Goal: Task Accomplishment & Management: Use online tool/utility

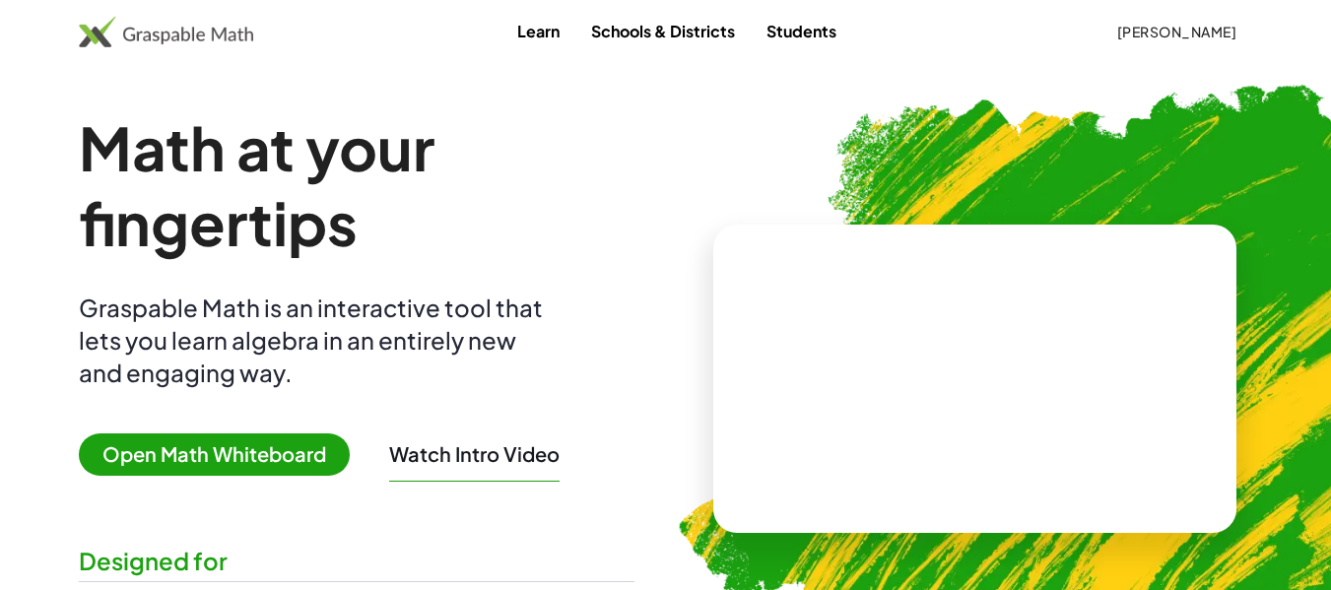
click at [274, 441] on span "Open Math Whiteboard" at bounding box center [214, 454] width 271 height 42
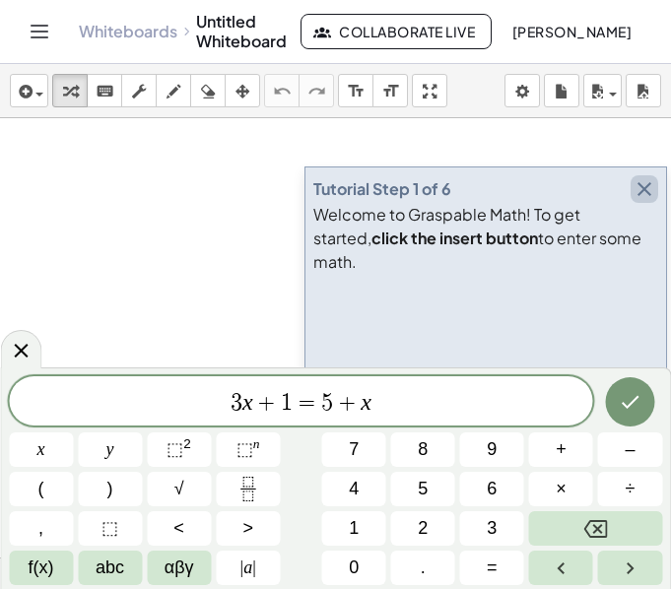
click at [648, 201] on icon "button" at bounding box center [644, 189] width 24 height 24
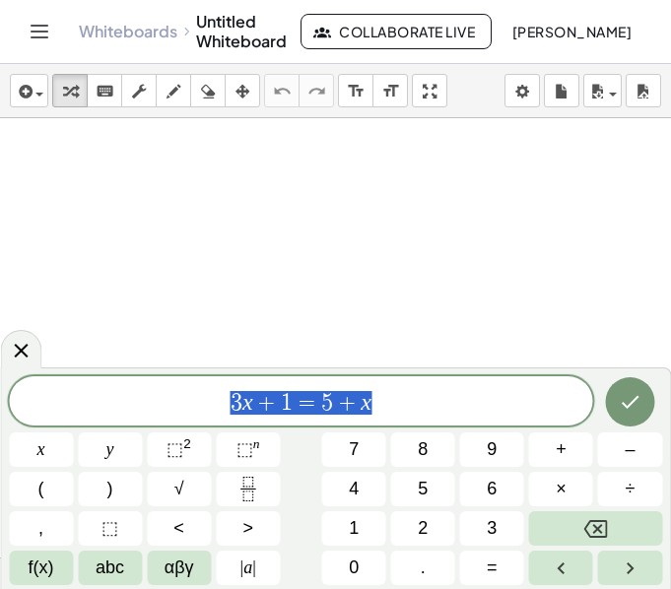
drag, startPoint x: 401, startPoint y: 405, endPoint x: 190, endPoint y: 407, distance: 210.8
click at [190, 407] on span "3 x + 1 = 5 + x" at bounding box center [301, 403] width 584 height 28
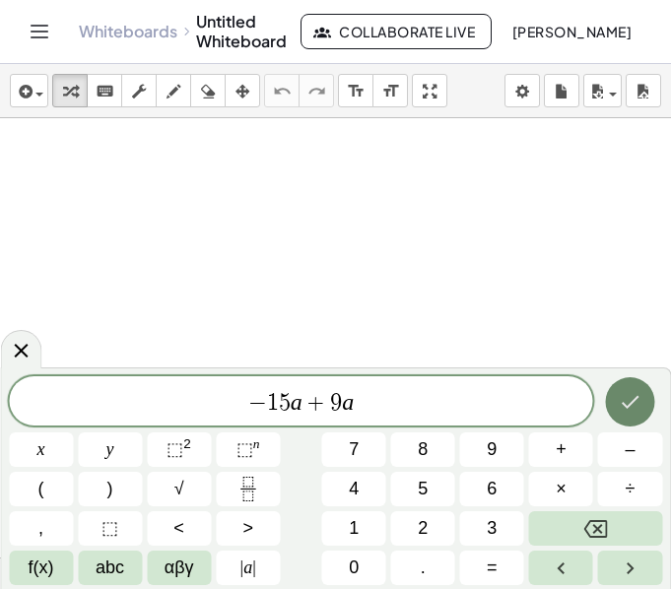
click at [627, 412] on icon "Done" at bounding box center [630, 402] width 24 height 24
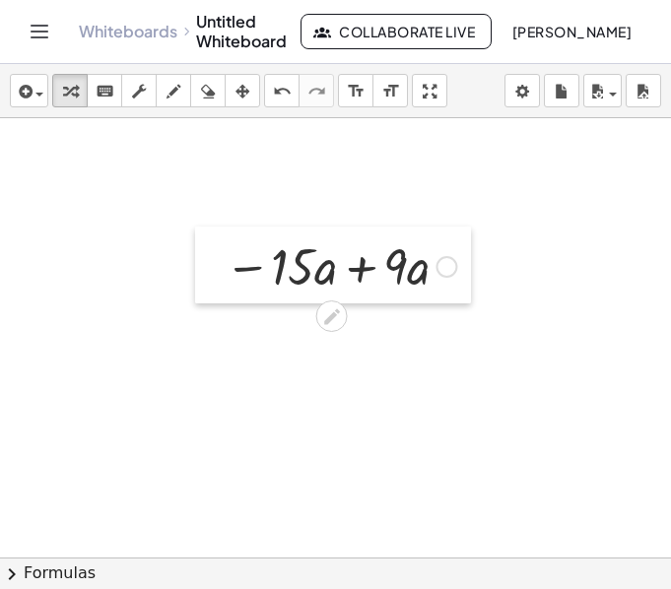
drag, startPoint x: 260, startPoint y: 299, endPoint x: 117, endPoint y: 227, distance: 160.4
click at [195, 227] on div at bounding box center [210, 265] width 30 height 77
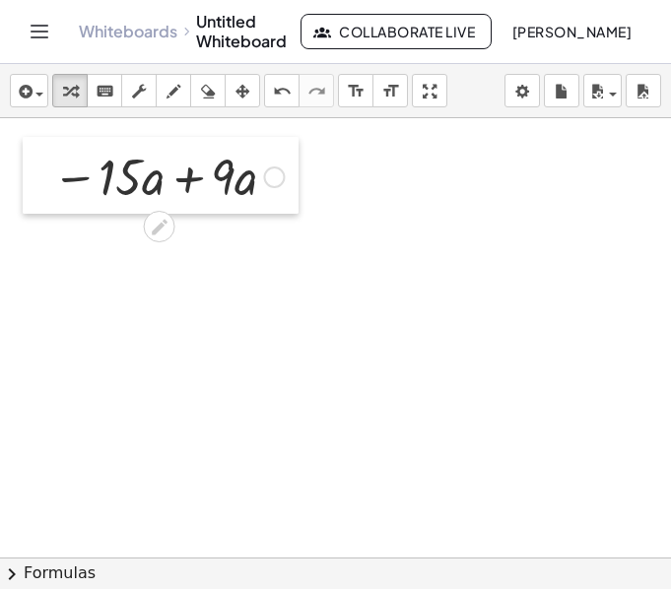
drag, startPoint x: 117, startPoint y: 232, endPoint x: 45, endPoint y: 204, distance: 77.4
click at [45, 204] on div at bounding box center [38, 175] width 30 height 77
click at [195, 182] on div at bounding box center [166, 175] width 251 height 67
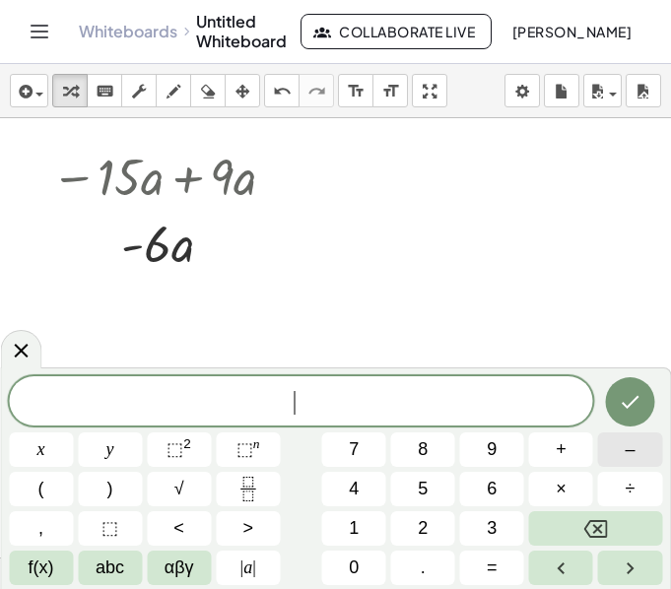
click at [631, 441] on span "–" at bounding box center [629, 449] width 10 height 27
click at [422, 449] on span "8" at bounding box center [423, 449] width 10 height 27
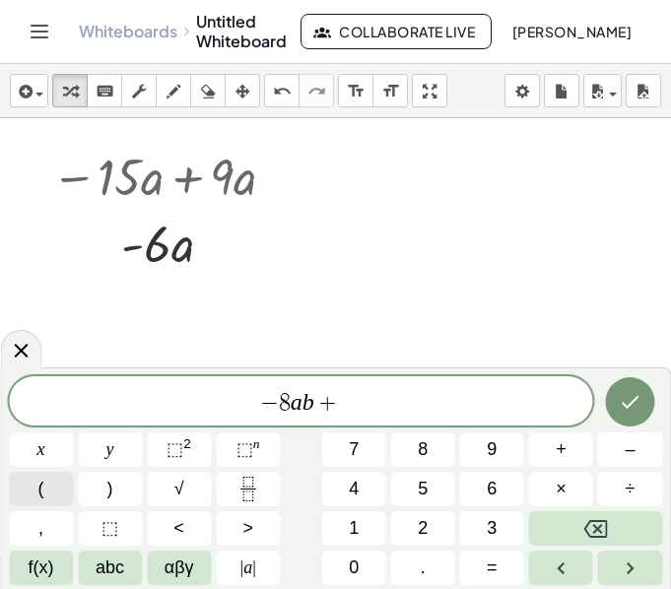
click at [57, 492] on button "(" at bounding box center [41, 489] width 64 height 34
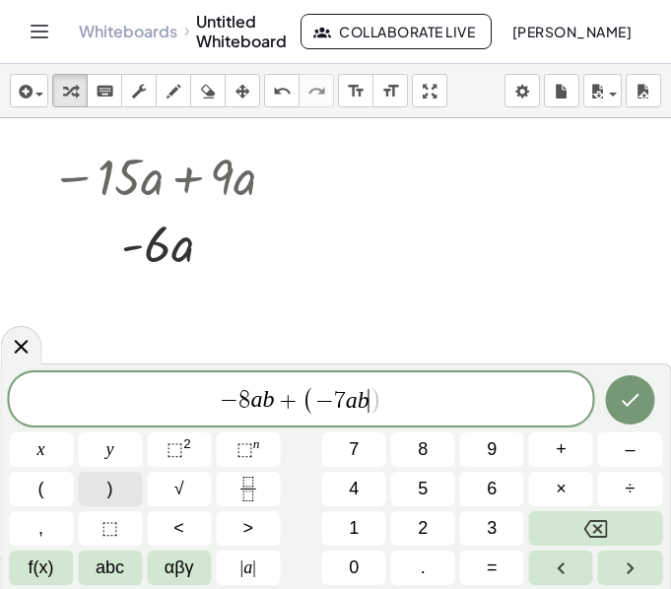
click at [120, 499] on button ")" at bounding box center [110, 489] width 64 height 34
click at [624, 412] on icon "Done" at bounding box center [630, 400] width 24 height 24
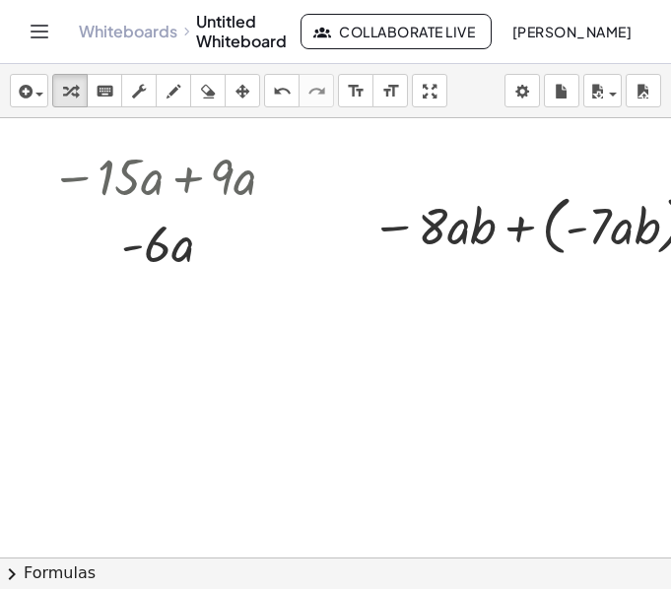
scroll to position [0, 75]
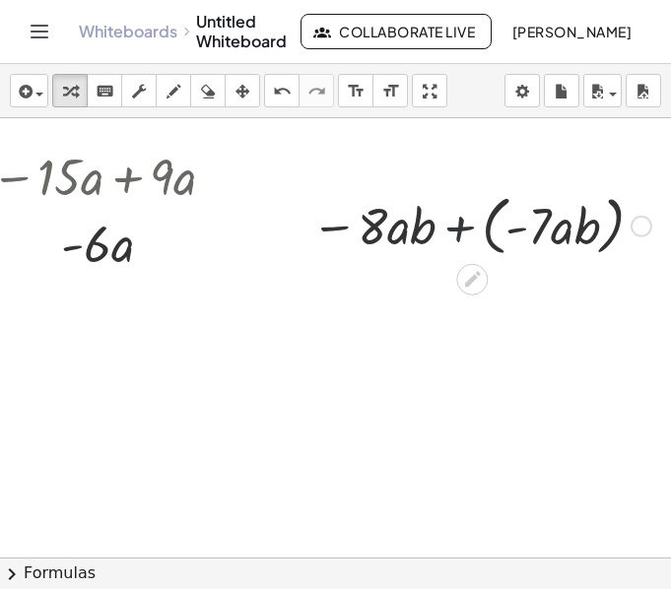
click at [449, 231] on div at bounding box center [481, 224] width 360 height 75
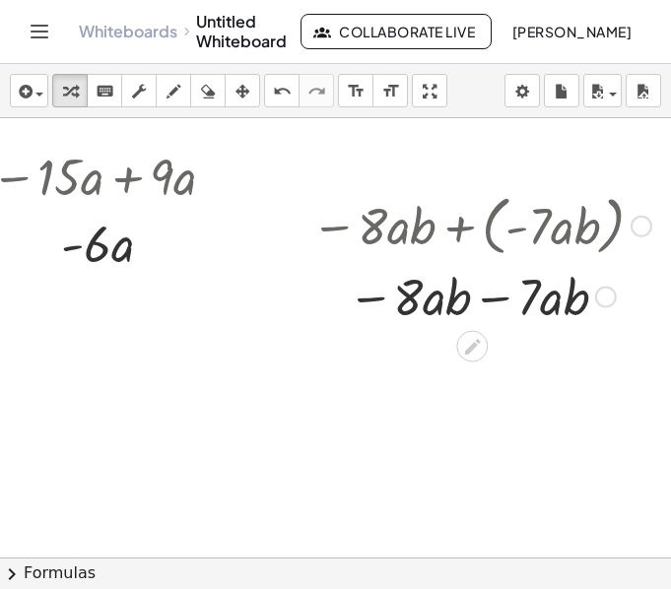
click at [474, 297] on div at bounding box center [481, 295] width 360 height 67
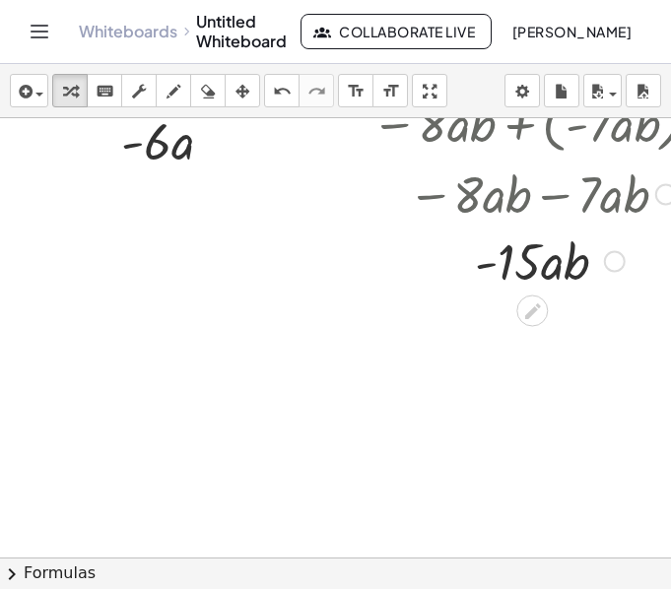
scroll to position [121, 0]
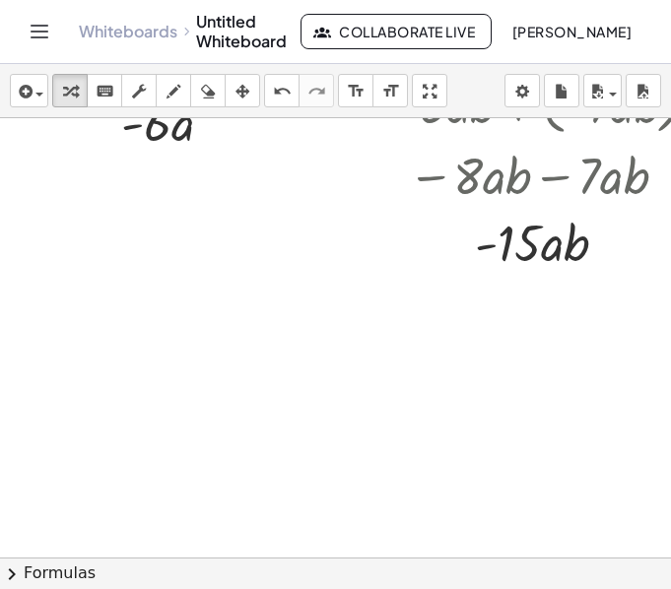
click at [137, 248] on div at bounding box center [365, 481] width 731 height 969
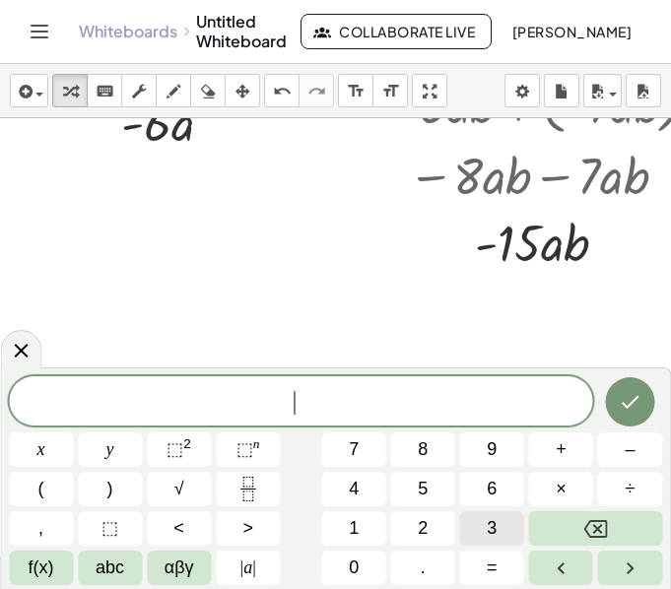
click at [506, 514] on button "3" at bounding box center [492, 528] width 64 height 34
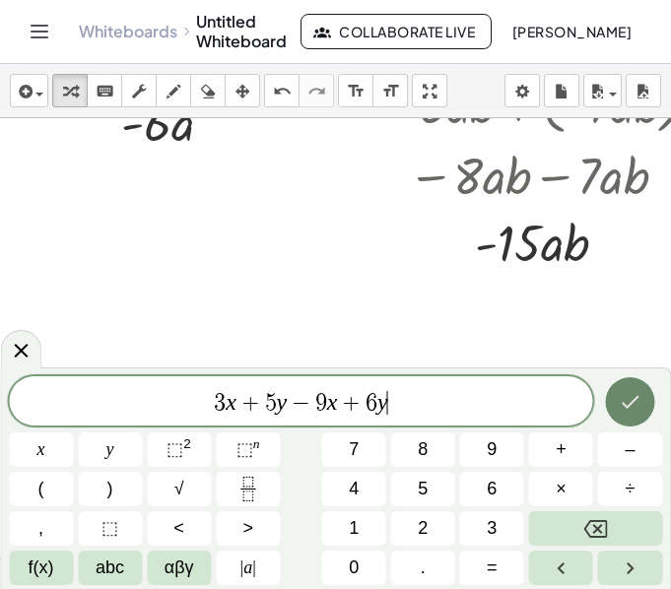
click at [628, 407] on icon "Done" at bounding box center [631, 402] width 18 height 13
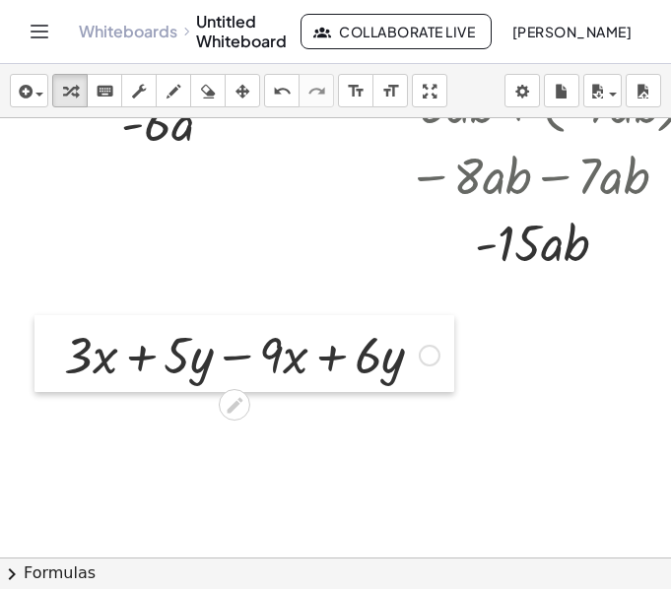
drag, startPoint x: 141, startPoint y: 321, endPoint x: 38, endPoint y: 388, distance: 122.4
click at [38, 388] on div at bounding box center [49, 353] width 30 height 77
click at [147, 368] on div at bounding box center [251, 353] width 395 height 67
click at [233, 361] on div at bounding box center [251, 353] width 395 height 67
click at [325, 362] on div at bounding box center [251, 353] width 395 height 67
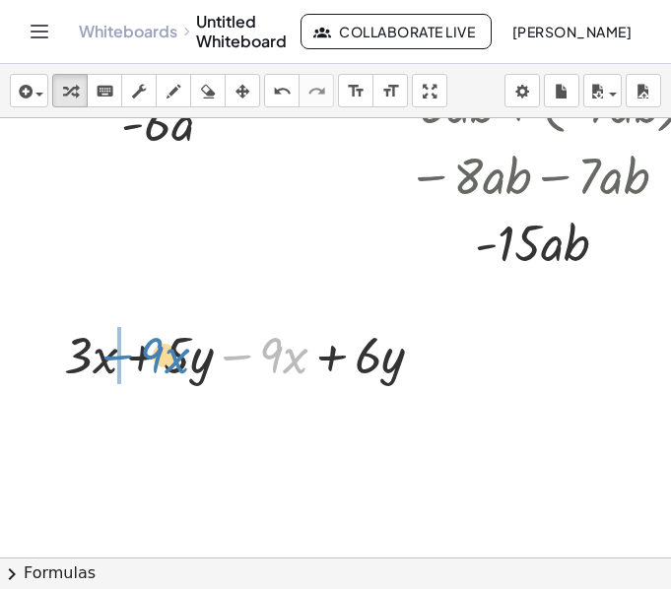
drag, startPoint x: 230, startPoint y: 360, endPoint x: 111, endPoint y: 360, distance: 119.2
click at [111, 360] on div at bounding box center [251, 353] width 395 height 67
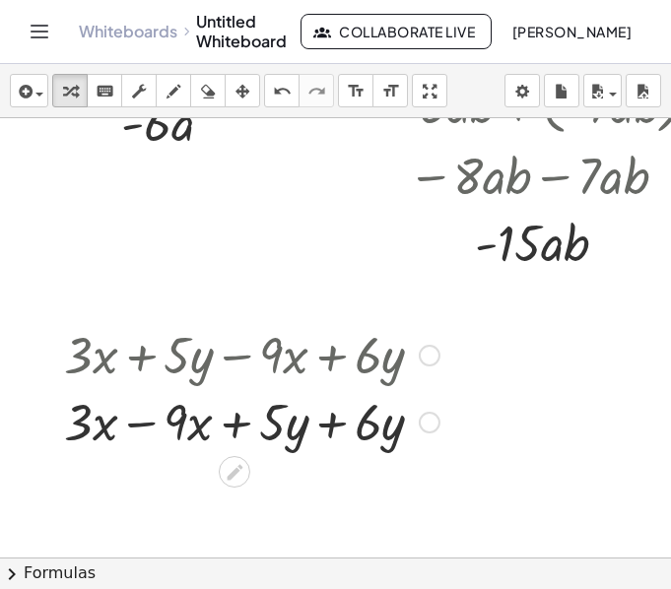
click at [144, 427] on div at bounding box center [251, 420] width 395 height 67
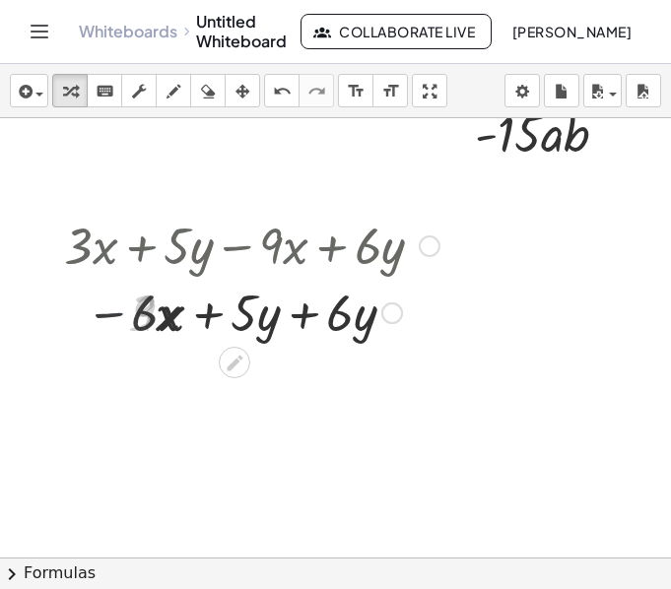
scroll to position [232, 0]
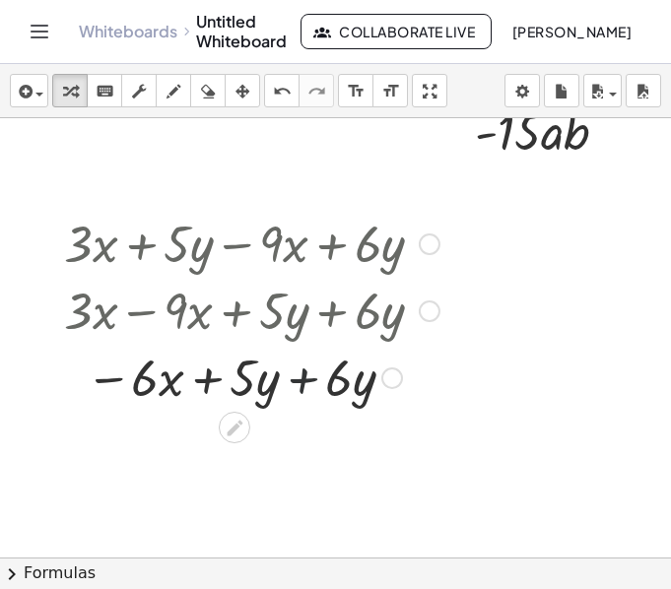
click at [301, 388] on div at bounding box center [251, 376] width 395 height 67
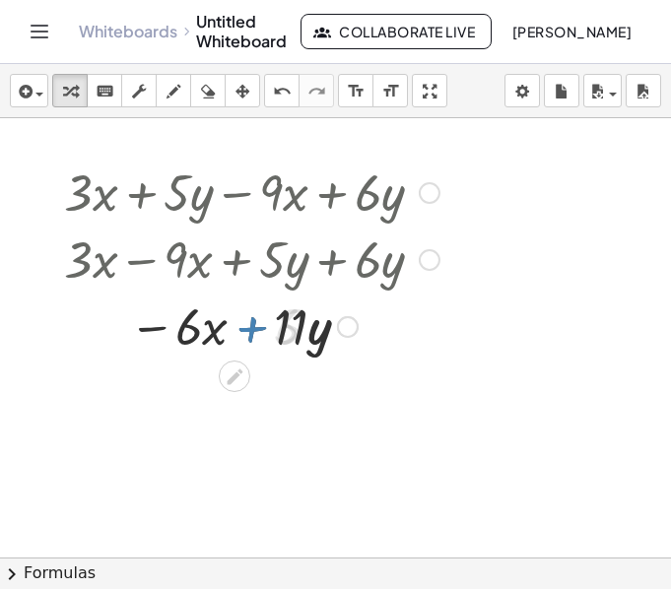
scroll to position [312, 0]
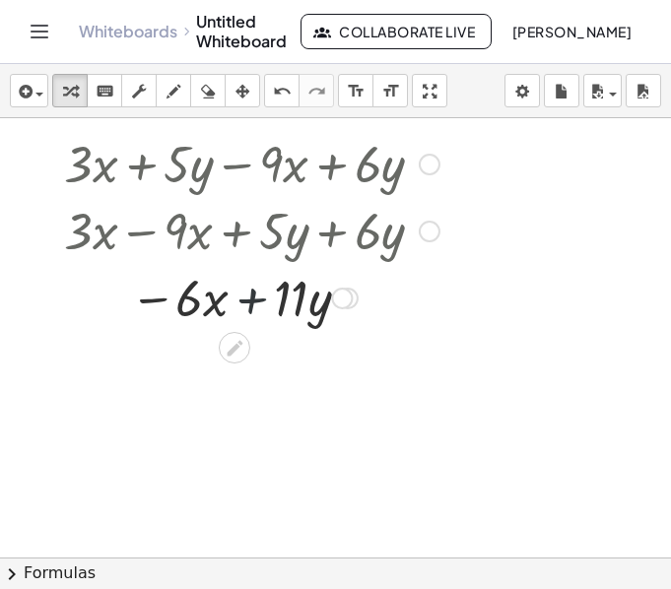
click at [252, 295] on div at bounding box center [251, 296] width 395 height 67
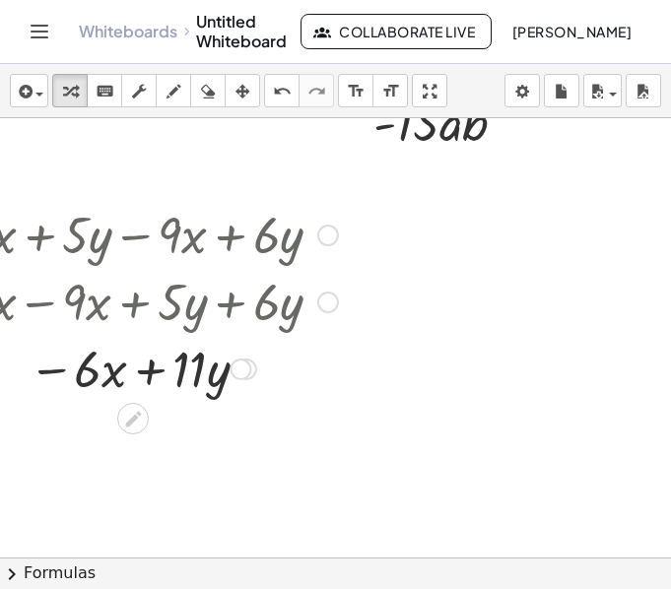
scroll to position [241, 116]
click at [382, 238] on div at bounding box center [264, 361] width 731 height 969
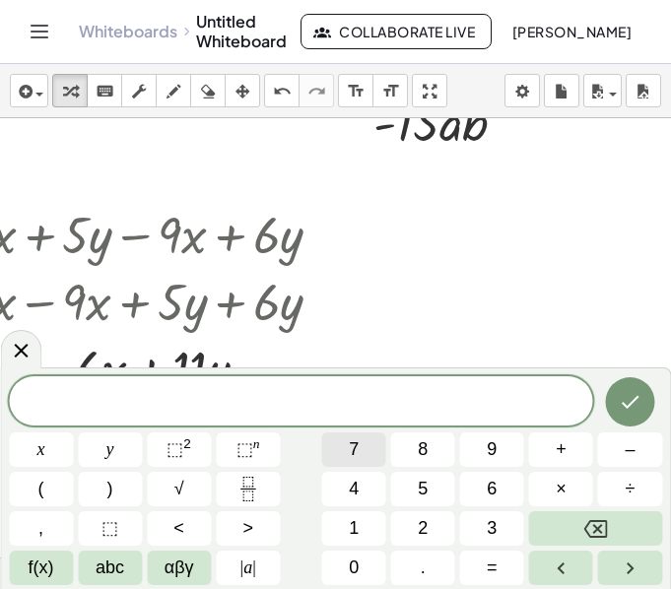
click at [350, 458] on span "7" at bounding box center [354, 449] width 10 height 27
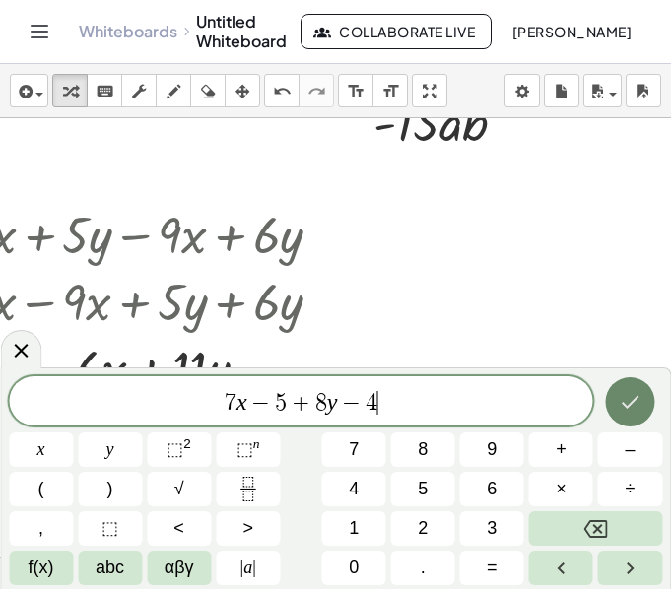
click at [624, 405] on icon "Done" at bounding box center [631, 402] width 18 height 13
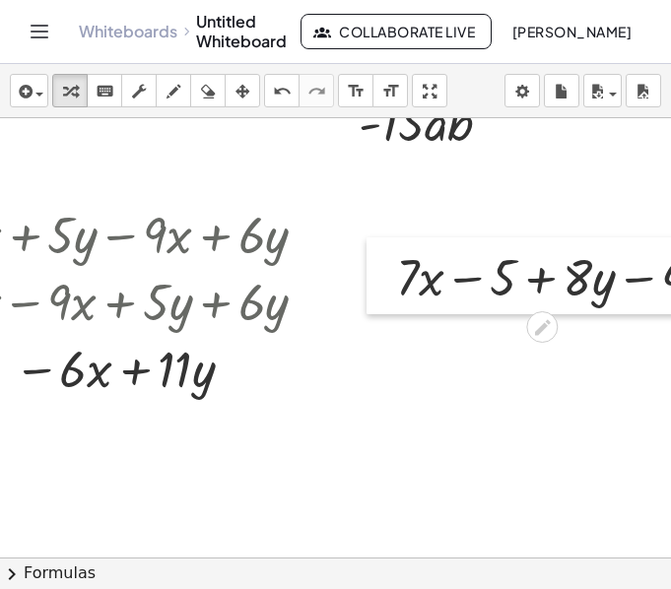
drag, startPoint x: 396, startPoint y: 306, endPoint x: 380, endPoint y: 305, distance: 15.8
click at [380, 305] on div at bounding box center [381, 275] width 30 height 77
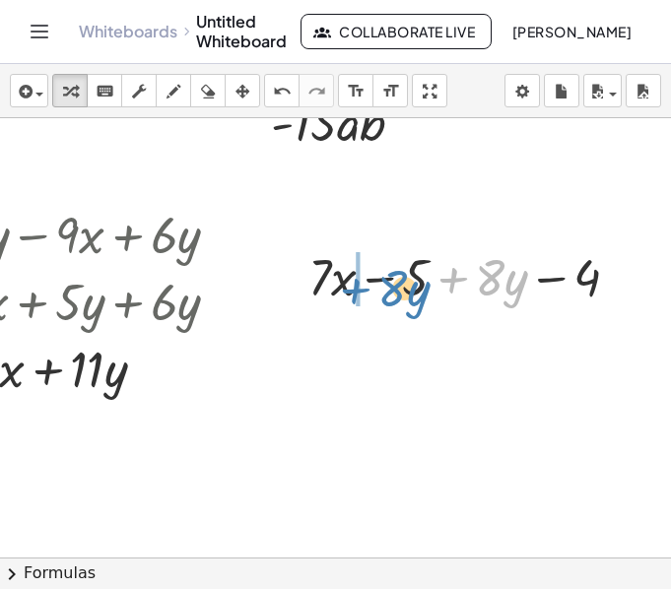
drag, startPoint x: 438, startPoint y: 276, endPoint x: 341, endPoint y: 285, distance: 97.9
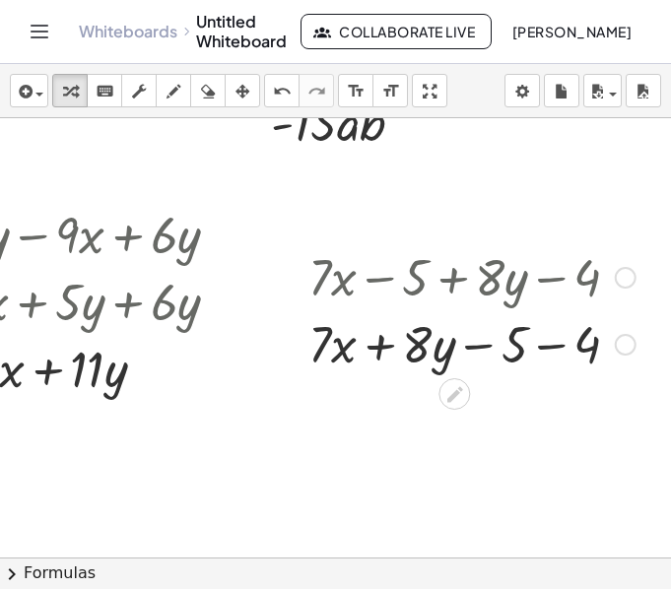
click at [366, 340] on div at bounding box center [471, 342] width 347 height 67
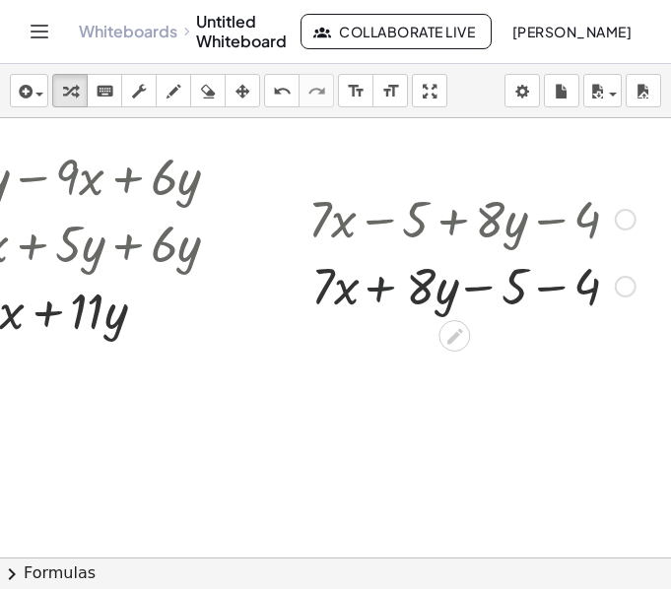
scroll to position [308, 219]
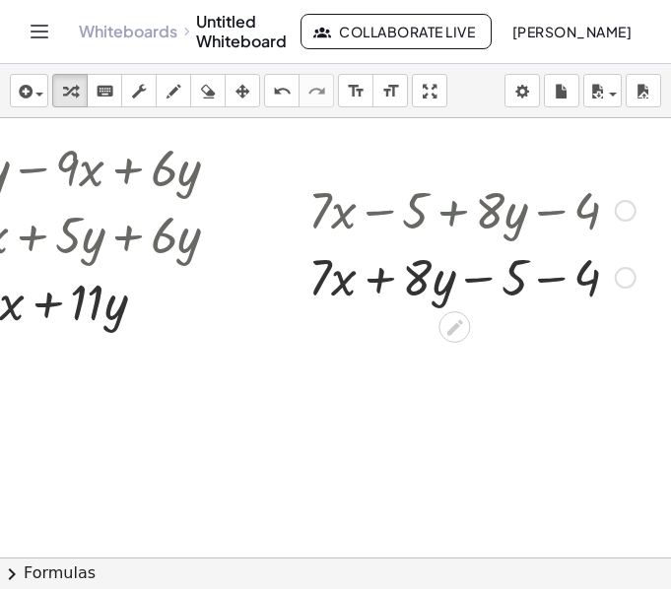
click at [531, 276] on div at bounding box center [471, 275] width 347 height 67
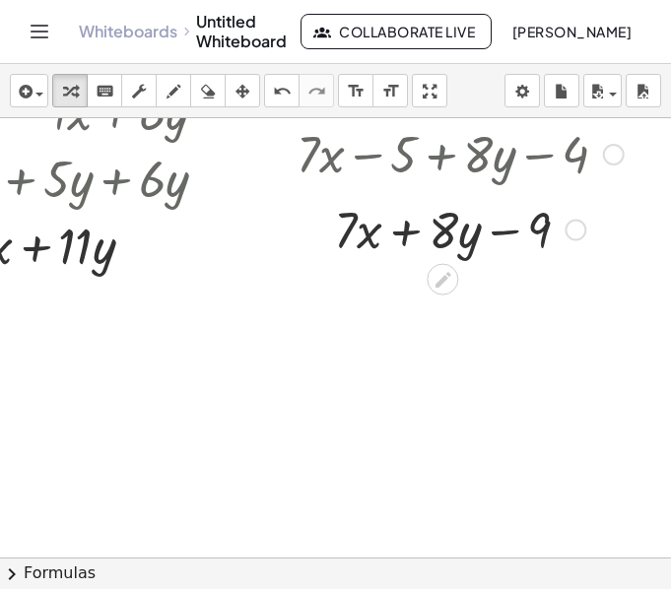
scroll to position [381, 219]
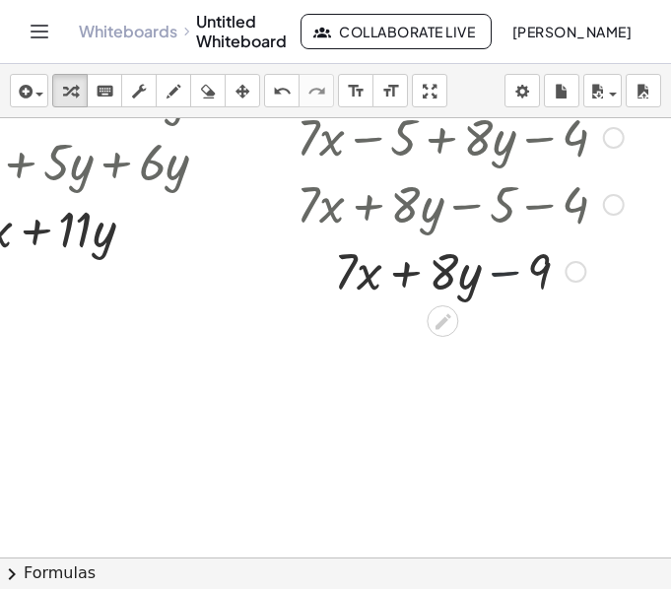
click at [503, 272] on div at bounding box center [460, 269] width 347 height 67
click at [407, 275] on div at bounding box center [460, 269] width 347 height 67
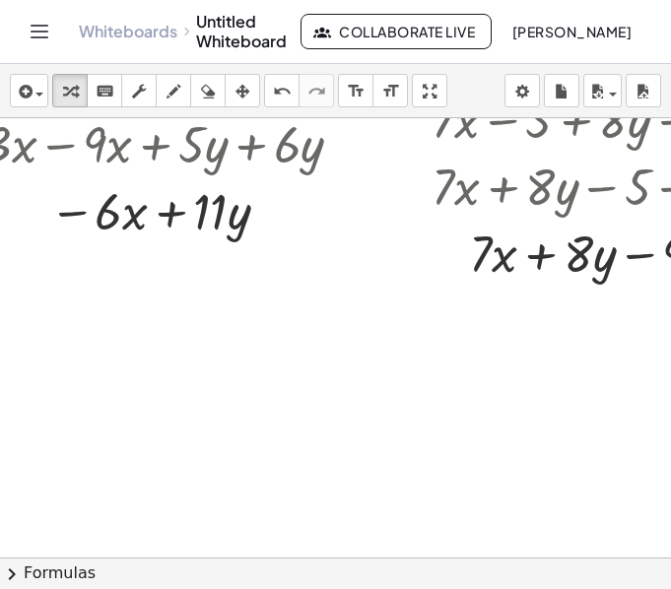
scroll to position [399, 0]
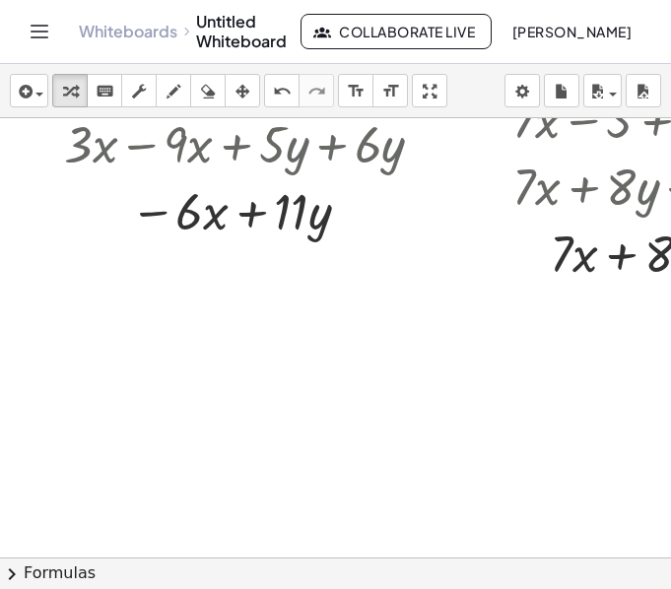
click at [97, 307] on div at bounding box center [437, 203] width 875 height 969
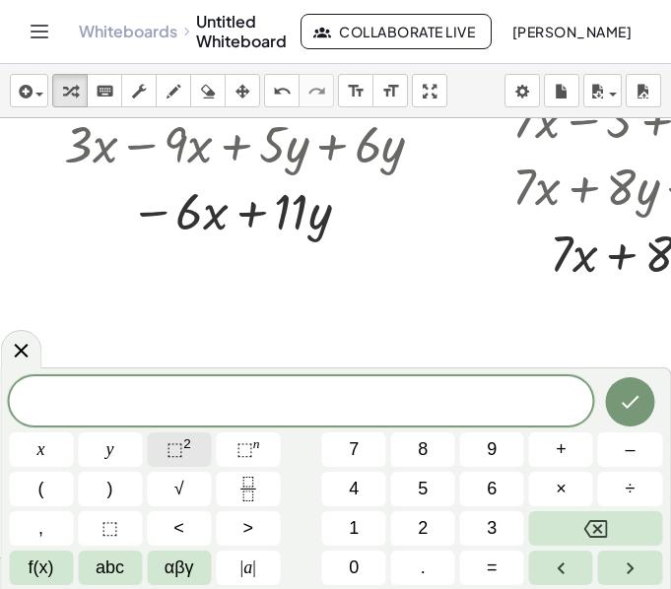
click at [187, 458] on span "⬚ 2" at bounding box center [178, 449] width 25 height 27
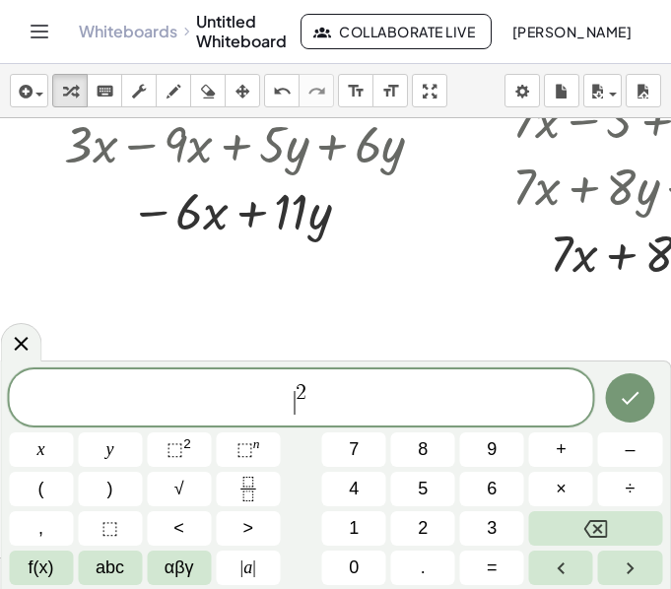
click at [279, 403] on span "​ 2" at bounding box center [301, 398] width 584 height 35
click at [342, 398] on span "x ​ 2" at bounding box center [301, 398] width 584 height 35
click at [190, 447] on span "⬚ 2" at bounding box center [178, 449] width 25 height 27
click at [621, 397] on icon "Done" at bounding box center [630, 398] width 24 height 24
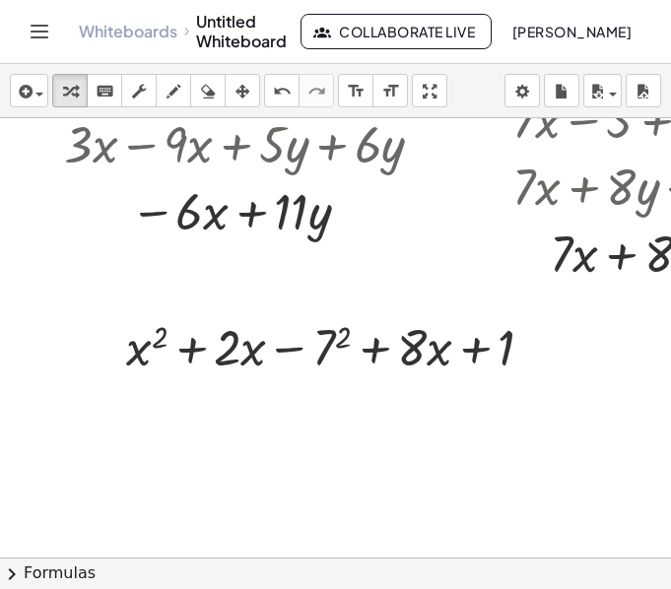
click at [94, 383] on div at bounding box center [437, 203] width 875 height 969
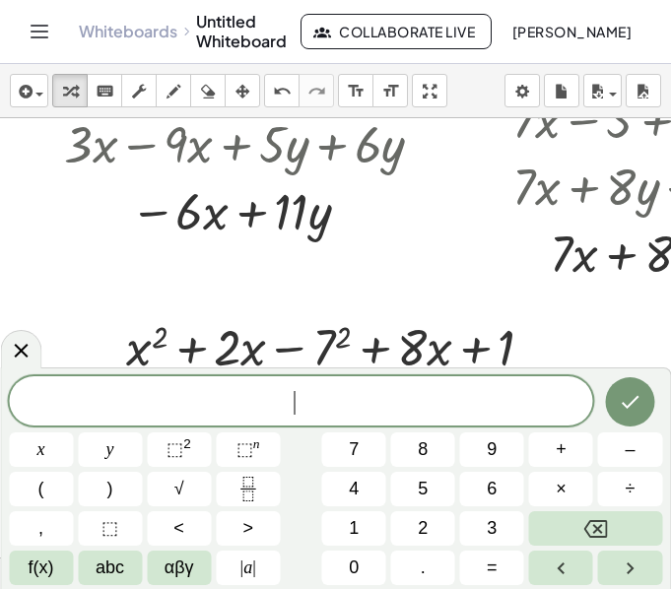
click at [89, 329] on div at bounding box center [437, 203] width 875 height 969
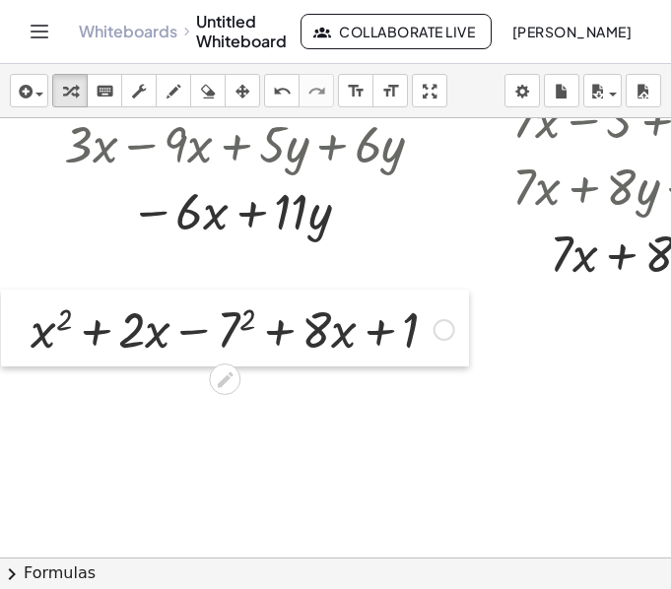
drag, startPoint x: 104, startPoint y: 358, endPoint x: 9, endPoint y: 340, distance: 97.2
click at [9, 340] on div at bounding box center [16, 328] width 30 height 77
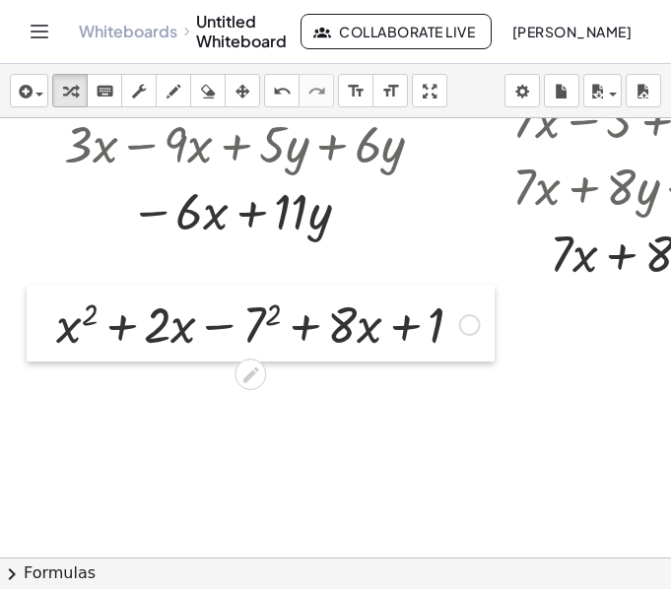
drag, startPoint x: 9, startPoint y: 340, endPoint x: 39, endPoint y: 333, distance: 31.3
click at [39, 333] on div at bounding box center [42, 323] width 30 height 77
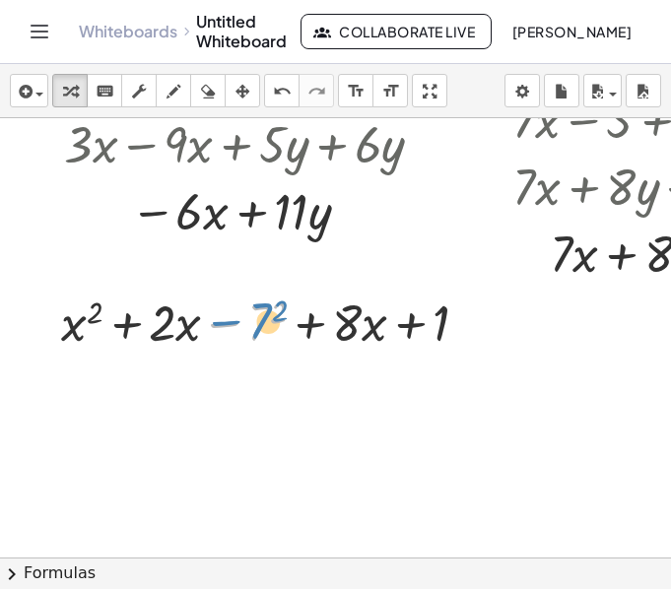
click at [229, 321] on div at bounding box center [272, 321] width 443 height 67
click at [269, 318] on div at bounding box center [272, 321] width 443 height 67
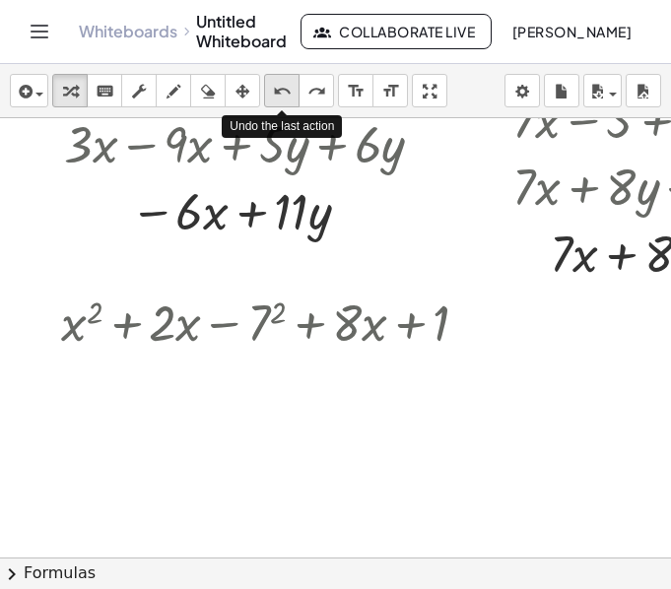
click at [284, 91] on icon "undo" at bounding box center [282, 92] width 19 height 24
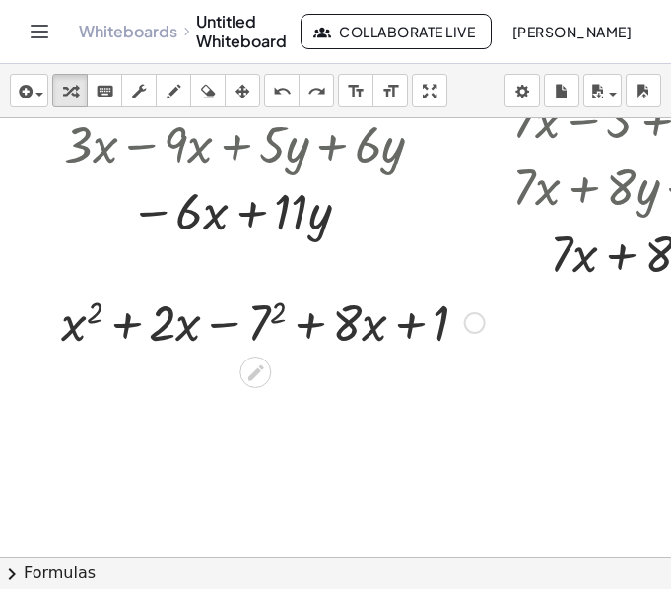
click at [483, 328] on div at bounding box center [475, 323] width 22 height 22
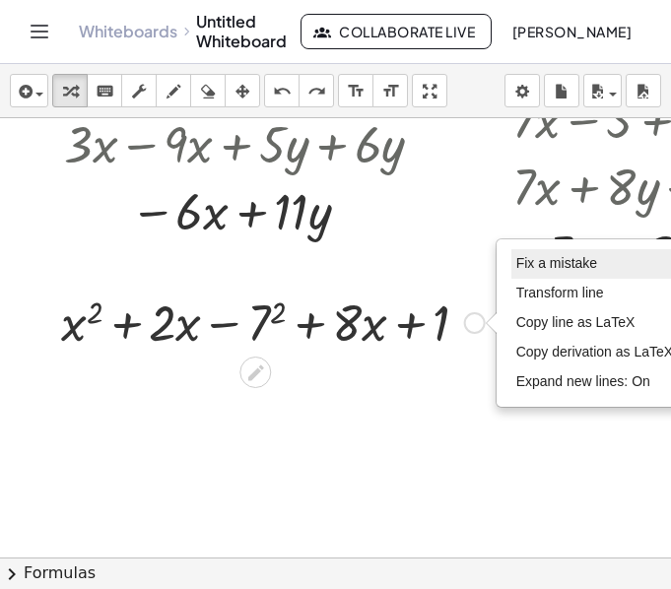
click at [586, 251] on li "Fix a mistake" at bounding box center [594, 264] width 167 height 30
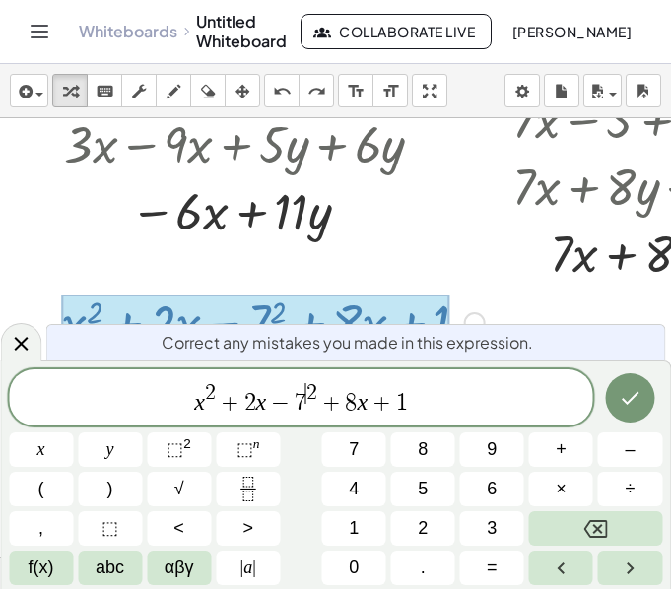
click at [307, 405] on span "x 2 + 2 x − 7 ​ 2 + 8 x + 1" at bounding box center [301, 398] width 584 height 35
click at [308, 406] on span "x 2 + 2 x − 7 ​ 2 + 8 x + 1" at bounding box center [301, 398] width 584 height 35
click at [302, 403] on span "7" at bounding box center [301, 403] width 12 height 24
click at [633, 400] on icon "Done" at bounding box center [630, 398] width 24 height 24
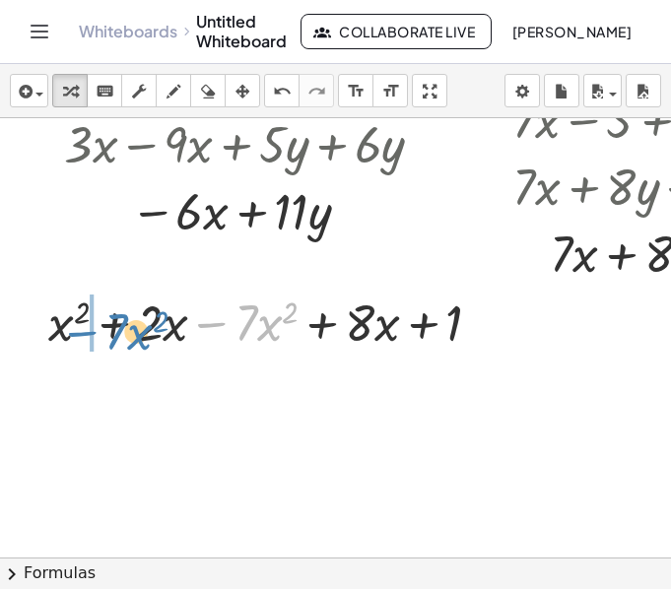
drag, startPoint x: 222, startPoint y: 324, endPoint x: 92, endPoint y: 330, distance: 130.2
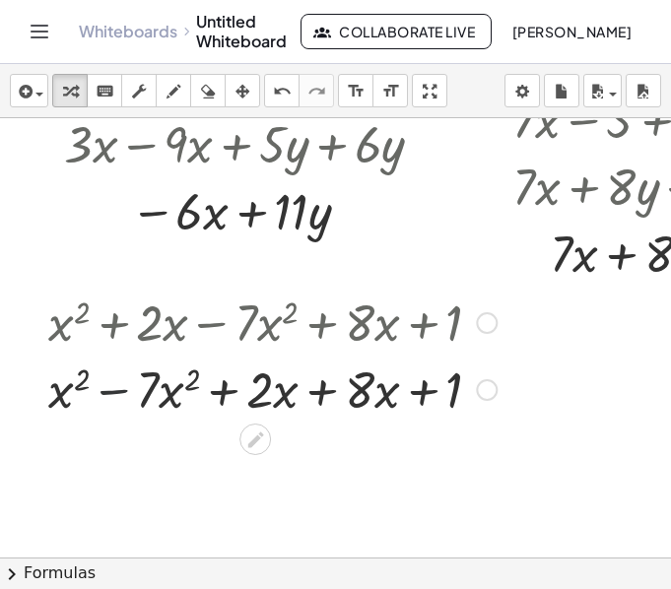
click at [116, 392] on div at bounding box center [272, 388] width 468 height 67
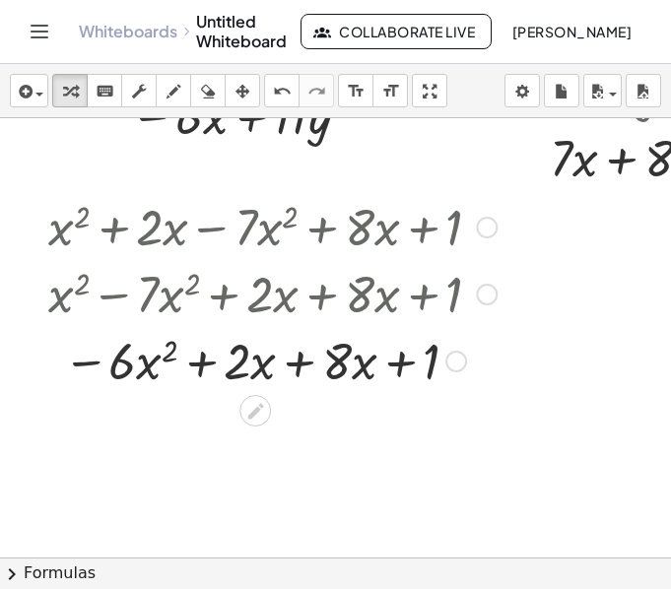
scroll to position [495, 0]
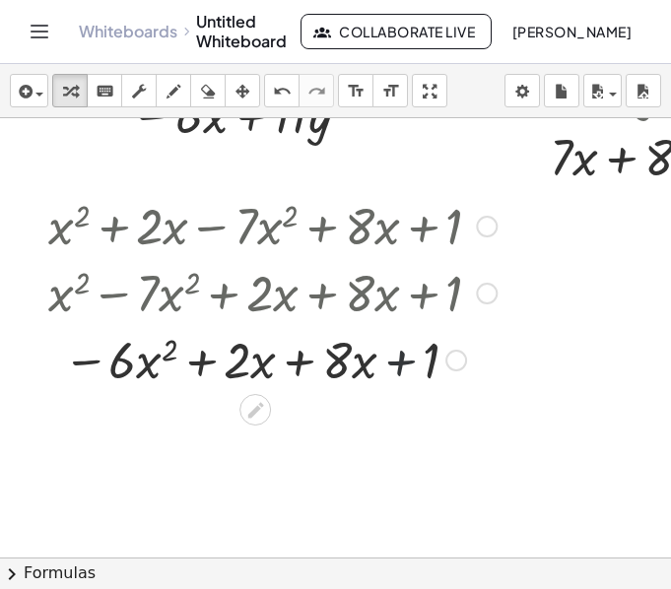
click at [399, 361] on div at bounding box center [272, 358] width 468 height 67
click at [301, 361] on div at bounding box center [272, 358] width 468 height 67
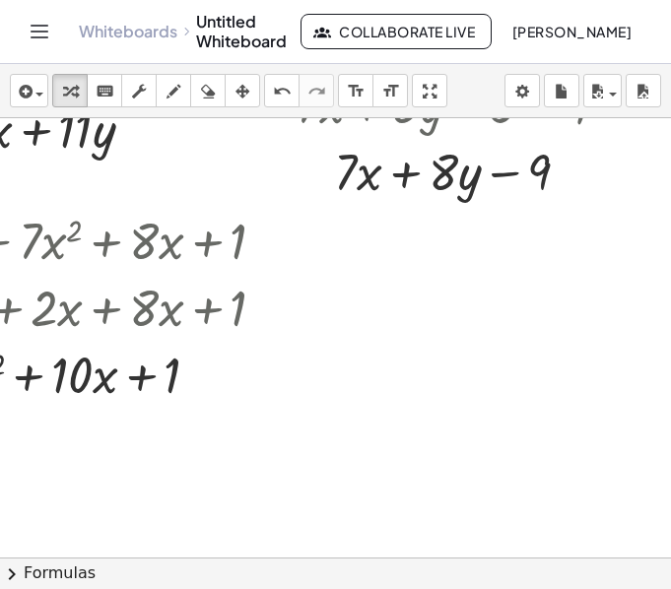
scroll to position [481, 230]
click at [366, 256] on div at bounding box center [221, 297] width 875 height 1318
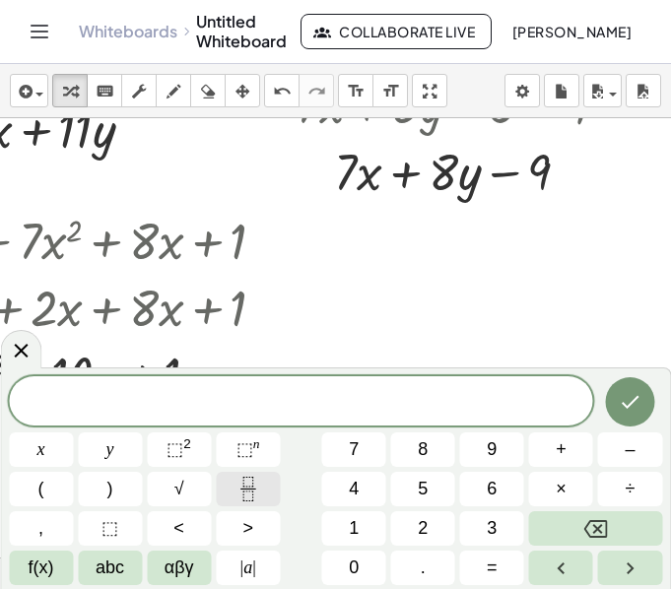
click at [238, 489] on icon "Fraction" at bounding box center [247, 489] width 25 height 25
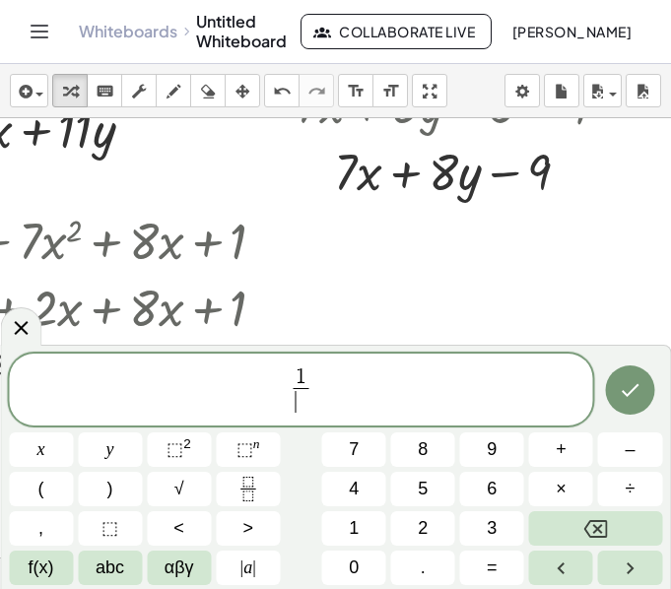
click at [303, 407] on span "​" at bounding box center [301, 401] width 15 height 27
click at [345, 392] on span "1 2 ​ ​" at bounding box center [301, 391] width 584 height 52
click at [629, 399] on icon "Done" at bounding box center [630, 390] width 24 height 24
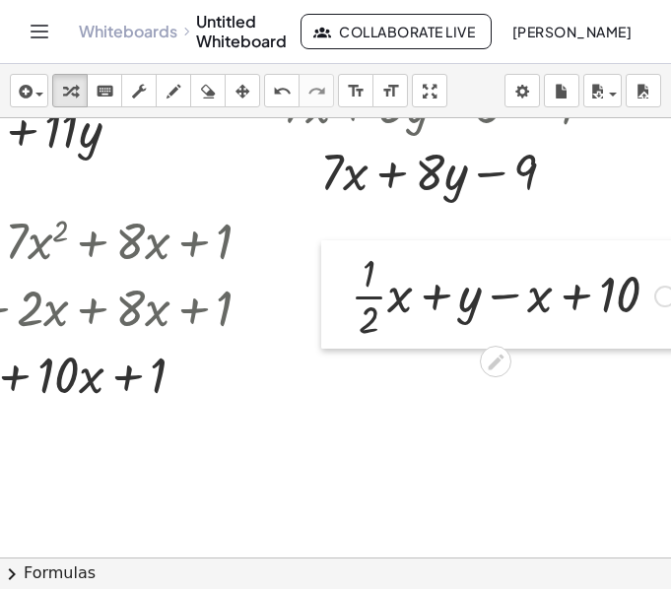
drag, startPoint x: 370, startPoint y: 343, endPoint x: 319, endPoint y: 321, distance: 55.6
click at [321, 321] on div at bounding box center [336, 294] width 30 height 108
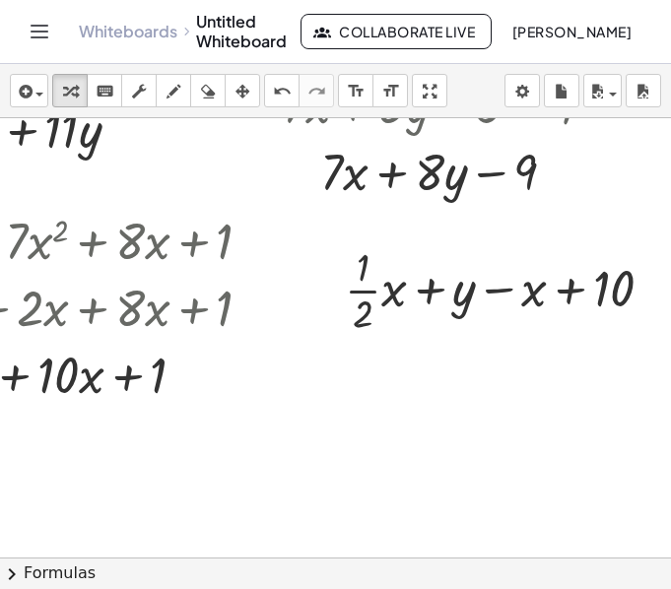
scroll to position [481, 313]
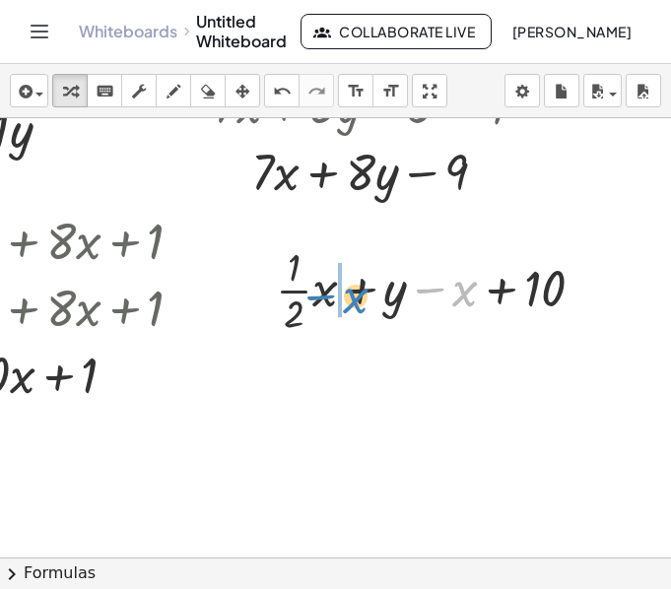
drag, startPoint x: 420, startPoint y: 289, endPoint x: 311, endPoint y: 296, distance: 108.6
click at [311, 296] on div at bounding box center [438, 288] width 344 height 99
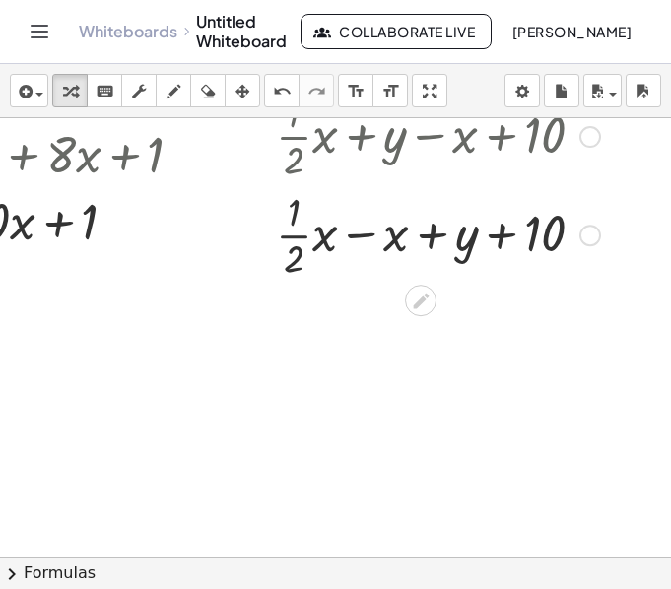
scroll to position [638, 313]
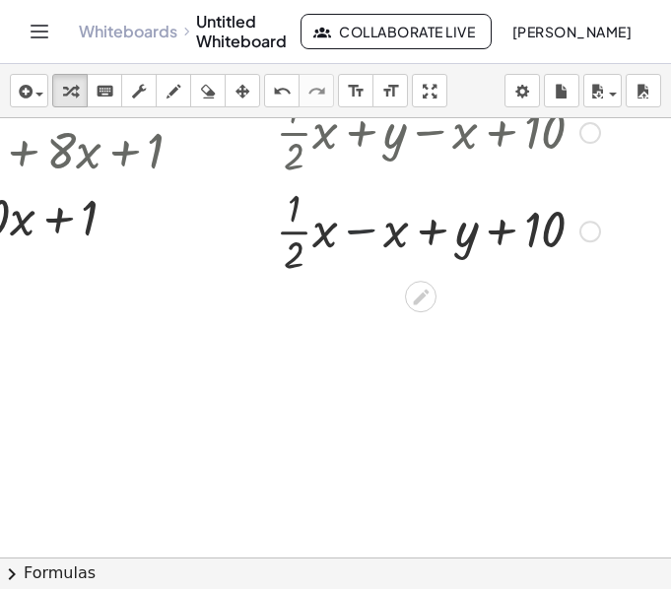
click at [345, 232] on div at bounding box center [438, 229] width 344 height 99
click at [288, 231] on div at bounding box center [438, 229] width 344 height 99
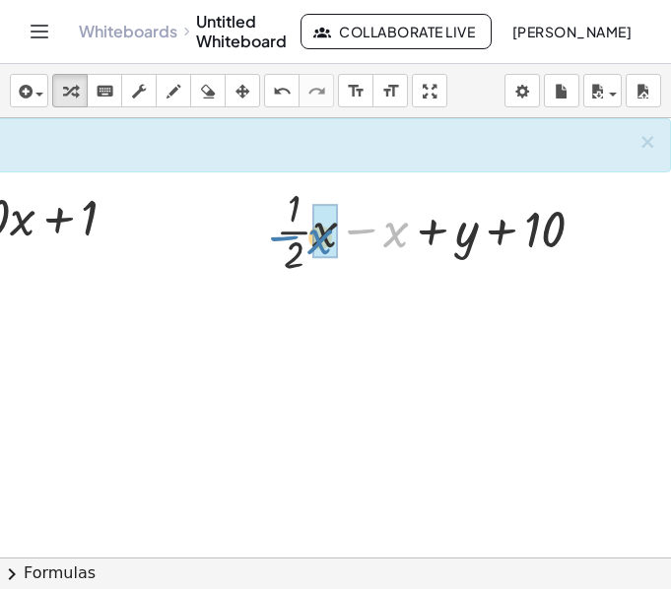
drag, startPoint x: 381, startPoint y: 231, endPoint x: 304, endPoint y: 238, distance: 77.1
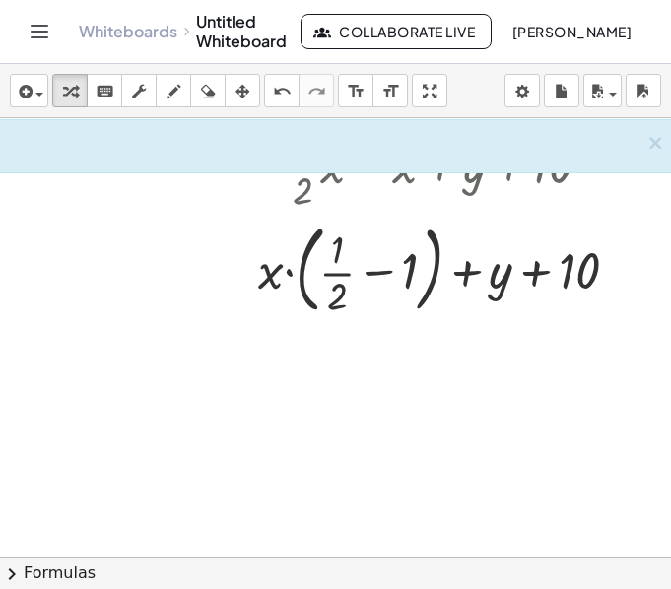
scroll to position [703, 290]
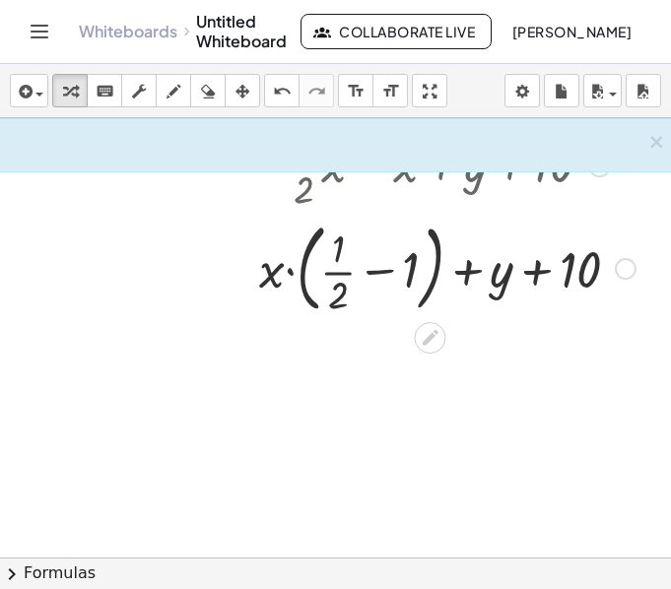
click at [383, 267] on div at bounding box center [447, 267] width 396 height 106
click at [379, 277] on div at bounding box center [447, 267] width 396 height 106
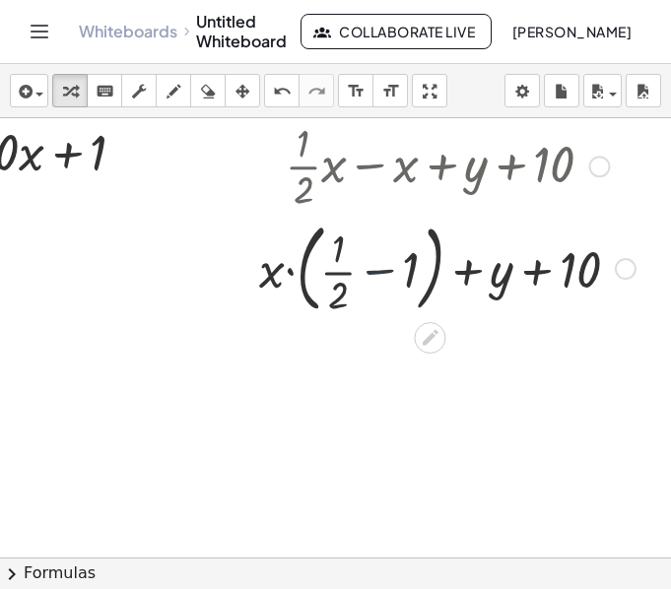
click at [379, 277] on div at bounding box center [447, 267] width 396 height 106
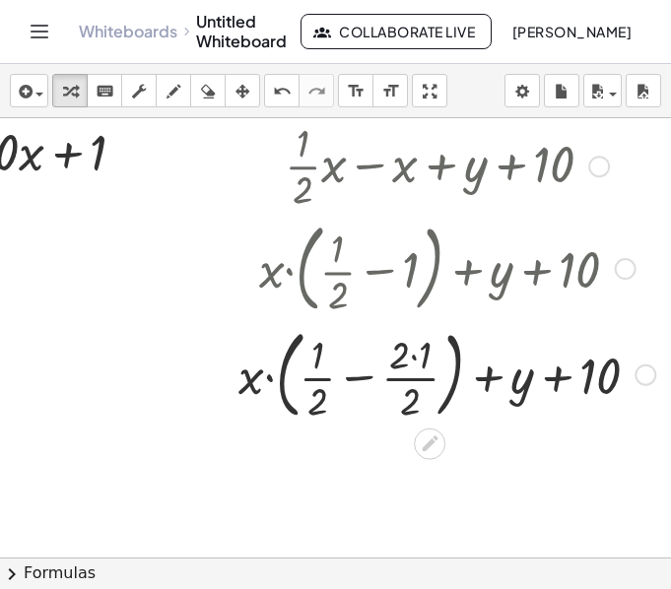
click at [409, 352] on div at bounding box center [447, 373] width 436 height 106
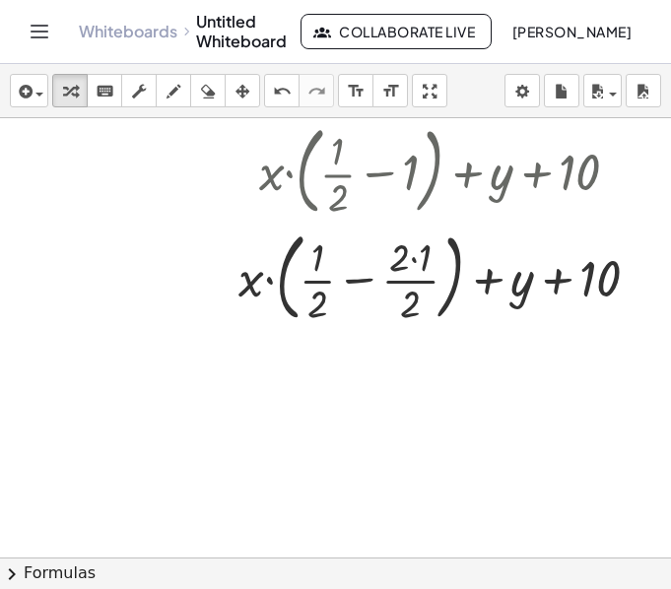
scroll to position [804, 290]
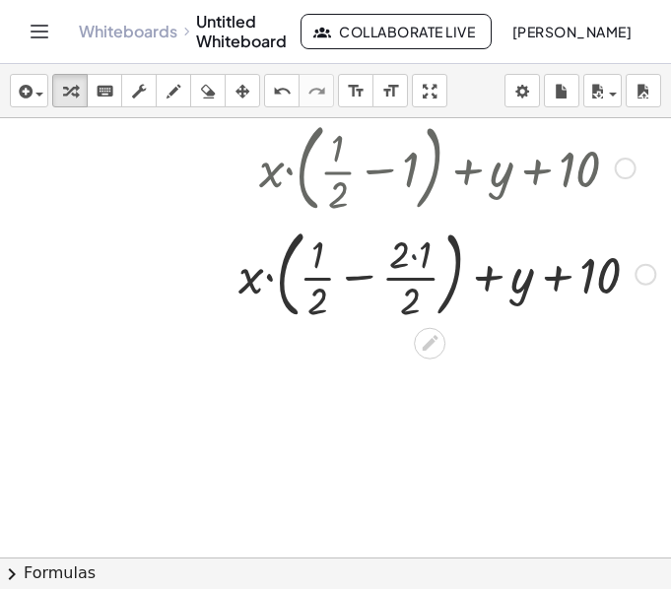
click at [417, 253] on div at bounding box center [447, 273] width 436 height 106
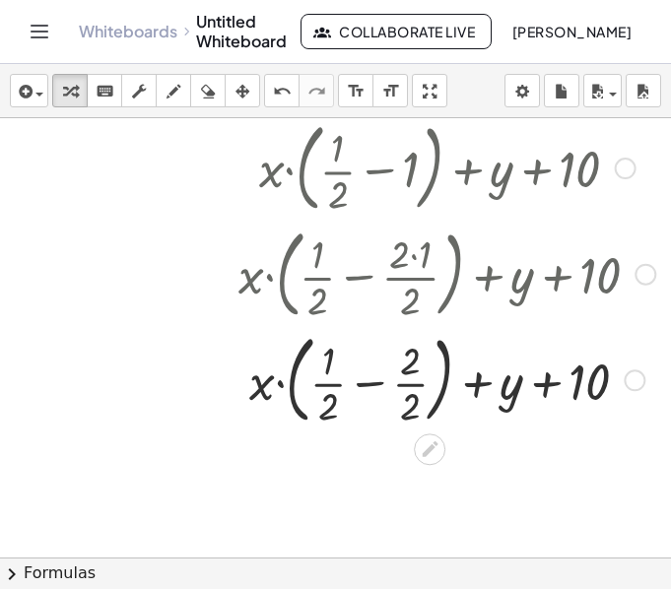
click at [364, 382] on div at bounding box center [447, 379] width 436 height 106
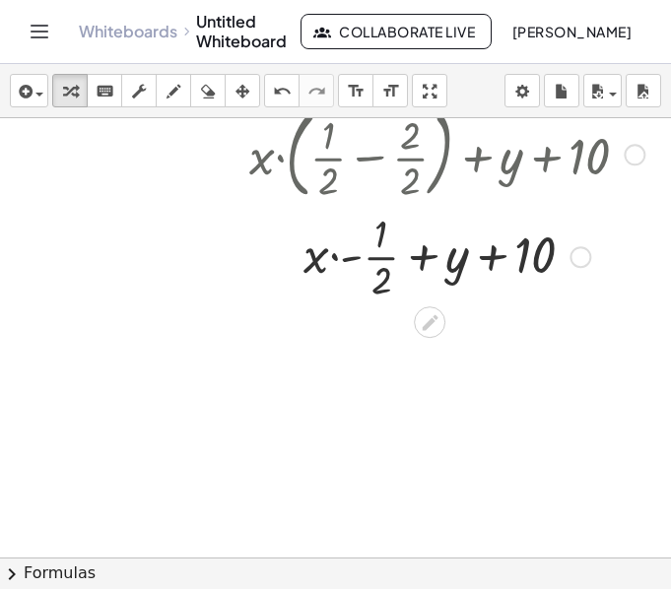
scroll to position [1030, 290]
click at [493, 251] on div at bounding box center [447, 254] width 436 height 99
click at [427, 260] on div at bounding box center [447, 254] width 436 height 99
click at [354, 259] on div at bounding box center [447, 254] width 436 height 99
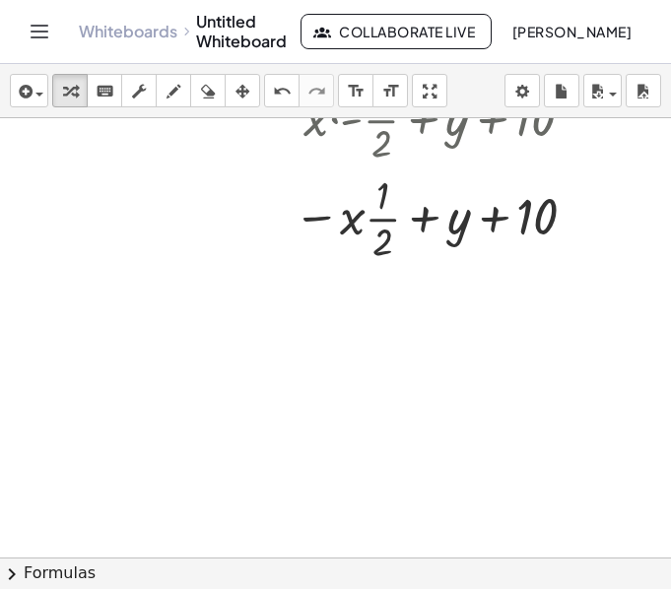
scroll to position [1167, 290]
drag, startPoint x: 348, startPoint y: 226, endPoint x: 406, endPoint y: 225, distance: 58.1
click at [406, 225] on div at bounding box center [447, 215] width 436 height 99
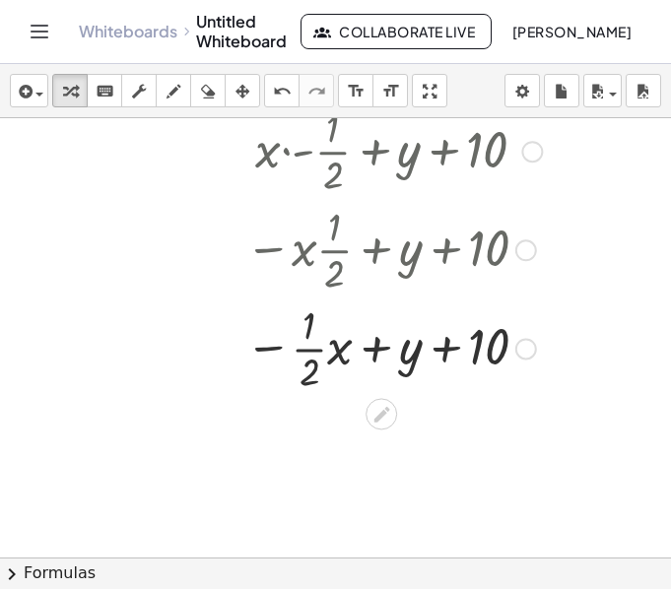
scroll to position [1132, 352]
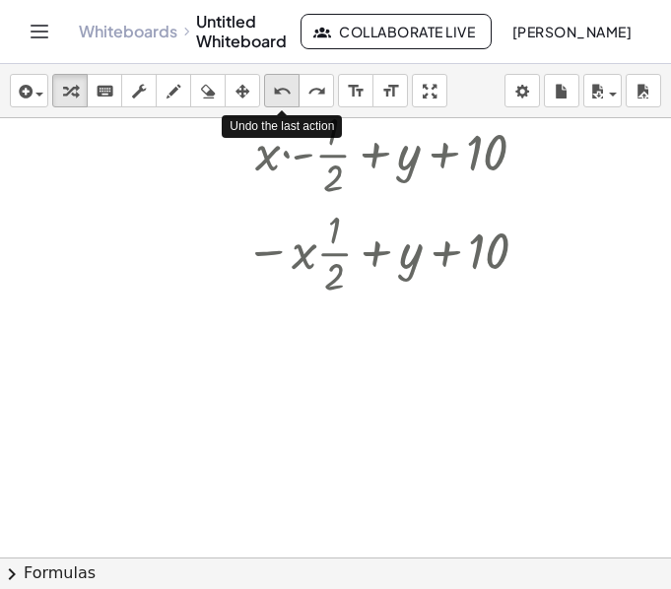
click at [283, 85] on icon "undo" at bounding box center [282, 92] width 19 height 24
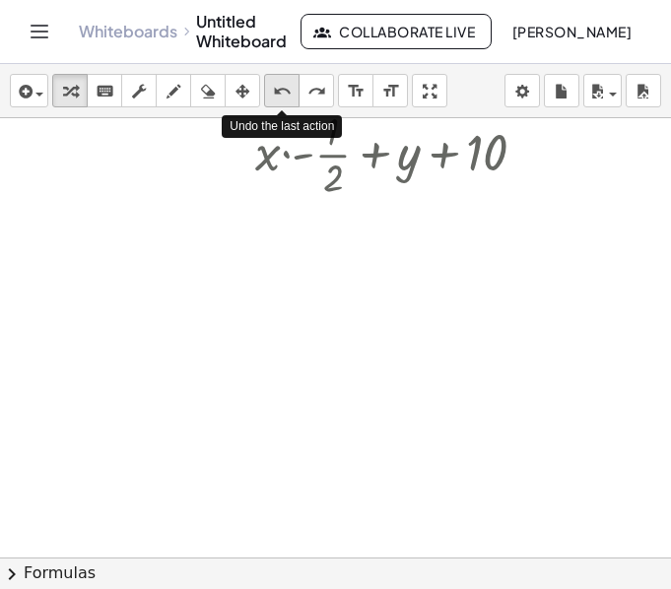
click at [283, 85] on icon "undo" at bounding box center [282, 92] width 19 height 24
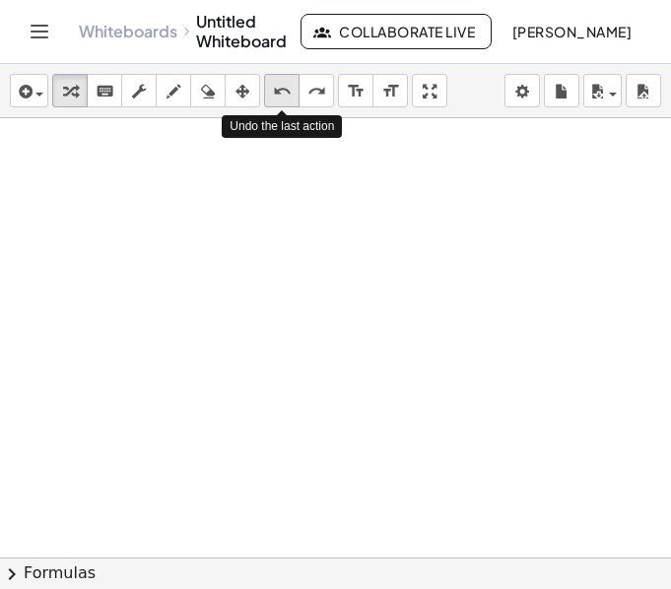
click at [283, 85] on icon "undo" at bounding box center [282, 92] width 19 height 24
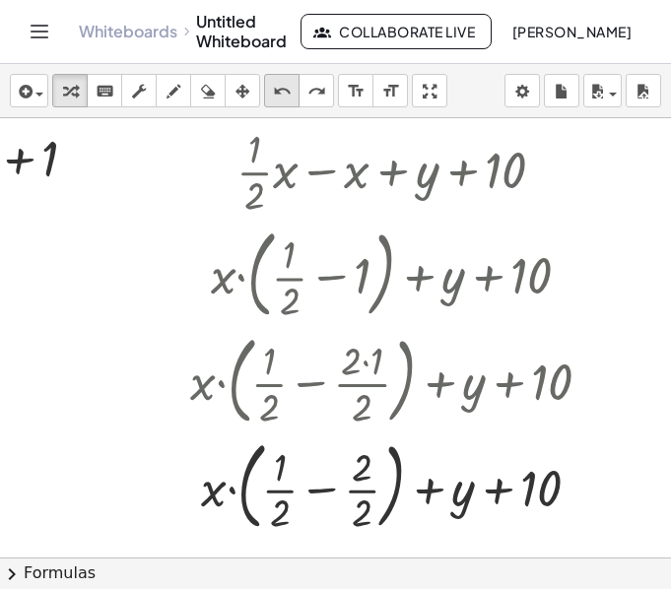
scroll to position [697, 313]
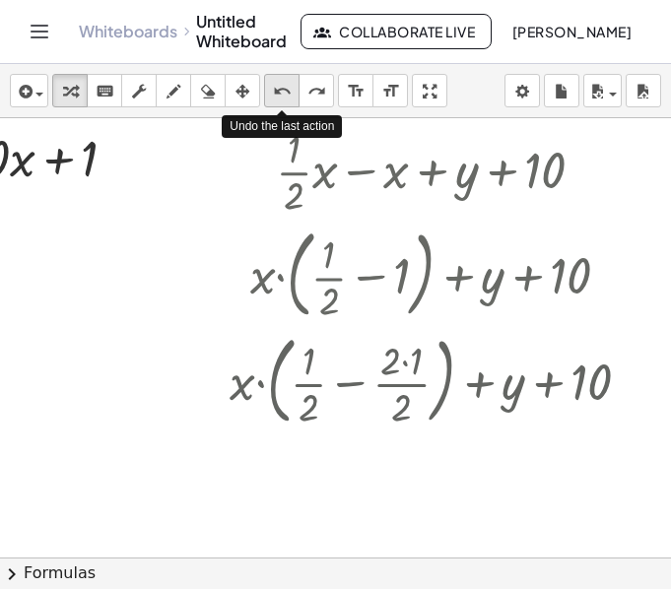
click at [279, 85] on icon "undo" at bounding box center [282, 92] width 19 height 24
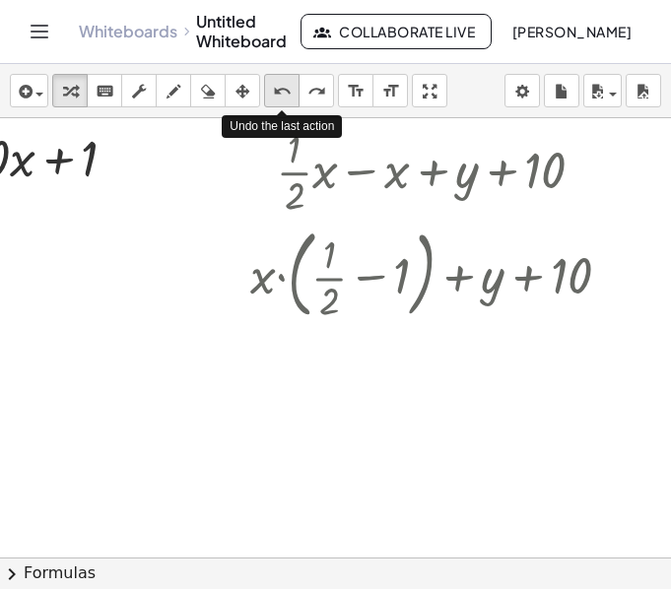
click at [279, 85] on icon "undo" at bounding box center [282, 92] width 19 height 24
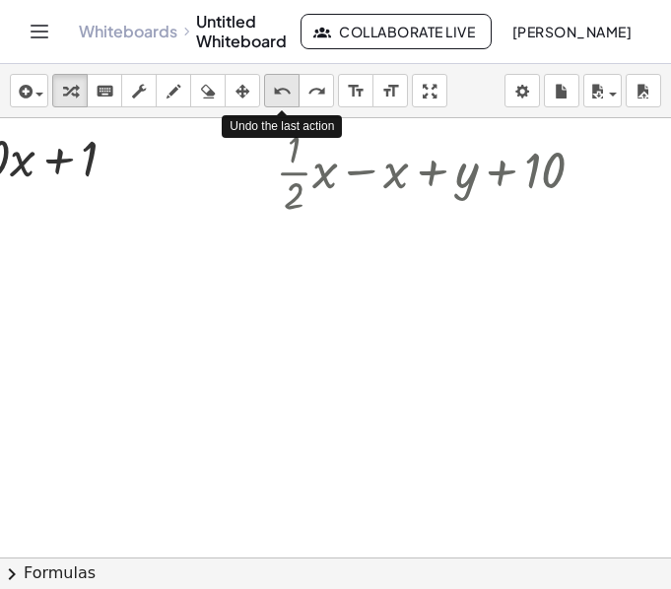
click at [279, 85] on icon "undo" at bounding box center [282, 92] width 19 height 24
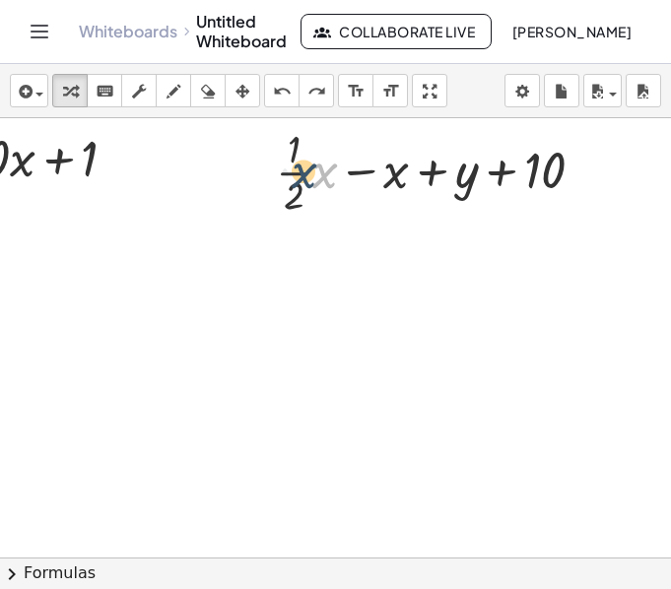
drag, startPoint x: 305, startPoint y: 177, endPoint x: 284, endPoint y: 177, distance: 21.7
click at [284, 177] on div at bounding box center [438, 170] width 344 height 99
drag, startPoint x: 377, startPoint y: 174, endPoint x: 361, endPoint y: 176, distance: 16.9
click at [361, 176] on div at bounding box center [438, 170] width 344 height 99
drag, startPoint x: 446, startPoint y: 184, endPoint x: 265, endPoint y: 181, distance: 181.3
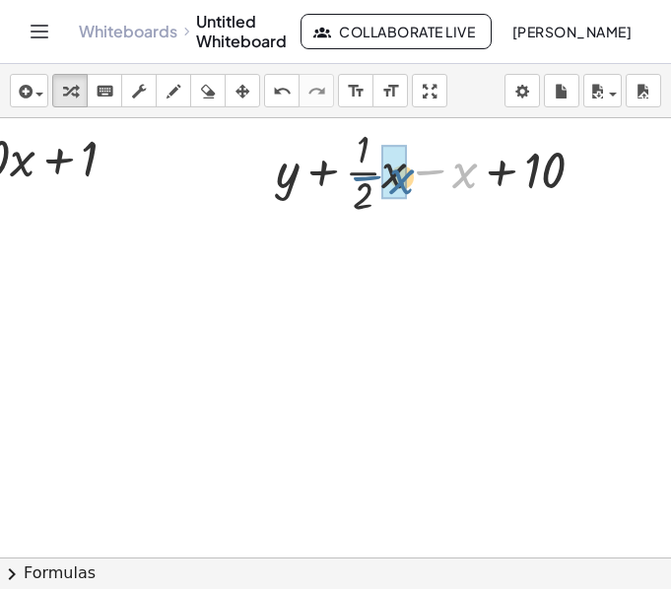
drag, startPoint x: 453, startPoint y: 172, endPoint x: 389, endPoint y: 178, distance: 64.3
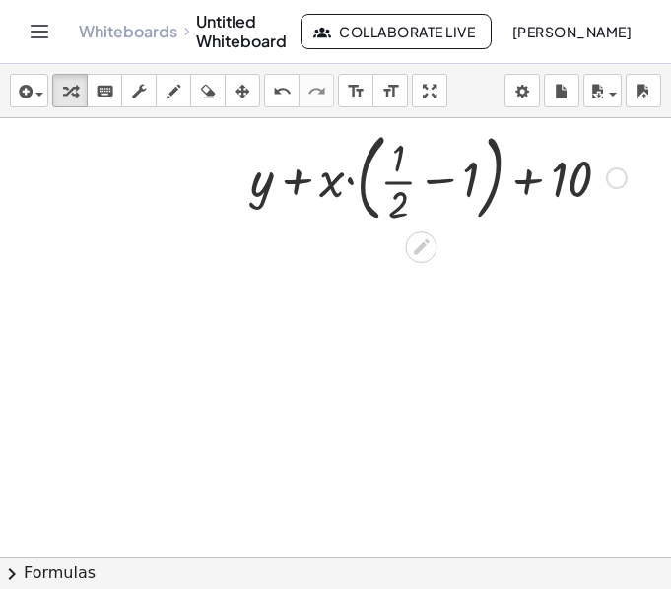
scroll to position [795, 313]
click at [332, 175] on div at bounding box center [438, 175] width 396 height 106
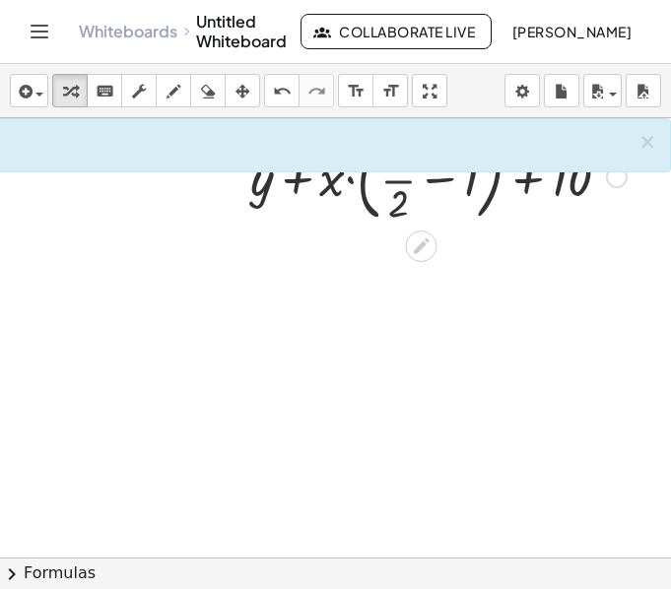
click at [337, 181] on div at bounding box center [438, 175] width 396 height 106
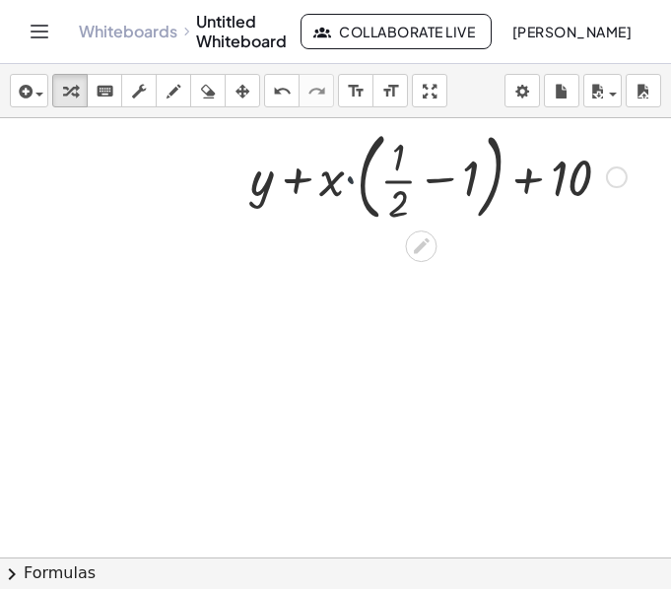
click at [337, 181] on div at bounding box center [438, 175] width 396 height 106
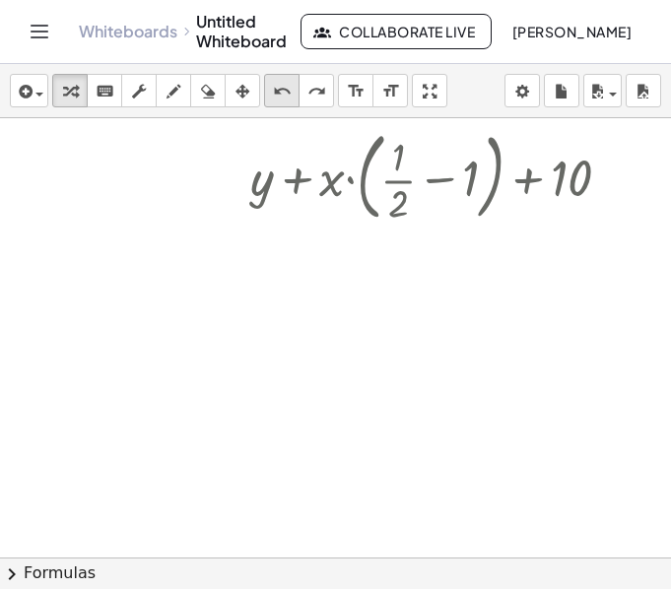
click at [289, 91] on icon "undo" at bounding box center [282, 92] width 19 height 24
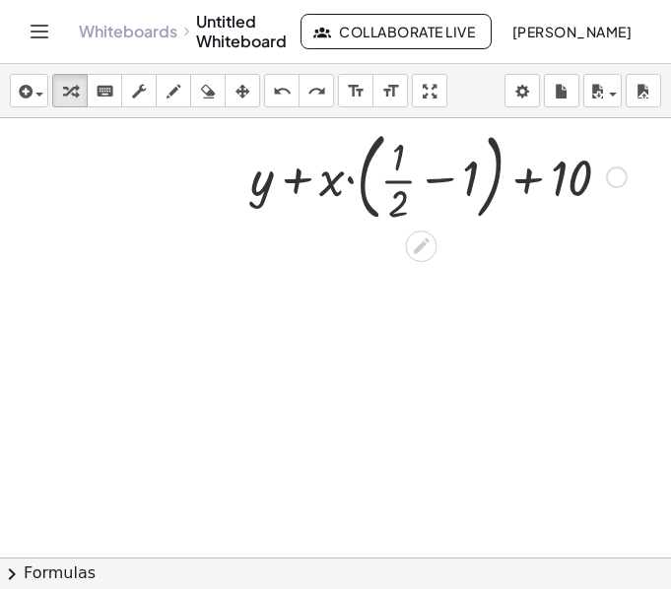
click at [421, 182] on div at bounding box center [438, 175] width 396 height 106
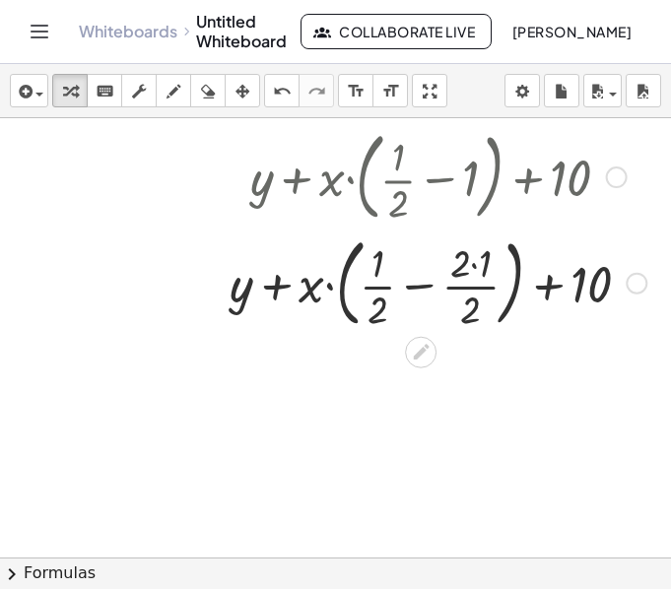
click at [457, 261] on div at bounding box center [438, 282] width 436 height 106
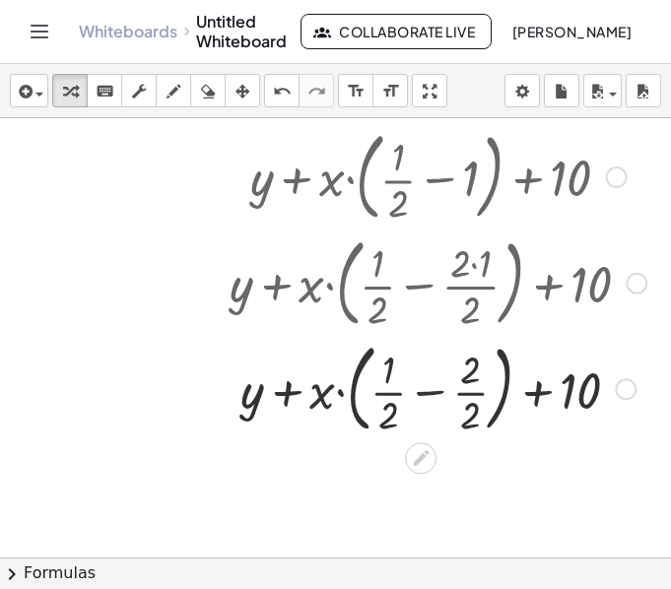
click at [413, 391] on div at bounding box center [438, 388] width 436 height 106
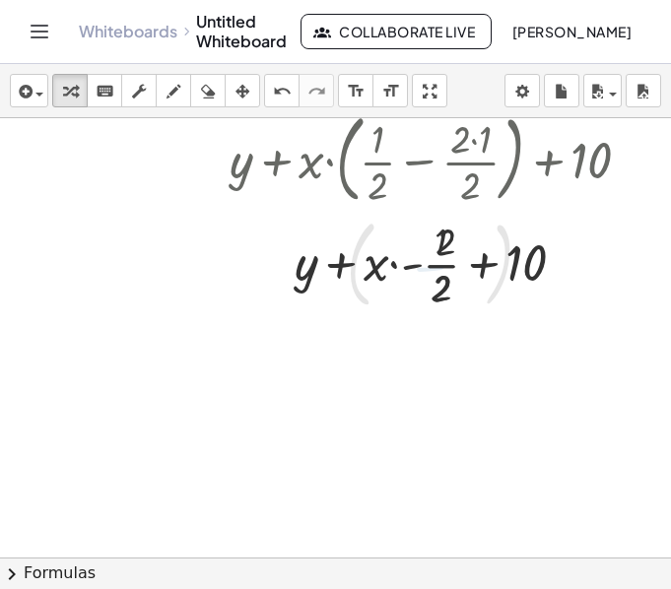
scroll to position [925, 313]
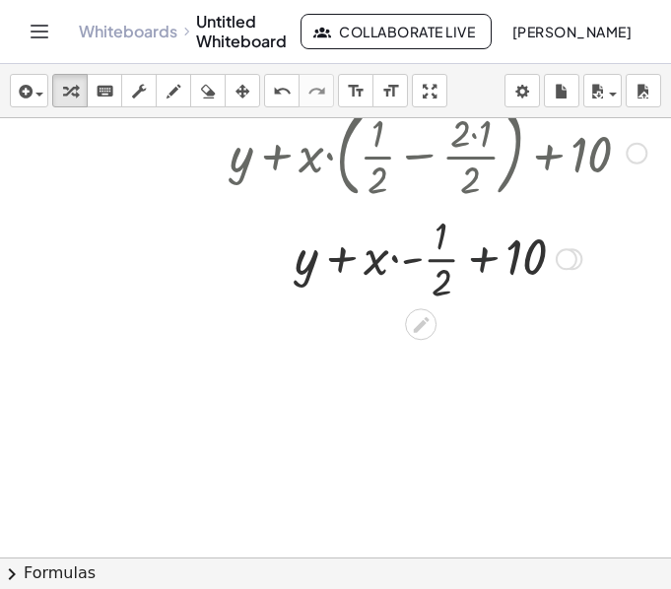
click at [469, 258] on div at bounding box center [438, 257] width 436 height 99
click at [399, 264] on div at bounding box center [438, 257] width 436 height 99
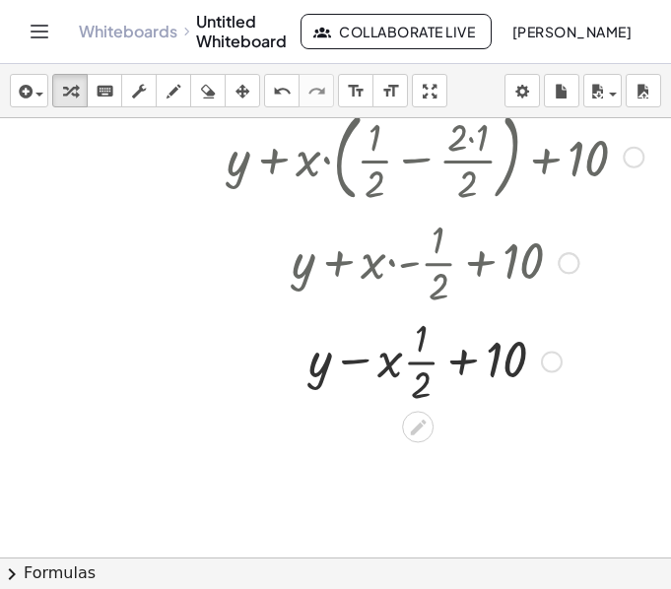
scroll to position [920, 313]
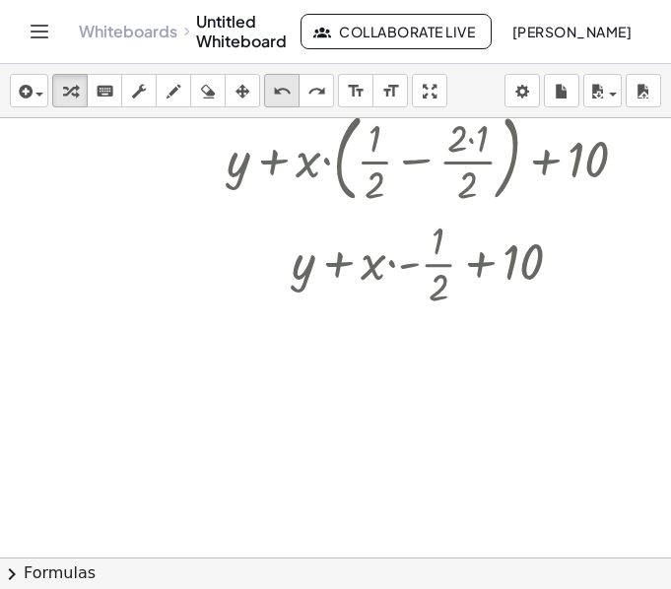
click at [294, 89] on div "undo" at bounding box center [282, 91] width 26 height 24
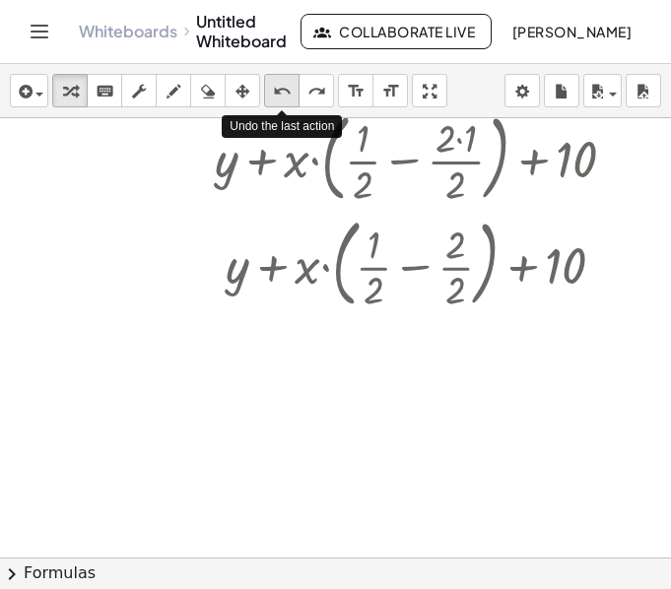
click at [294, 89] on div "undo" at bounding box center [282, 91] width 26 height 24
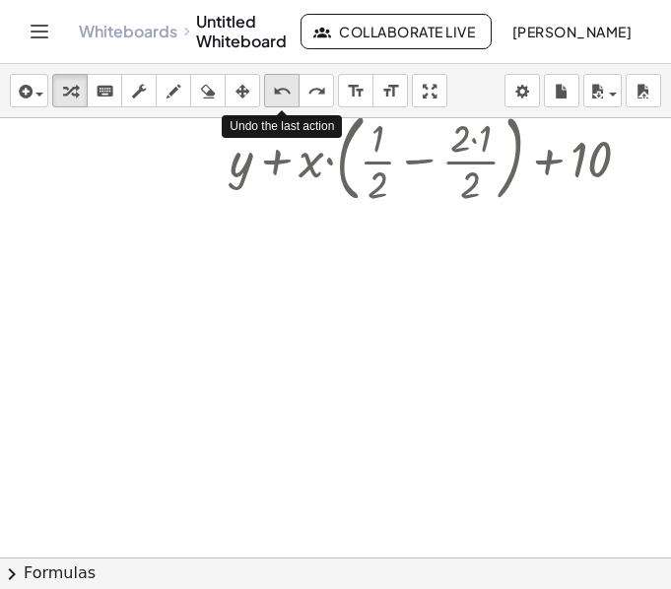
click at [294, 89] on div "undo" at bounding box center [282, 91] width 26 height 24
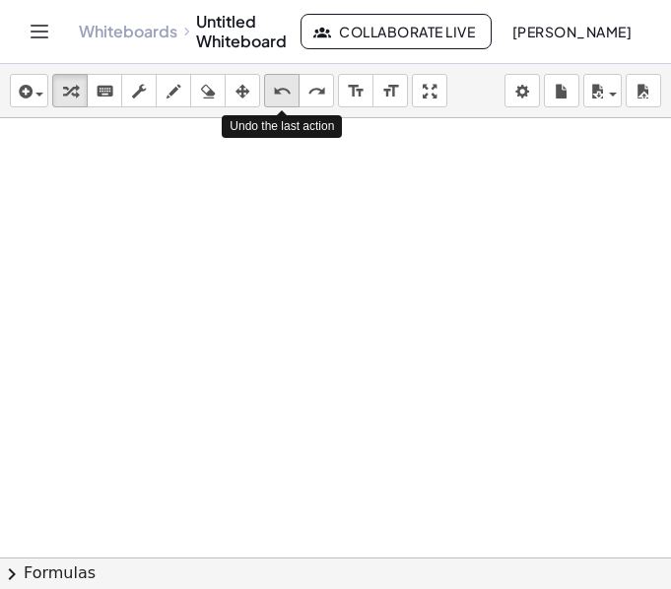
click at [294, 89] on div "undo" at bounding box center [282, 91] width 26 height 24
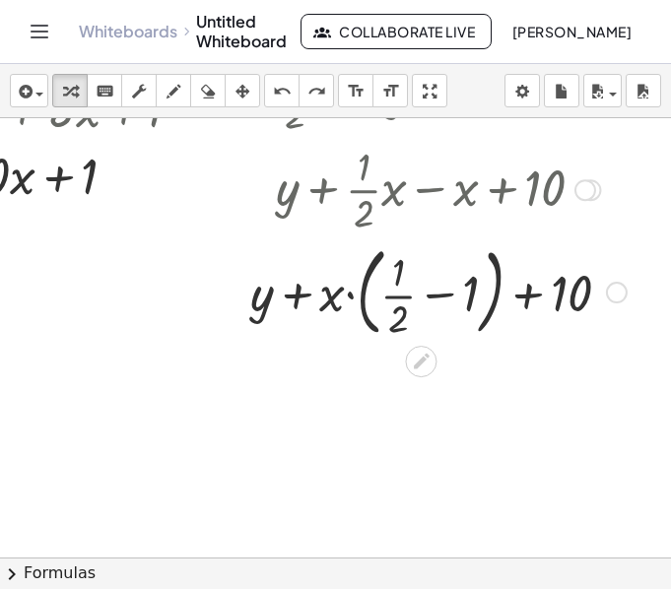
scroll to position [670, 313]
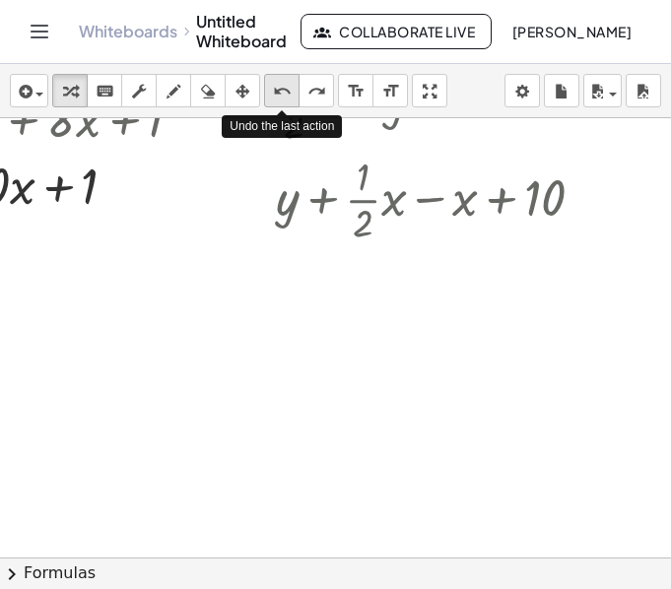
click at [282, 94] on icon "undo" at bounding box center [282, 92] width 19 height 24
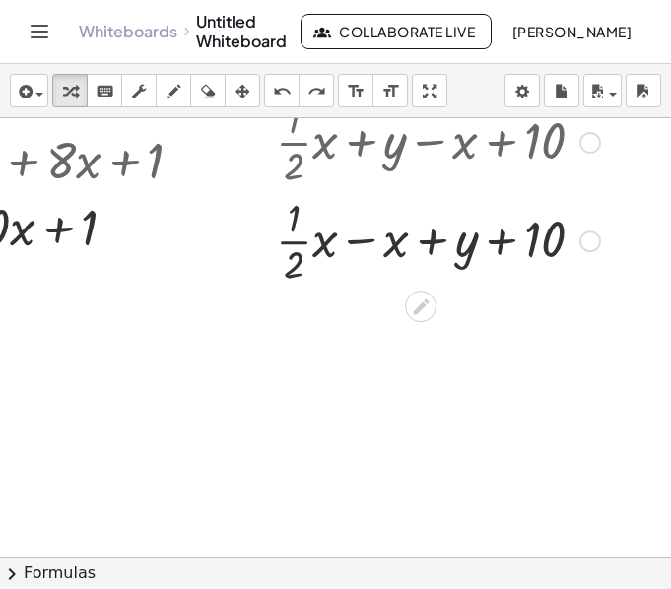
scroll to position [625, 313]
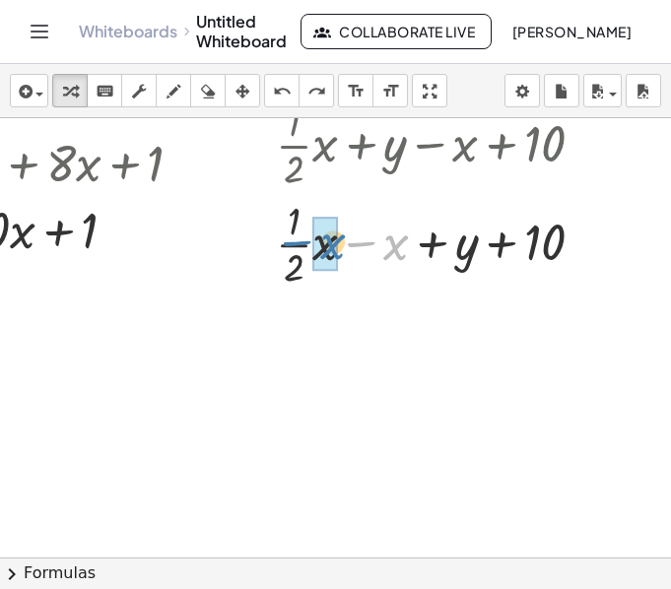
drag, startPoint x: 377, startPoint y: 250, endPoint x: 313, endPoint y: 249, distance: 64.0
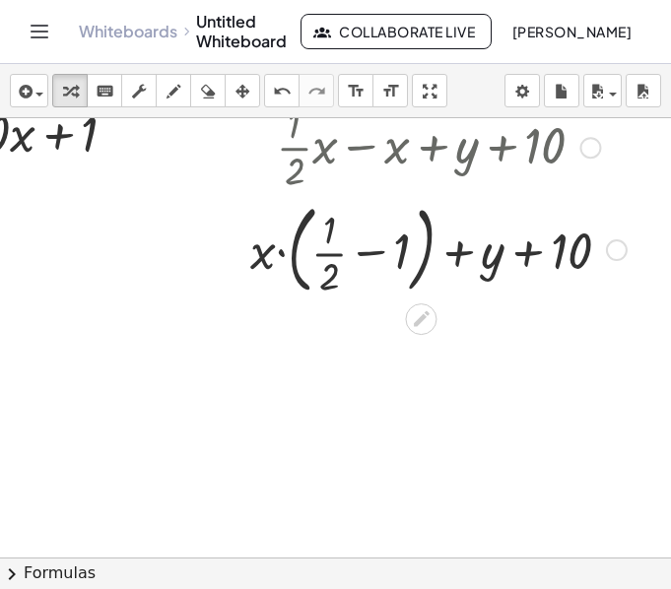
scroll to position [724, 313]
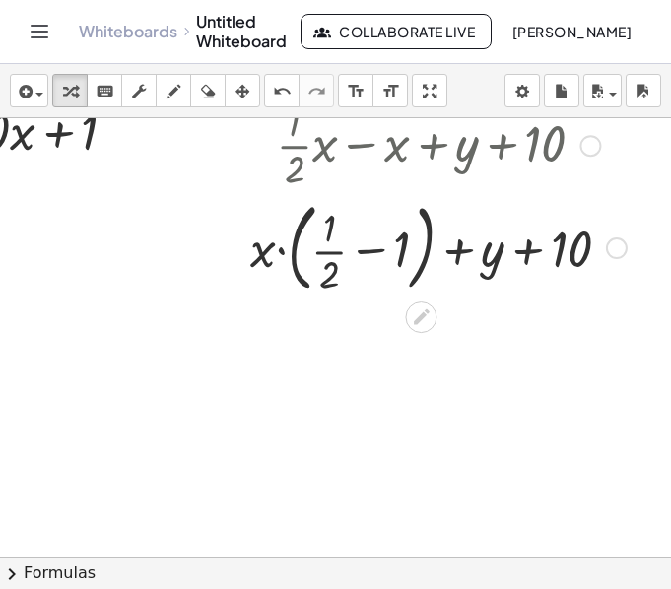
click at [266, 251] on div at bounding box center [438, 246] width 396 height 106
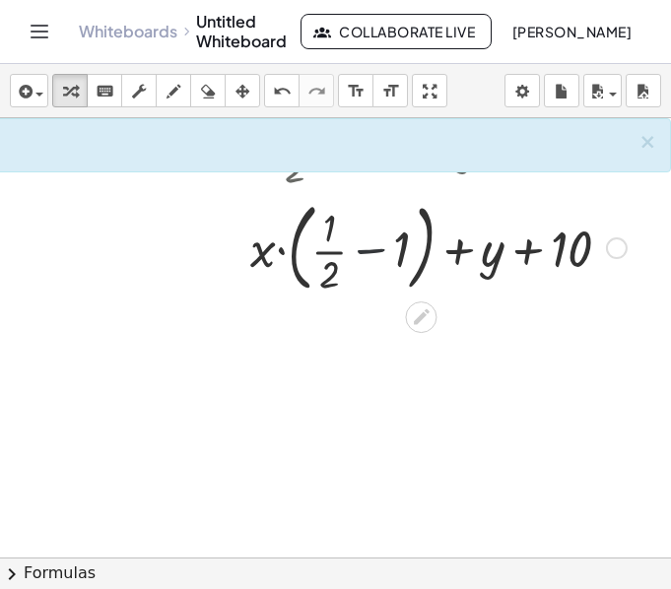
click at [359, 245] on div at bounding box center [438, 246] width 396 height 106
drag, startPoint x: 379, startPoint y: 247, endPoint x: 320, endPoint y: 248, distance: 59.1
click at [320, 248] on div at bounding box center [438, 246] width 396 height 106
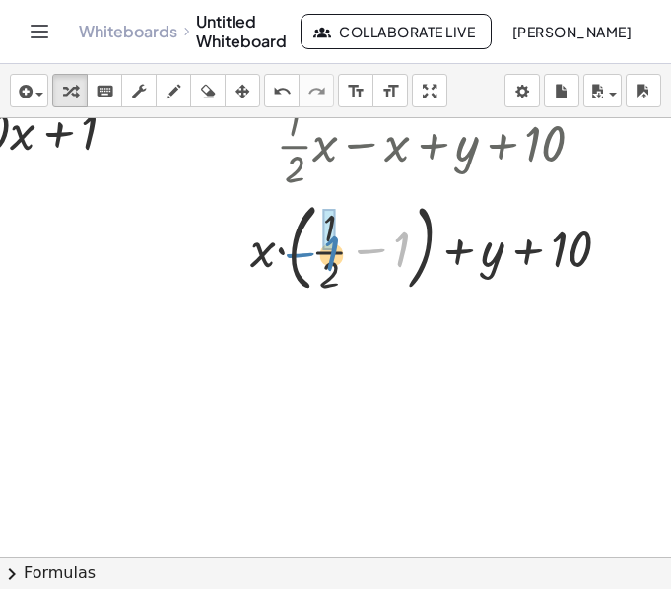
drag, startPoint x: 382, startPoint y: 250, endPoint x: 322, endPoint y: 253, distance: 60.2
click at [322, 253] on div at bounding box center [438, 246] width 396 height 106
click at [351, 252] on div at bounding box center [438, 246] width 396 height 106
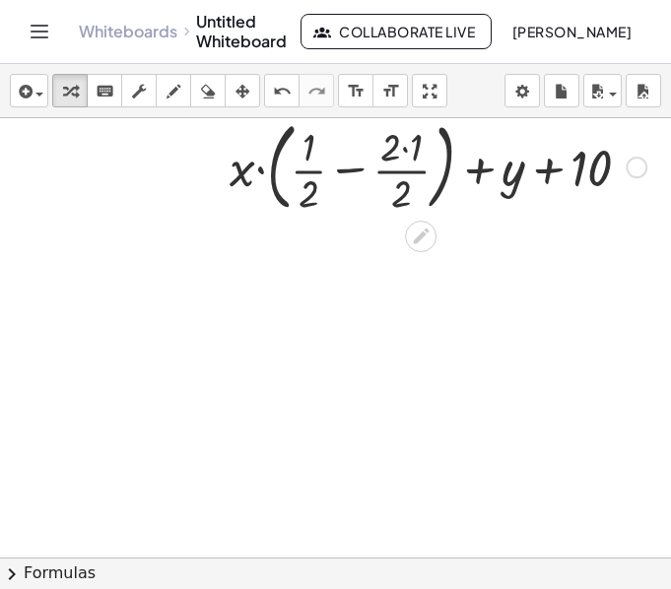
scroll to position [806, 313]
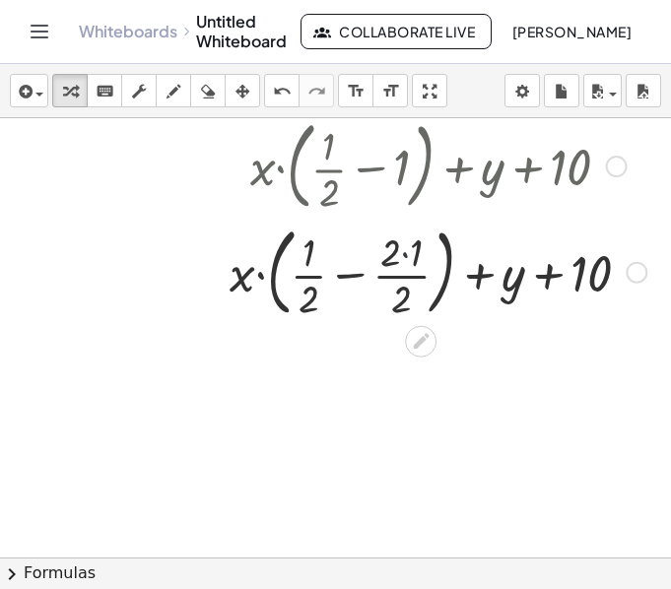
click at [394, 254] on div at bounding box center [438, 271] width 436 height 106
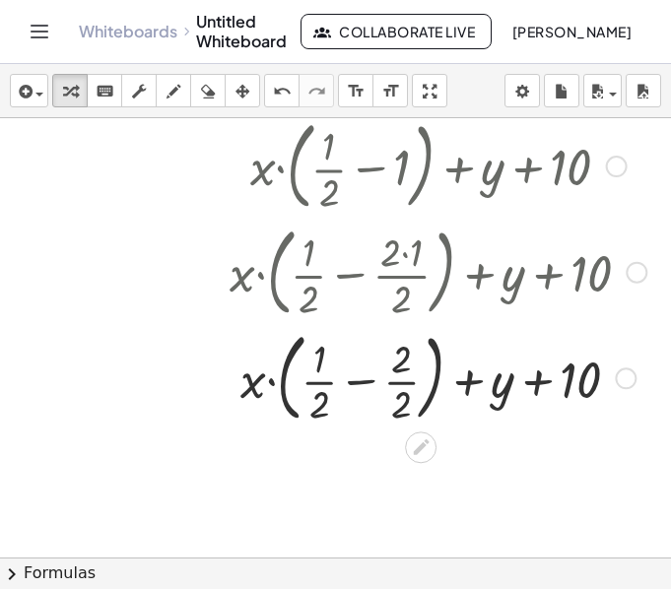
click at [341, 381] on div at bounding box center [438, 377] width 436 height 106
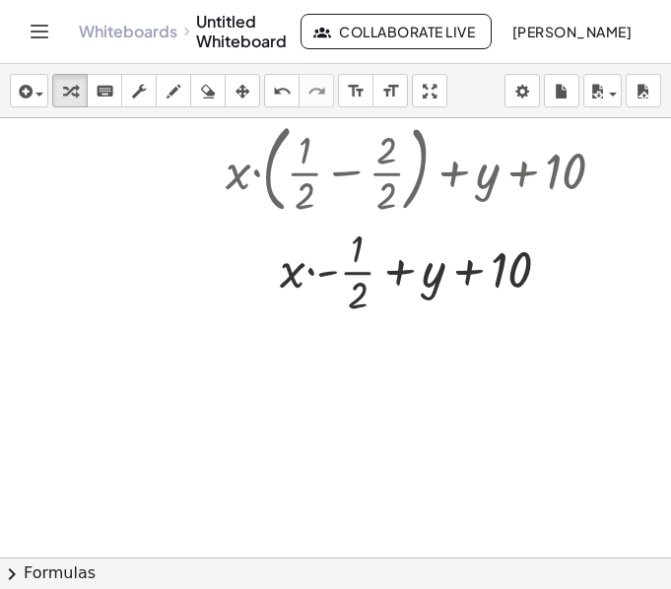
scroll to position [1016, 313]
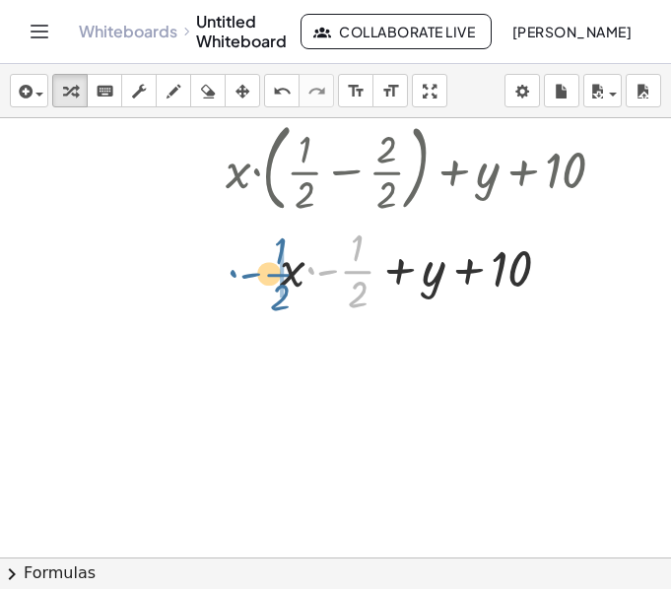
drag, startPoint x: 361, startPoint y: 271, endPoint x: 284, endPoint y: 274, distance: 77.9
click at [284, 274] on div at bounding box center [423, 269] width 436 height 99
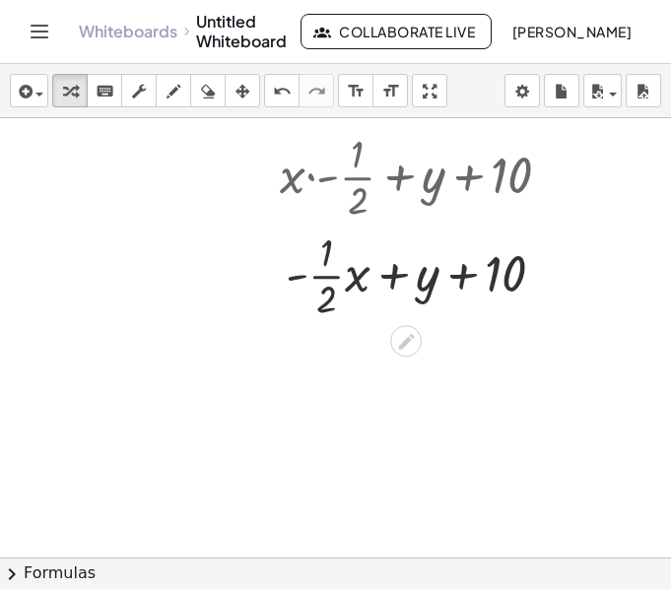
scroll to position [1112, 313]
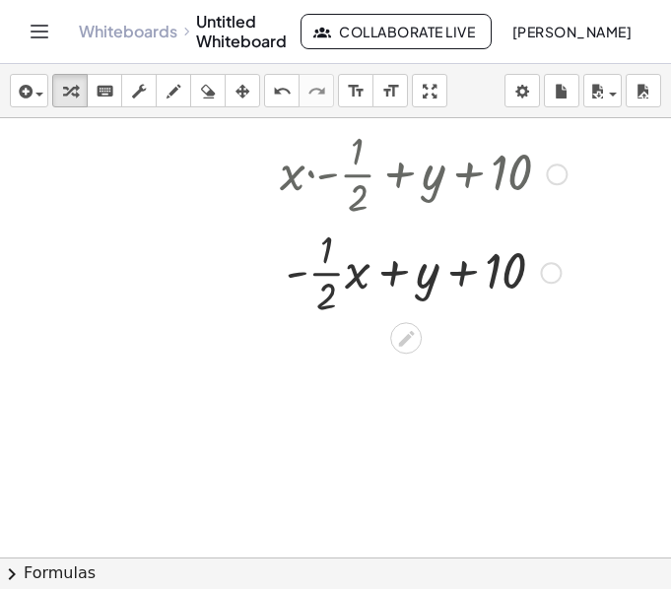
click at [461, 269] on div at bounding box center [423, 271] width 436 height 99
click at [401, 276] on div at bounding box center [423, 271] width 436 height 99
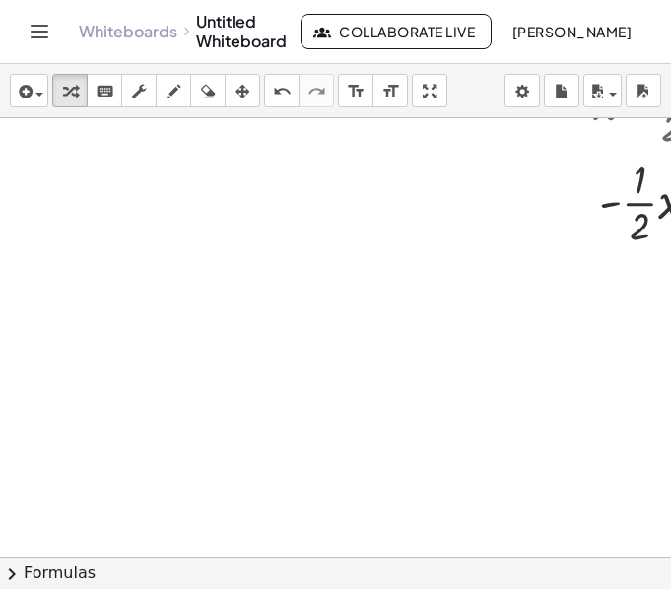
scroll to position [1126, 0]
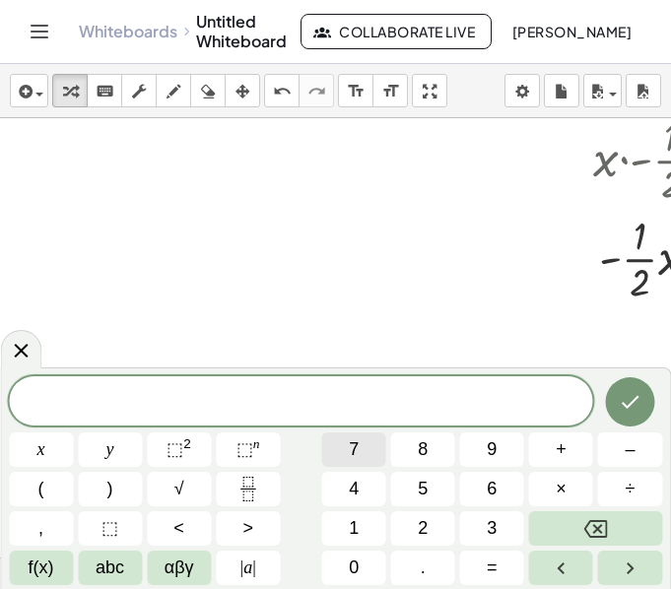
click at [361, 436] on button "7" at bounding box center [354, 449] width 64 height 34
click at [46, 569] on span "f(x)" at bounding box center [42, 568] width 26 height 27
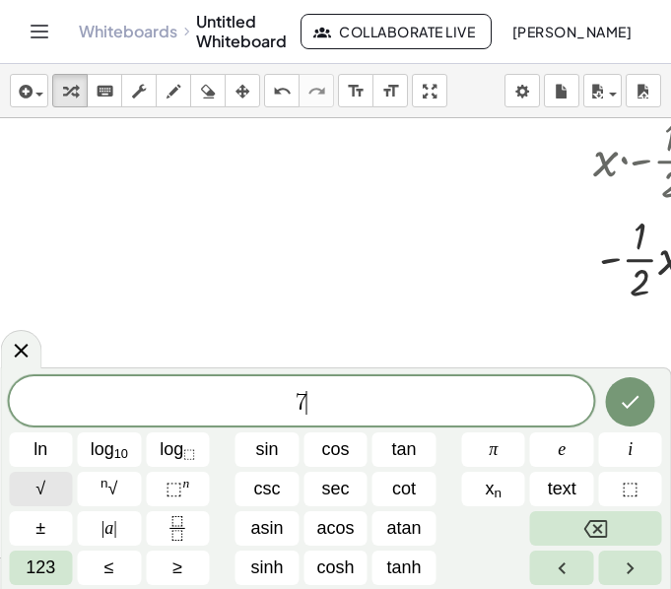
click at [47, 491] on button "√" at bounding box center [41, 489] width 64 height 34
click at [352, 408] on span "7 √ m ​" at bounding box center [301, 401] width 584 height 31
click at [38, 488] on span "√" at bounding box center [40, 489] width 10 height 27
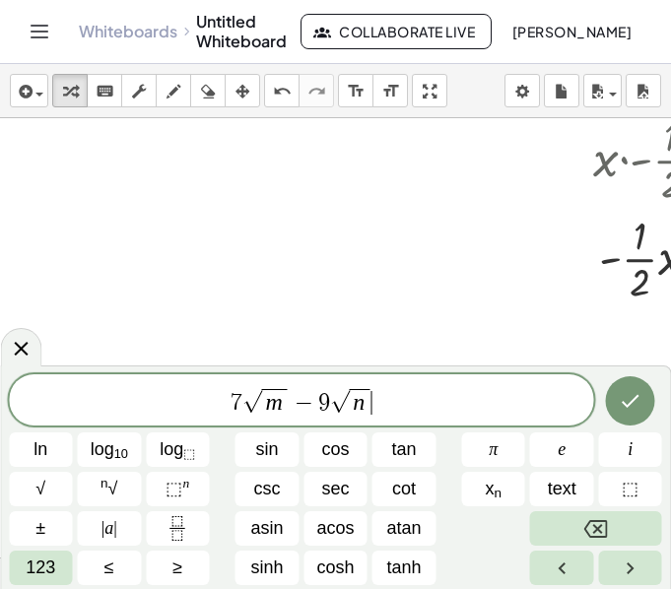
click at [391, 405] on span "7 √ m − 9 √ n ​" at bounding box center [301, 401] width 584 height 31
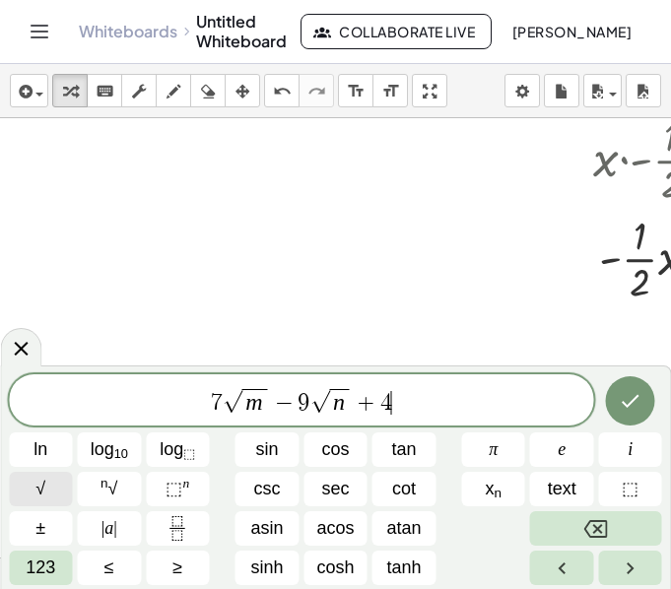
click at [62, 493] on button "√" at bounding box center [41, 489] width 64 height 34
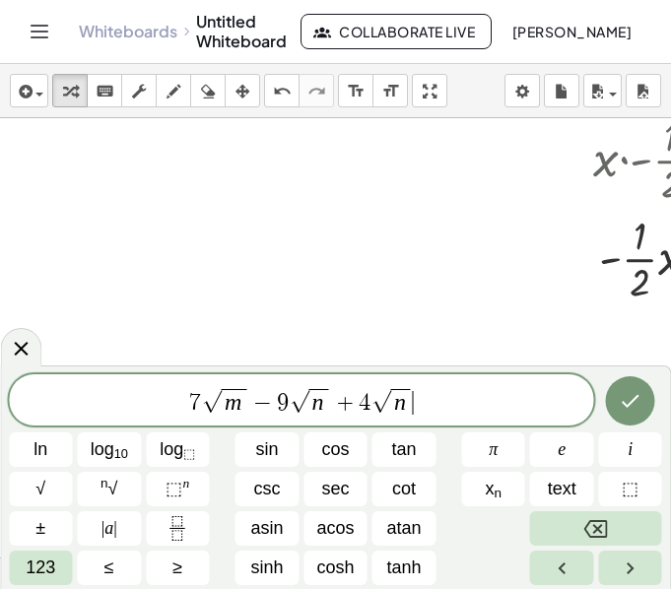
click at [441, 403] on span "7 √ m − 9 √ n + 4 √ n ​" at bounding box center [301, 401] width 584 height 31
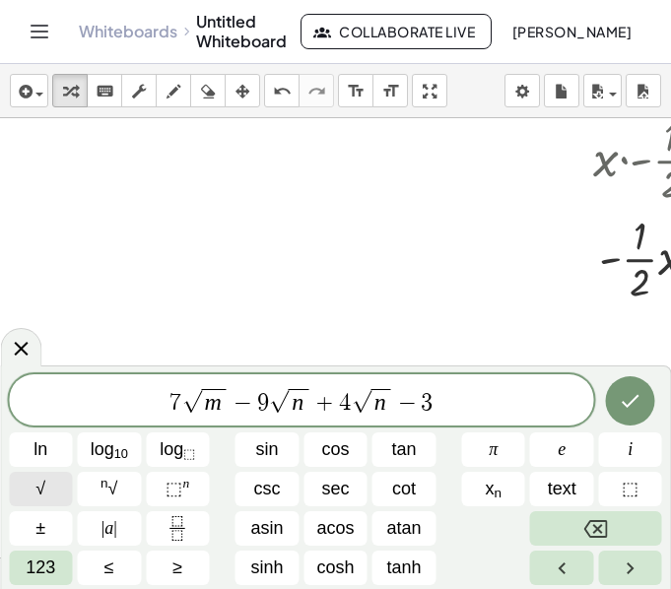
click at [61, 504] on button "√" at bounding box center [41, 489] width 64 height 34
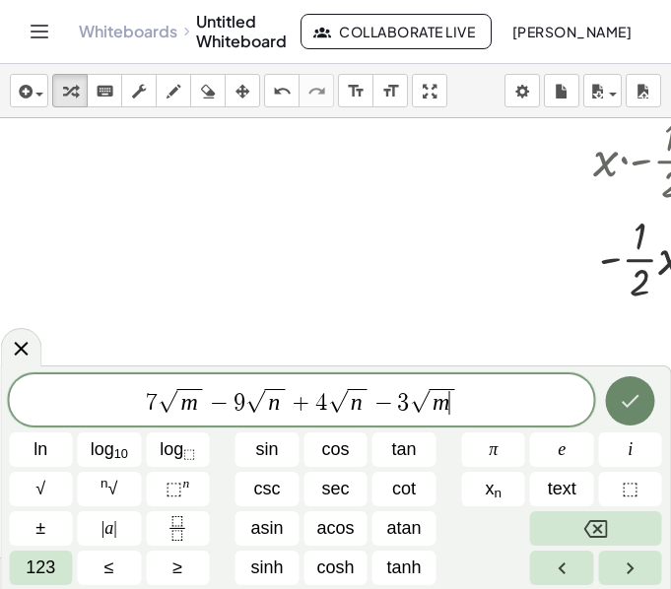
click at [624, 412] on icon "Done" at bounding box center [631, 401] width 24 height 24
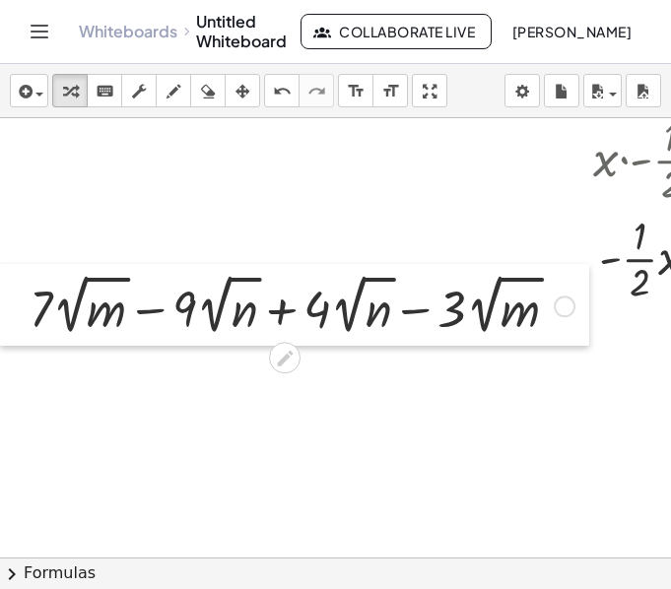
drag, startPoint x: 140, startPoint y: 319, endPoint x: 2, endPoint y: 321, distance: 137.9
click at [2, 321] on div at bounding box center [15, 305] width 30 height 82
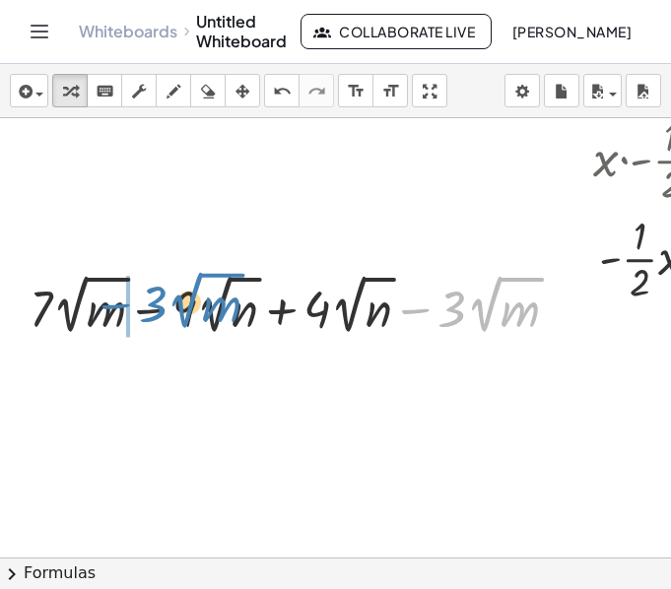
drag, startPoint x: 413, startPoint y: 309, endPoint x: 112, endPoint y: 306, distance: 300.4
click at [112, 306] on div at bounding box center [302, 305] width 564 height 72
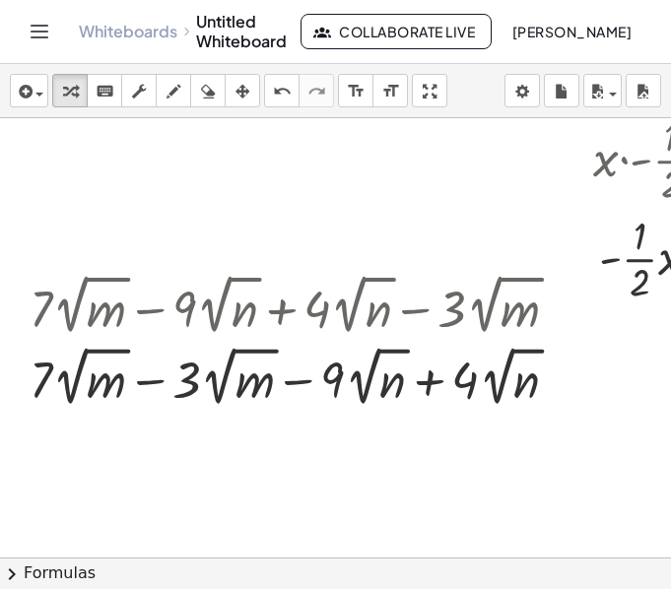
scroll to position [1259, 0]
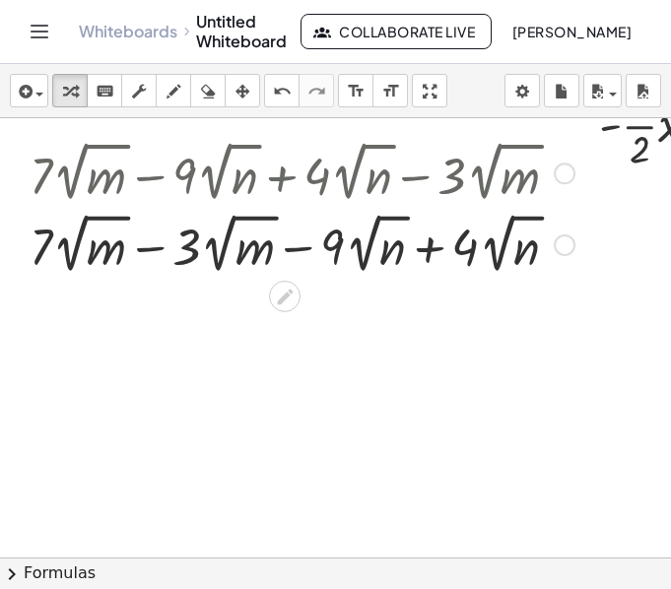
click at [431, 246] on div at bounding box center [302, 244] width 564 height 72
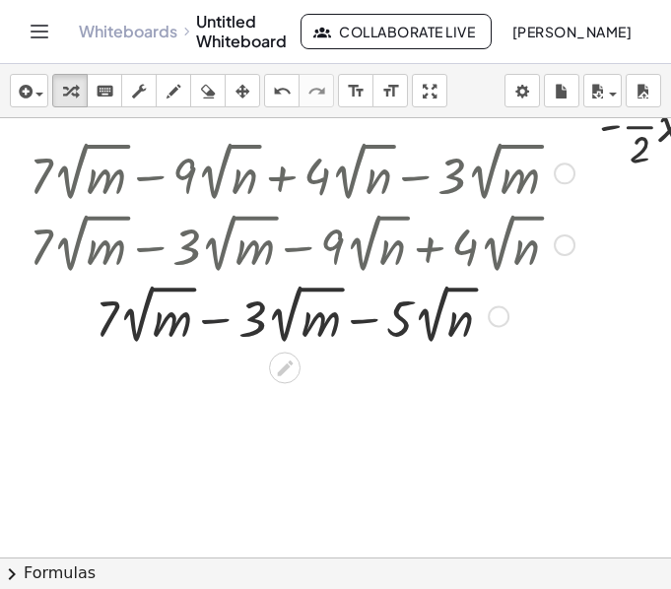
click at [219, 321] on div at bounding box center [302, 315] width 564 height 72
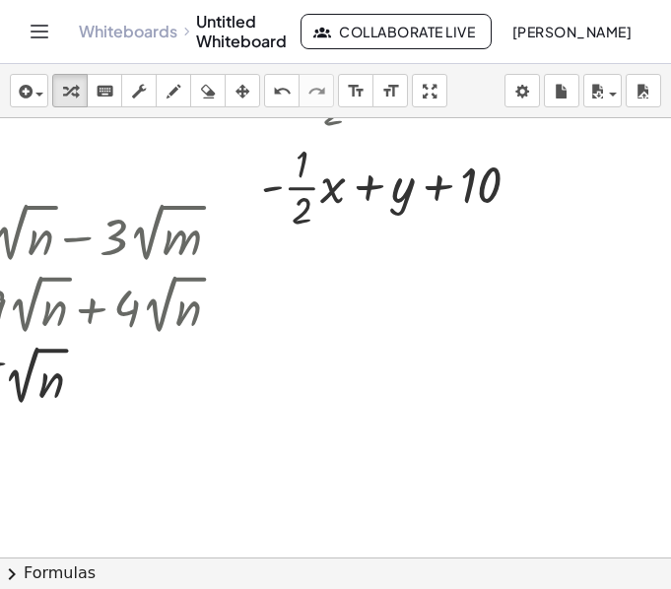
scroll to position [1241, 353]
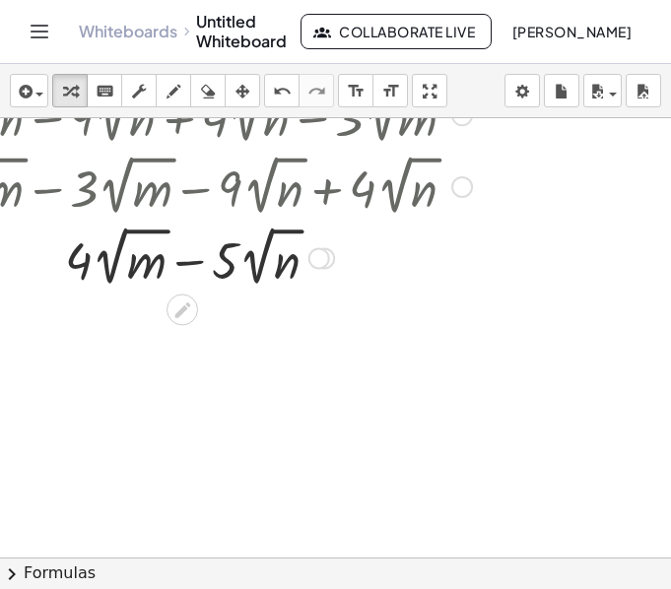
scroll to position [1323, 96]
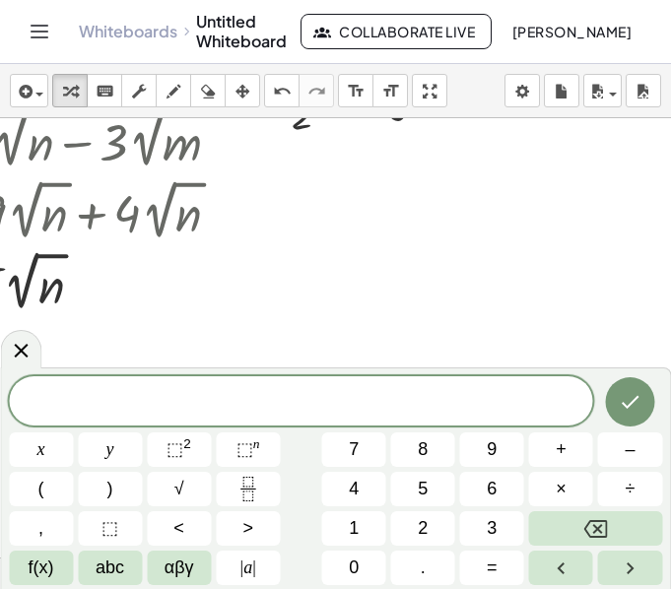
scroll to position [1292, 352]
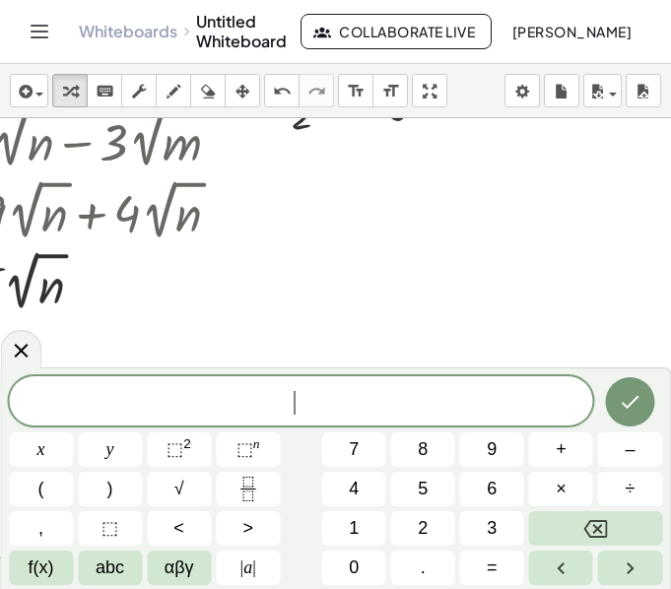
click at [63, 493] on button "(" at bounding box center [41, 489] width 64 height 34
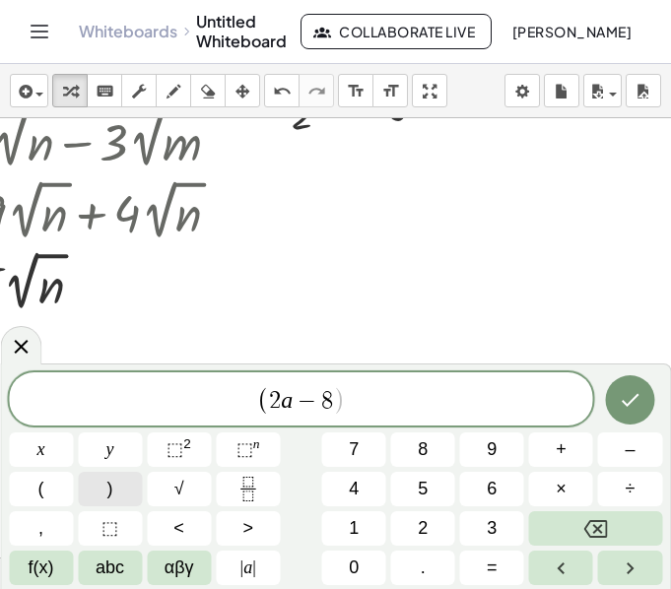
click at [103, 493] on button ")" at bounding box center [110, 489] width 64 height 34
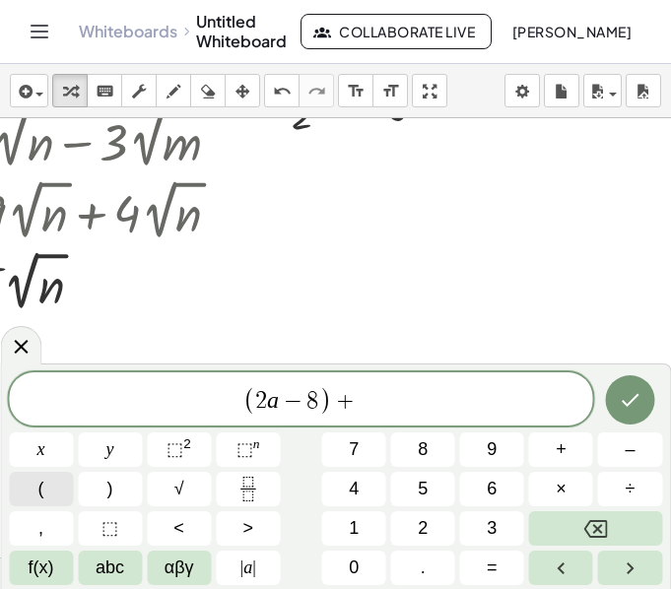
click at [50, 490] on button "(" at bounding box center [41, 489] width 64 height 34
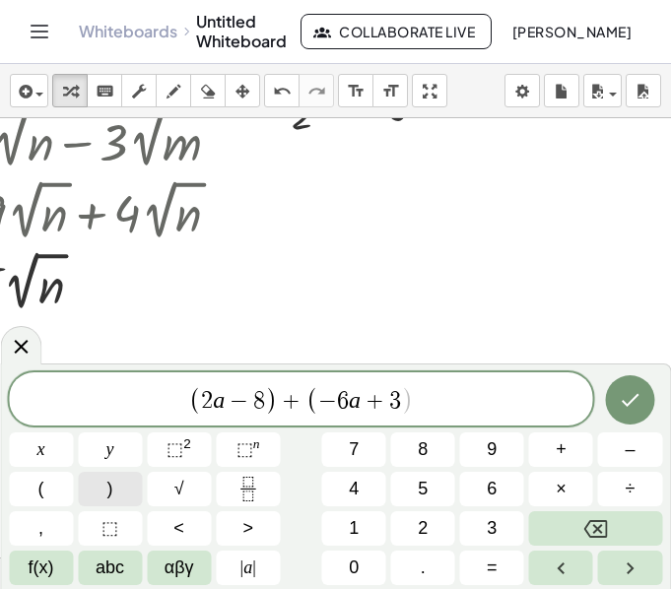
click at [108, 489] on span ")" at bounding box center [110, 489] width 6 height 27
click at [606, 398] on button "Done" at bounding box center [629, 399] width 49 height 49
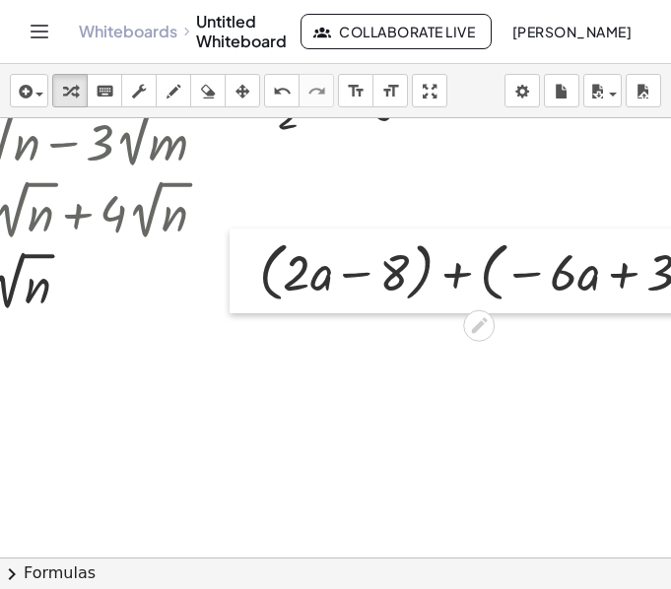
drag, startPoint x: 361, startPoint y: 282, endPoint x: 238, endPoint y: 293, distance: 122.6
click at [238, 293] on div at bounding box center [245, 271] width 30 height 85
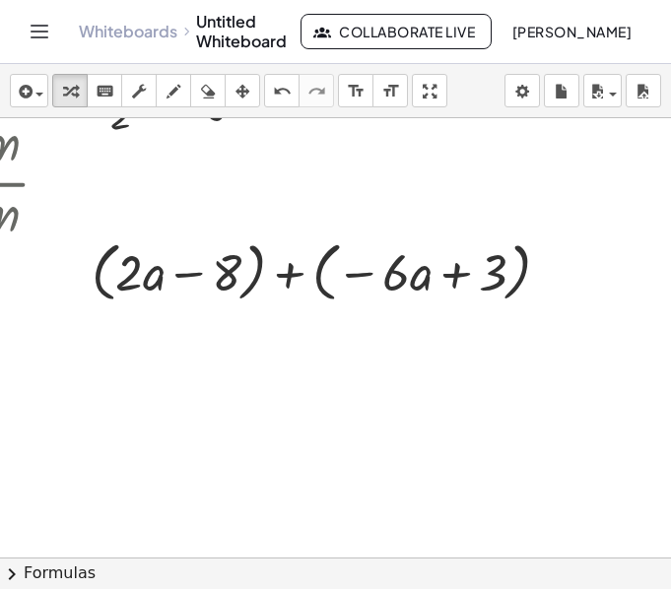
scroll to position [1292, 529]
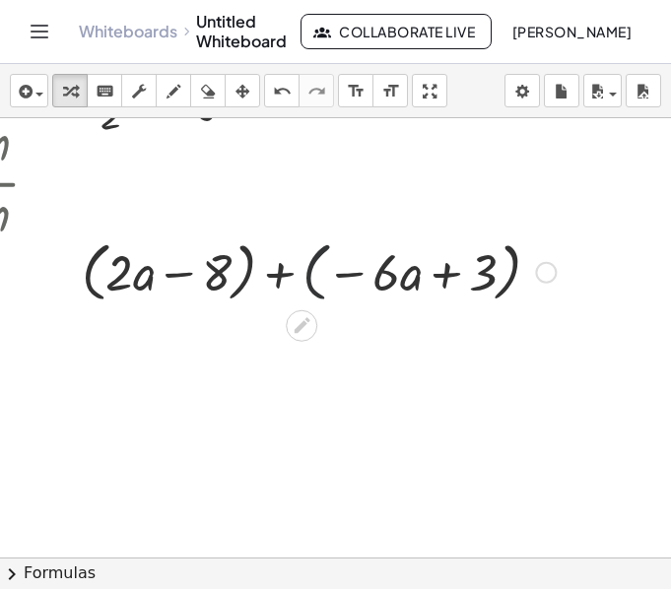
click at [317, 282] on div at bounding box center [318, 270] width 493 height 75
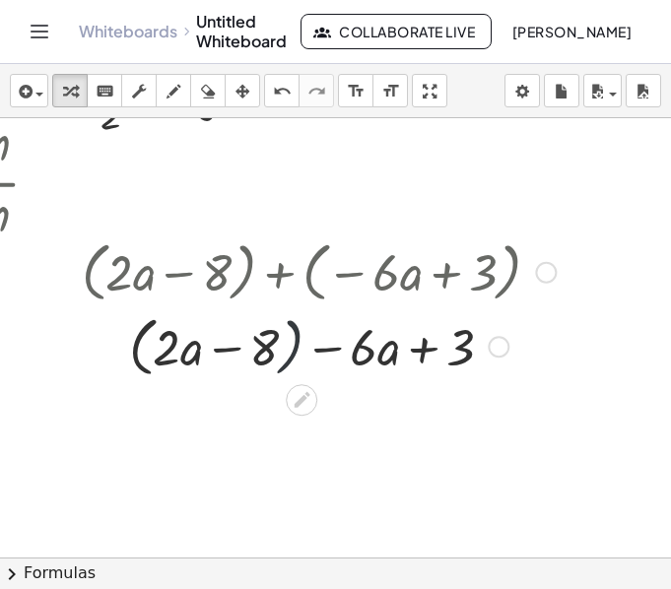
click at [288, 350] on div at bounding box center [318, 345] width 493 height 75
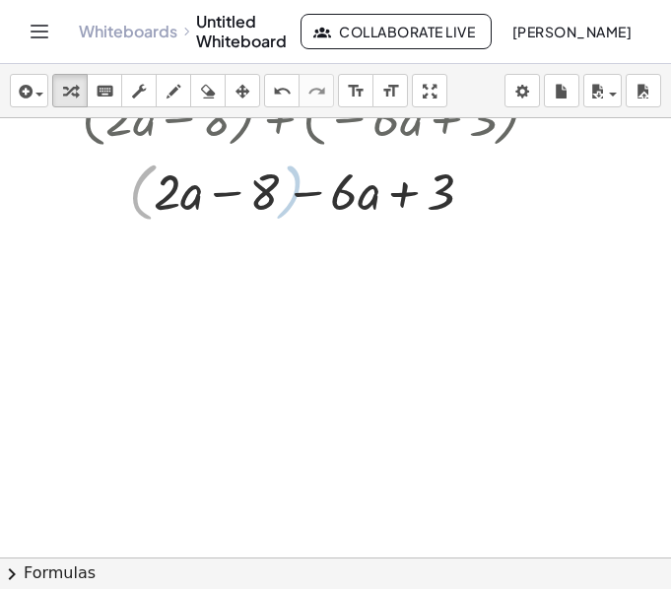
scroll to position [1463, 529]
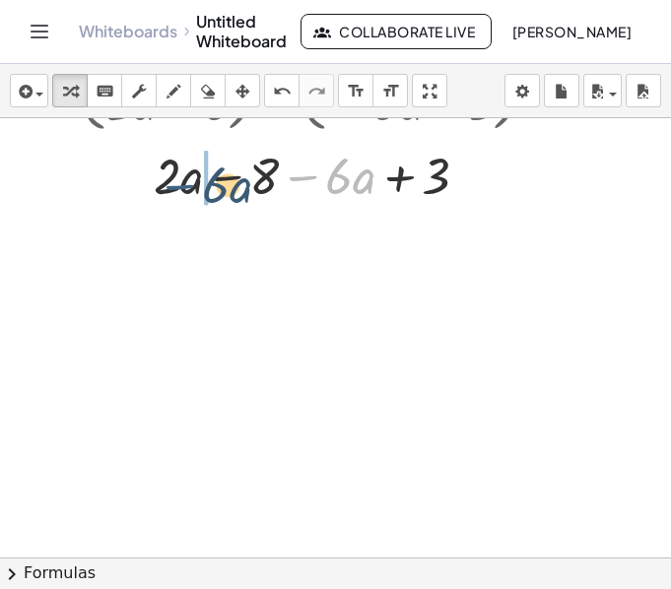
drag, startPoint x: 311, startPoint y: 174, endPoint x: 186, endPoint y: 182, distance: 125.3
click at [186, 182] on div at bounding box center [318, 174] width 493 height 67
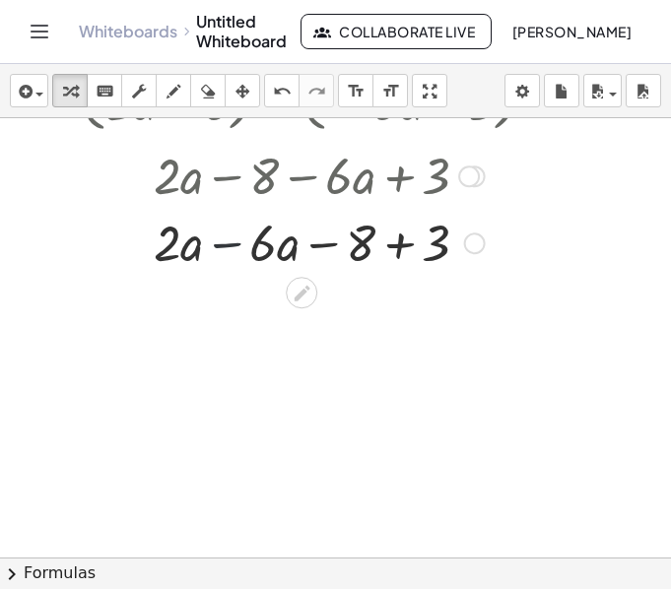
click at [227, 248] on div at bounding box center [318, 241] width 493 height 67
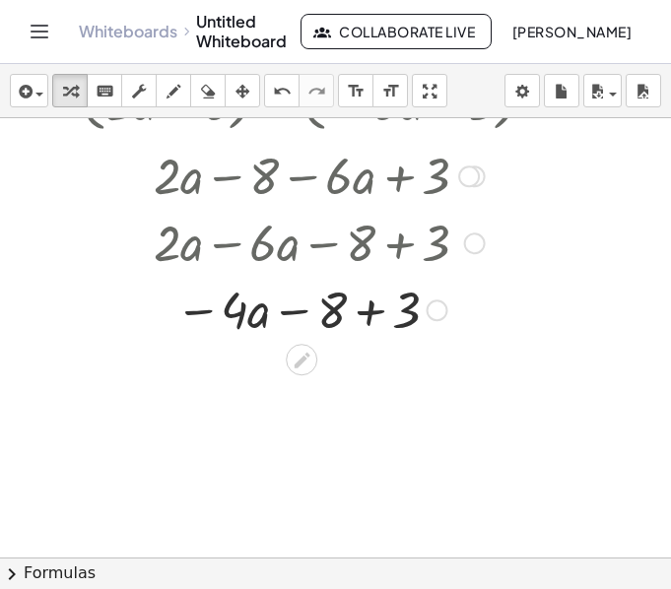
click at [378, 317] on div at bounding box center [318, 308] width 493 height 67
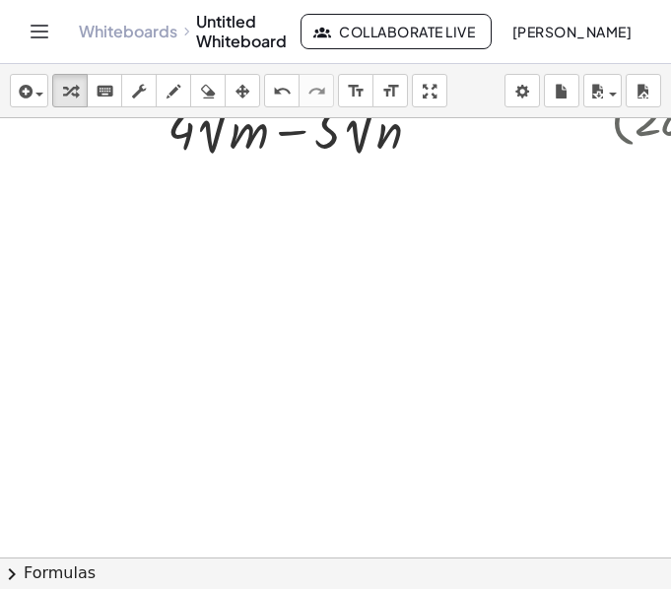
scroll to position [1453, 0]
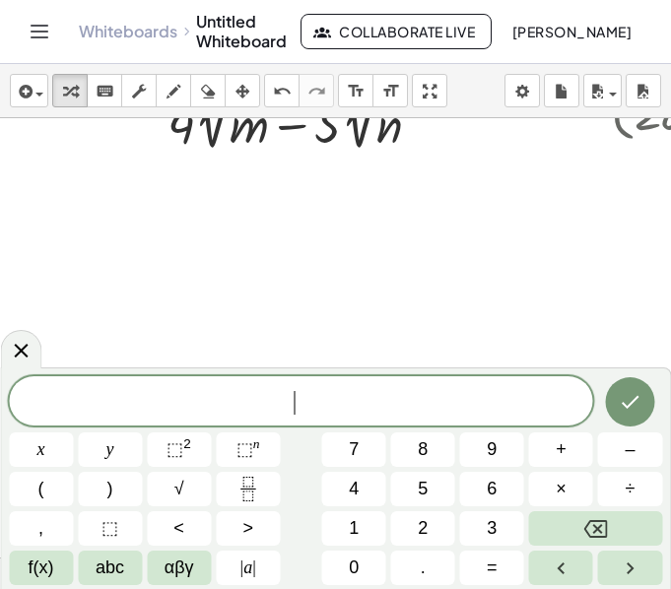
click at [397, 410] on span "​" at bounding box center [301, 403] width 584 height 28
click at [38, 496] on span "(" at bounding box center [41, 489] width 6 height 27
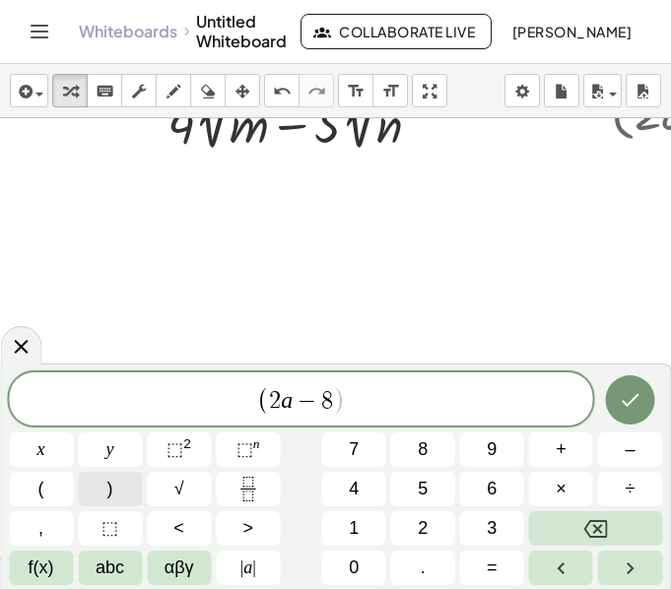
click at [117, 482] on button ")" at bounding box center [110, 489] width 64 height 34
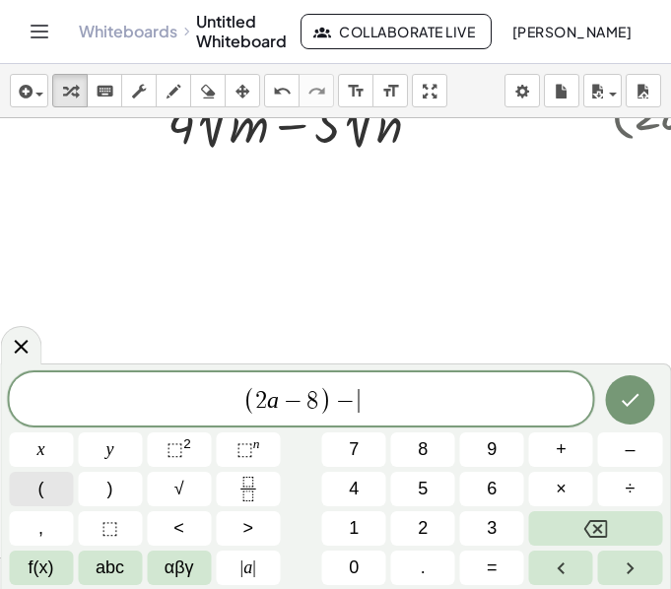
click at [63, 485] on button "(" at bounding box center [41, 489] width 64 height 34
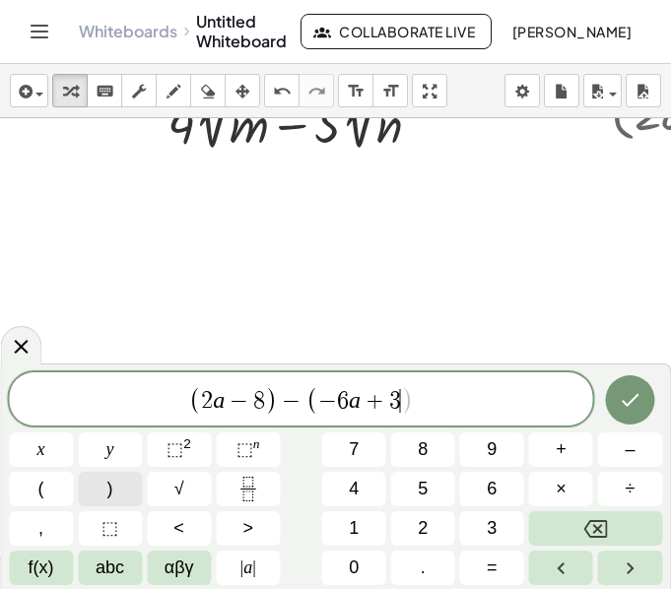
click at [117, 492] on button ")" at bounding box center [110, 489] width 64 height 34
click at [628, 403] on icon "Done" at bounding box center [631, 400] width 18 height 13
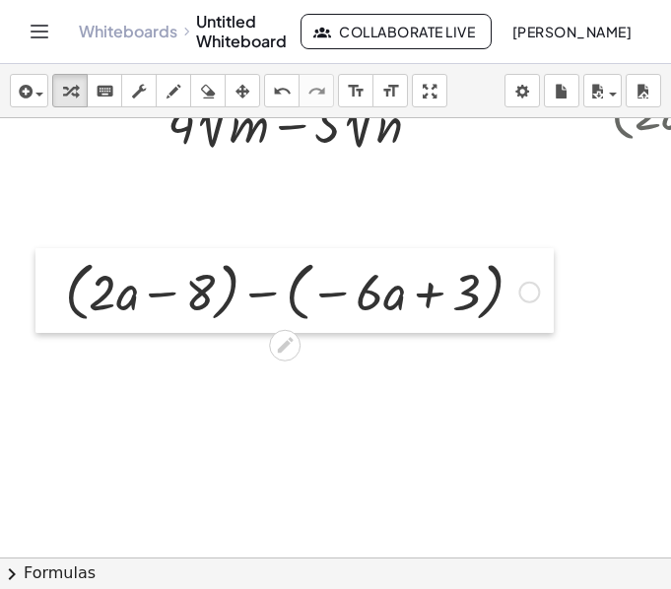
drag, startPoint x: 134, startPoint y: 397, endPoint x: 47, endPoint y: 309, distance: 123.3
click at [47, 309] on div at bounding box center [50, 290] width 30 height 85
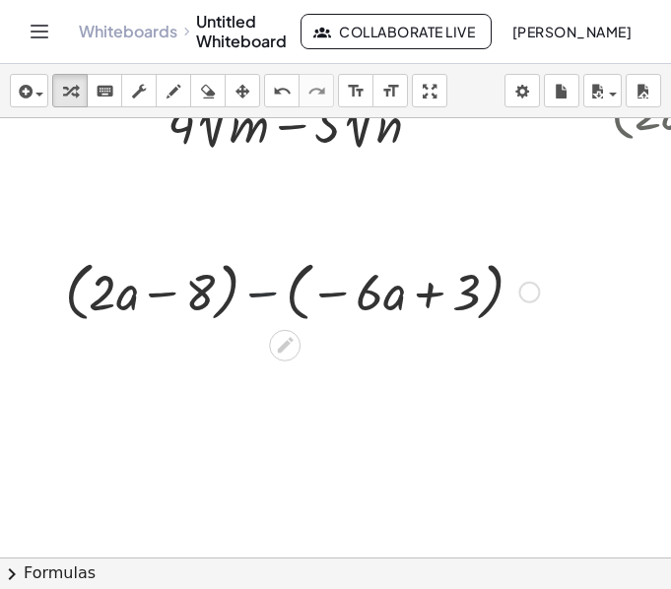
click at [260, 296] on div at bounding box center [301, 290] width 493 height 75
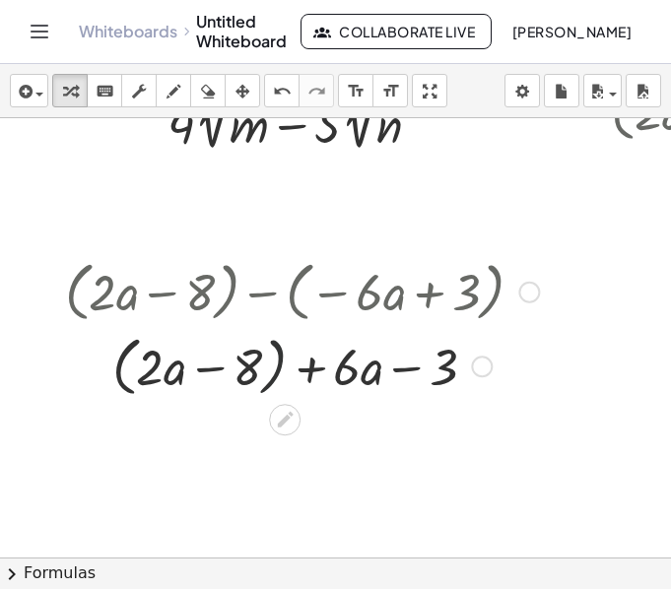
click at [277, 372] on div at bounding box center [301, 365] width 493 height 75
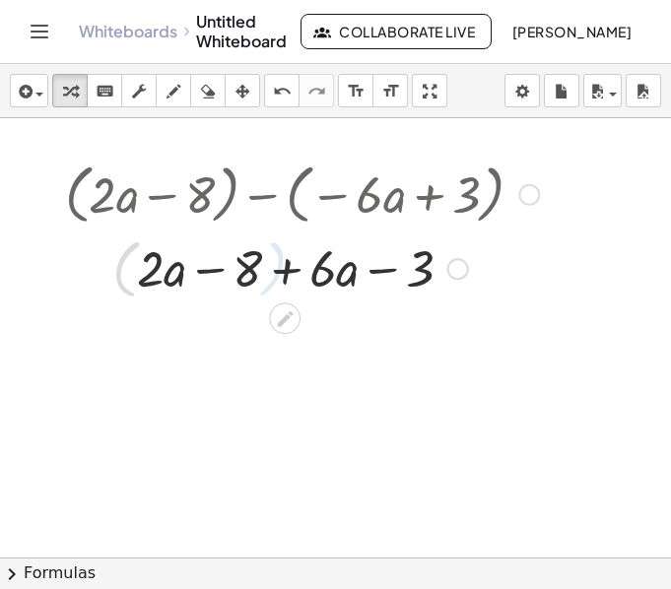
scroll to position [1553, 0]
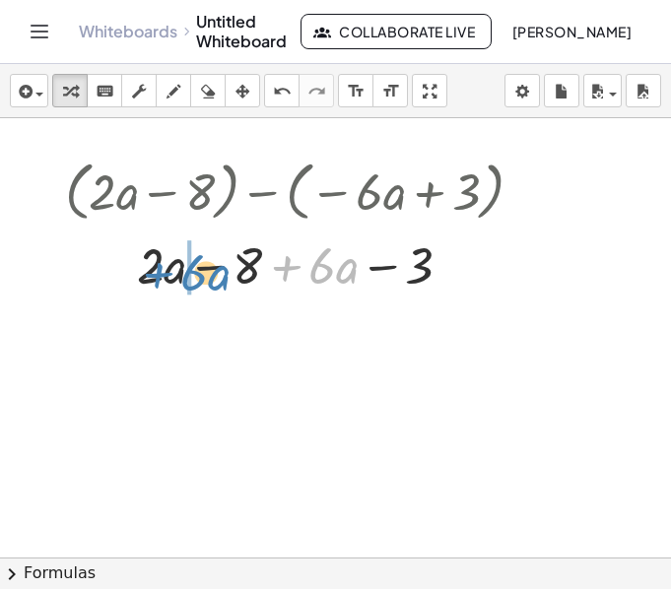
drag, startPoint x: 286, startPoint y: 265, endPoint x: 158, endPoint y: 270, distance: 128.1
click at [158, 270] on div at bounding box center [301, 263] width 493 height 67
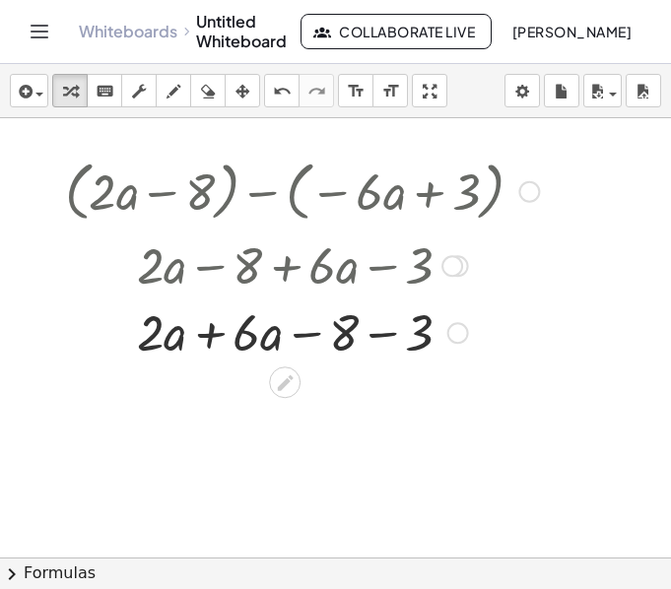
click at [375, 330] on div at bounding box center [301, 330] width 493 height 67
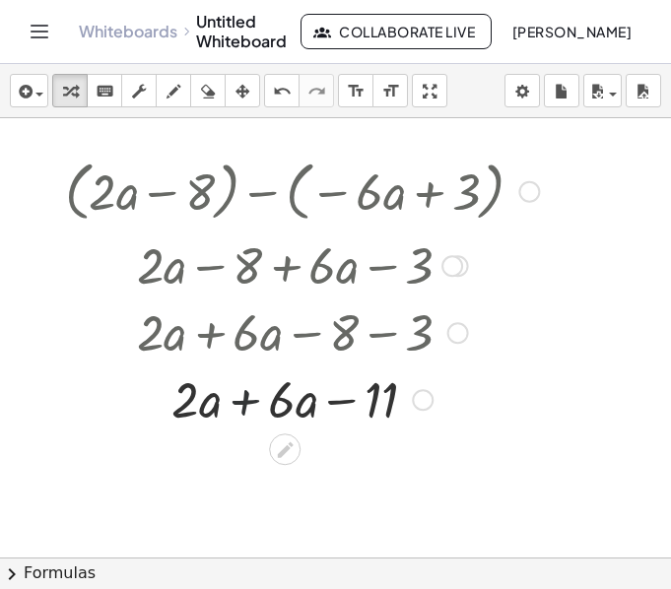
click at [241, 402] on div at bounding box center [301, 397] width 493 height 67
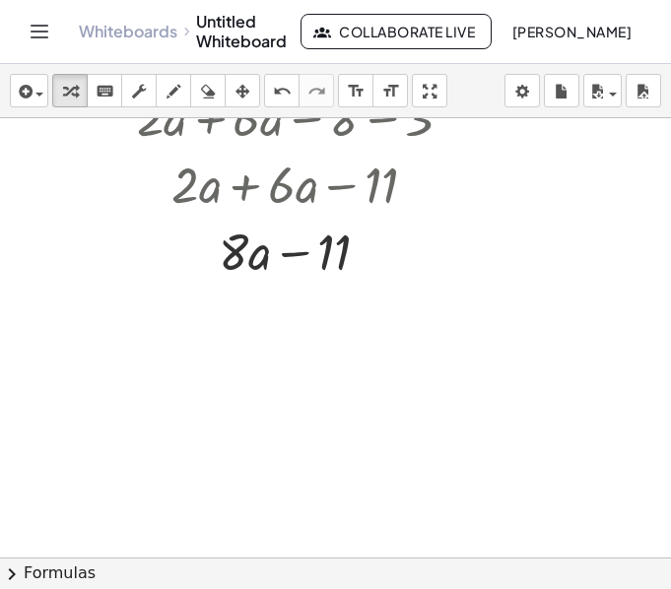
scroll to position [1768, 1]
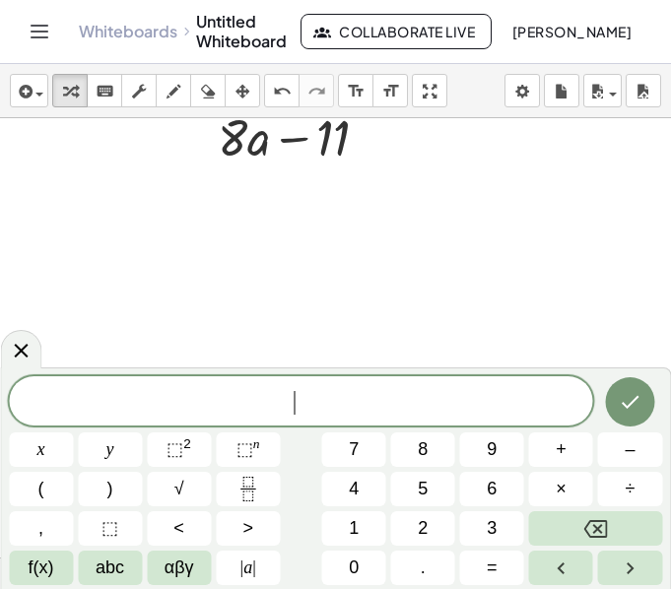
scroll to position [1897, 1]
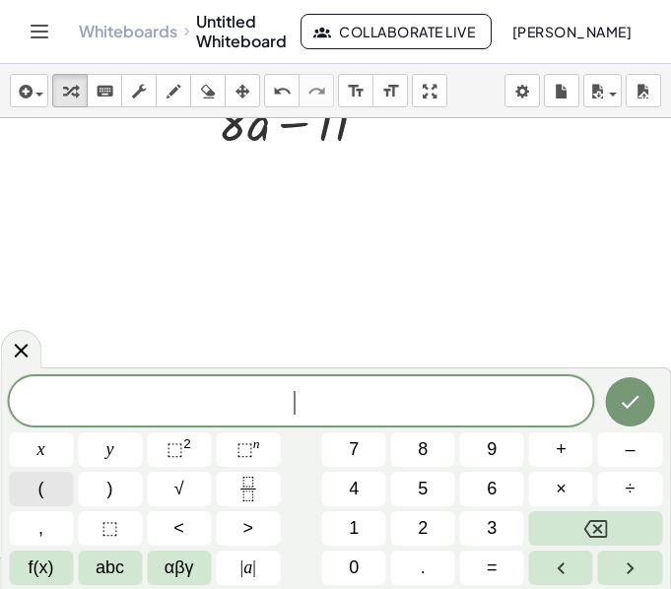
click at [58, 493] on button "(" at bounding box center [41, 489] width 64 height 34
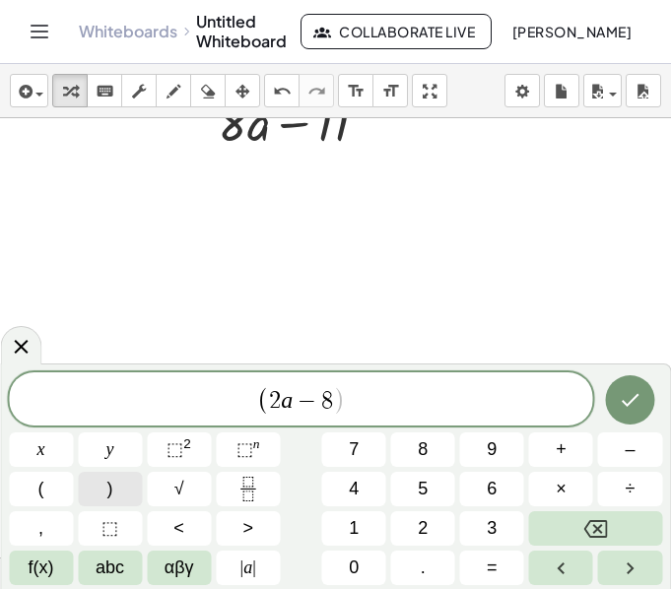
click at [108, 490] on span ")" at bounding box center [110, 489] width 6 height 27
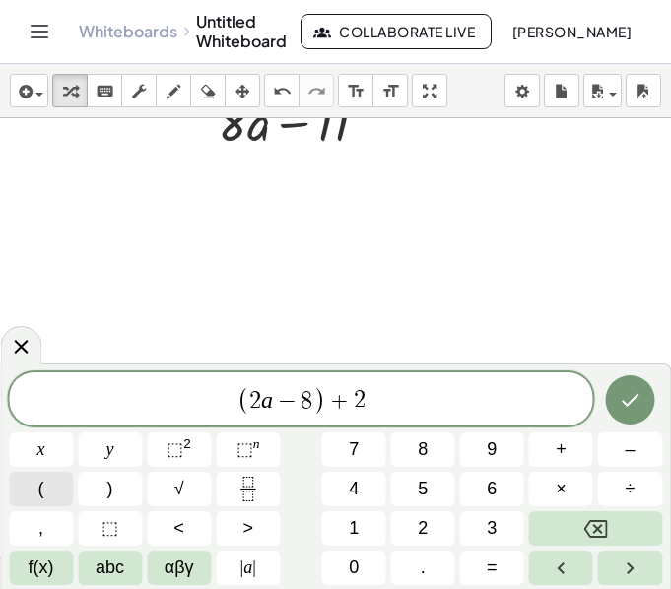
click at [68, 493] on button "(" at bounding box center [41, 489] width 64 height 34
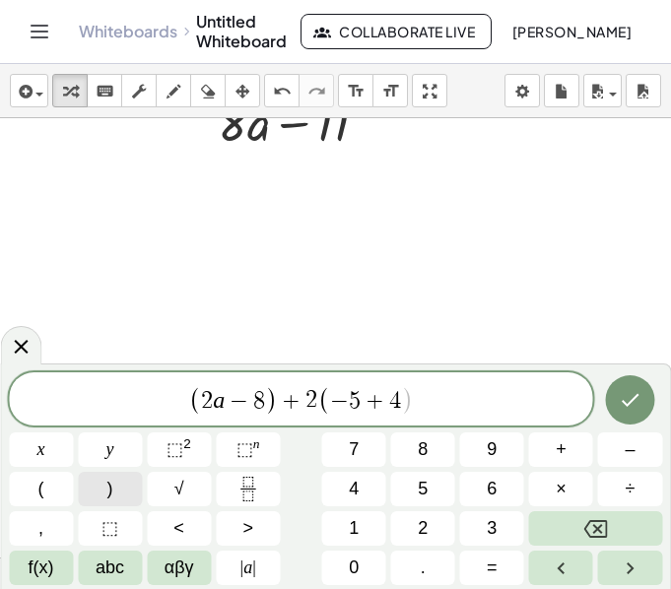
click at [107, 489] on span ")" at bounding box center [110, 489] width 6 height 27
click at [623, 397] on icon "Done" at bounding box center [630, 400] width 24 height 24
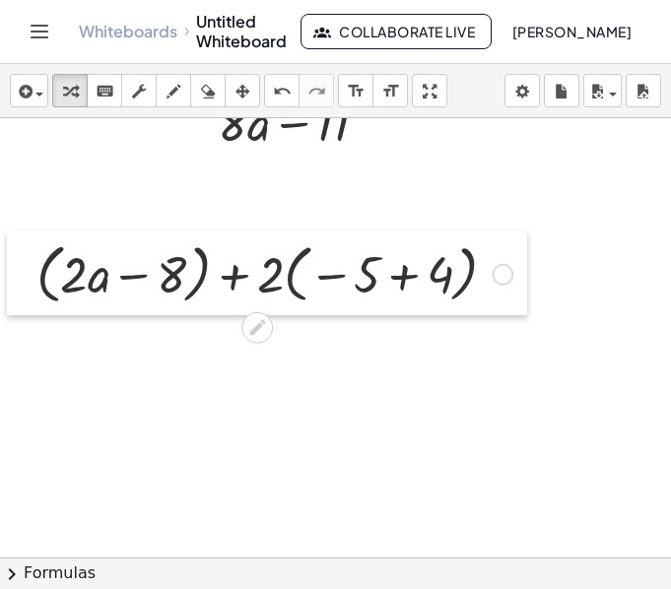
drag, startPoint x: 147, startPoint y: 306, endPoint x: 13, endPoint y: 300, distance: 134.1
click at [13, 300] on div at bounding box center [22, 272] width 30 height 85
click at [232, 280] on div at bounding box center [274, 272] width 495 height 75
click at [293, 284] on div at bounding box center [274, 272] width 495 height 75
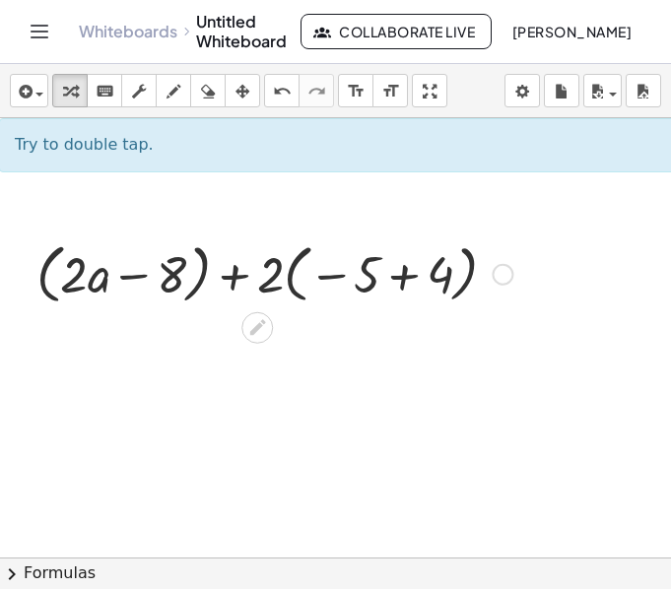
click at [293, 284] on div at bounding box center [274, 272] width 495 height 75
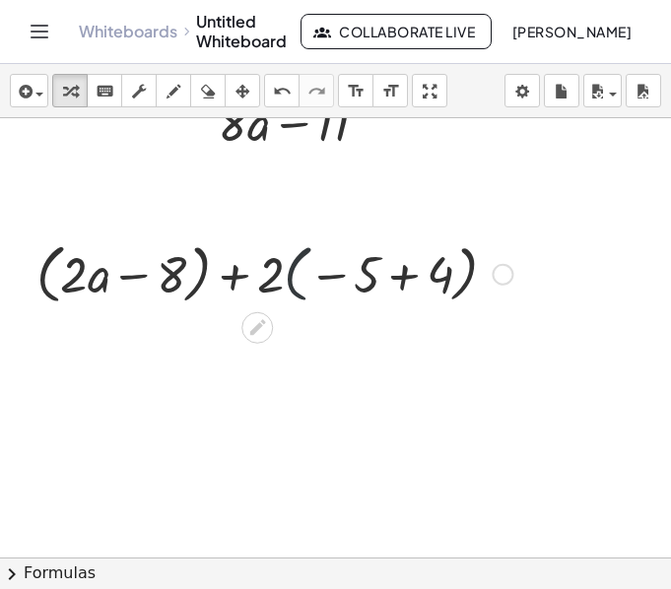
click at [293, 284] on div at bounding box center [274, 272] width 495 height 75
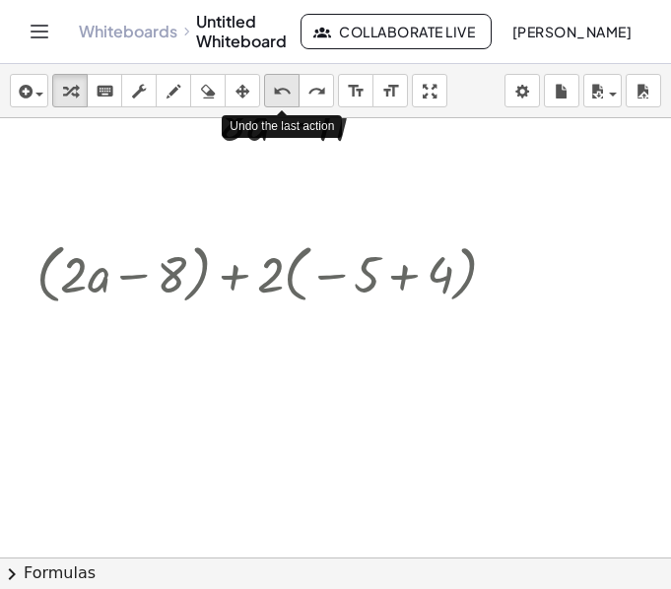
click at [287, 95] on icon "undo" at bounding box center [282, 92] width 19 height 24
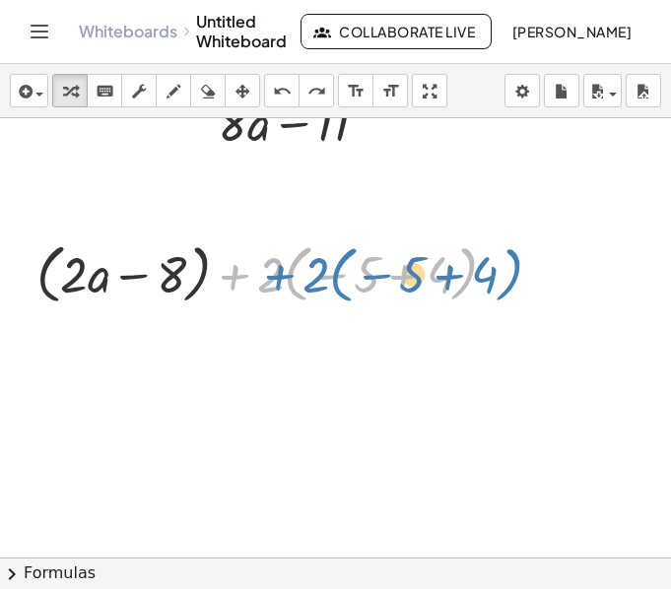
click at [244, 264] on div at bounding box center [274, 272] width 495 height 75
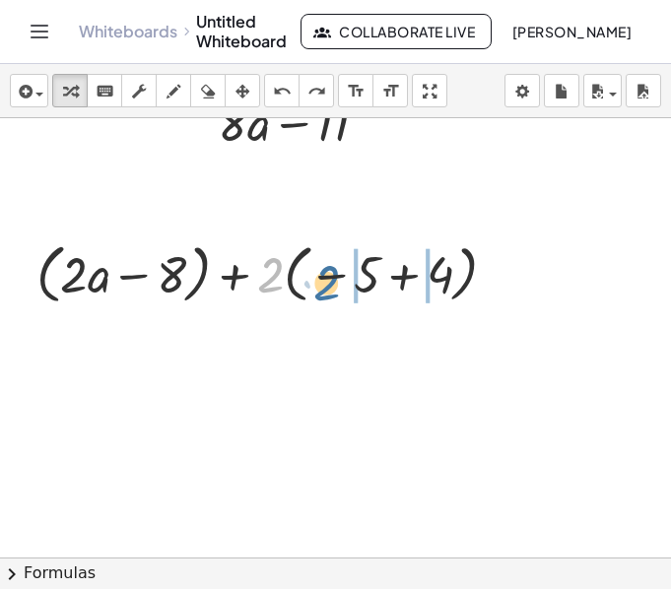
drag, startPoint x: 273, startPoint y: 278, endPoint x: 339, endPoint y: 282, distance: 66.1
click at [339, 282] on div at bounding box center [274, 272] width 495 height 75
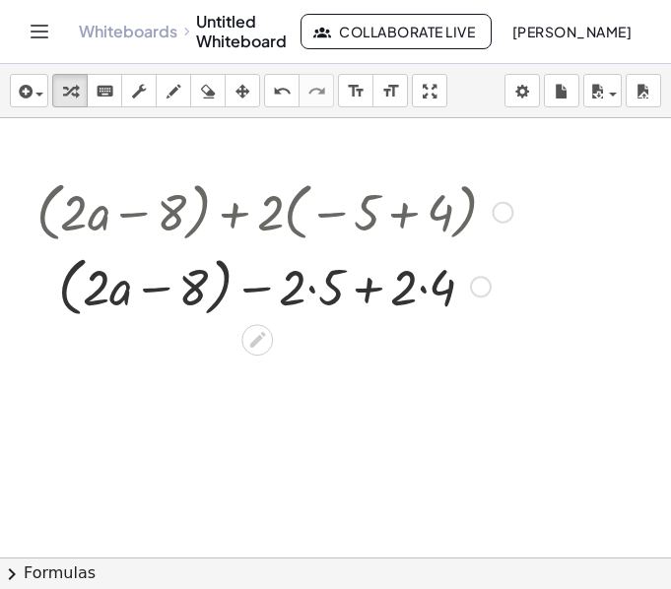
scroll to position [1967, 1]
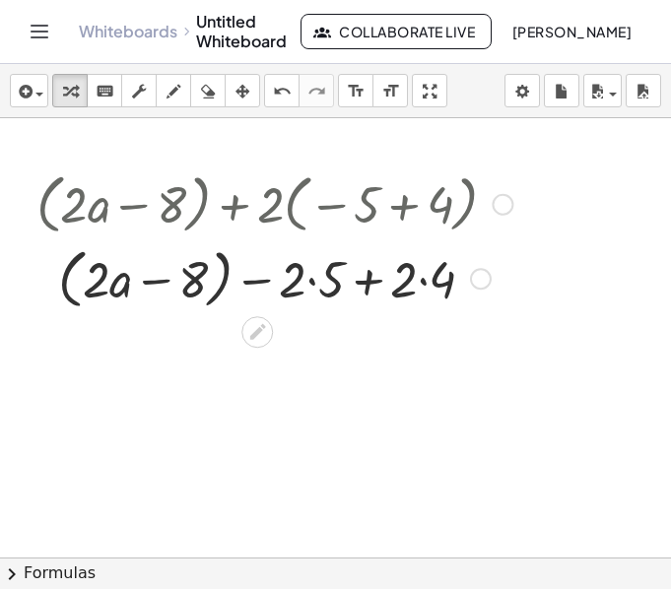
click at [310, 282] on div at bounding box center [274, 277] width 495 height 75
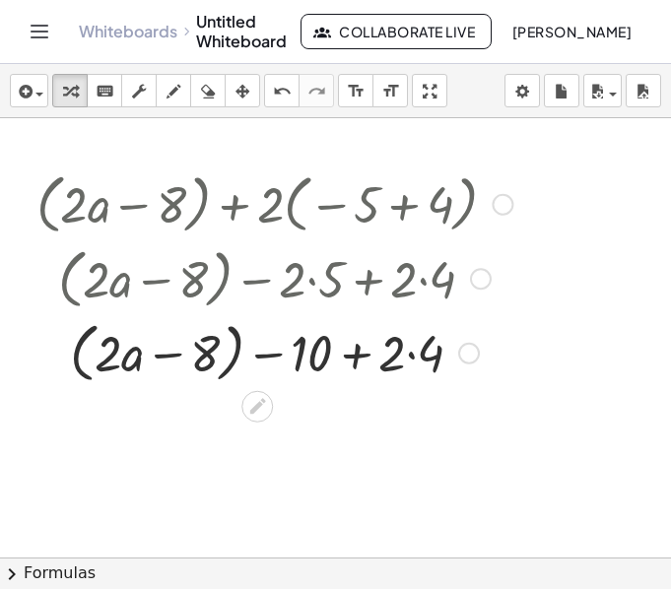
click at [412, 353] on div at bounding box center [274, 351] width 495 height 75
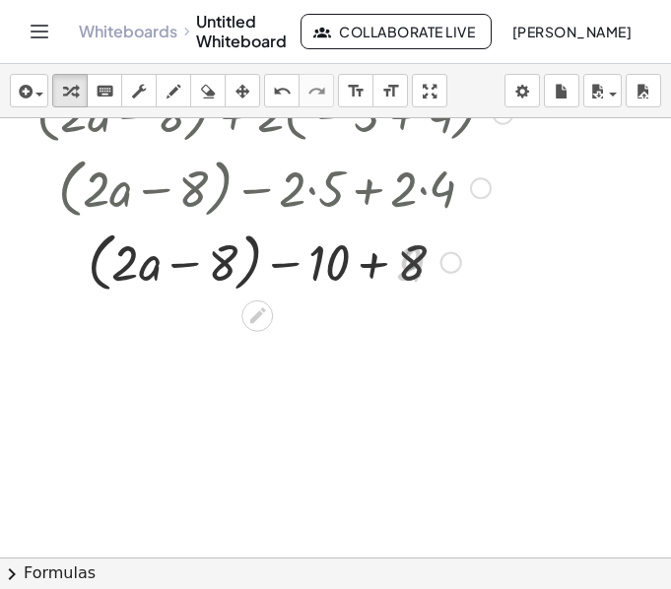
scroll to position [2074, 1]
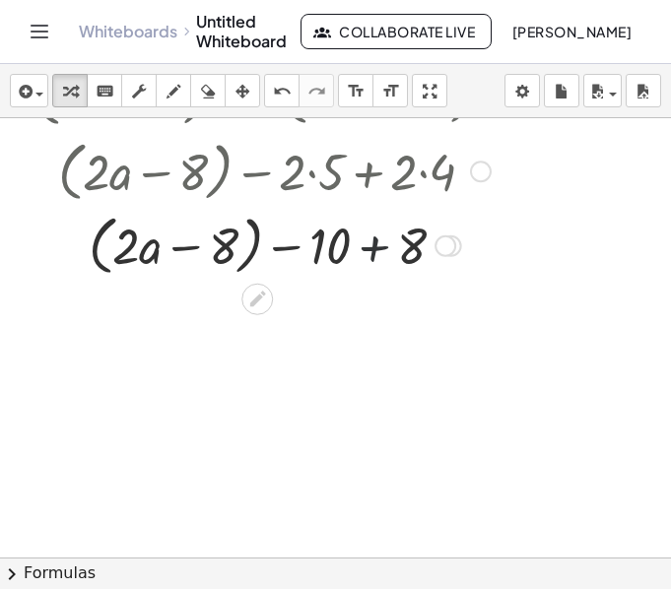
click at [380, 254] on div at bounding box center [274, 244] width 495 height 75
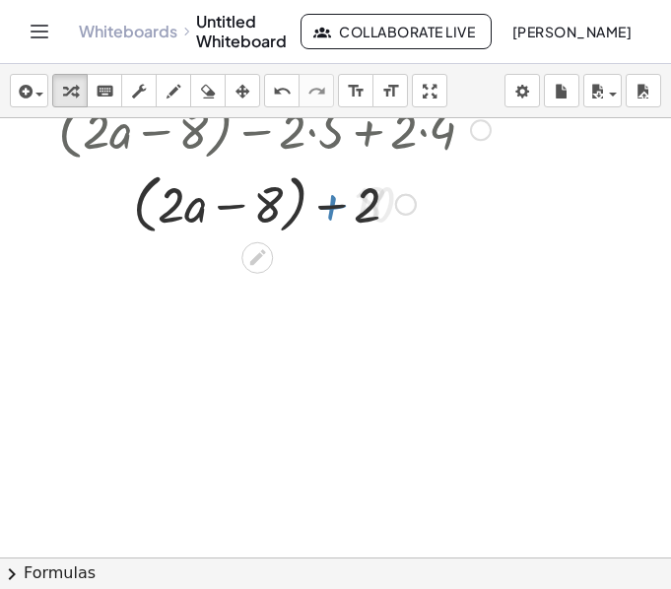
scroll to position [2124, 1]
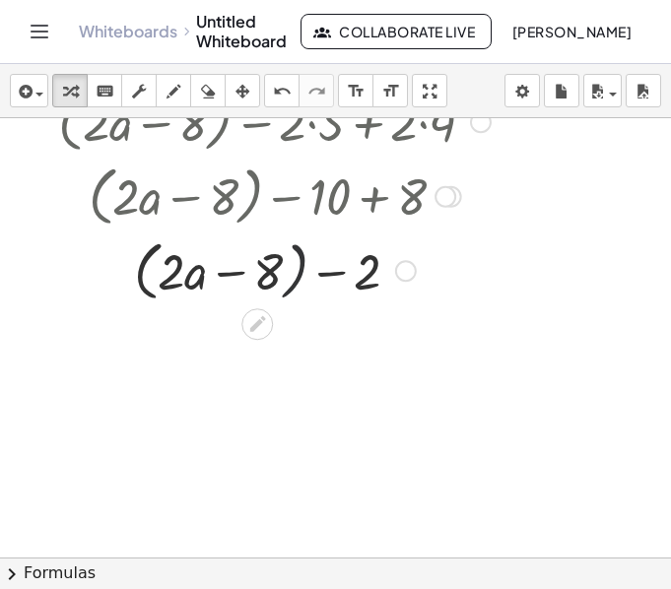
click at [299, 278] on div at bounding box center [274, 269] width 495 height 75
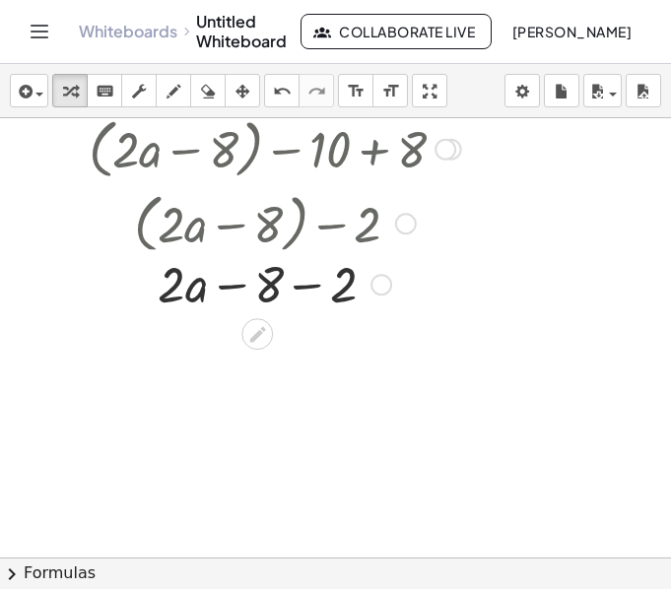
scroll to position [2175, 1]
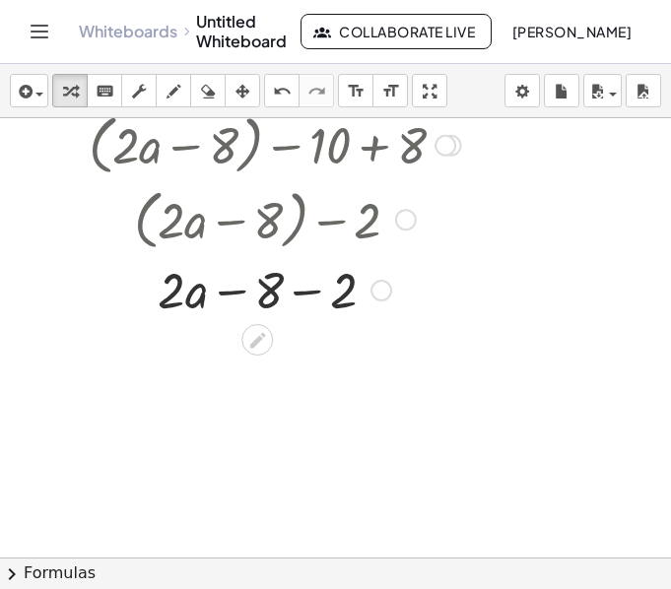
click at [301, 296] on div at bounding box center [274, 288] width 495 height 67
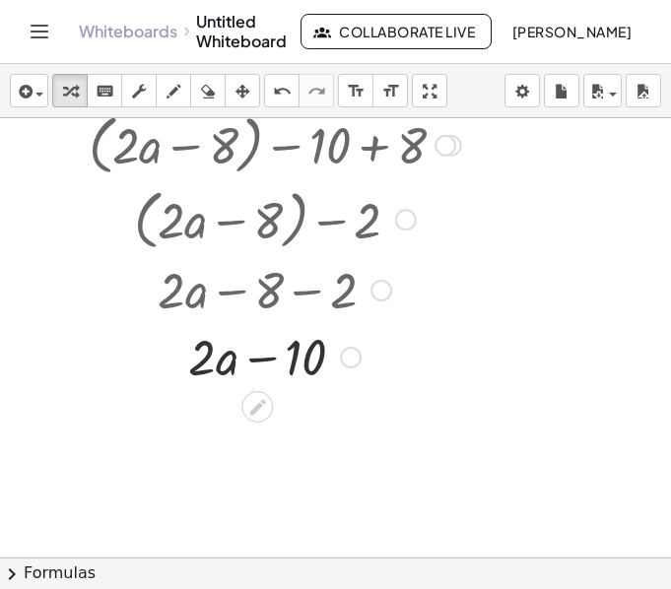
click at [259, 356] on div at bounding box center [274, 355] width 495 height 67
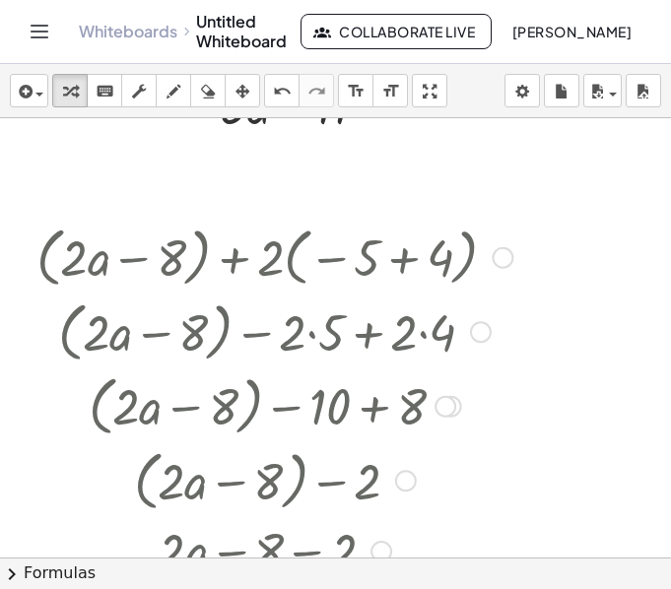
scroll to position [1915, 1]
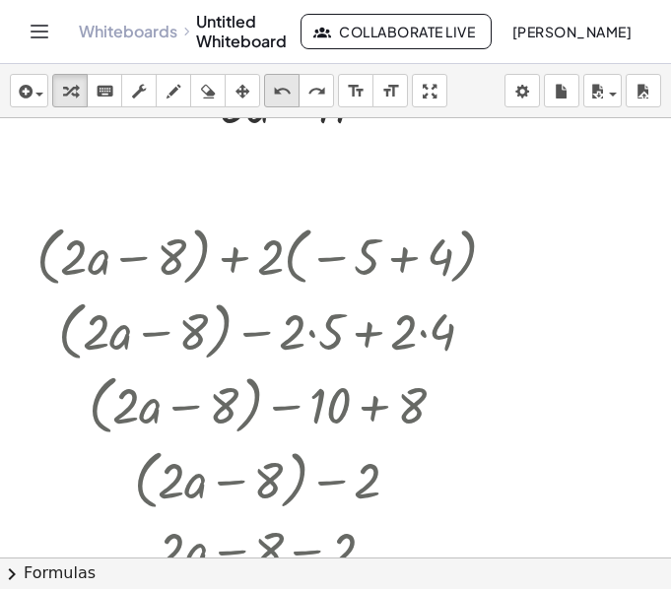
click at [279, 90] on icon "undo" at bounding box center [282, 92] width 19 height 24
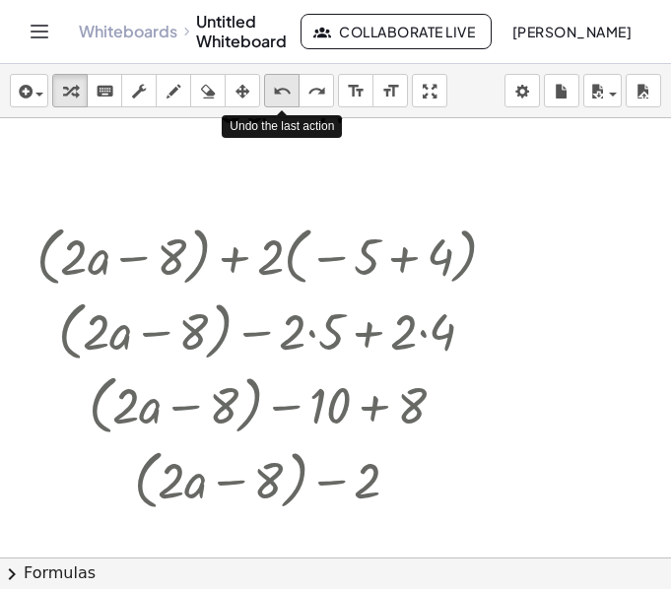
click at [279, 90] on icon "undo" at bounding box center [282, 92] width 19 height 24
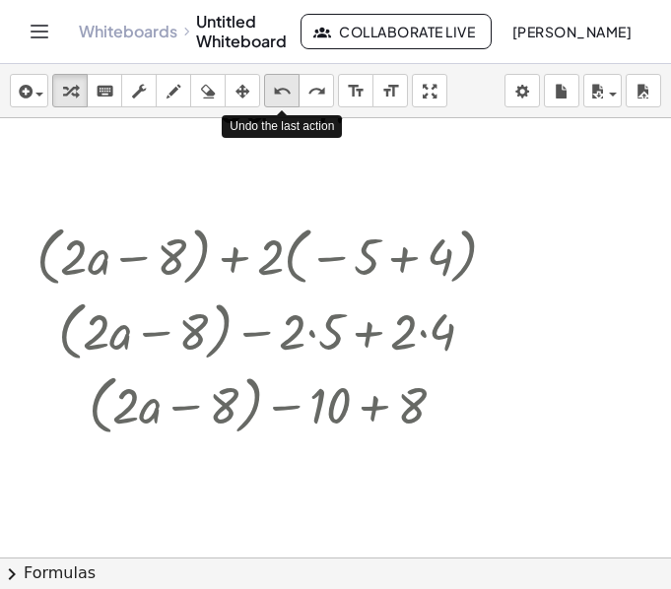
click at [279, 90] on icon "undo" at bounding box center [282, 92] width 19 height 24
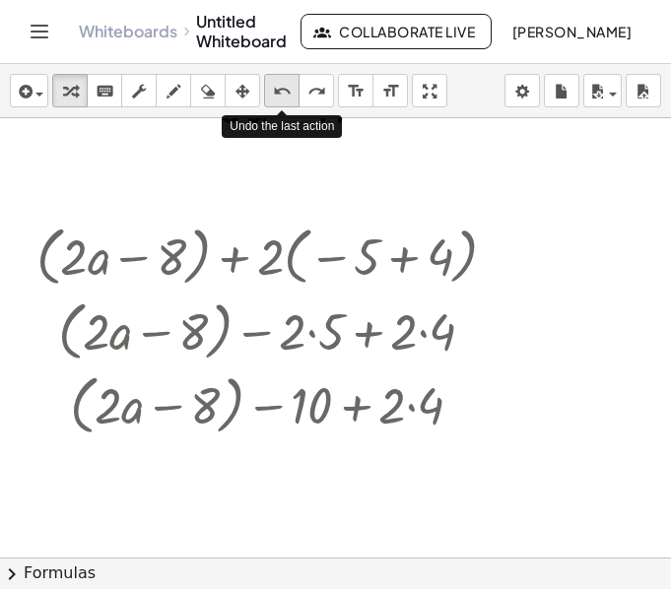
click at [279, 90] on icon "undo" at bounding box center [282, 92] width 19 height 24
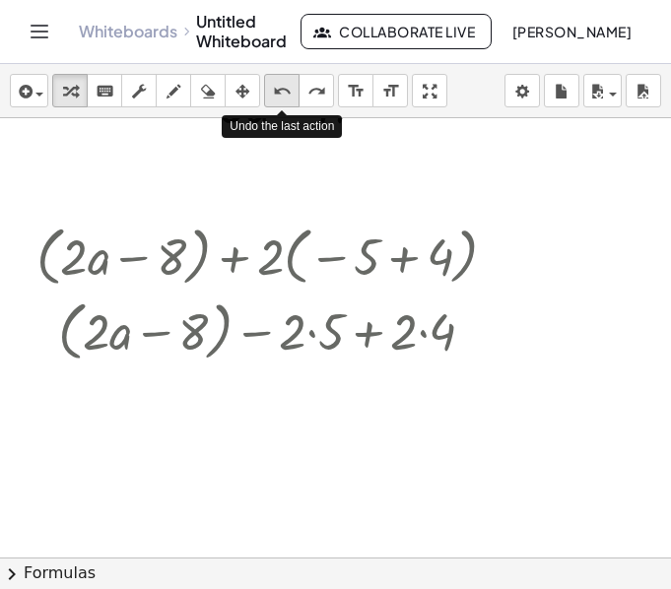
click at [279, 90] on icon "undo" at bounding box center [282, 92] width 19 height 24
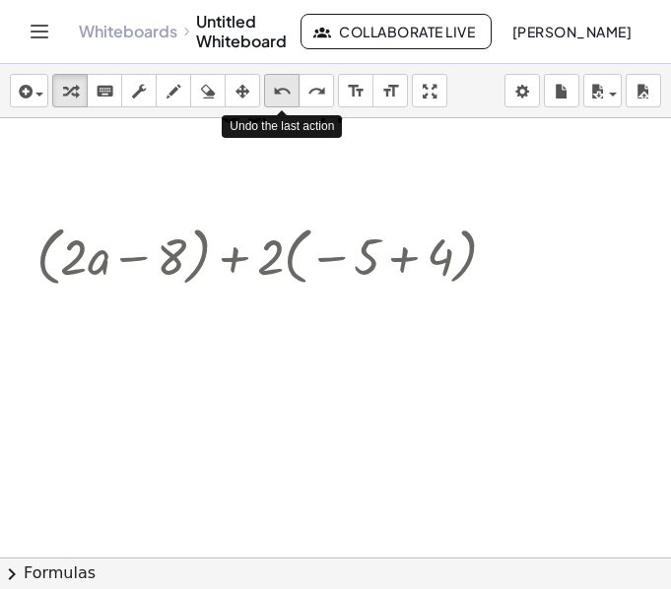
click at [279, 90] on icon "undo" at bounding box center [282, 92] width 19 height 24
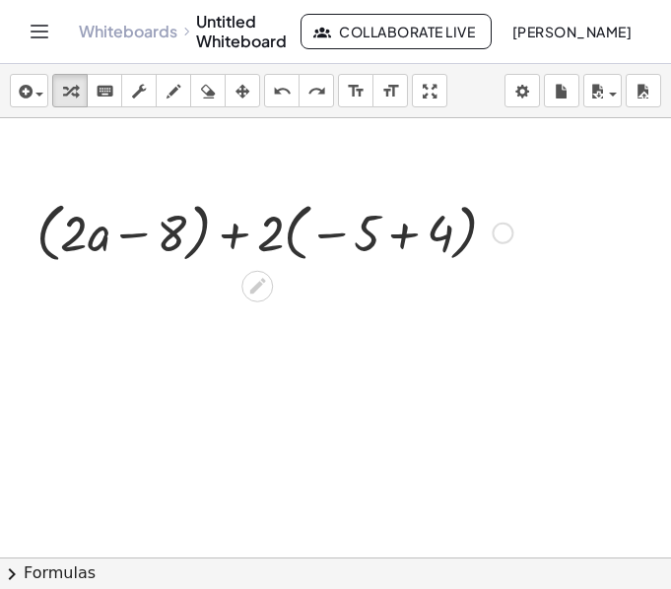
scroll to position [1951, 1]
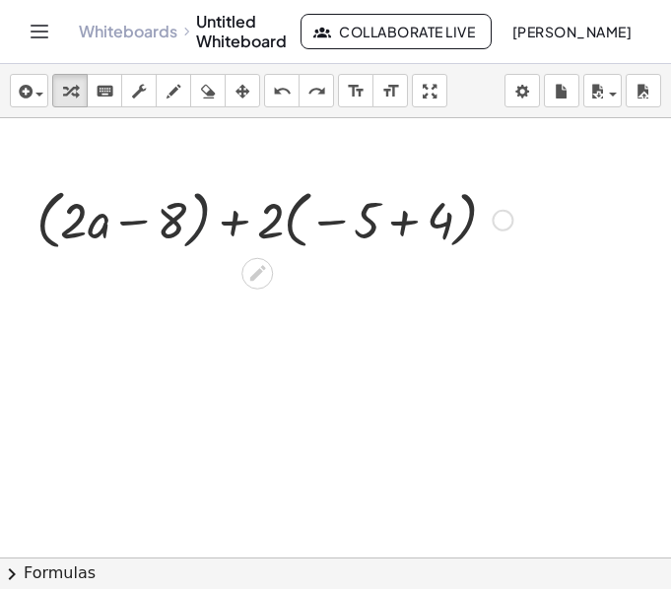
click at [198, 243] on div at bounding box center [274, 218] width 495 height 75
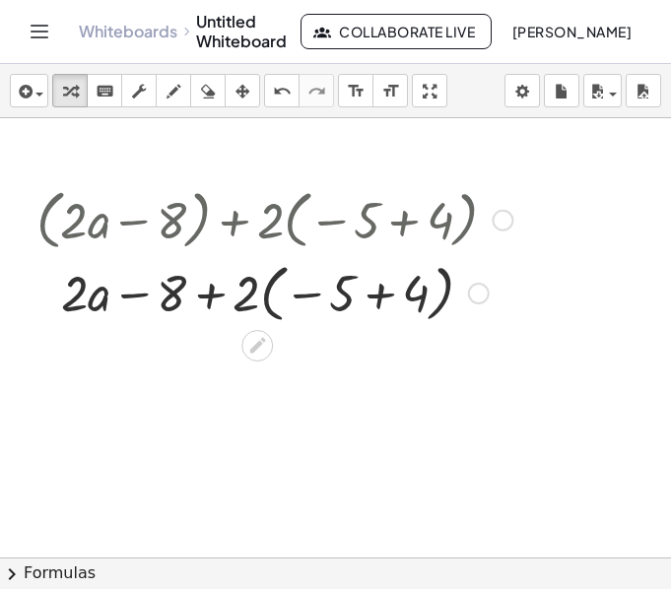
click at [313, 292] on div at bounding box center [274, 292] width 495 height 72
click at [266, 315] on div at bounding box center [274, 292] width 495 height 72
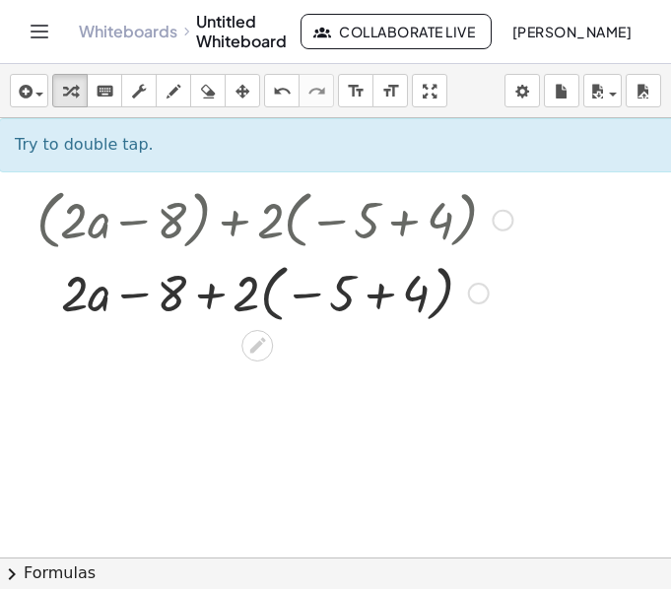
click at [277, 307] on div at bounding box center [274, 292] width 495 height 72
drag, startPoint x: 248, startPoint y: 296, endPoint x: 351, endPoint y: 293, distance: 102.5
click at [351, 293] on div at bounding box center [274, 292] width 495 height 72
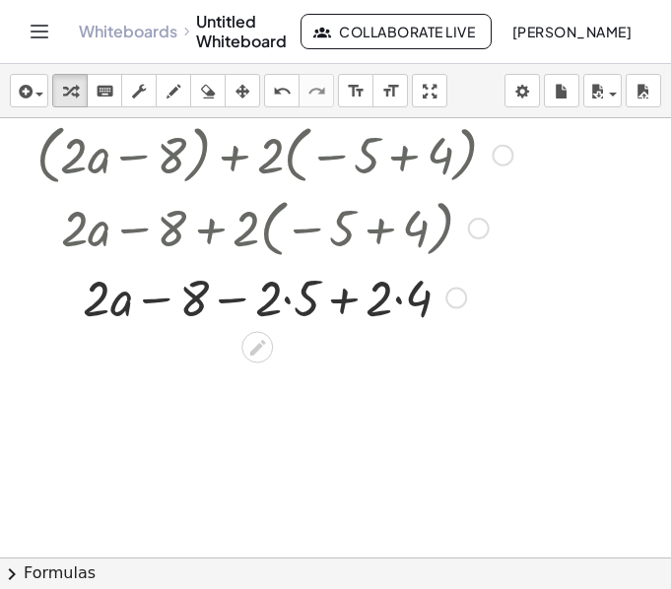
scroll to position [2020, 1]
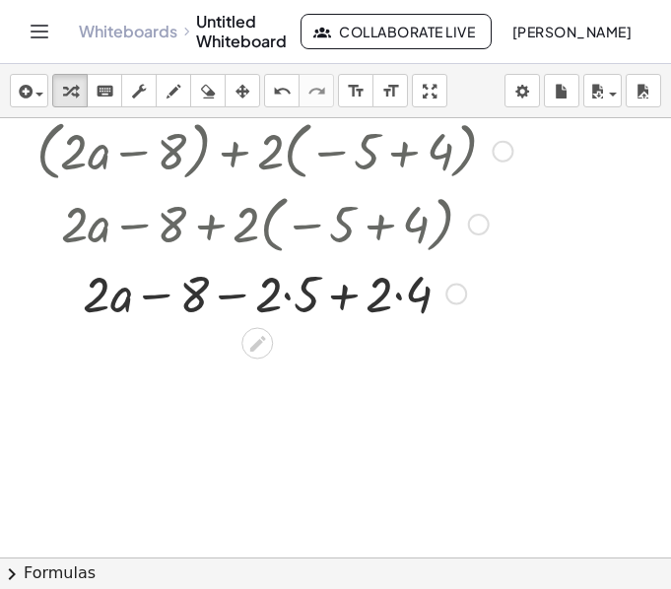
click at [396, 295] on div at bounding box center [274, 292] width 495 height 67
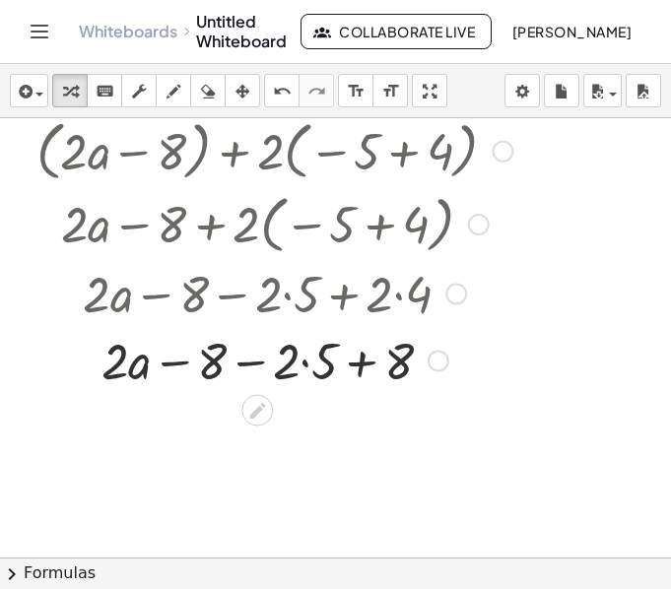
click at [312, 361] on div at bounding box center [274, 359] width 495 height 67
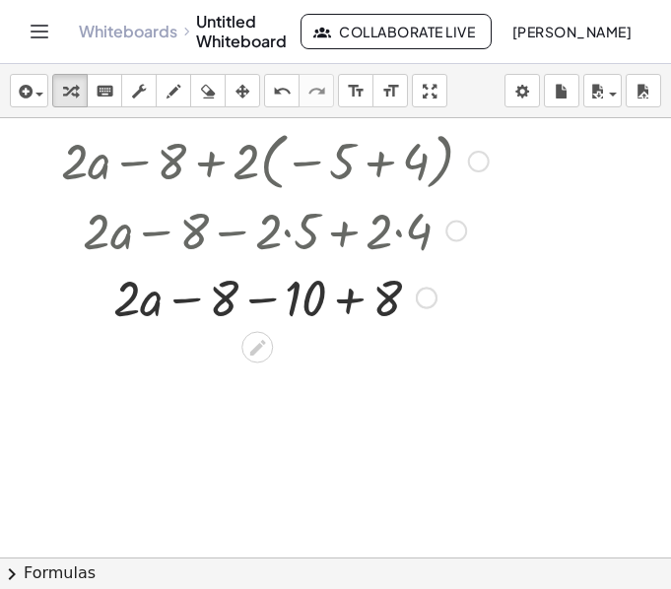
scroll to position [2085, 1]
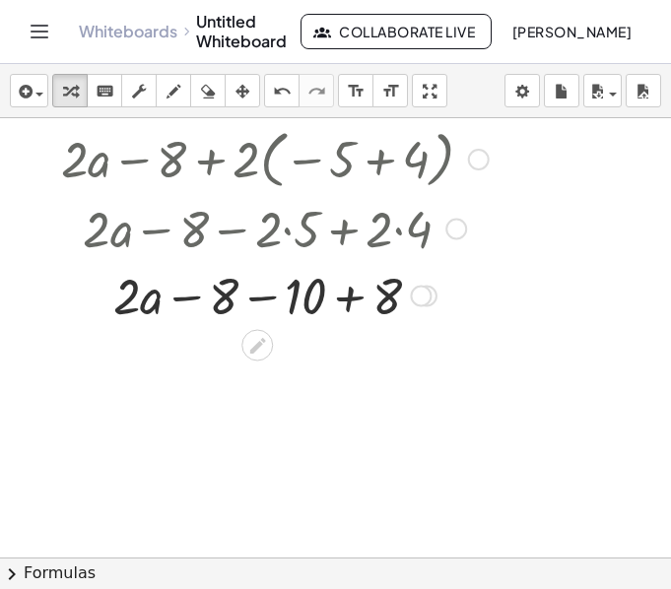
click at [181, 300] on div at bounding box center [274, 294] width 495 height 67
click at [352, 298] on div at bounding box center [274, 294] width 495 height 67
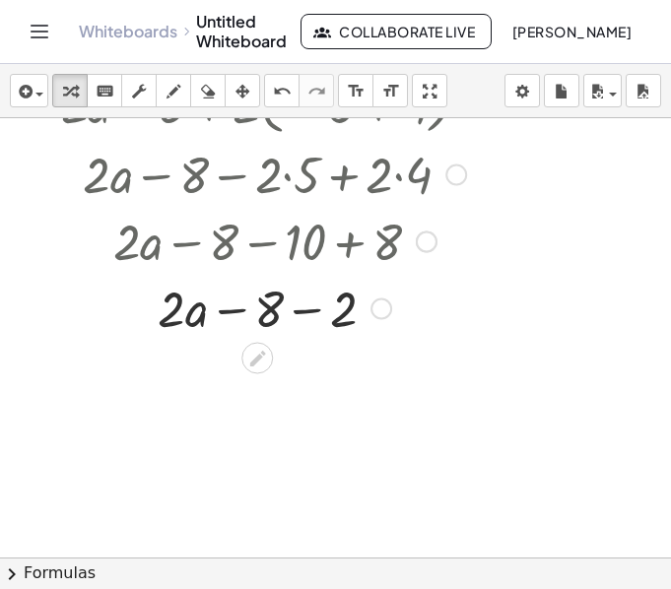
scroll to position [2139, 1]
click at [304, 307] on div at bounding box center [274, 307] width 495 height 67
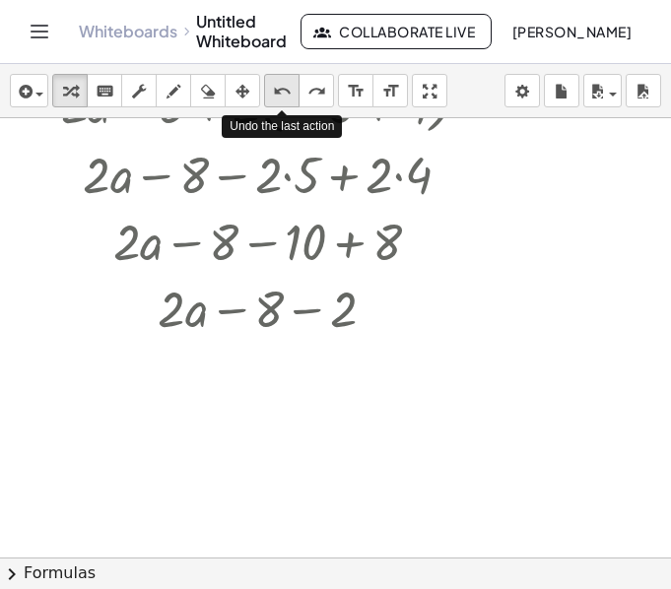
click at [286, 83] on icon "undo" at bounding box center [282, 92] width 19 height 24
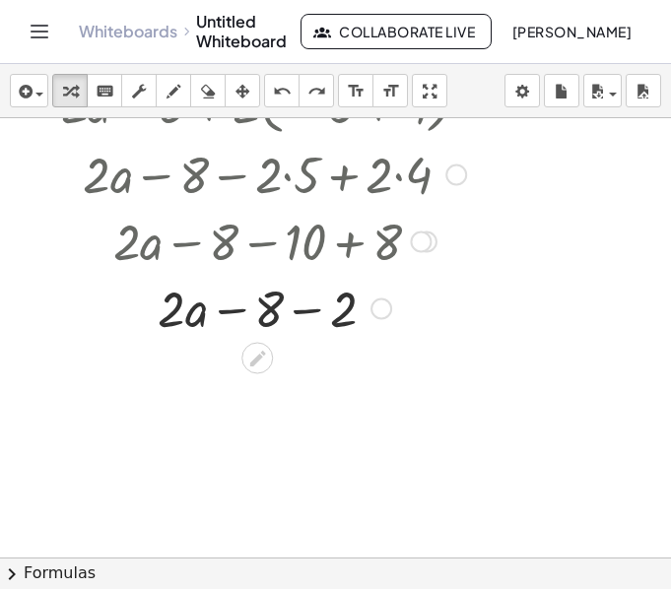
click at [301, 311] on div at bounding box center [274, 307] width 557 height 67
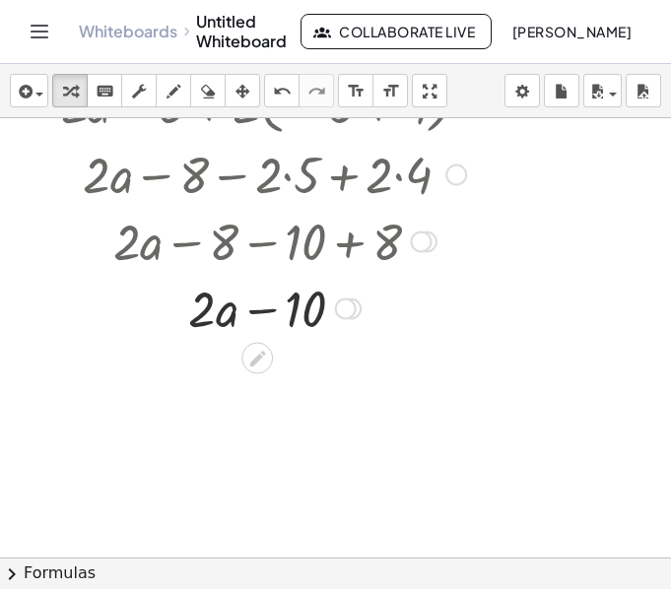
click at [253, 311] on div at bounding box center [274, 307] width 495 height 67
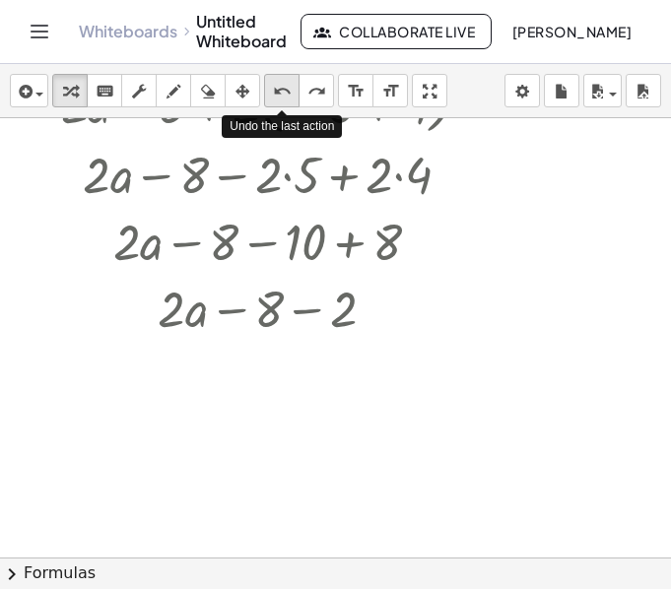
click at [292, 99] on div "undo" at bounding box center [282, 91] width 26 height 24
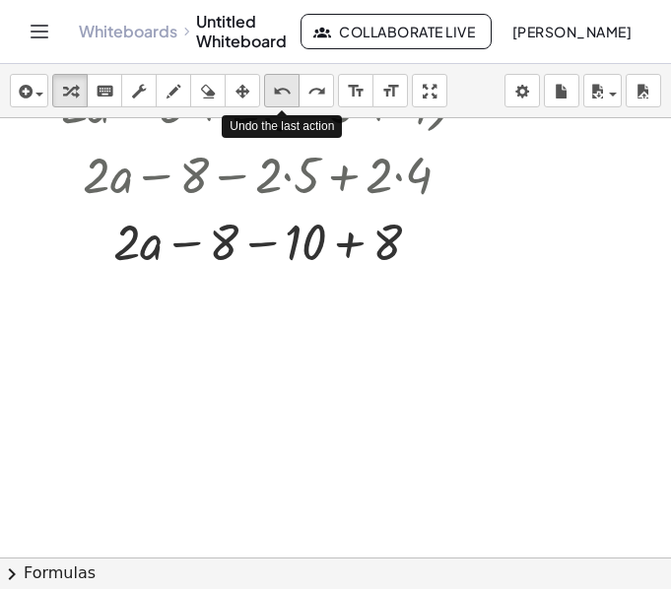
click at [292, 99] on div "undo" at bounding box center [282, 91] width 26 height 24
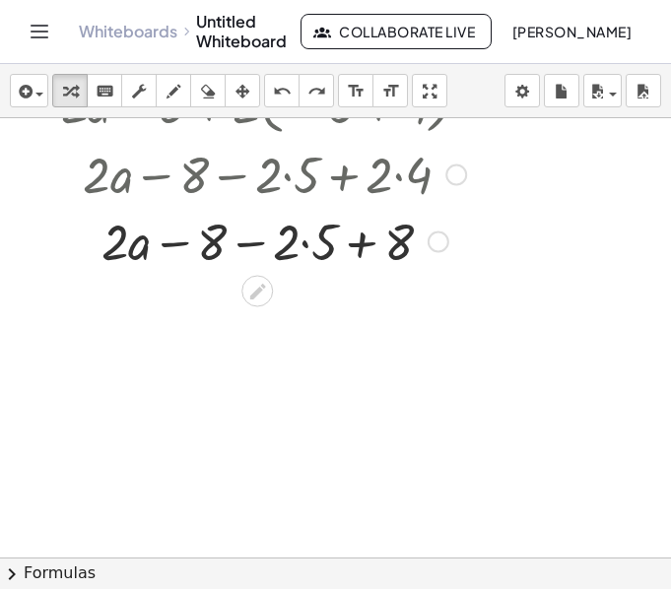
scroll to position [2124, 1]
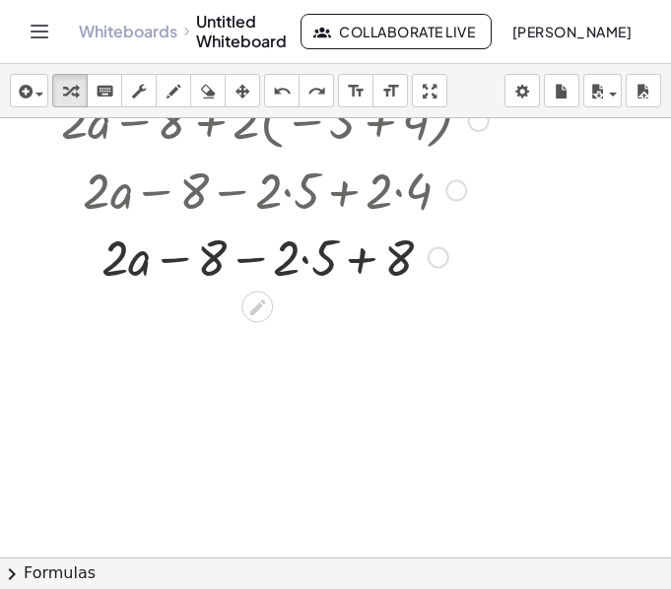
click at [305, 255] on div at bounding box center [274, 256] width 519 height 67
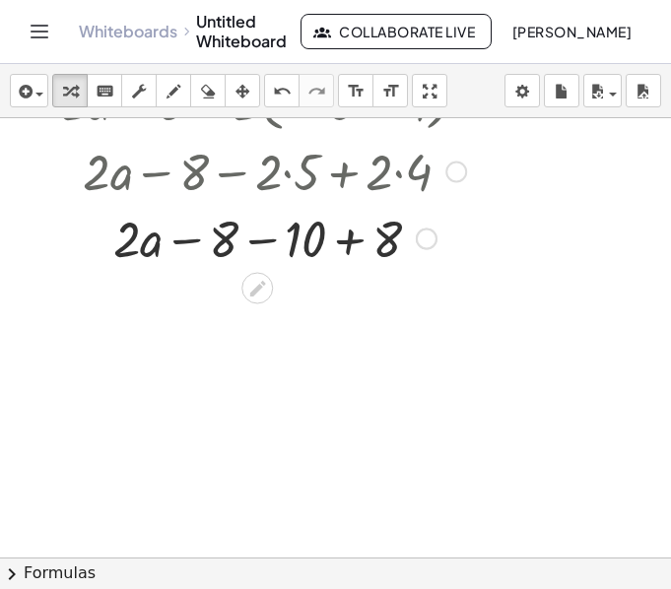
scroll to position [2144, 1]
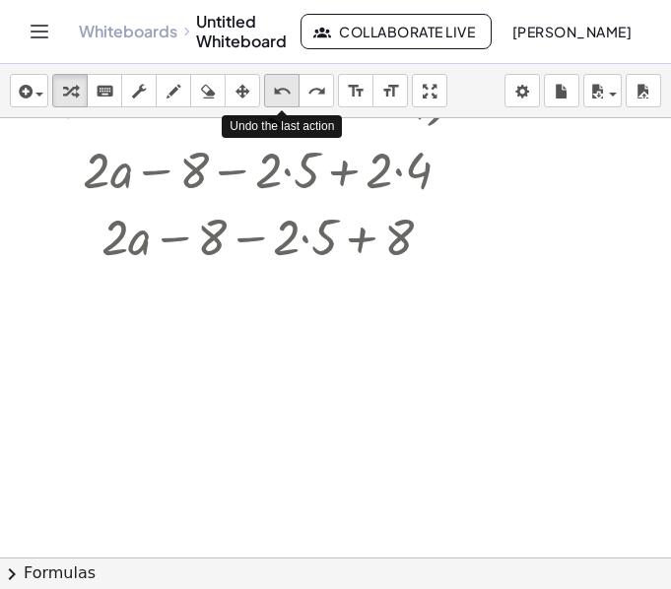
click at [290, 95] on icon "undo" at bounding box center [282, 92] width 19 height 24
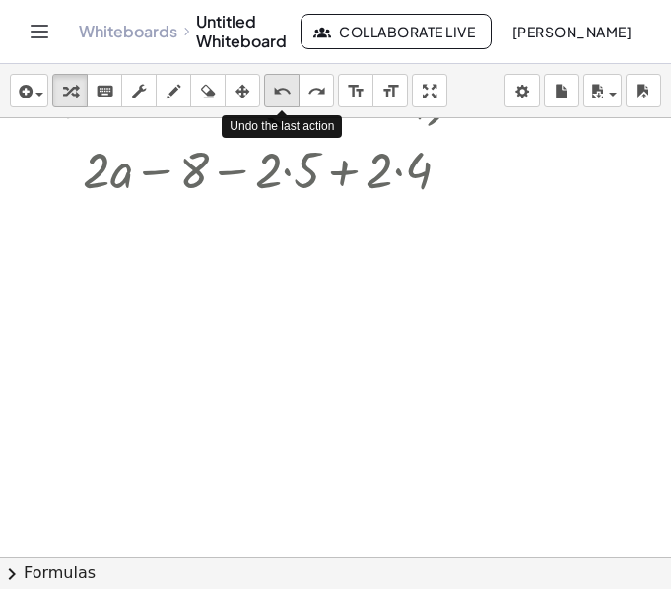
click at [290, 95] on icon "undo" at bounding box center [282, 92] width 19 height 24
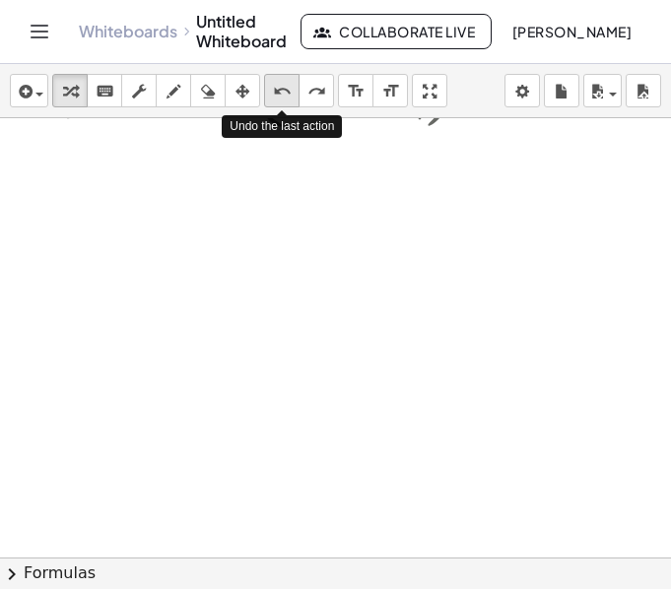
click at [290, 95] on icon "undo" at bounding box center [282, 92] width 19 height 24
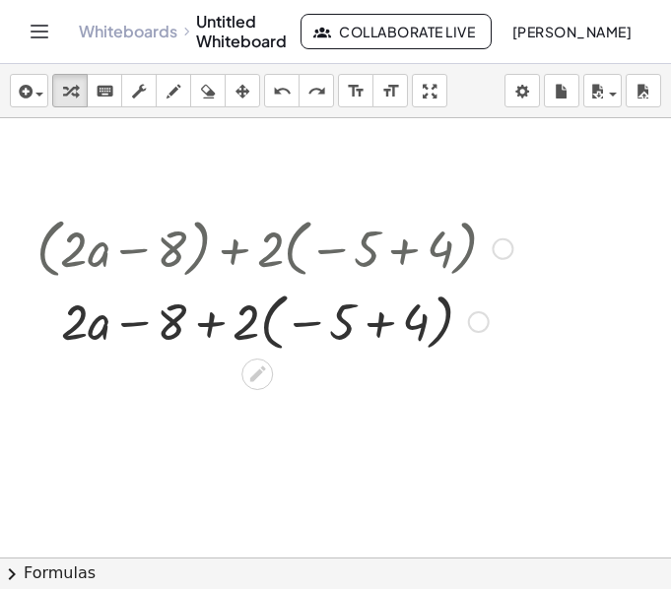
scroll to position [1924, 1]
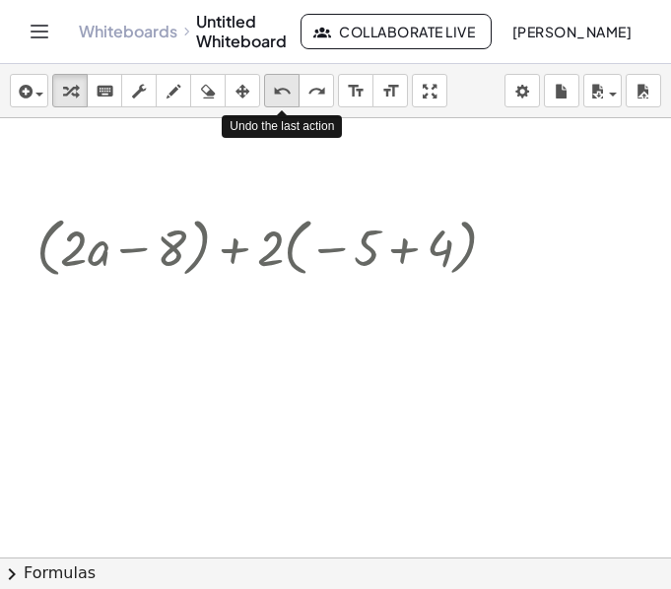
click at [289, 79] on div "undo" at bounding box center [282, 91] width 26 height 24
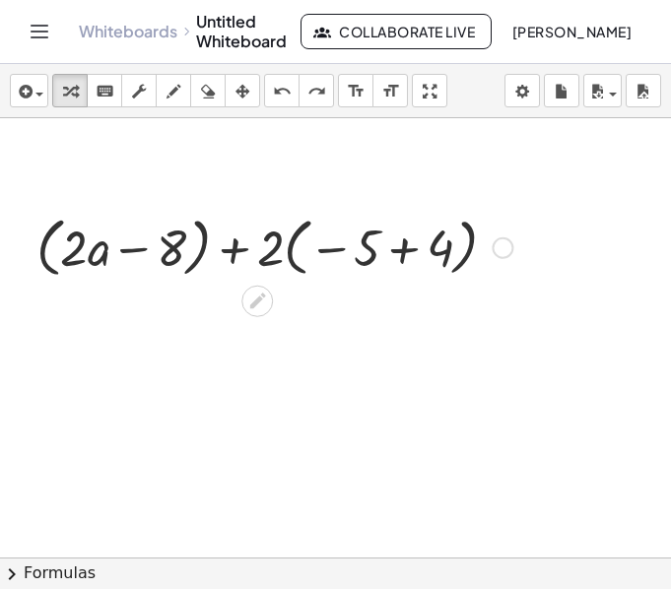
click at [502, 248] on div at bounding box center [503, 248] width 22 height 22
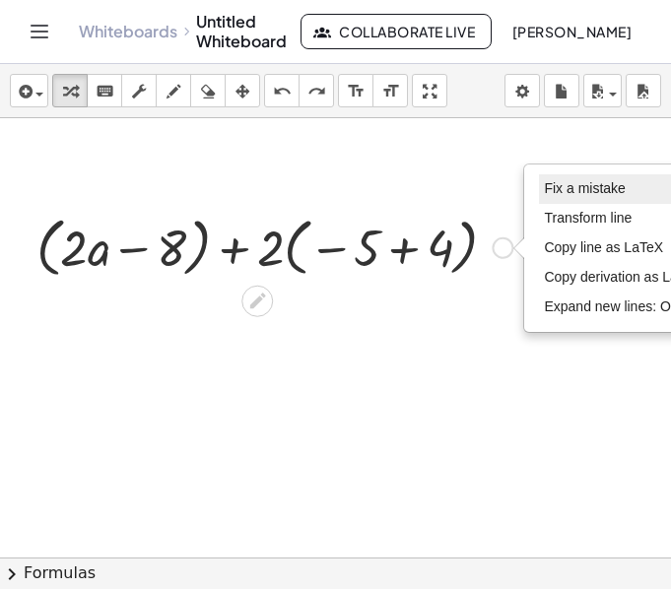
click at [572, 194] on span "Fix a mistake" at bounding box center [584, 188] width 81 height 16
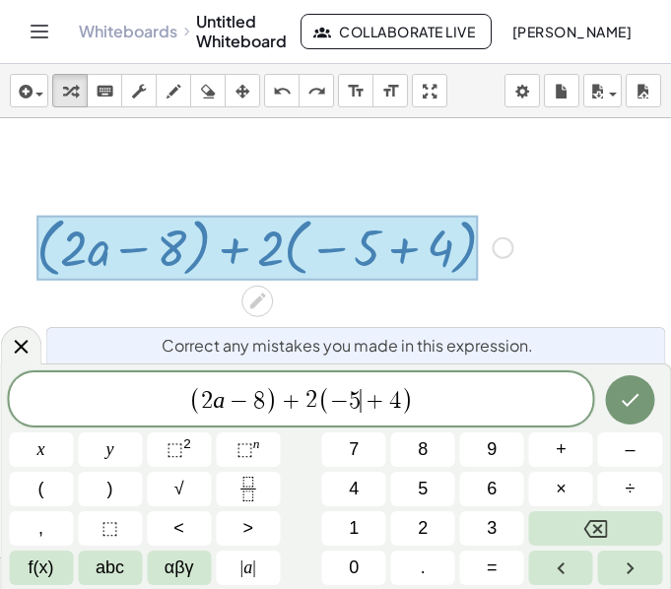
click at [361, 396] on span "− 5 ​ + 4" at bounding box center [365, 401] width 71 height 24
click at [625, 404] on icon "Done" at bounding box center [631, 400] width 18 height 13
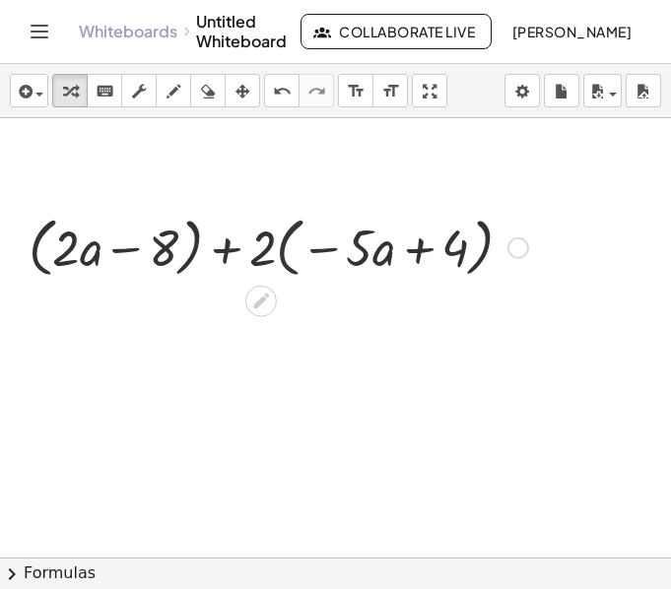
click at [284, 255] on div at bounding box center [278, 246] width 519 height 75
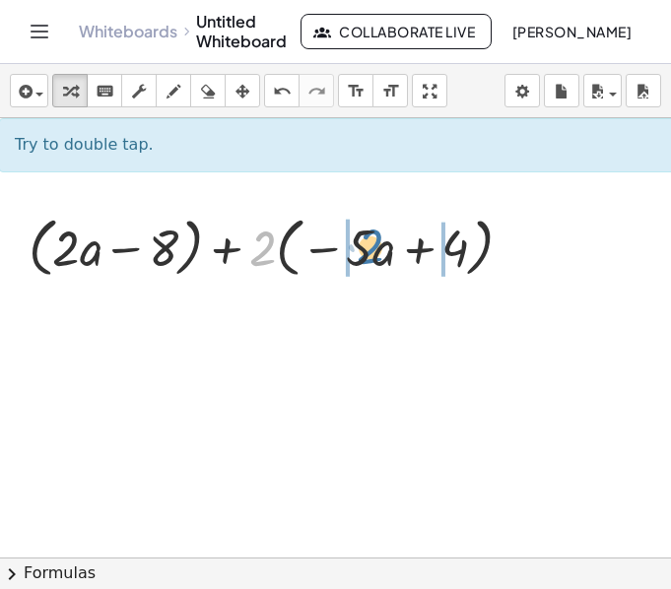
drag, startPoint x: 256, startPoint y: 257, endPoint x: 367, endPoint y: 254, distance: 111.3
click at [367, 254] on div at bounding box center [278, 246] width 519 height 75
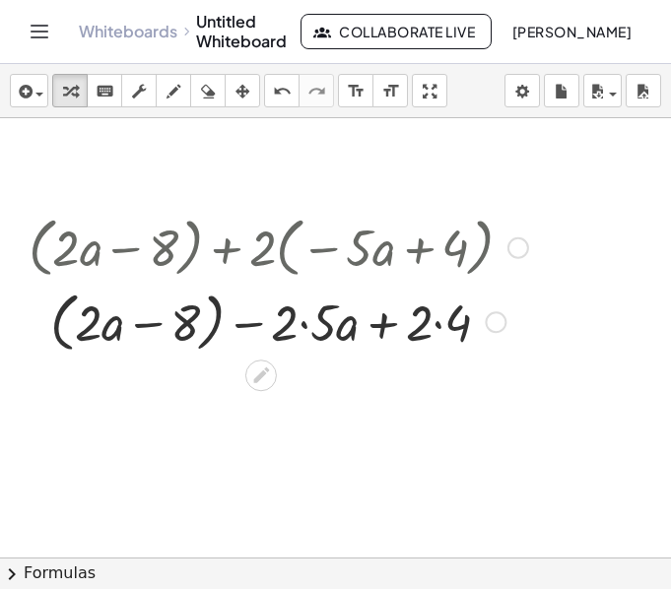
scroll to position [2004, 1]
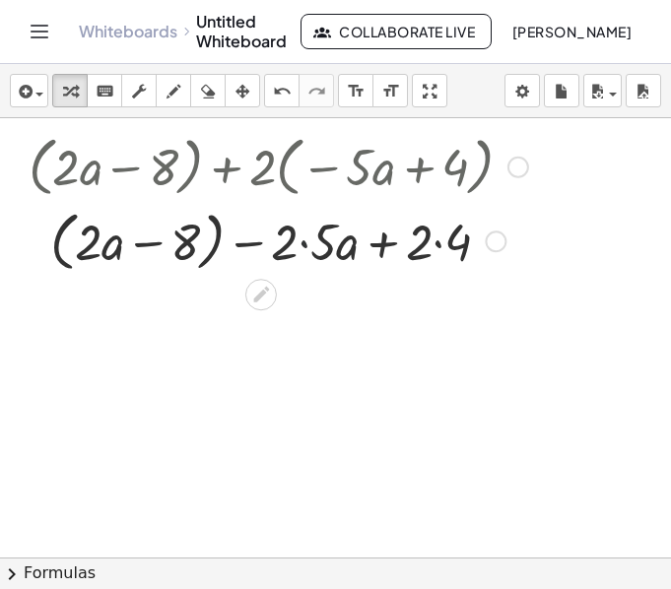
click at [304, 234] on div at bounding box center [278, 240] width 519 height 75
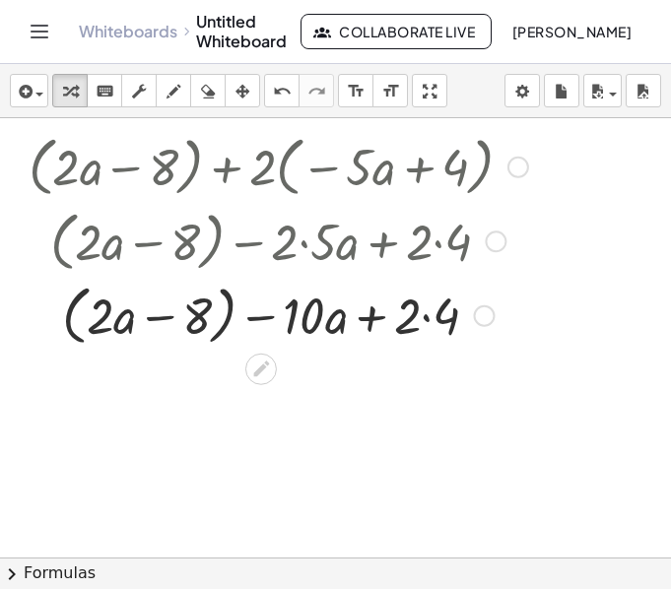
click at [427, 309] on div at bounding box center [278, 314] width 519 height 75
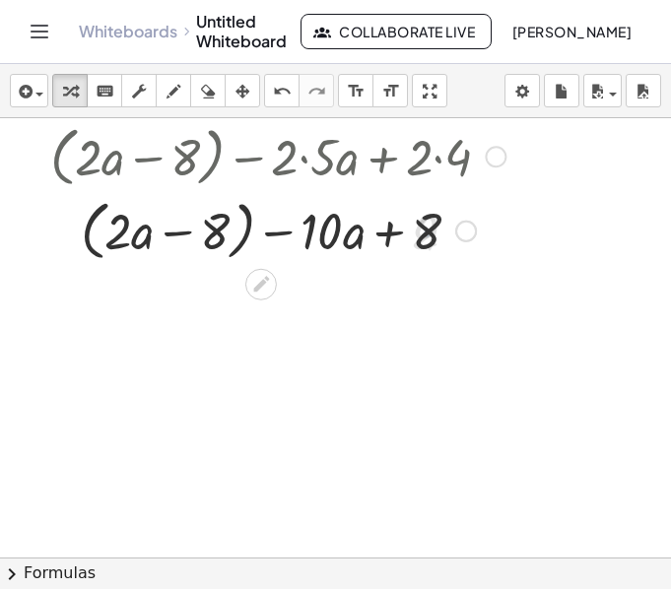
scroll to position [2096, 1]
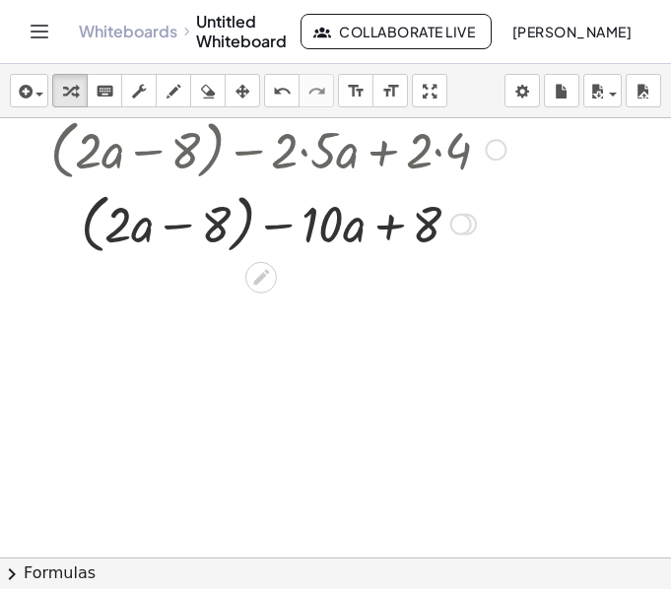
click at [394, 230] on div at bounding box center [278, 222] width 519 height 75
click at [251, 217] on div at bounding box center [278, 222] width 519 height 75
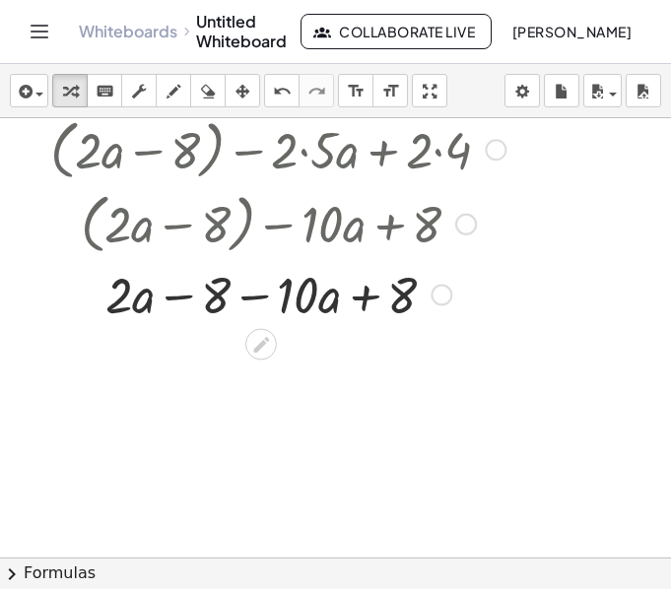
scroll to position [2143, 1]
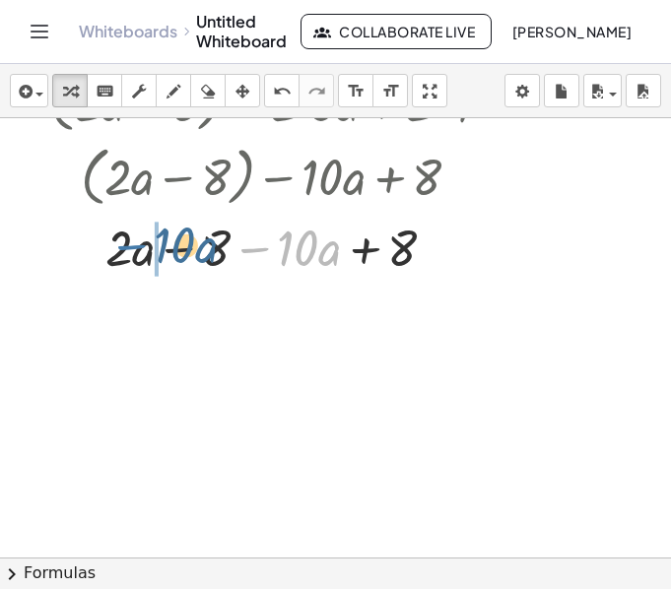
drag, startPoint x: 256, startPoint y: 255, endPoint x: 132, endPoint y: 252, distance: 124.1
click at [132, 252] on div at bounding box center [278, 246] width 519 height 67
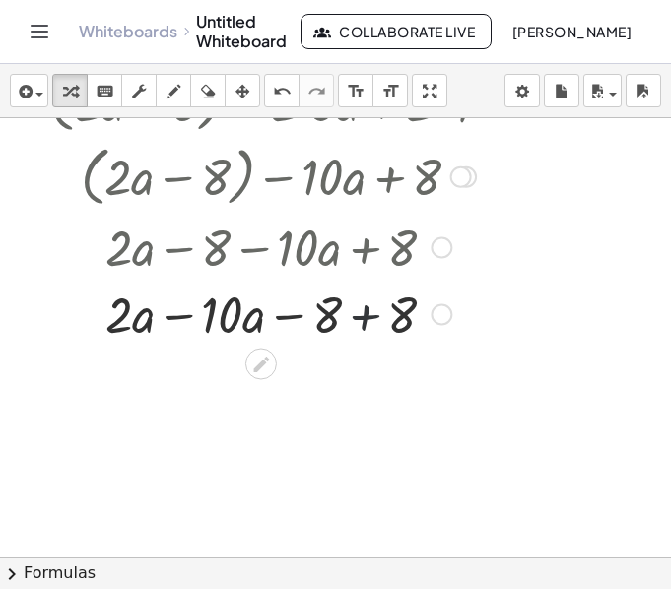
click at [355, 321] on div at bounding box center [278, 313] width 519 height 67
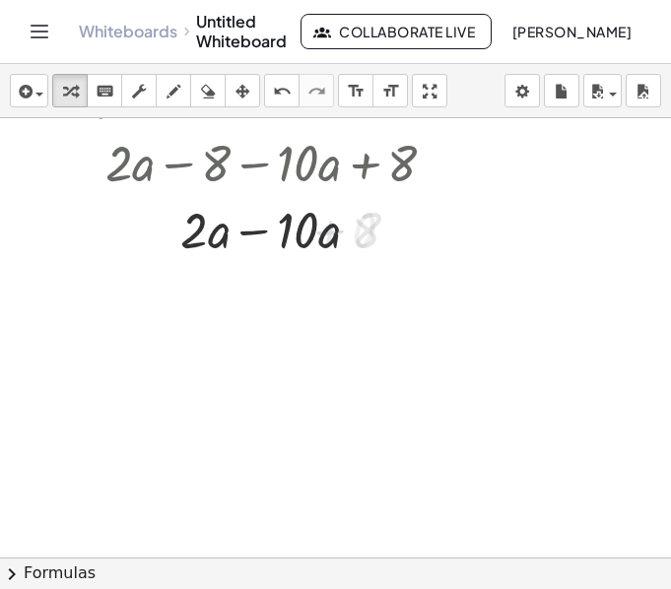
scroll to position [2238, 1]
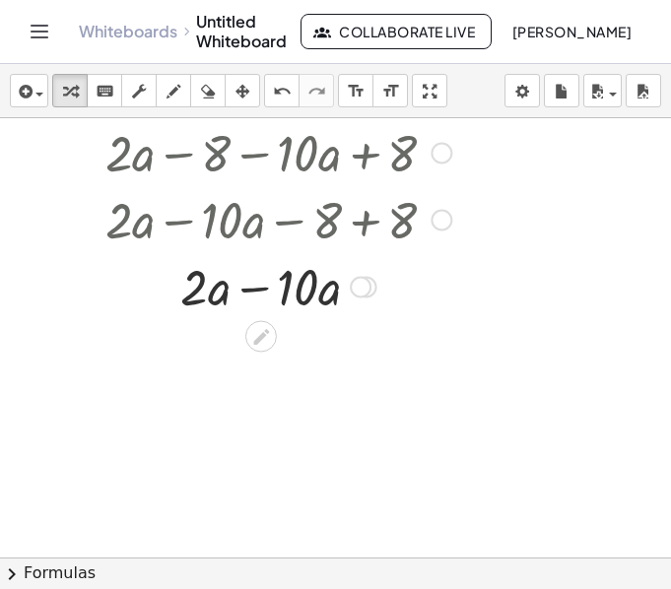
click at [263, 291] on div at bounding box center [278, 285] width 519 height 67
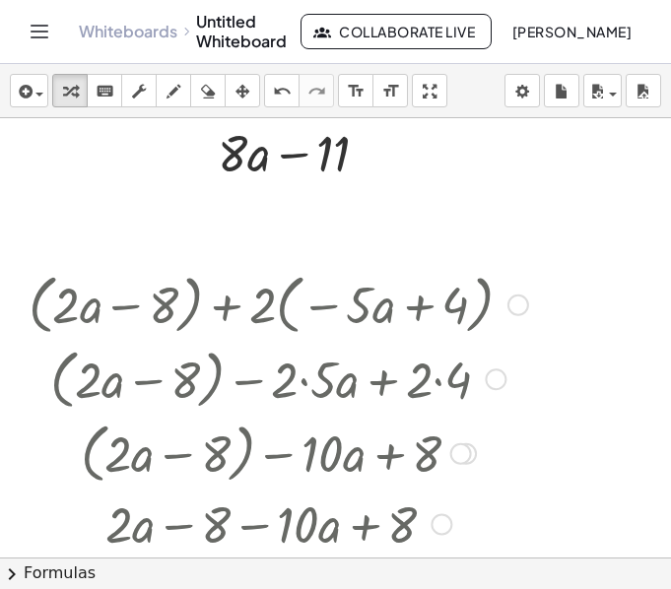
scroll to position [1807, 1]
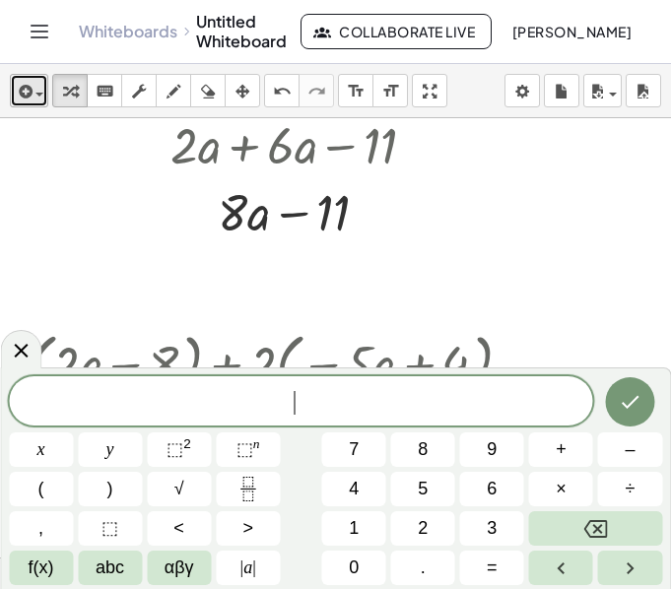
click at [37, 94] on span "button" at bounding box center [39, 95] width 8 height 4
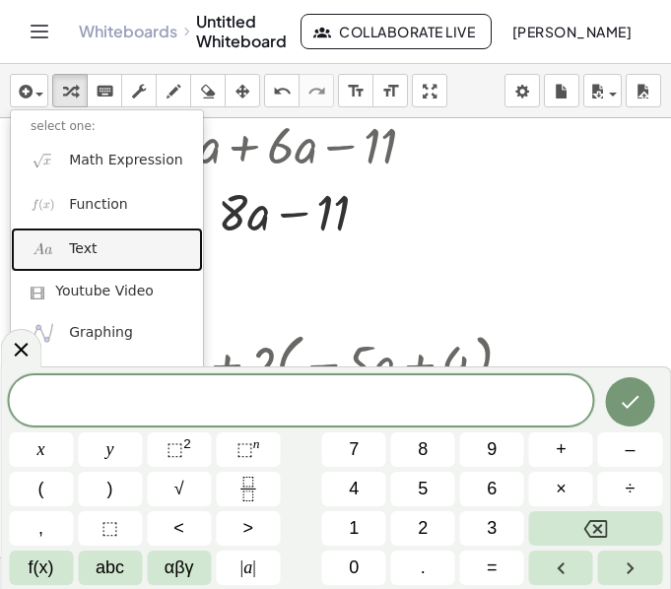
click at [99, 242] on link "Text" at bounding box center [107, 250] width 192 height 44
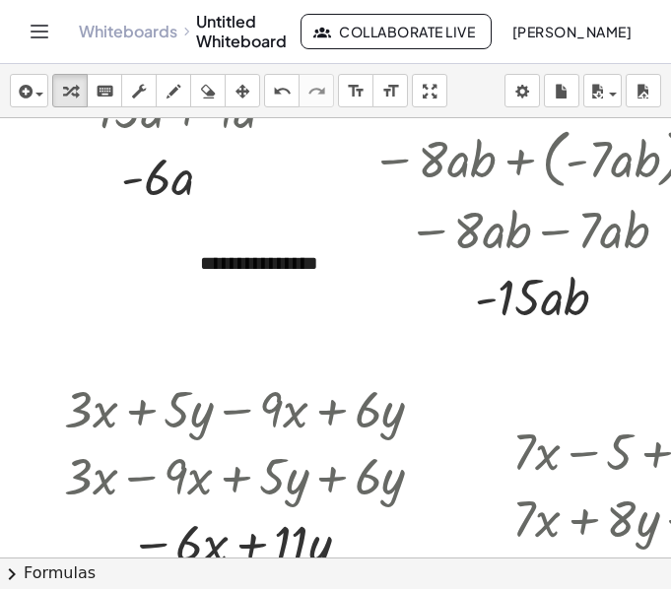
scroll to position [68, 0]
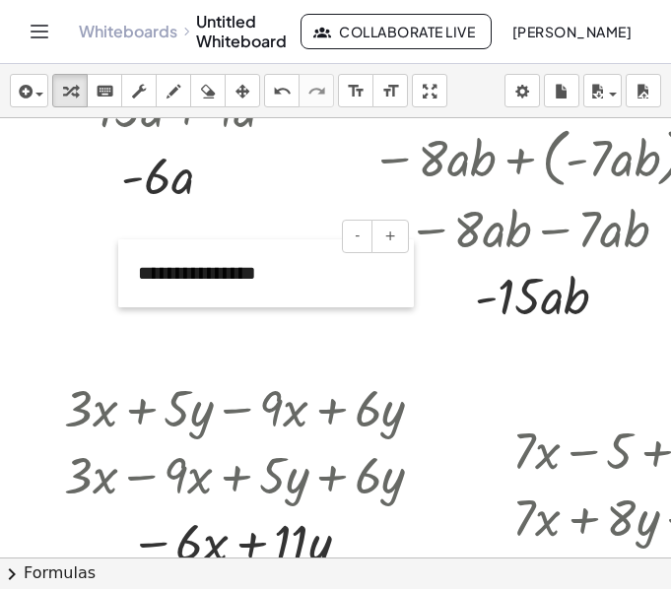
drag, startPoint x: 199, startPoint y: 284, endPoint x: 130, endPoint y: 296, distance: 70.0
click at [130, 296] on div at bounding box center [128, 273] width 20 height 68
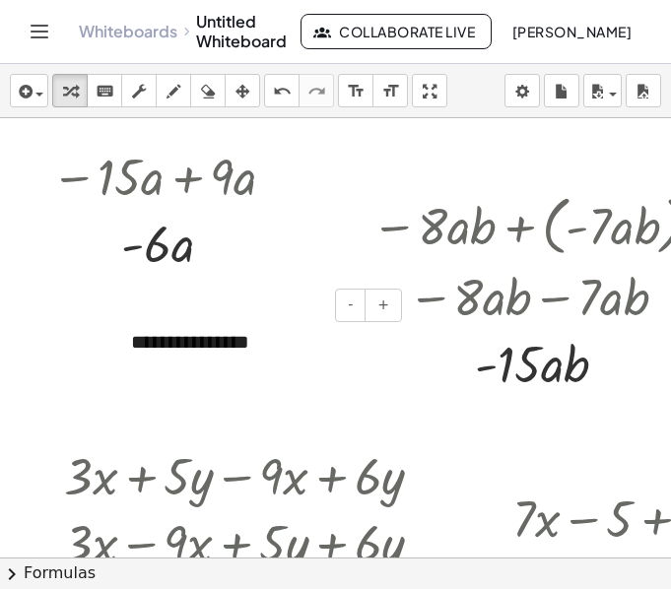
scroll to position [1, 0]
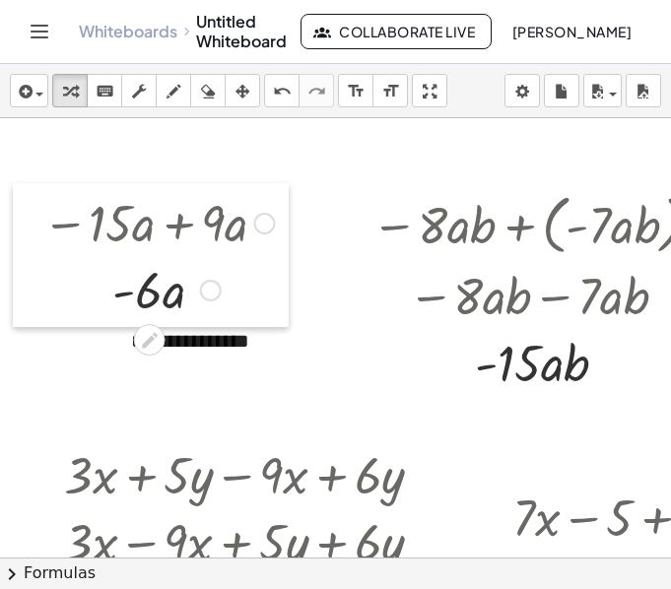
drag, startPoint x: 31, startPoint y: 228, endPoint x: 22, endPoint y: 275, distance: 48.1
click at [22, 275] on div at bounding box center [28, 255] width 30 height 144
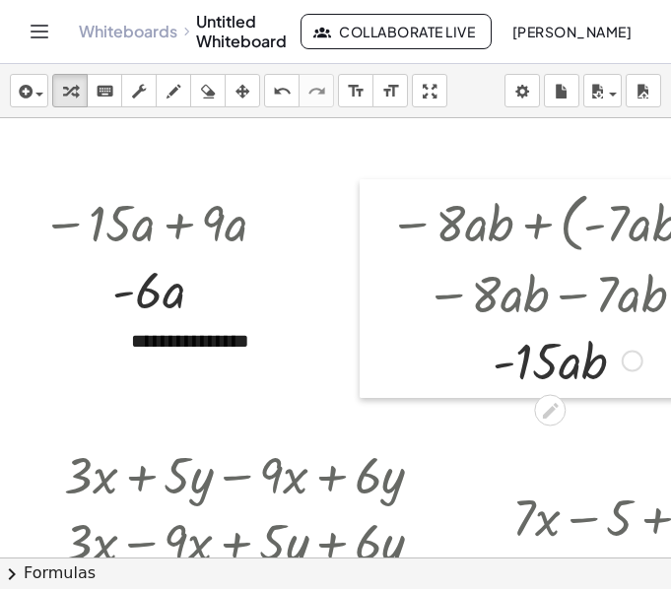
drag, startPoint x: 353, startPoint y: 370, endPoint x: 374, endPoint y: 370, distance: 21.7
click at [374, 370] on div at bounding box center [375, 288] width 30 height 219
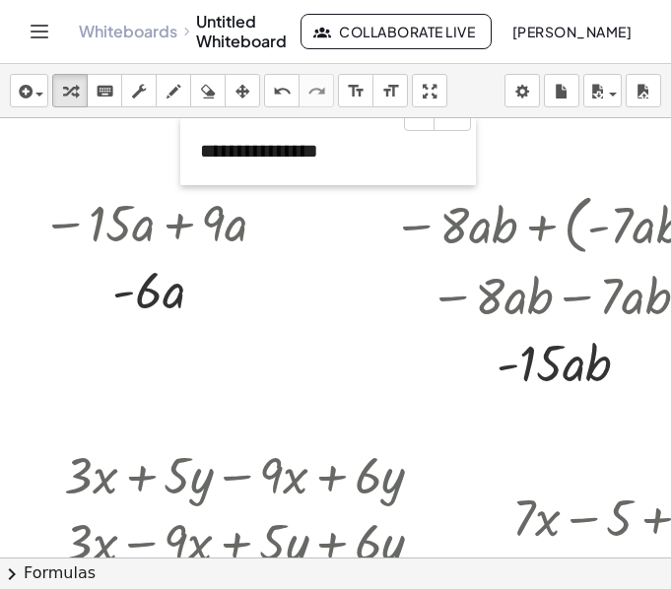
drag, startPoint x: 122, startPoint y: 373, endPoint x: 190, endPoint y: 175, distance: 209.3
click at [190, 175] on div at bounding box center [190, 151] width 20 height 68
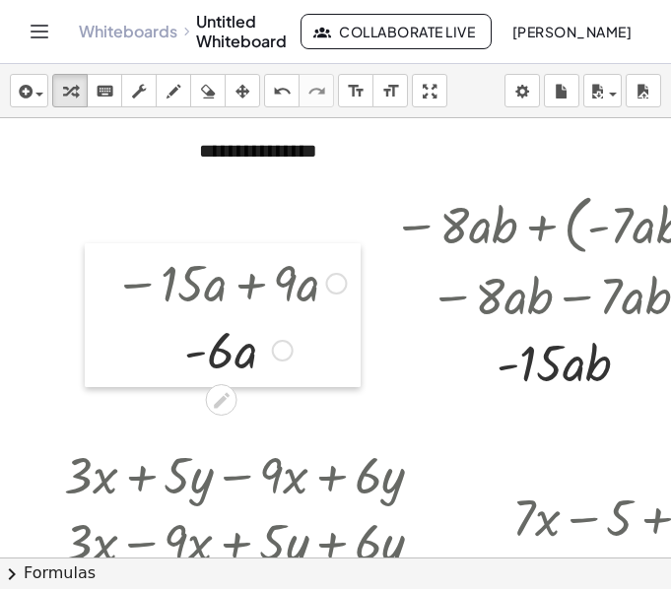
drag, startPoint x: 36, startPoint y: 288, endPoint x: 108, endPoint y: 348, distance: 93.7
click at [108, 348] on div at bounding box center [100, 315] width 30 height 144
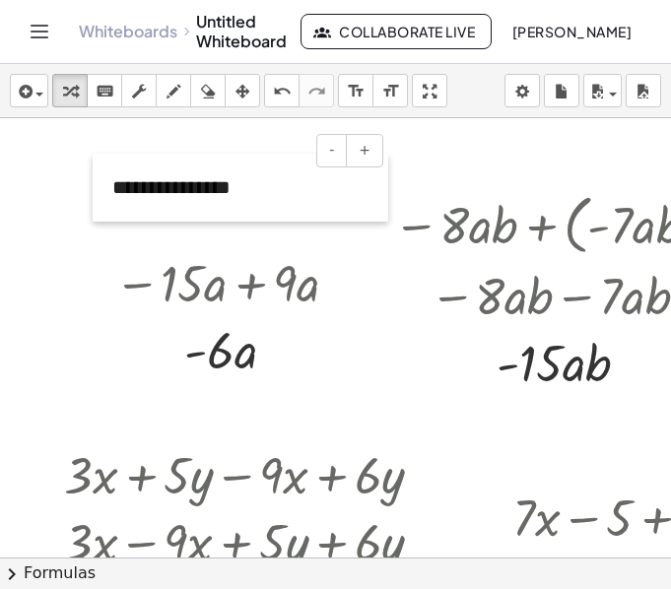
drag, startPoint x: 196, startPoint y: 181, endPoint x: 109, endPoint y: 218, distance: 94.0
click at [109, 218] on div at bounding box center [103, 188] width 20 height 68
click at [216, 199] on div "**********" at bounding box center [241, 188] width 296 height 68
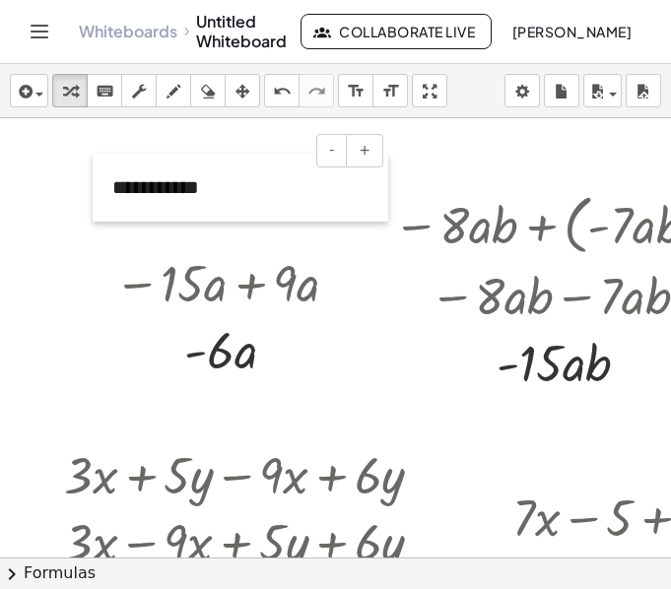
click at [111, 208] on div at bounding box center [103, 188] width 20 height 68
click at [139, 186] on div "**********" at bounding box center [241, 188] width 296 height 68
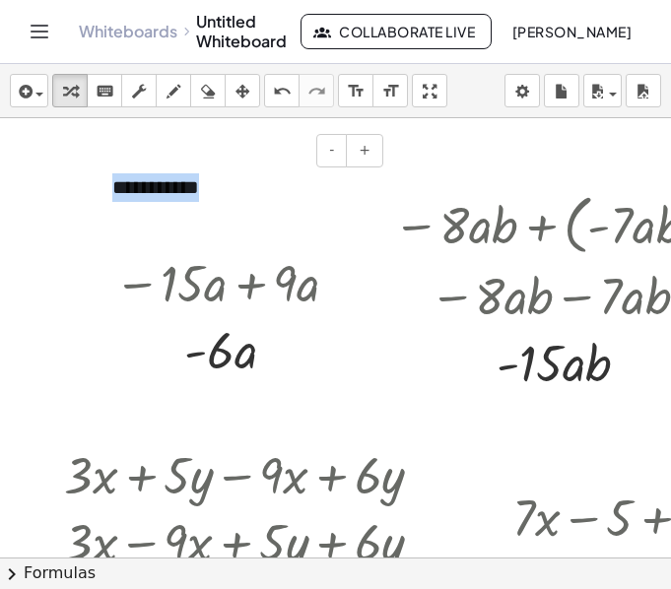
drag, startPoint x: 228, startPoint y: 194, endPoint x: 107, endPoint y: 189, distance: 120.3
click at [107, 189] on div "**********" at bounding box center [241, 188] width 296 height 68
copy div "**********"
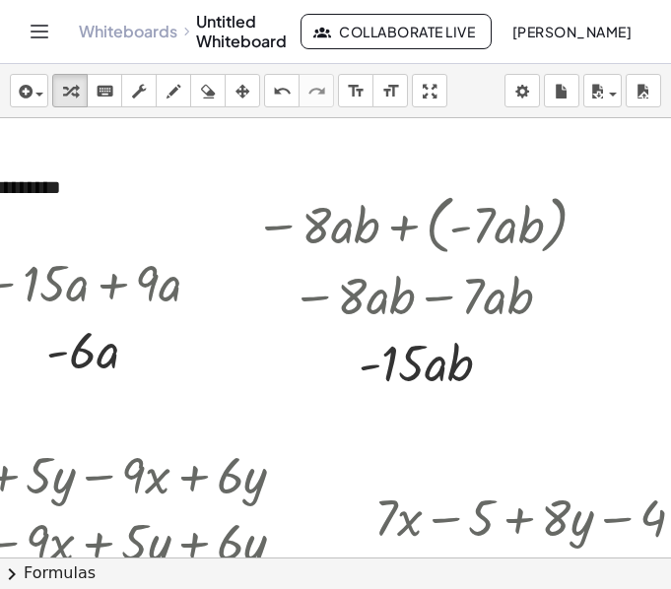
scroll to position [1, 153]
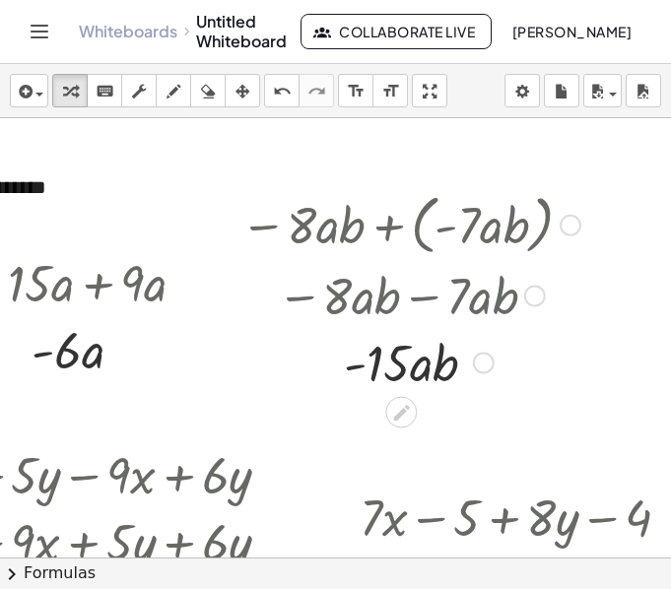
click at [270, 347] on div at bounding box center [410, 361] width 360 height 67
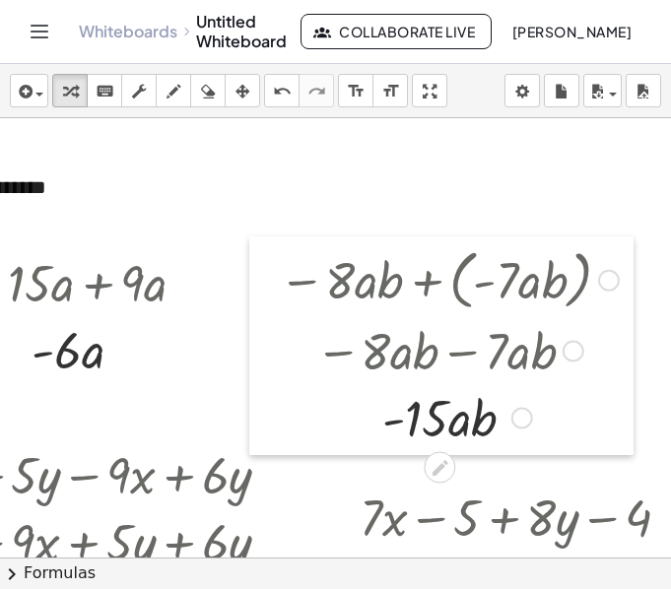
drag, startPoint x: 223, startPoint y: 340, endPoint x: 262, endPoint y: 397, distance: 69.4
click at [262, 397] on div at bounding box center [264, 345] width 30 height 219
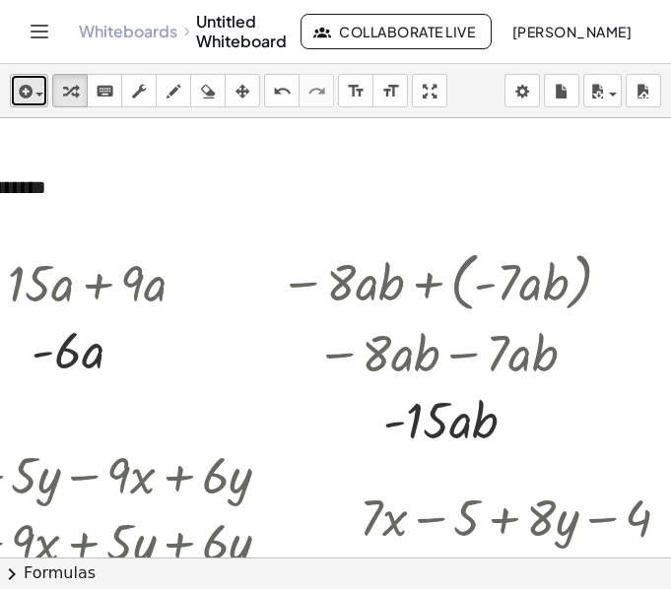
click at [44, 100] on button "insert" at bounding box center [29, 90] width 38 height 33
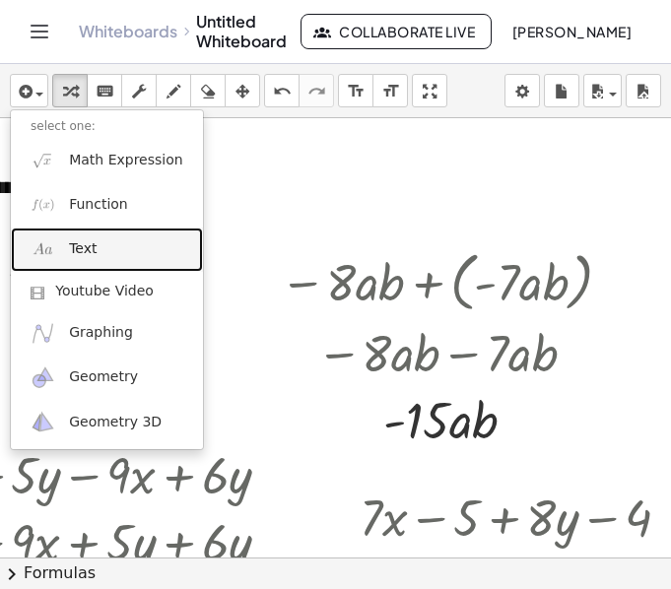
click at [114, 238] on link "Text" at bounding box center [107, 250] width 192 height 44
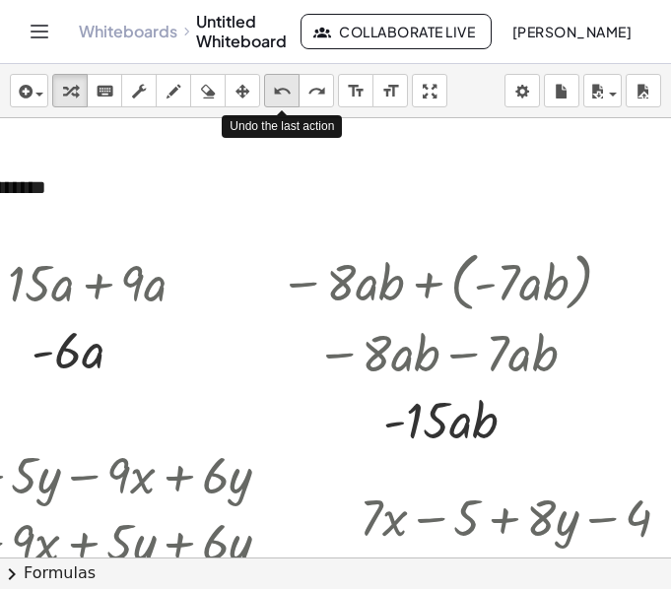
click at [275, 81] on icon "undo" at bounding box center [282, 92] width 19 height 24
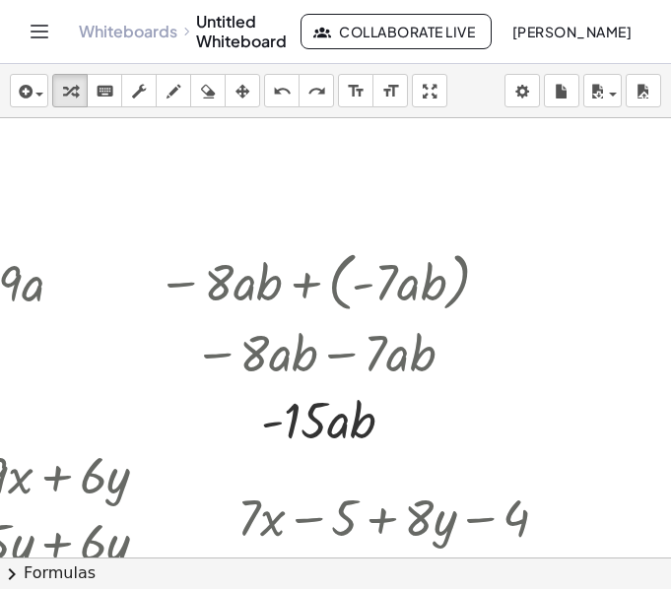
scroll to position [1, 302]
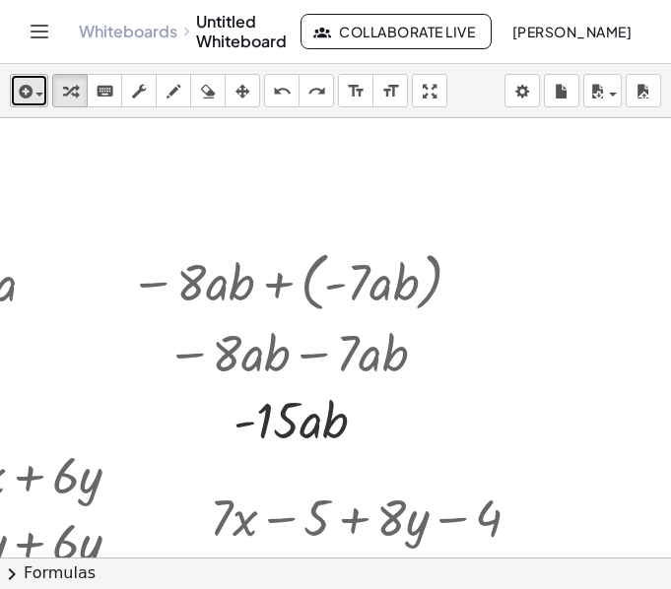
click at [31, 89] on icon "button" at bounding box center [24, 92] width 18 height 24
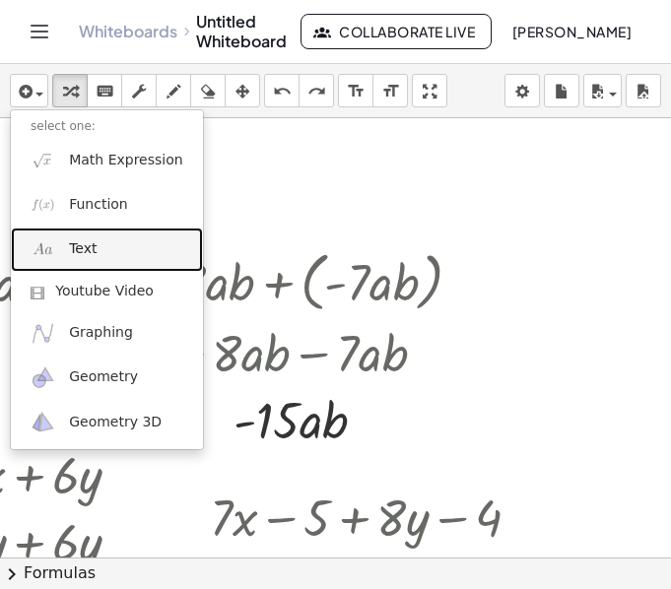
click at [97, 242] on link "Text" at bounding box center [107, 250] width 192 height 44
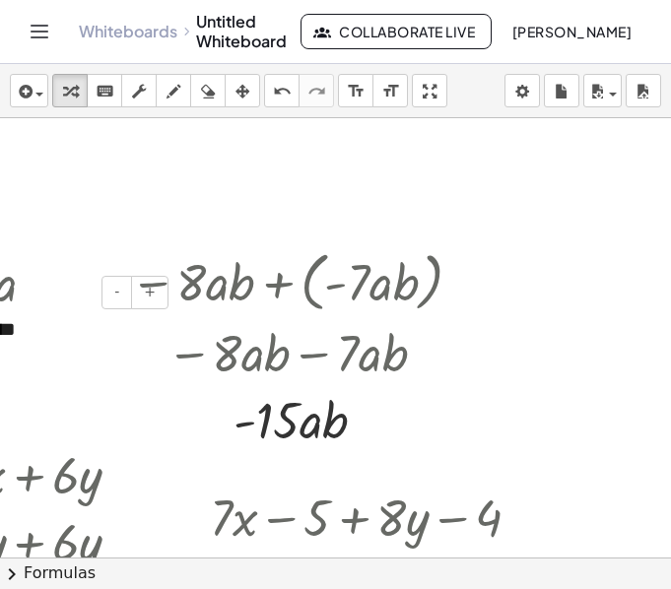
click at [84, 300] on div "- +" at bounding box center [21, 292] width 296 height 33
click at [68, 323] on div at bounding box center [291, 351] width 479 height 67
drag, startPoint x: 68, startPoint y: 323, endPoint x: 122, endPoint y: 200, distance: 134.5
click at [273, 85] on icon "undo" at bounding box center [282, 92] width 19 height 24
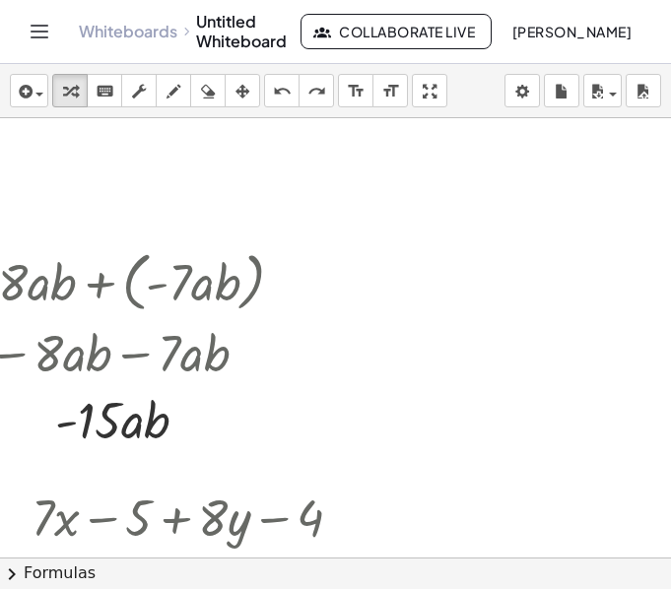
scroll to position [1, 570]
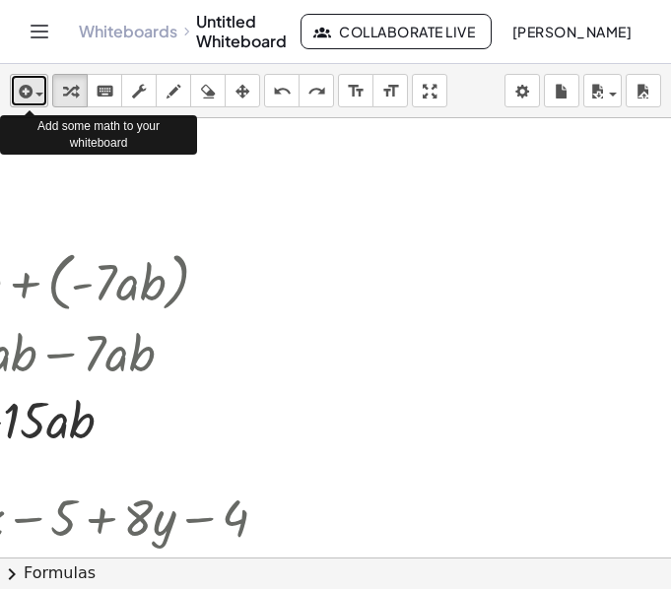
click at [21, 81] on icon "button" at bounding box center [24, 92] width 18 height 24
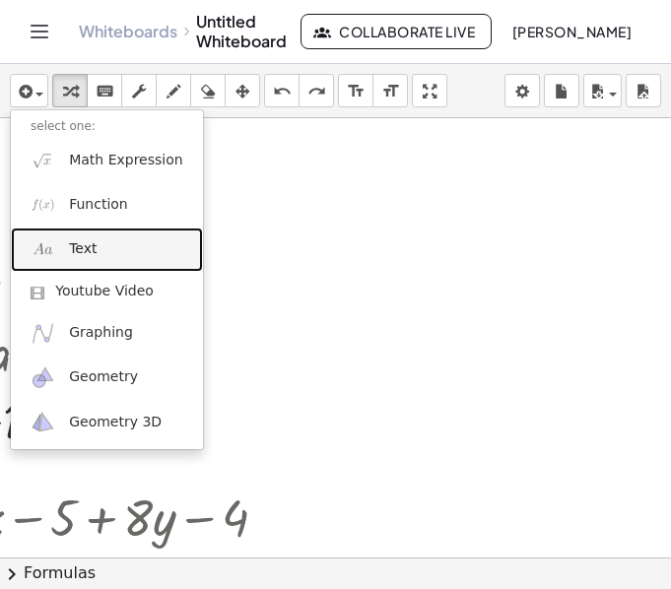
click at [68, 256] on link "Text" at bounding box center [107, 250] width 192 height 44
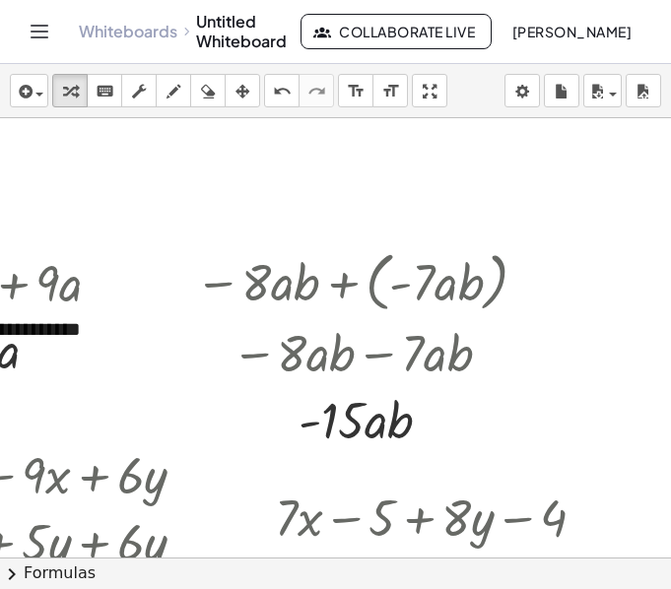
scroll to position [1, 236]
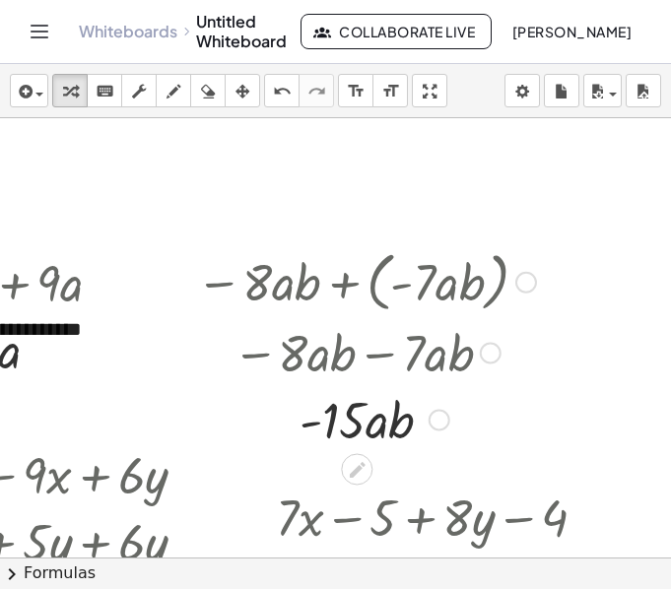
drag, startPoint x: 147, startPoint y: 291, endPoint x: 166, endPoint y: 251, distance: 44.1
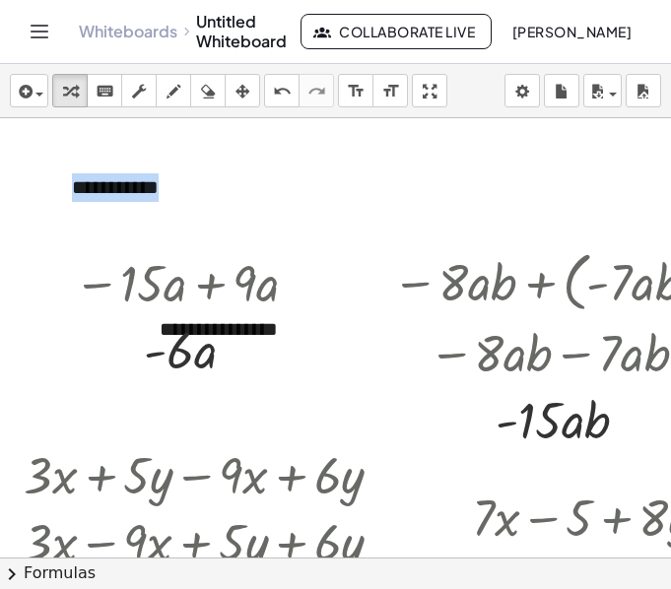
scroll to position [1, 35]
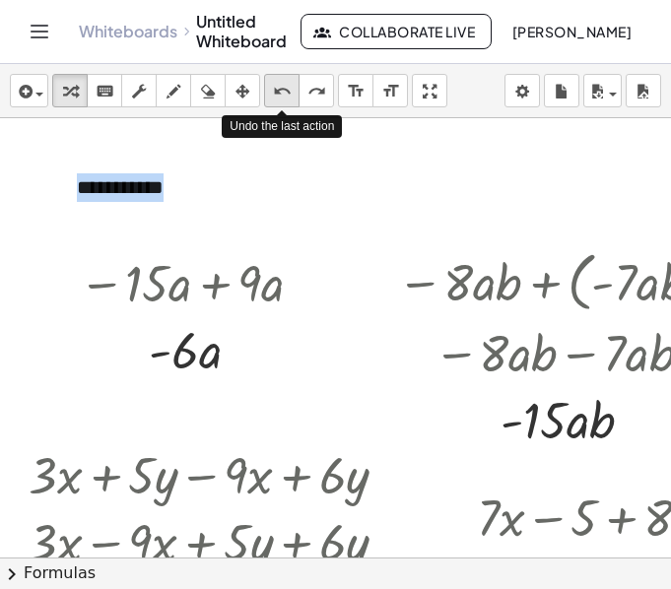
click at [284, 101] on icon "undo" at bounding box center [282, 92] width 19 height 24
click at [319, 206] on div "**********" at bounding box center [205, 188] width 296 height 68
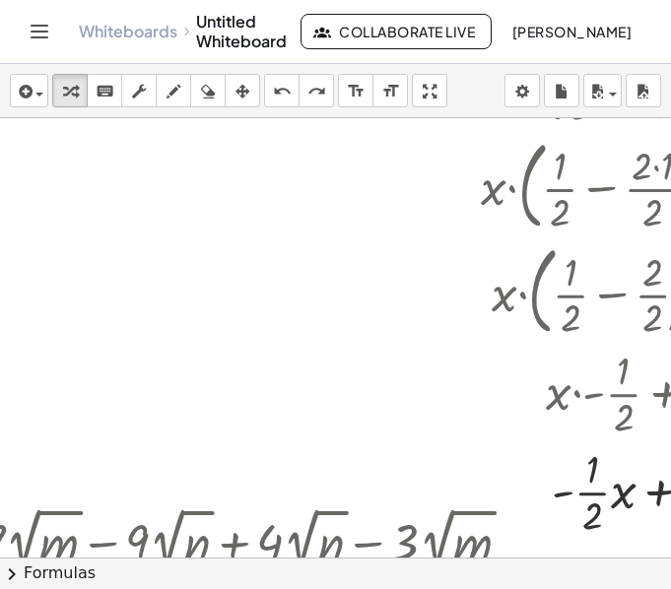
scroll to position [892, 46]
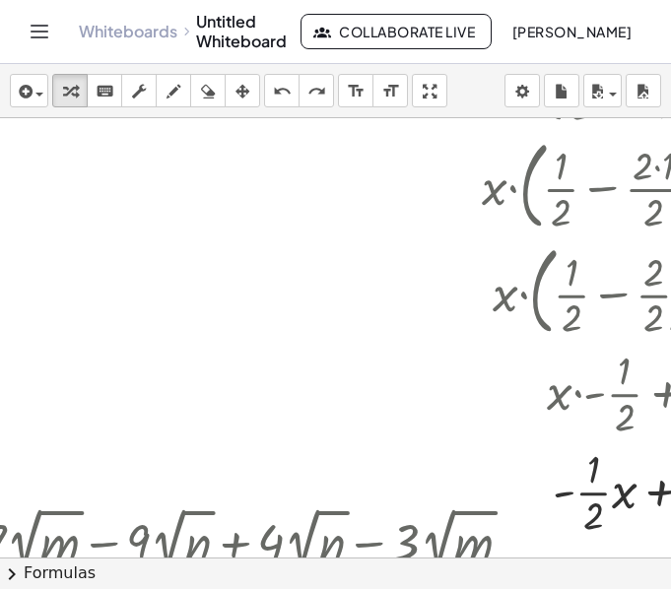
click at [99, 195] on div at bounding box center [567, 544] width 1226 height 2636
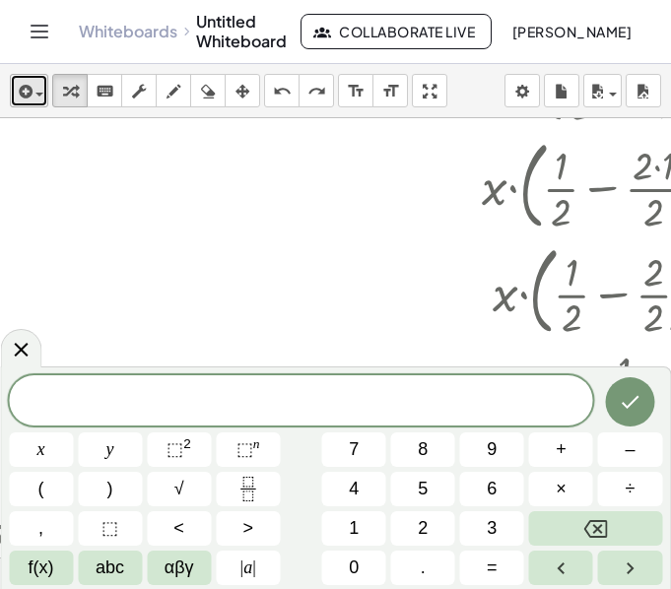
click at [35, 93] on span "button" at bounding box center [39, 95] width 8 height 4
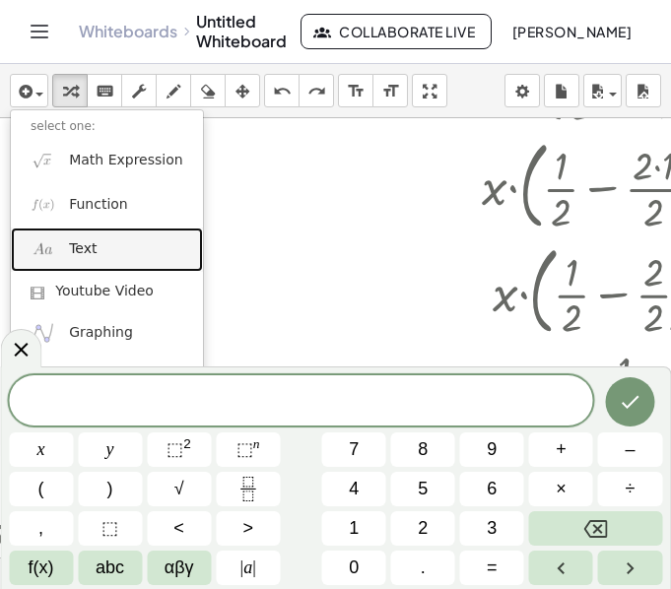
click at [86, 240] on span "Text" at bounding box center [83, 249] width 28 height 20
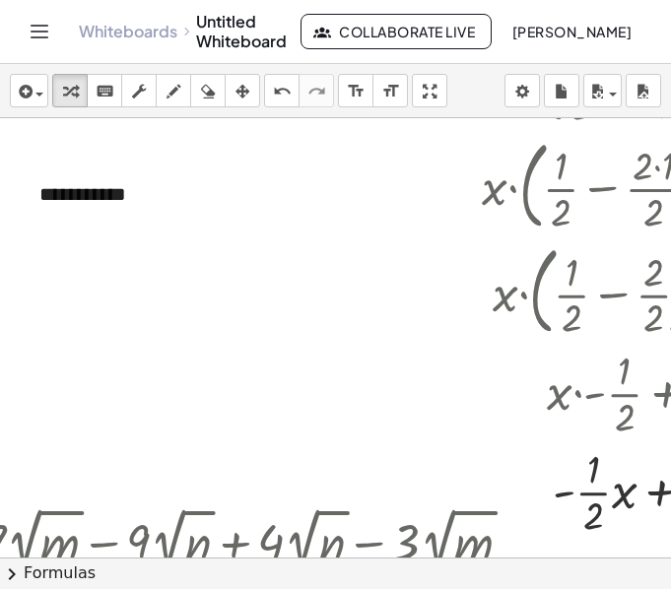
click at [238, 307] on div at bounding box center [567, 544] width 1226 height 2636
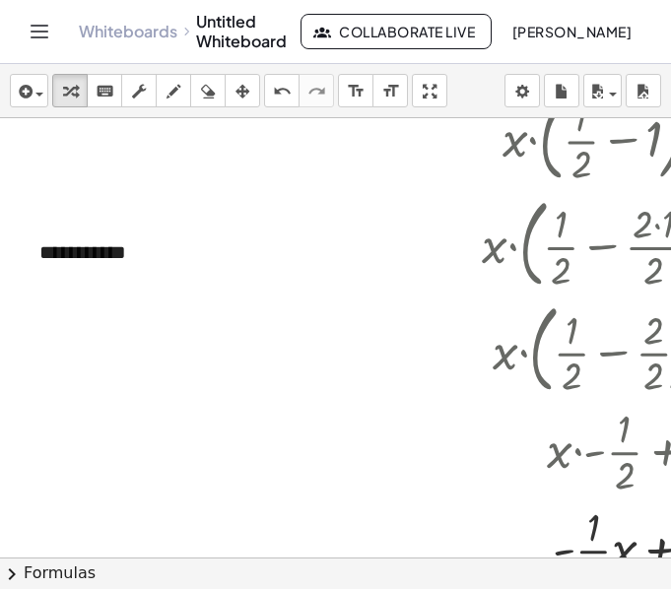
scroll to position [835, 46]
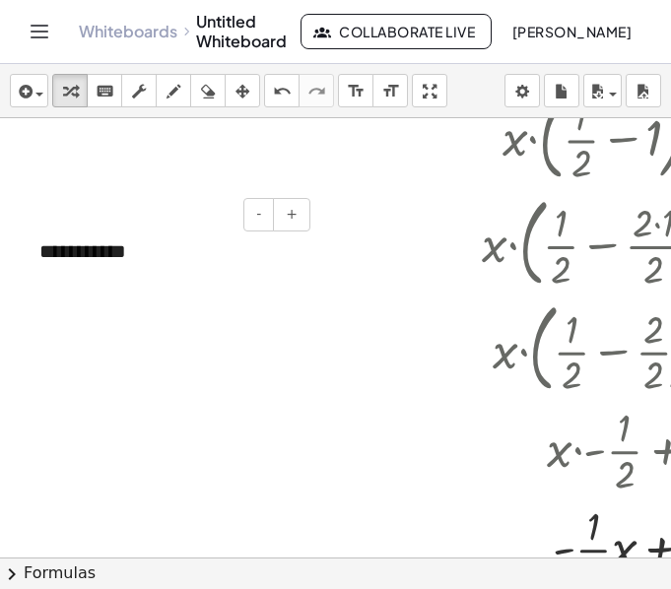
click at [99, 282] on div "**********" at bounding box center [168, 252] width 296 height 68
click at [119, 256] on div "**********" at bounding box center [168, 252] width 296 height 68
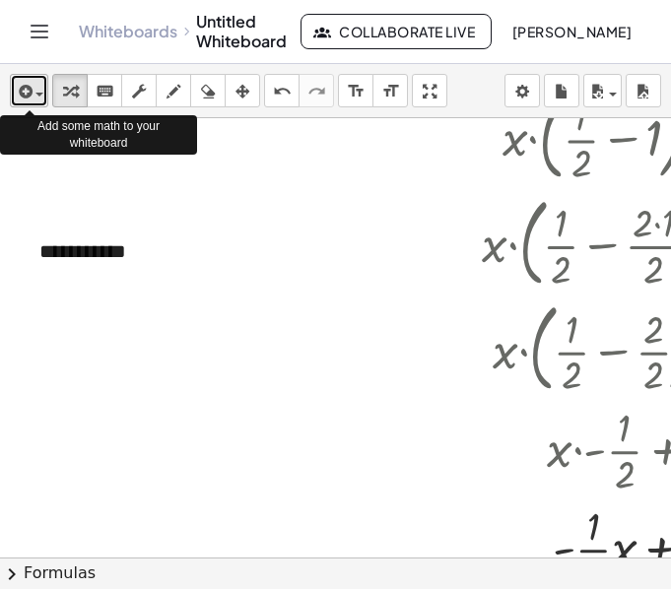
click at [16, 90] on icon "button" at bounding box center [24, 92] width 18 height 24
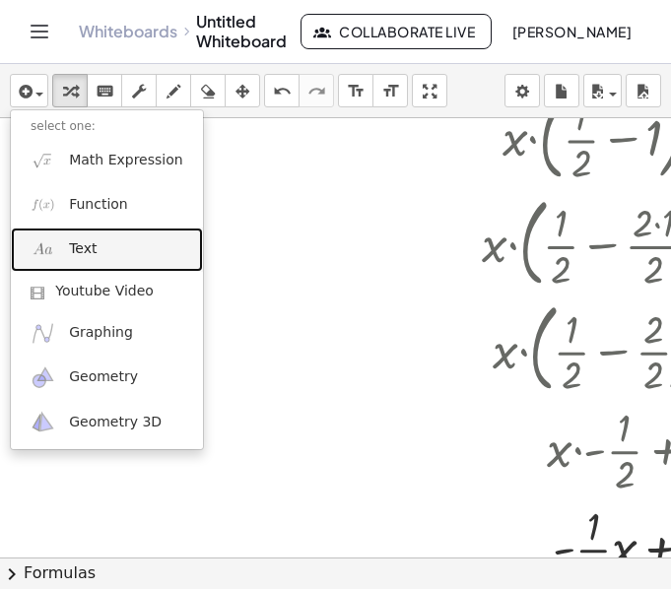
click at [107, 257] on link "Text" at bounding box center [107, 250] width 192 height 44
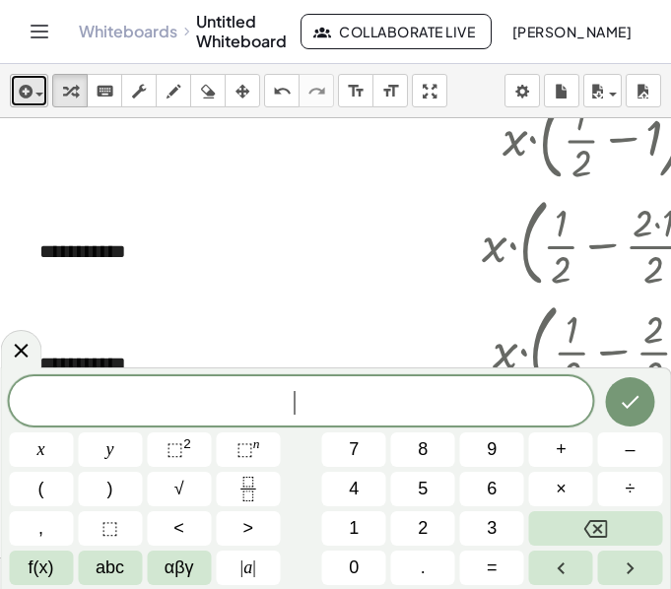
click at [40, 79] on div "button" at bounding box center [29, 91] width 29 height 24
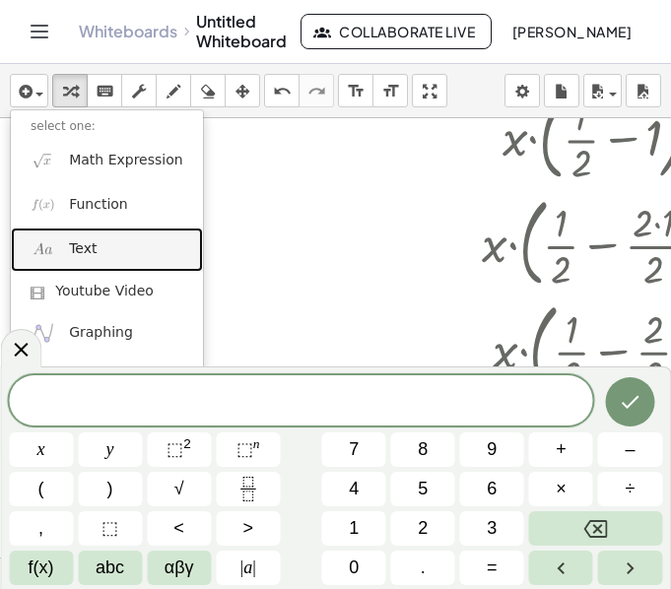
click at [104, 244] on link "Text" at bounding box center [107, 250] width 192 height 44
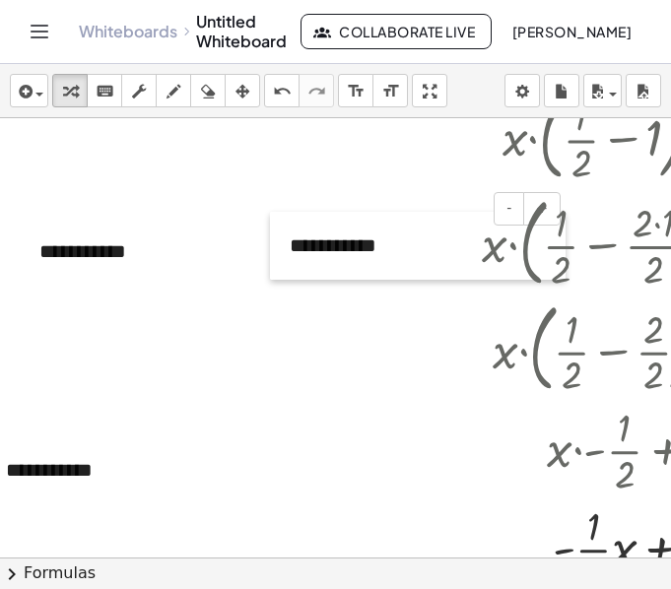
drag, startPoint x: 31, startPoint y: 372, endPoint x: 261, endPoint y: 187, distance: 295.7
click at [270, 212] on div at bounding box center [280, 246] width 20 height 68
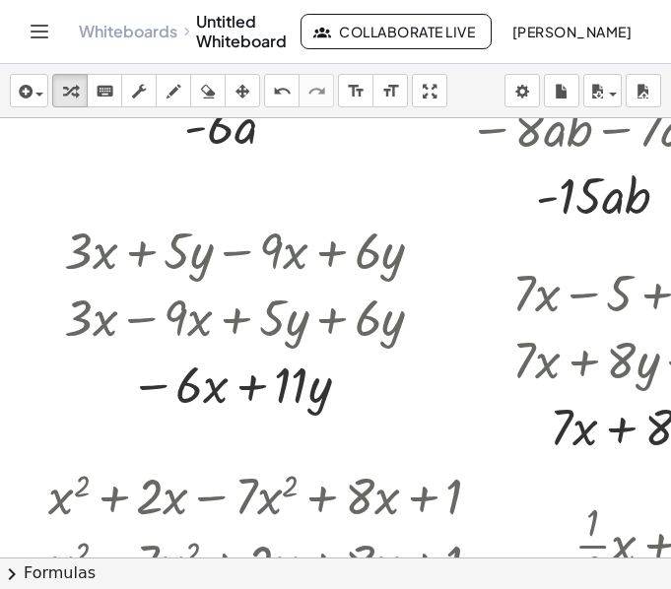
scroll to position [227, 0]
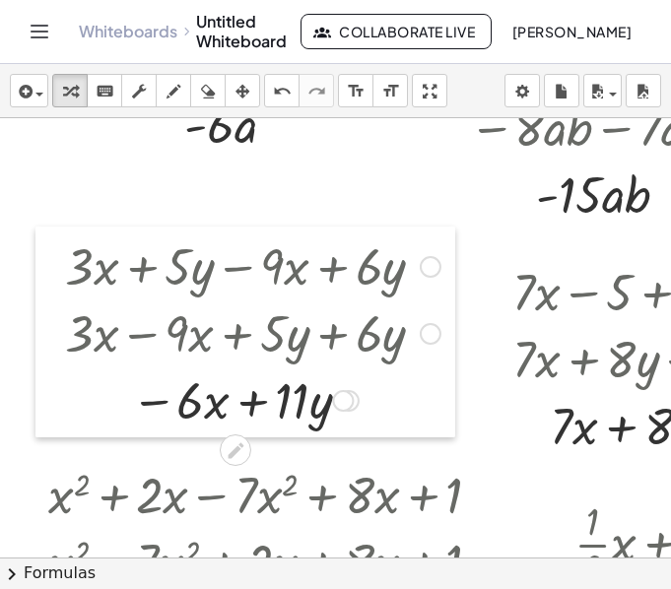
drag, startPoint x: 46, startPoint y: 340, endPoint x: 49, endPoint y: 352, distance: 12.2
click at [49, 352] on div at bounding box center [50, 332] width 30 height 211
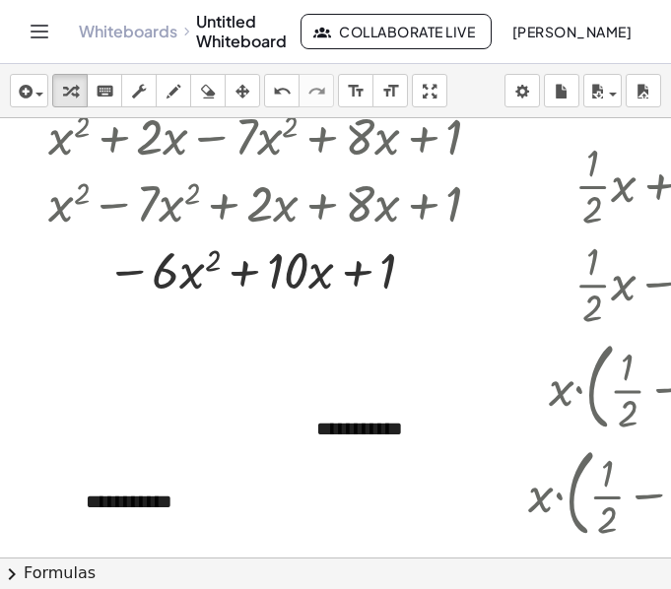
scroll to position [588, 0]
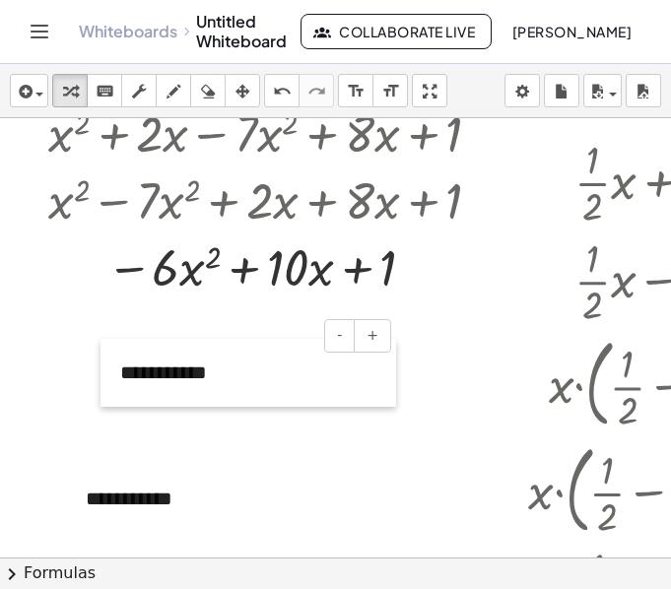
drag, startPoint x: 300, startPoint y: 438, endPoint x: 120, endPoint y: 380, distance: 189.4
click at [120, 380] on div at bounding box center [110, 373] width 20 height 68
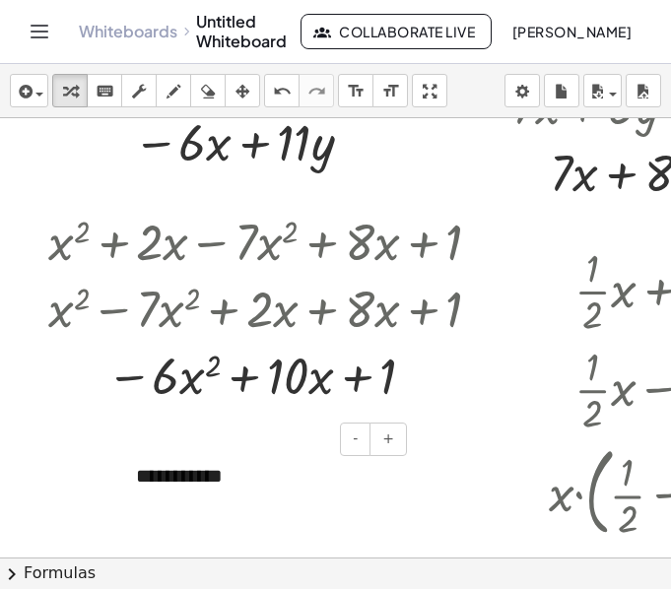
scroll to position [481, 0]
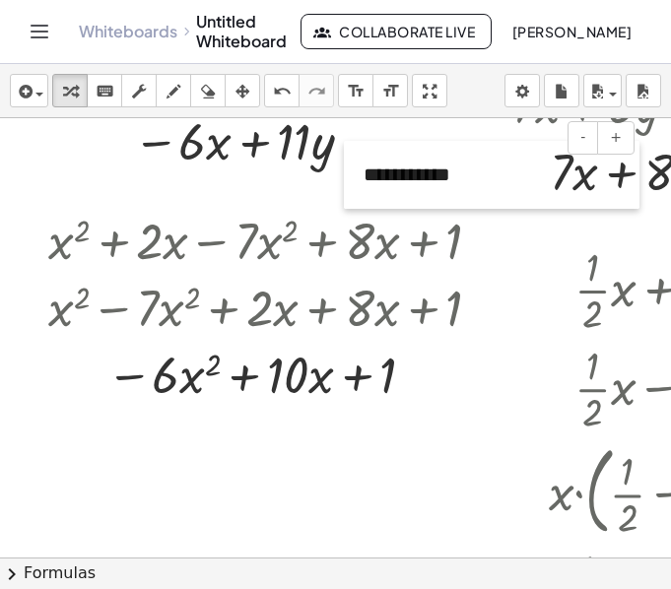
drag, startPoint x: 120, startPoint y: 483, endPoint x: 348, endPoint y: 182, distance: 376.9
click at [348, 182] on div at bounding box center [354, 175] width 20 height 68
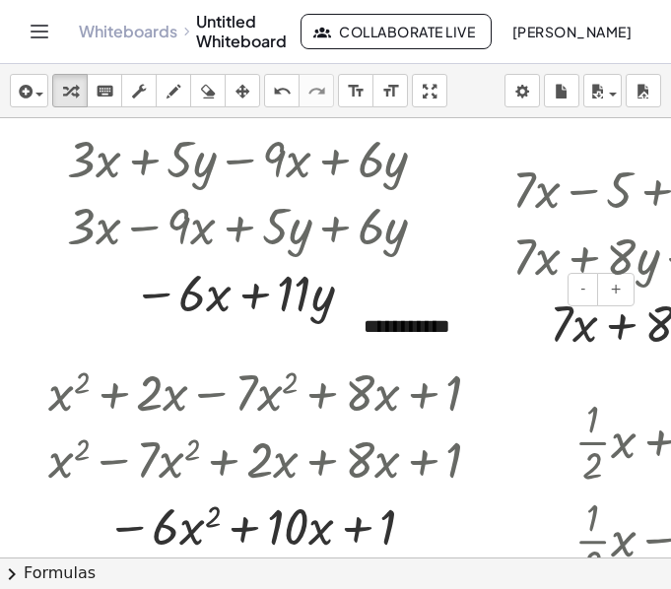
scroll to position [301, 0]
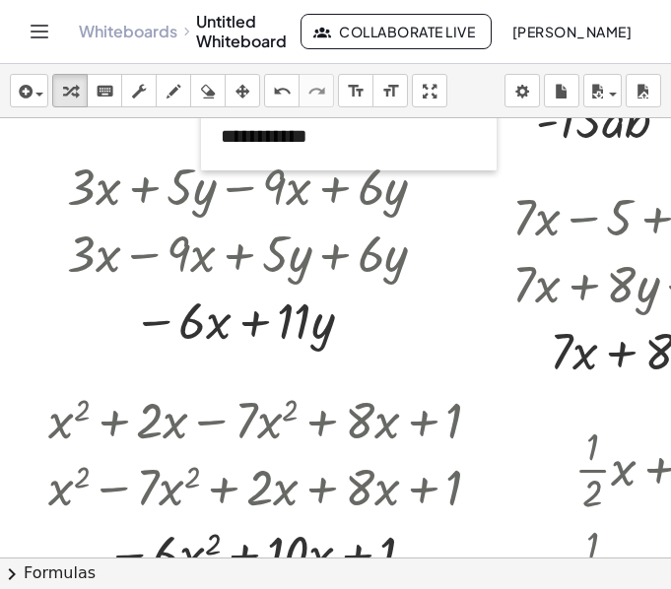
drag, startPoint x: 357, startPoint y: 379, endPoint x: 214, endPoint y: 162, distance: 260.4
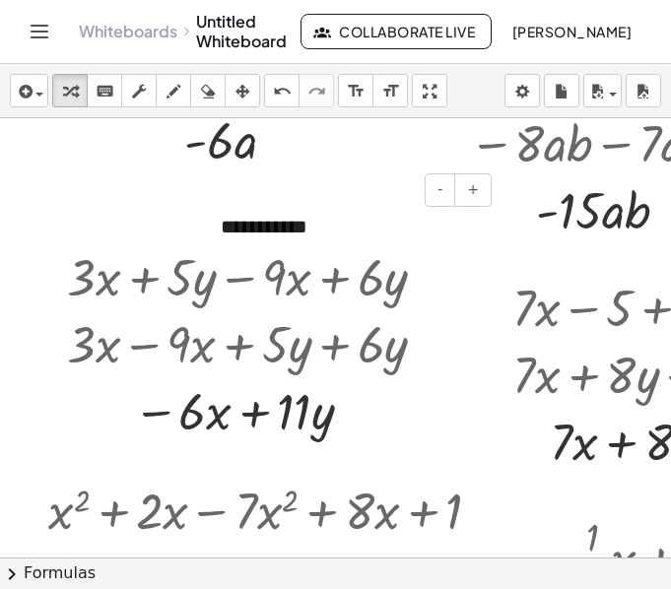
scroll to position [203, 0]
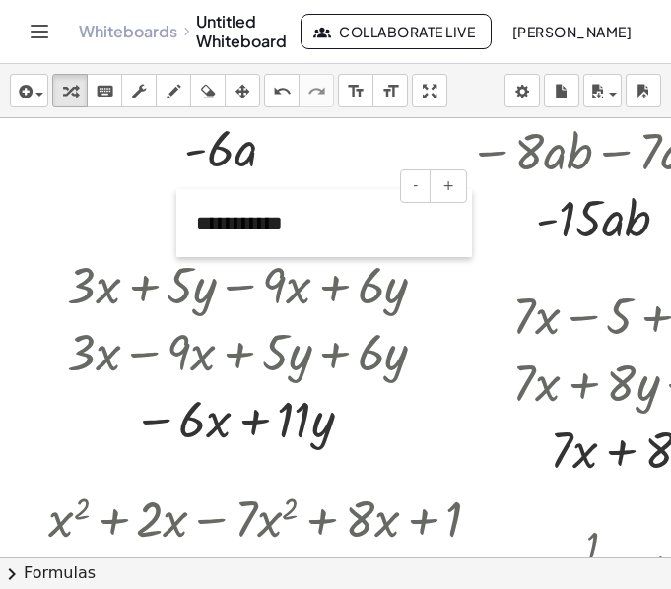
drag, startPoint x: 212, startPoint y: 238, endPoint x: 187, endPoint y: 226, distance: 27.8
click at [187, 226] on div at bounding box center [186, 223] width 20 height 68
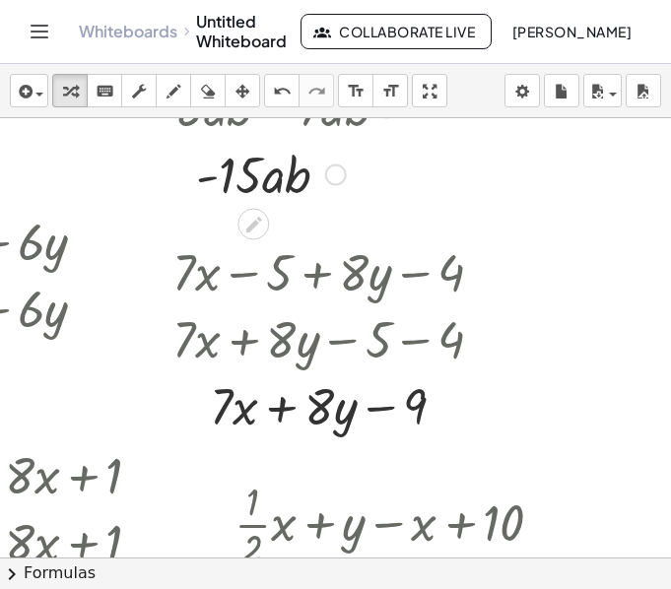
scroll to position [246, 343]
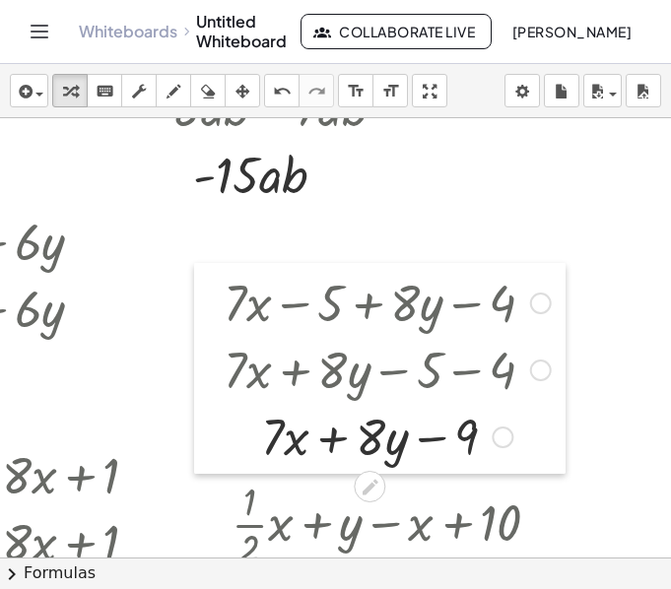
drag, startPoint x: 151, startPoint y: 275, endPoint x: 205, endPoint y: 306, distance: 62.7
click at [205, 306] on div at bounding box center [209, 368] width 30 height 211
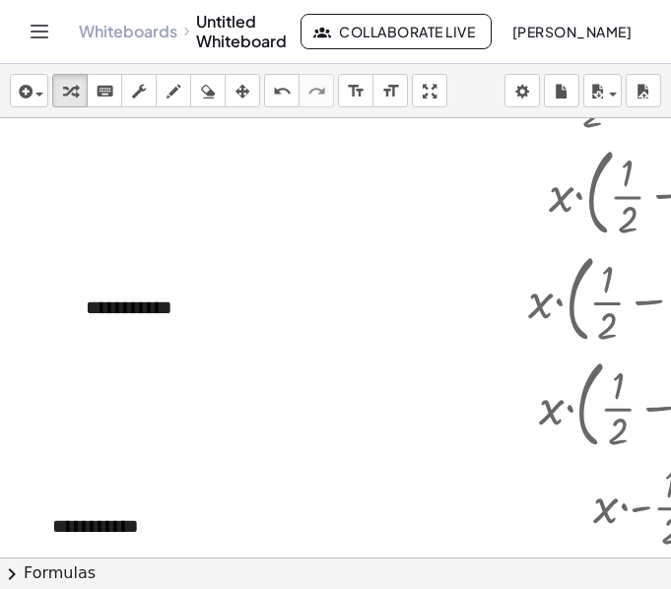
scroll to position [923, 0]
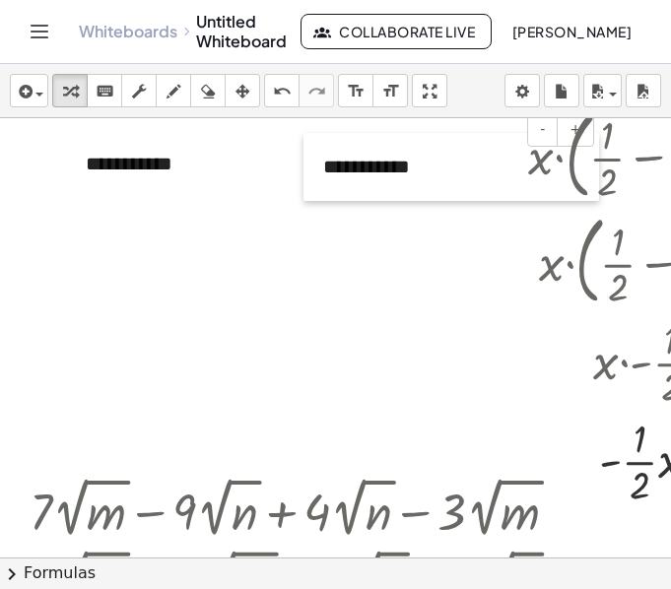
drag, startPoint x: 33, startPoint y: 405, endPoint x: 341, endPoint y: 162, distance: 392.0
click at [323, 162] on div at bounding box center [313, 167] width 20 height 68
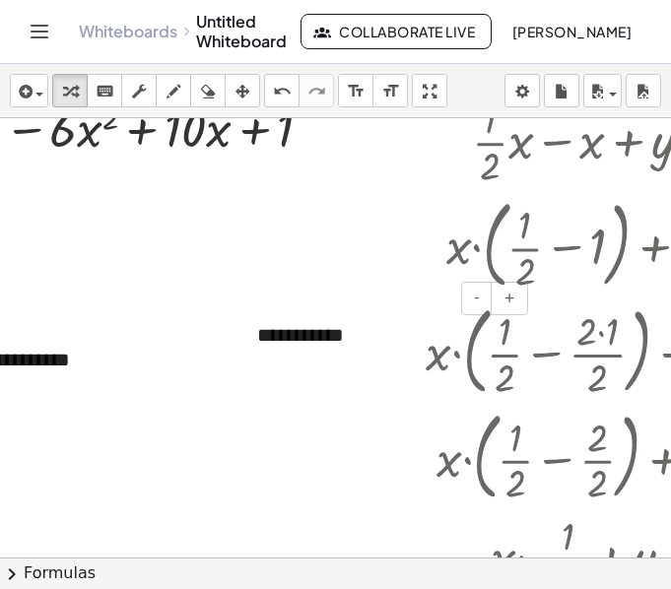
scroll to position [697, 124]
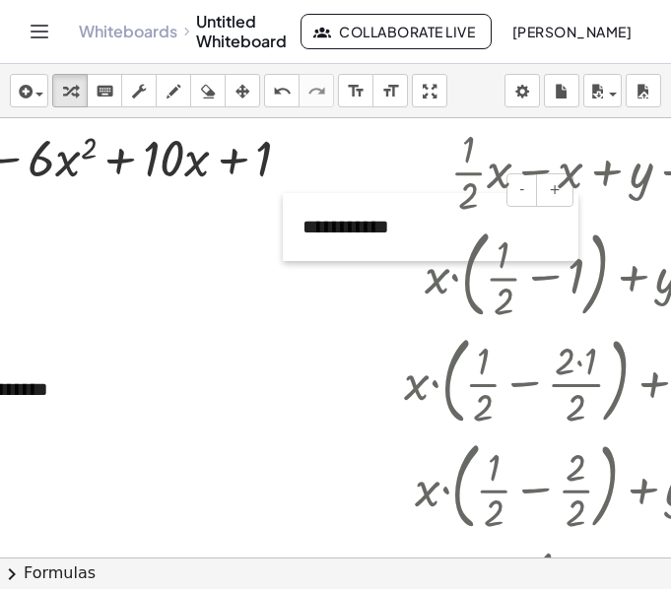
drag, startPoint x: 229, startPoint y: 396, endPoint x: 296, endPoint y: 258, distance: 153.3
click at [296, 258] on div at bounding box center [293, 227] width 20 height 68
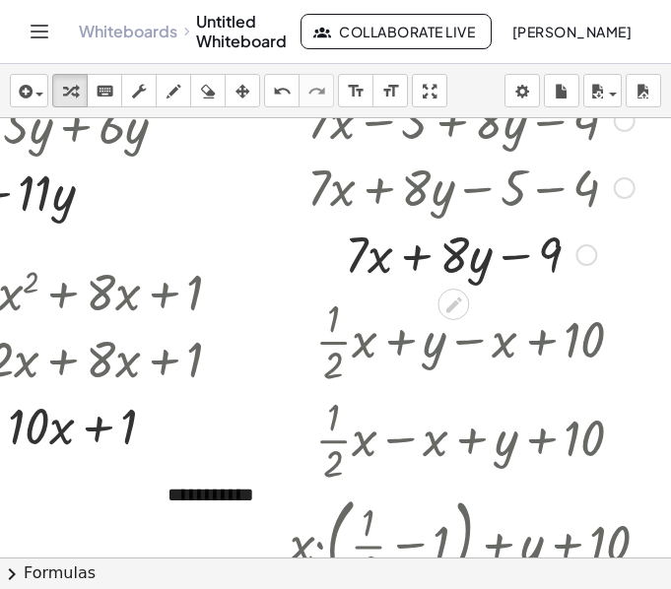
scroll to position [453, 259]
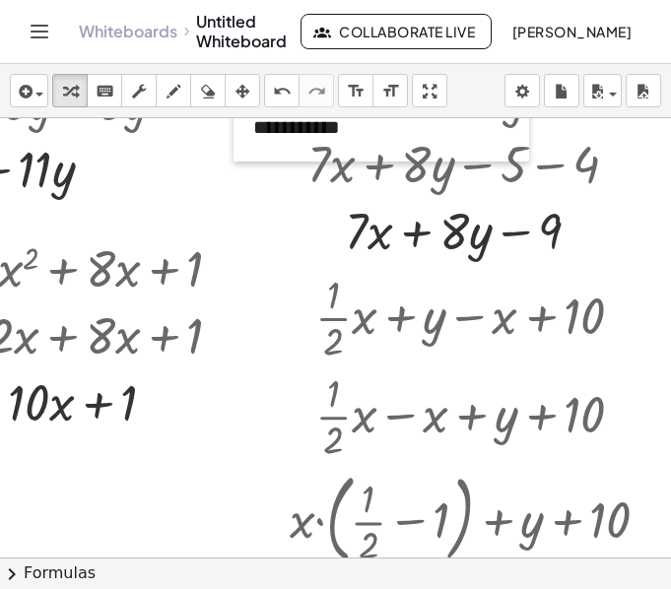
drag, startPoint x: 154, startPoint y: 493, endPoint x: 239, endPoint y: 150, distance: 354.3
click at [239, 150] on div at bounding box center [243, 128] width 20 height 68
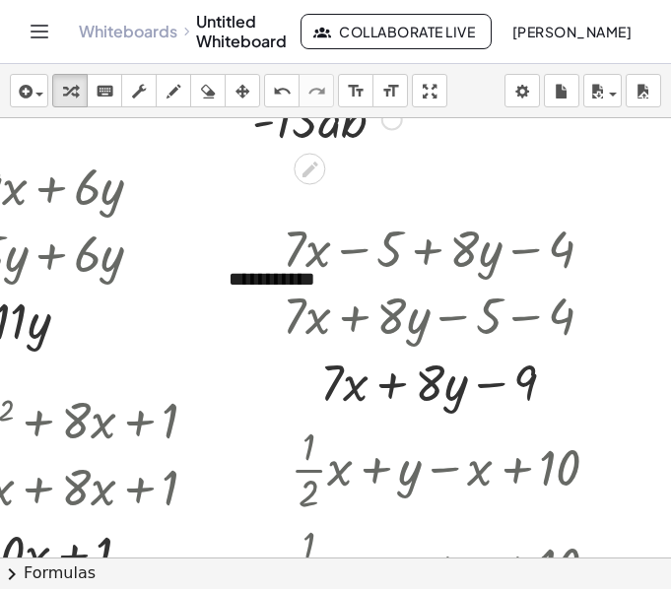
scroll to position [301, 283]
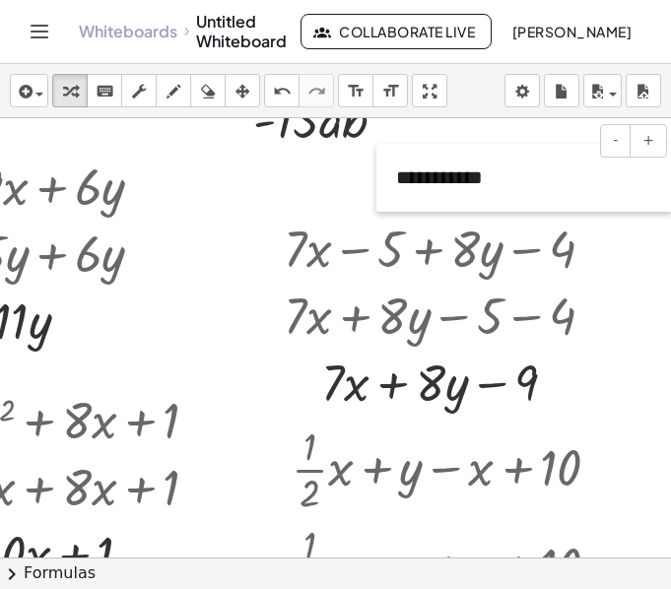
drag, startPoint x: 229, startPoint y: 297, endPoint x: 395, endPoint y: 196, distance: 194.9
click at [395, 196] on div at bounding box center [386, 178] width 20 height 68
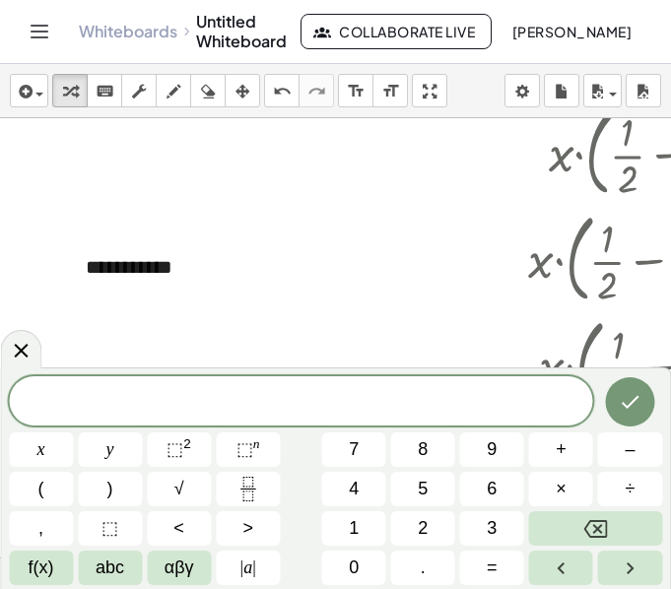
scroll to position [823, 0]
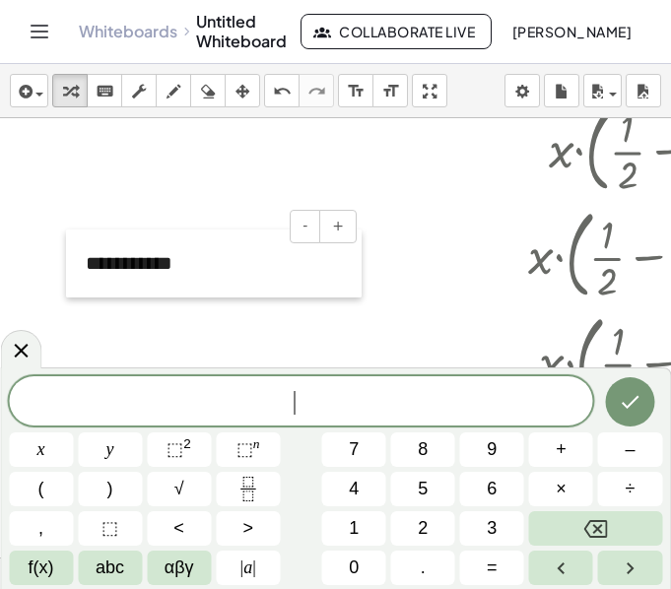
click at [70, 285] on div at bounding box center [76, 264] width 20 height 68
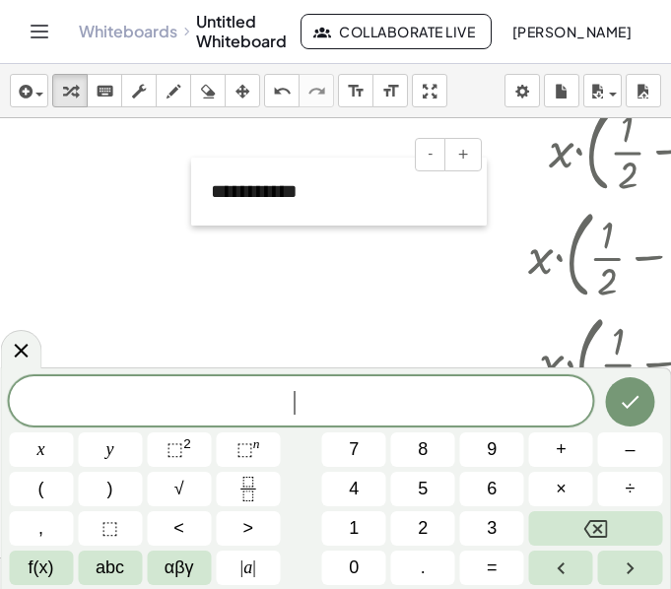
drag, startPoint x: 70, startPoint y: 285, endPoint x: 246, endPoint y: 197, distance: 196.9
click at [211, 197] on div at bounding box center [201, 192] width 20 height 68
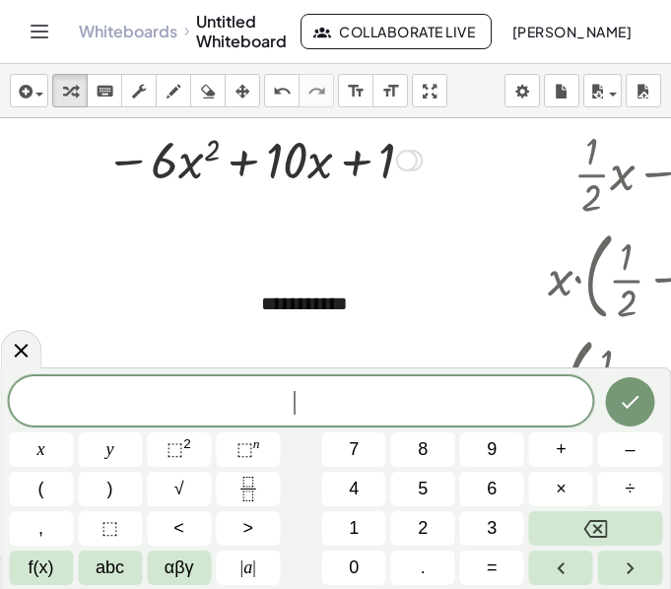
scroll to position [696, 1]
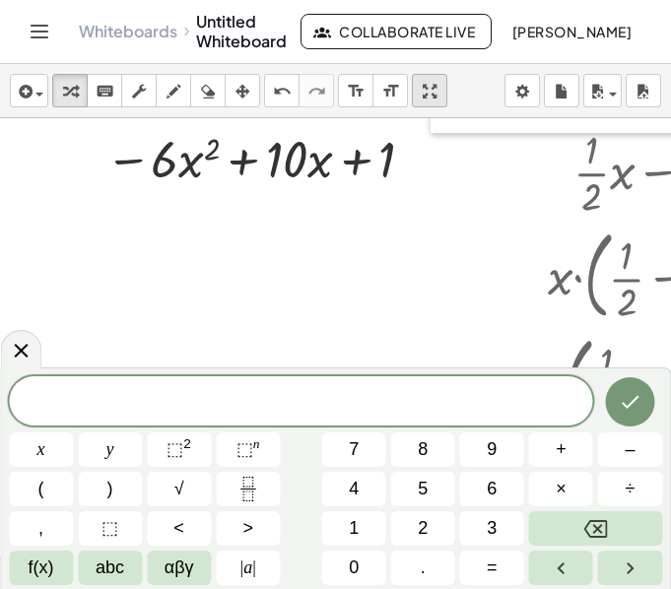
drag, startPoint x: 243, startPoint y: 307, endPoint x: 436, endPoint y: 88, distance: 292.4
click at [436, 88] on div "insert select one: Math Expression Function Text Youtube Video Graphing Geometr…" at bounding box center [335, 326] width 671 height 525
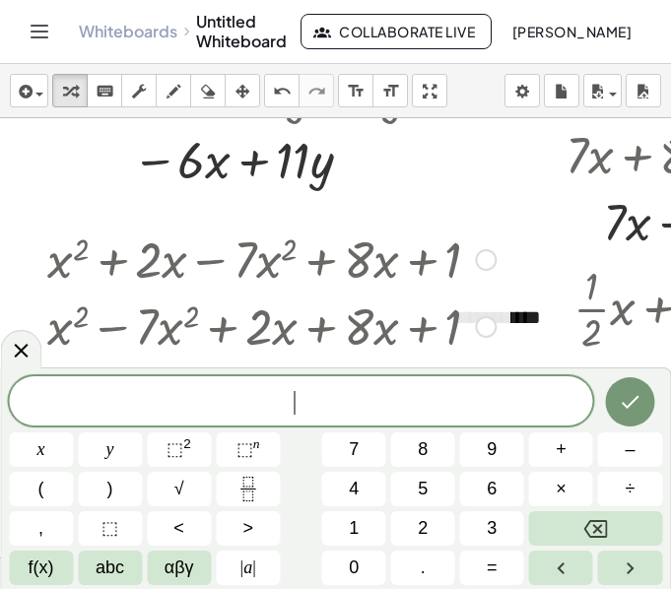
scroll to position [448, 1]
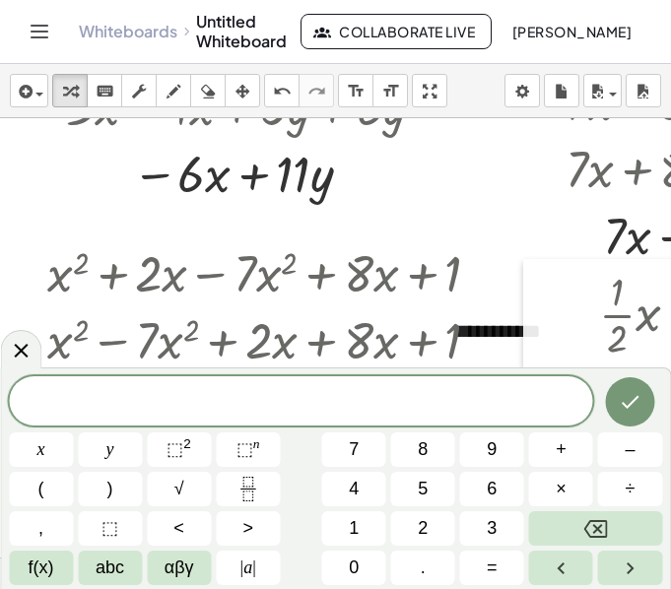
drag, startPoint x: 514, startPoint y: 335, endPoint x: 541, endPoint y: 328, distance: 27.5
drag, startPoint x: 537, startPoint y: 307, endPoint x: 562, endPoint y: 332, distance: 35.5
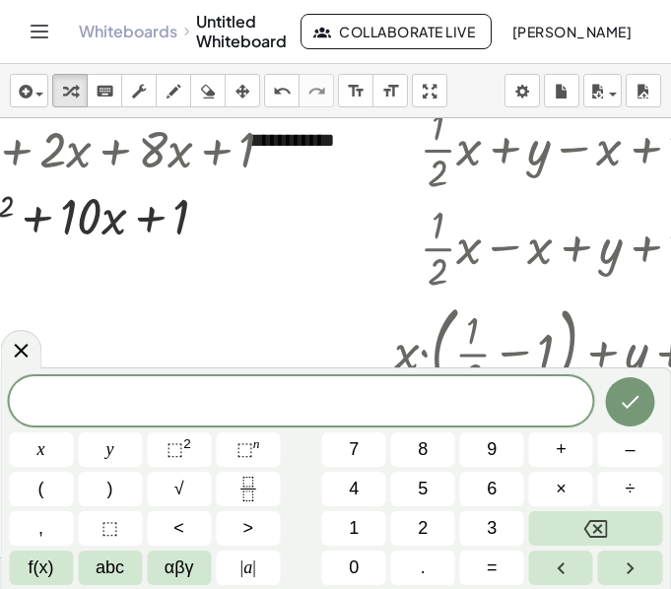
scroll to position [526, 207]
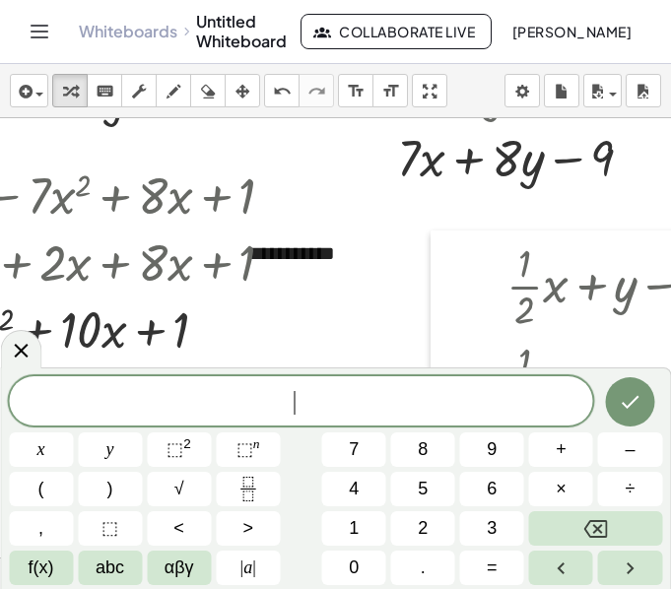
drag, startPoint x: 354, startPoint y: 252, endPoint x: 440, endPoint y: 276, distance: 89.8
click at [440, 276] on div at bounding box center [445, 591] width 30 height 722
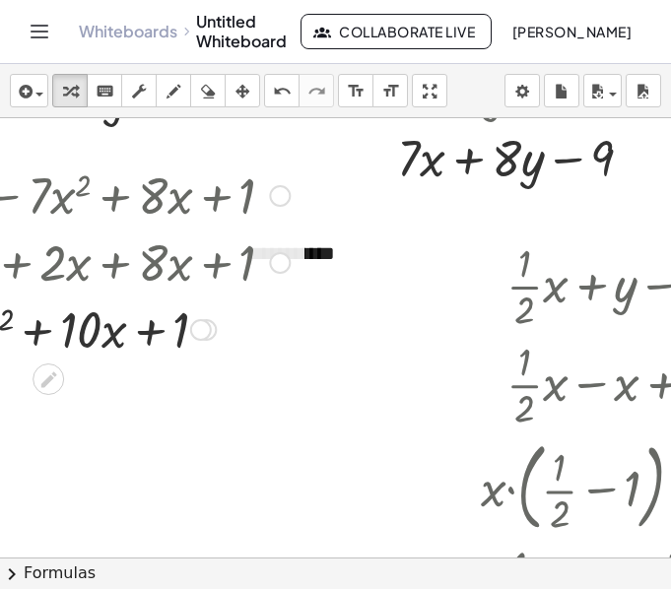
click at [299, 256] on div at bounding box center [66, 261] width 468 height 67
click at [318, 255] on div "**********" at bounding box center [377, 254] width 296 height 68
click at [282, 100] on icon "undo" at bounding box center [282, 92] width 19 height 24
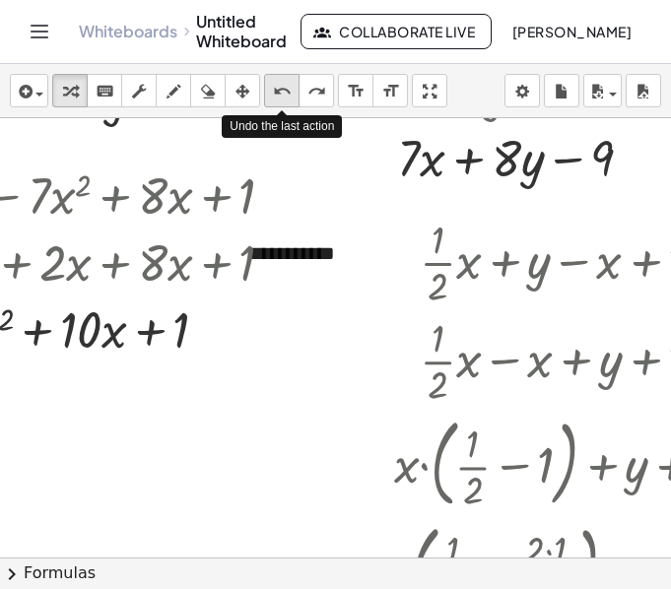
click at [282, 100] on icon "undo" at bounding box center [282, 92] width 19 height 24
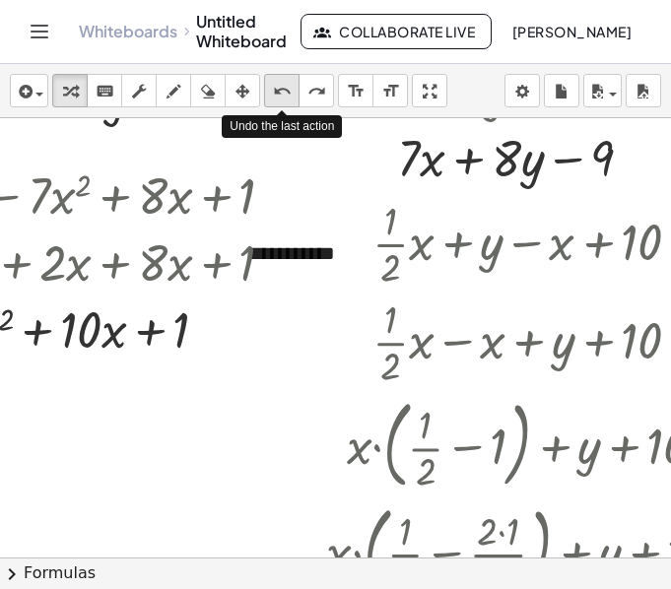
click at [282, 100] on icon "undo" at bounding box center [282, 92] width 19 height 24
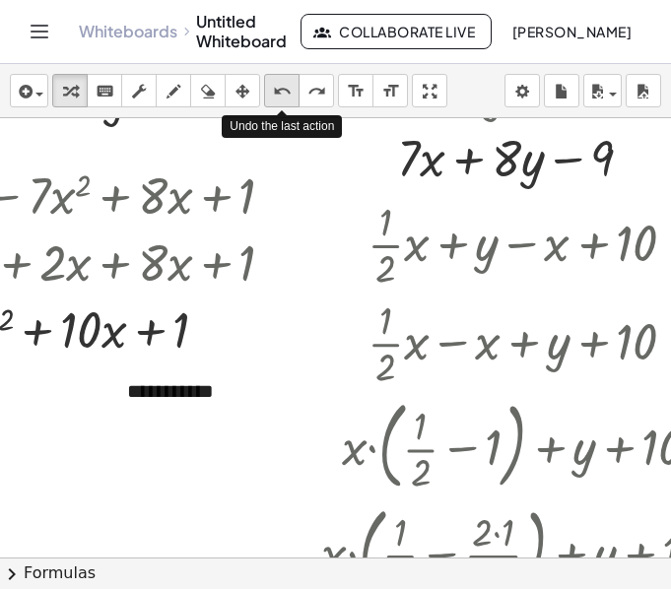
click at [282, 100] on icon "undo" at bounding box center [282, 92] width 19 height 24
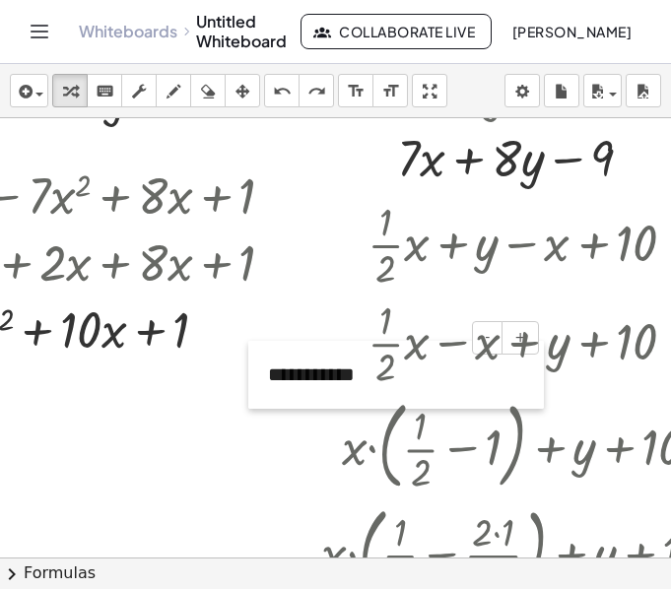
drag, startPoint x: 35, startPoint y: 502, endPoint x: 250, endPoint y: 404, distance: 236.2
click at [250, 404] on div at bounding box center [258, 375] width 20 height 68
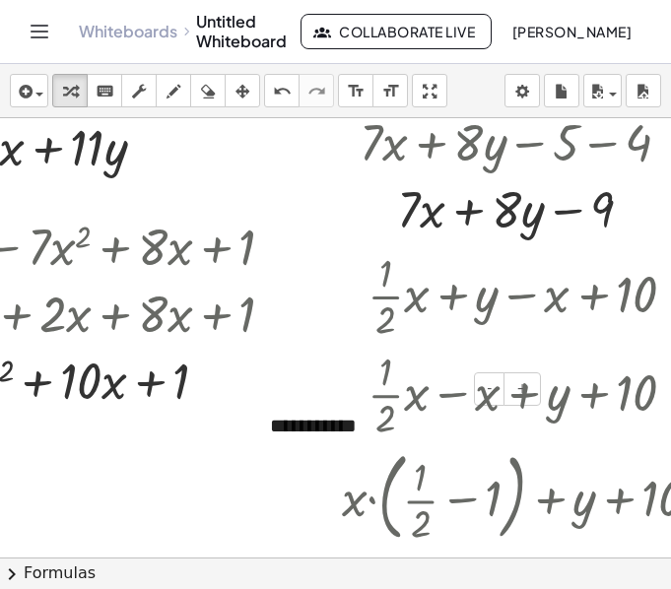
scroll to position [468, 207]
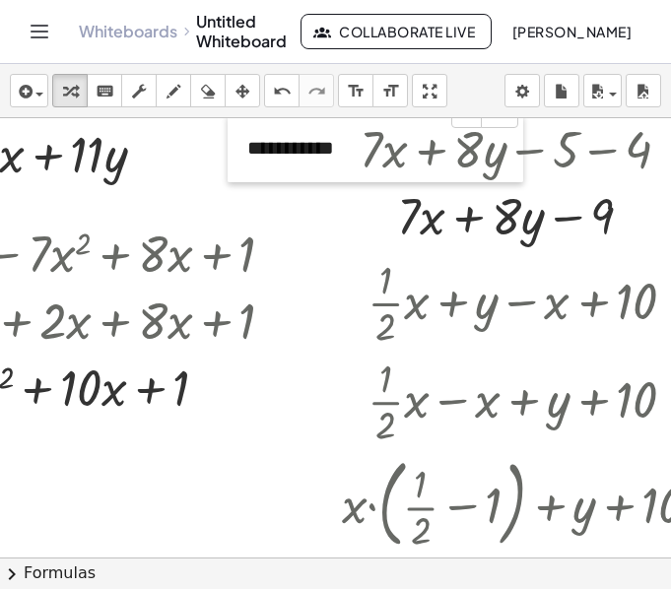
drag, startPoint x: 253, startPoint y: 463, endPoint x: 230, endPoint y: 178, distance: 285.6
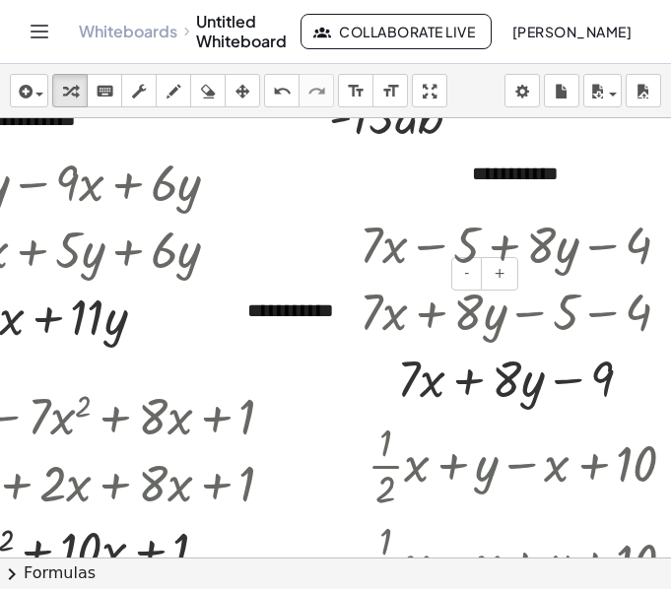
scroll to position [302, 207]
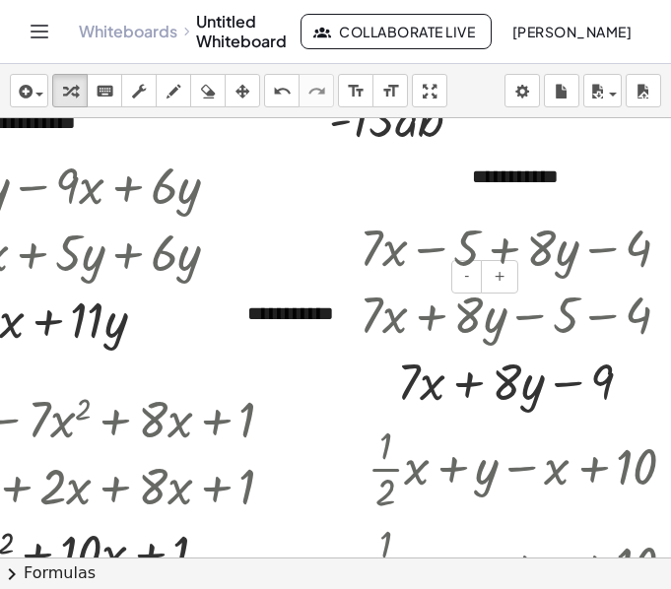
click at [283, 309] on div "**********" at bounding box center [376, 314] width 296 height 68
click at [191, 341] on div at bounding box center [47, 318] width 395 height 67
click at [197, 339] on div at bounding box center [47, 318] width 395 height 67
drag, startPoint x: 287, startPoint y: 350, endPoint x: 306, endPoint y: 315, distance: 39.7
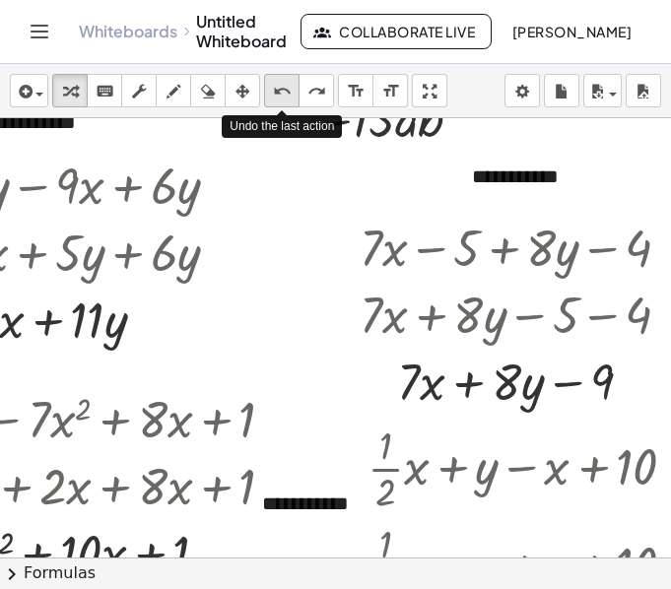
click at [288, 84] on icon "undo" at bounding box center [282, 92] width 19 height 24
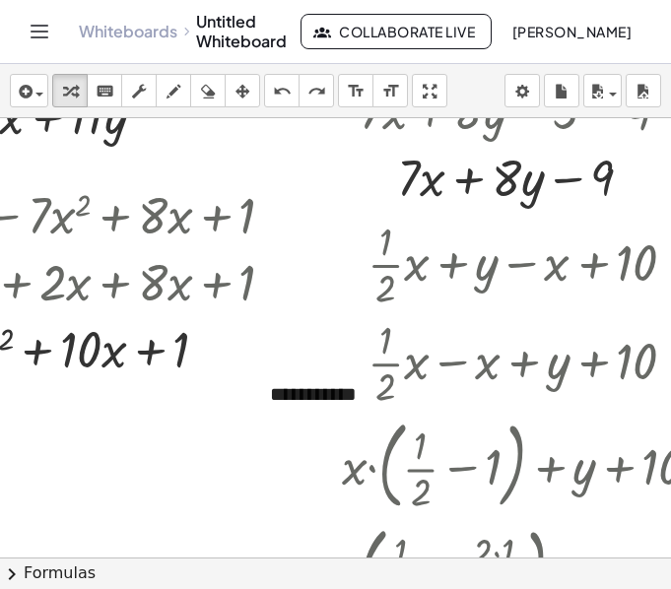
scroll to position [511, 207]
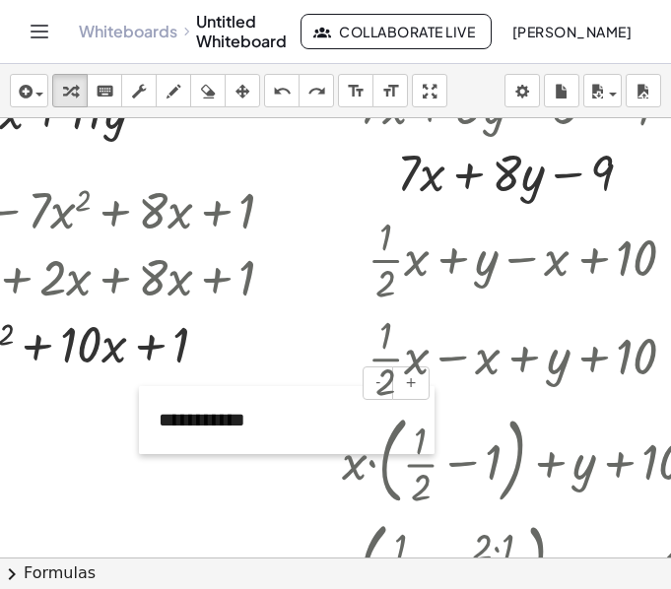
drag, startPoint x: 259, startPoint y: 405, endPoint x: 116, endPoint y: 443, distance: 147.9
click at [139, 443] on div at bounding box center [149, 420] width 20 height 68
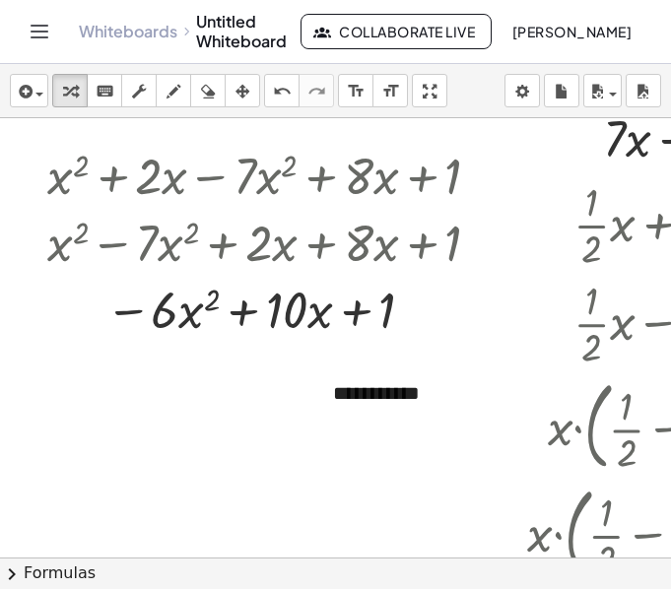
scroll to position [545, 1]
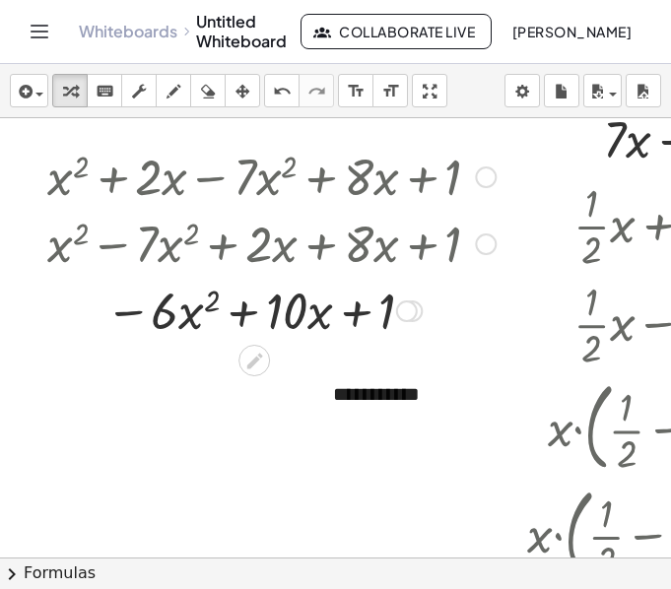
click at [28, 320] on div at bounding box center [33, 242] width 30 height 211
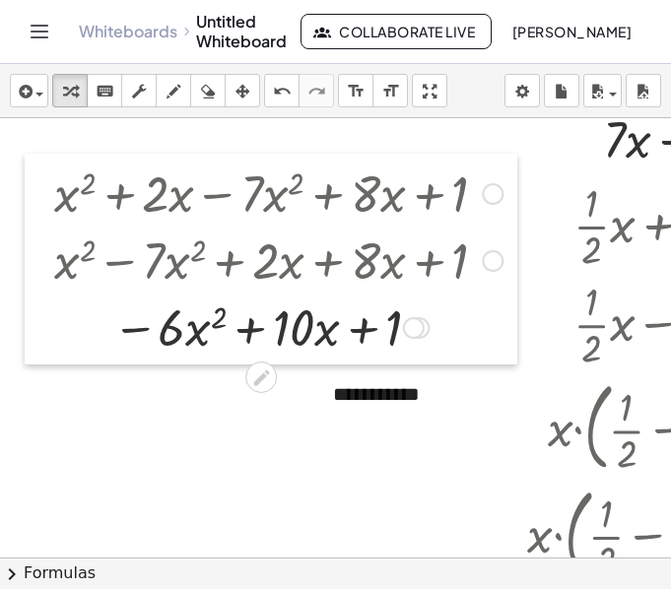
drag, startPoint x: 28, startPoint y: 320, endPoint x: 34, endPoint y: 338, distance: 19.0
click at [34, 338] on div at bounding box center [40, 259] width 30 height 211
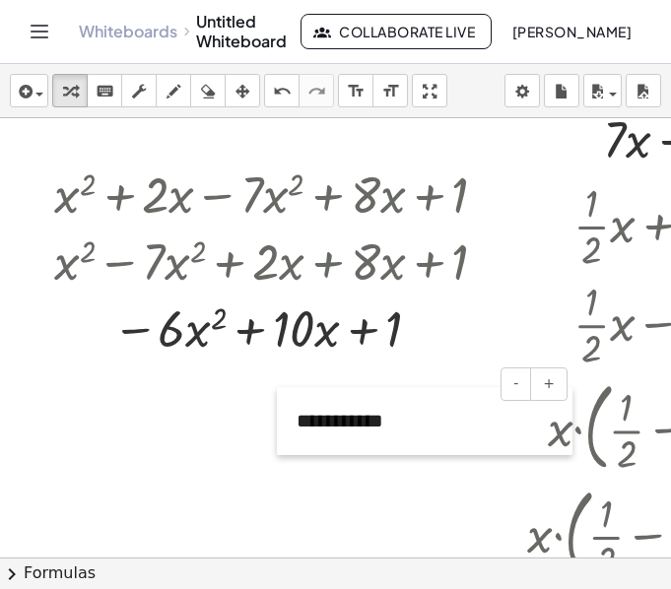
drag, startPoint x: 323, startPoint y: 408, endPoint x: 196, endPoint y: 478, distance: 145.0
click at [277, 455] on div at bounding box center [287, 421] width 20 height 68
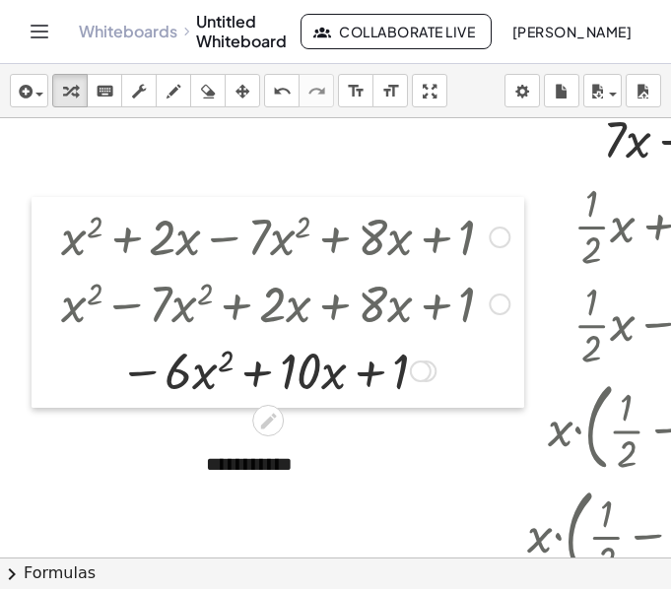
drag, startPoint x: 46, startPoint y: 342, endPoint x: 49, endPoint y: 394, distance: 52.3
click at [49, 394] on div at bounding box center [47, 302] width 30 height 211
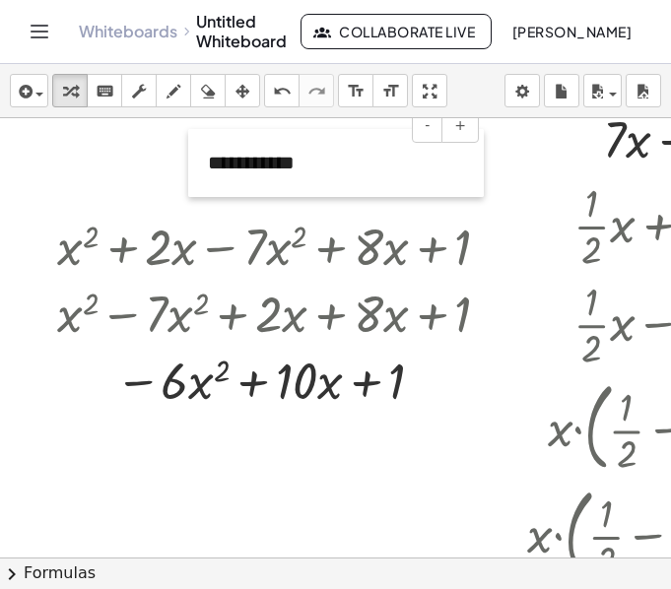
drag, startPoint x: 188, startPoint y: 481, endPoint x: 190, endPoint y: 179, distance: 301.4
click at [190, 179] on div at bounding box center [198, 163] width 20 height 68
click at [336, 166] on div "**********" at bounding box center [336, 163] width 296 height 68
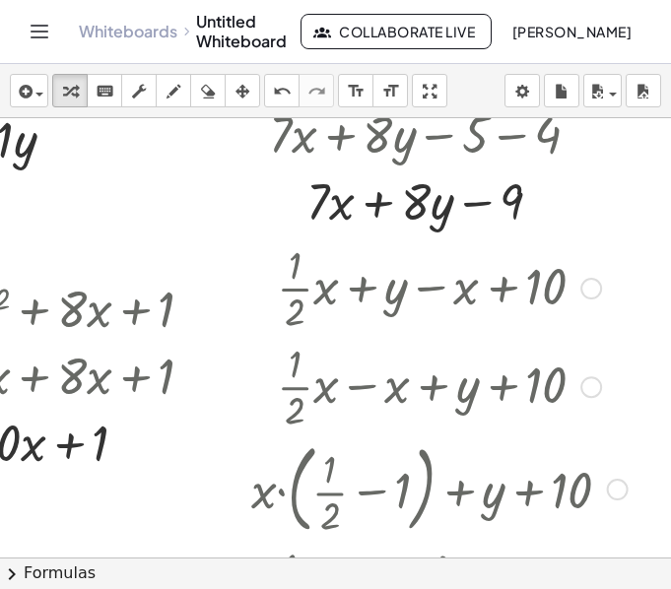
scroll to position [577, 297]
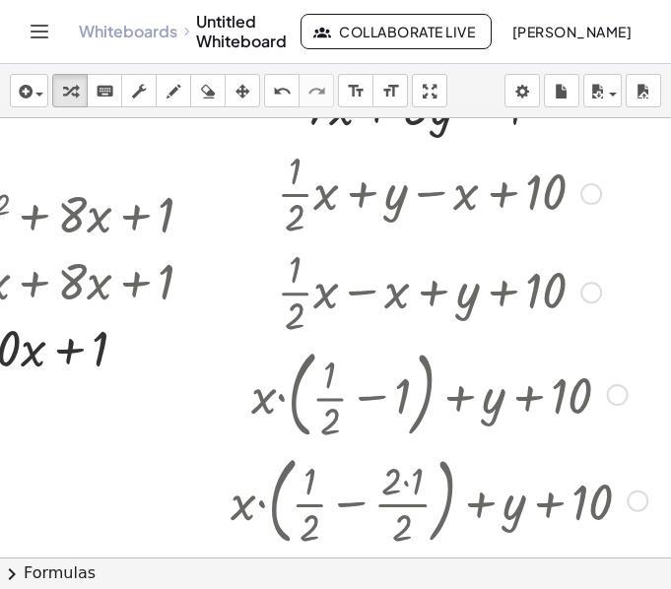
click at [231, 236] on div at bounding box center [439, 192] width 436 height 99
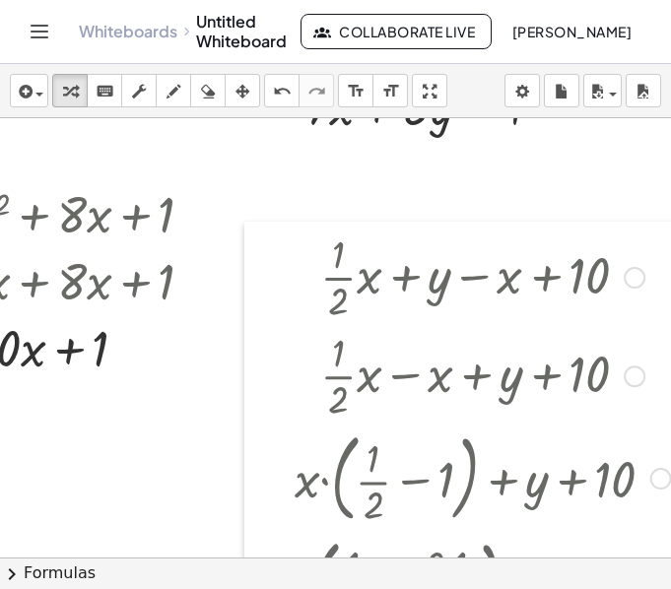
drag, startPoint x: 230, startPoint y: 237, endPoint x: 273, endPoint y: 320, distance: 93.4
click at [273, 320] on div at bounding box center [259, 583] width 30 height 722
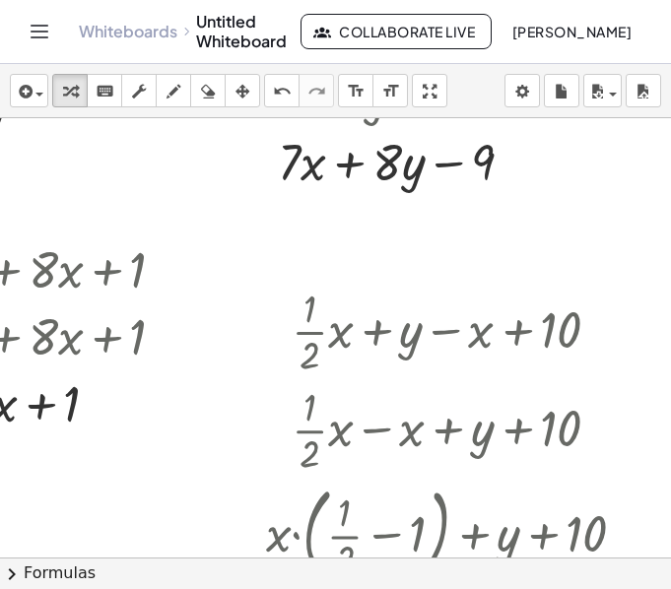
scroll to position [518, 328]
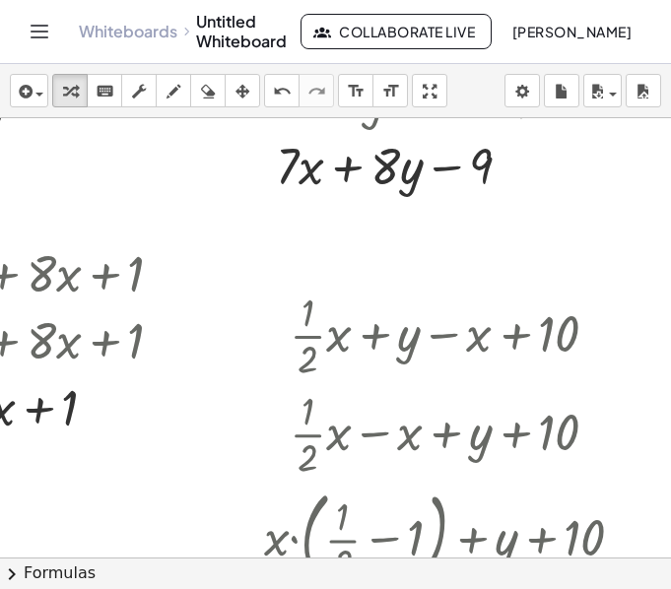
click at [32, 90] on icon "button" at bounding box center [24, 92] width 18 height 24
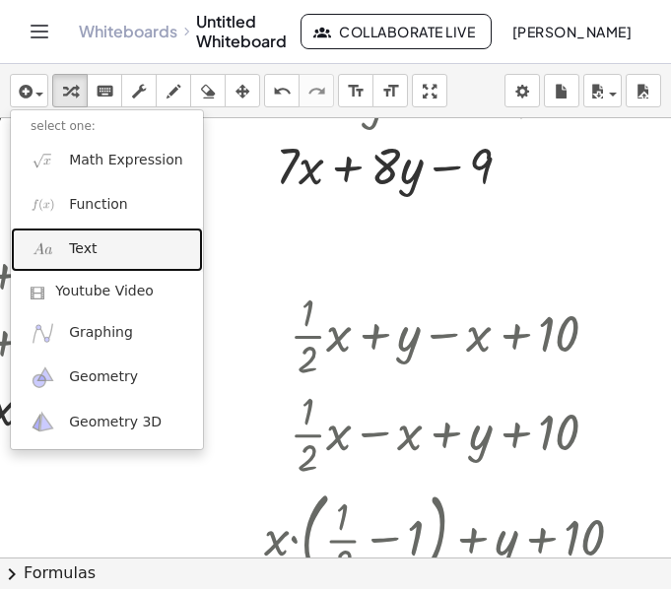
click at [125, 248] on link "Text" at bounding box center [107, 250] width 192 height 44
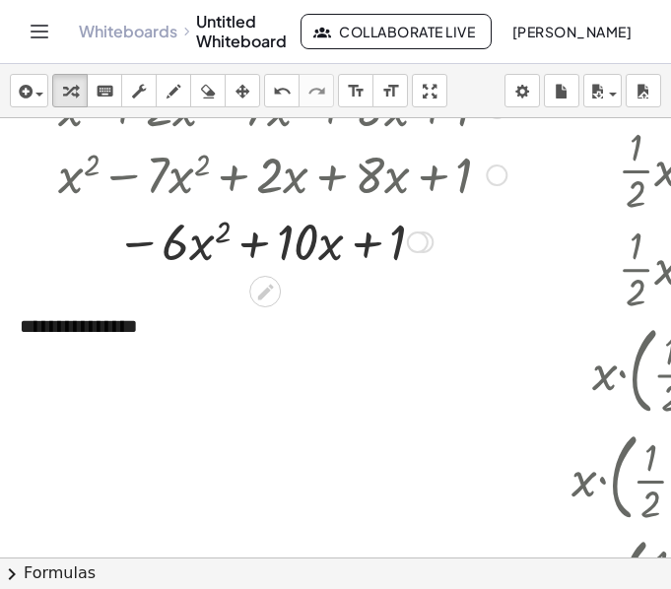
scroll to position [686, 0]
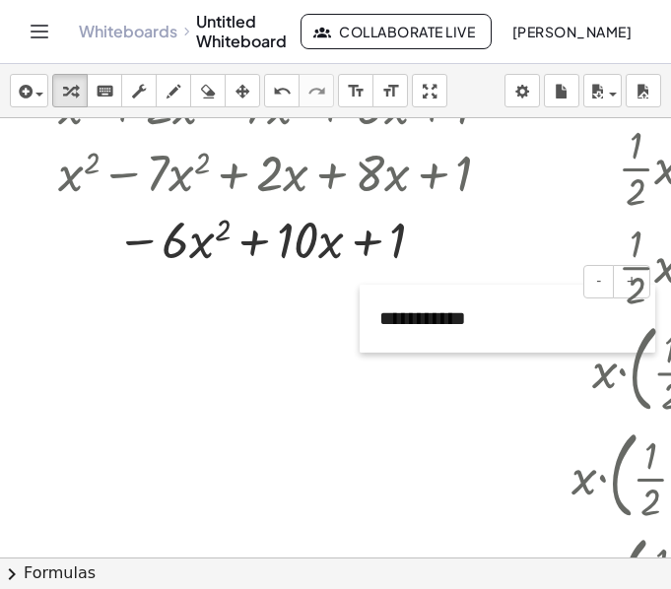
drag, startPoint x: 12, startPoint y: 349, endPoint x: 371, endPoint y: 343, distance: 359.6
click at [371, 343] on div at bounding box center [370, 319] width 20 height 68
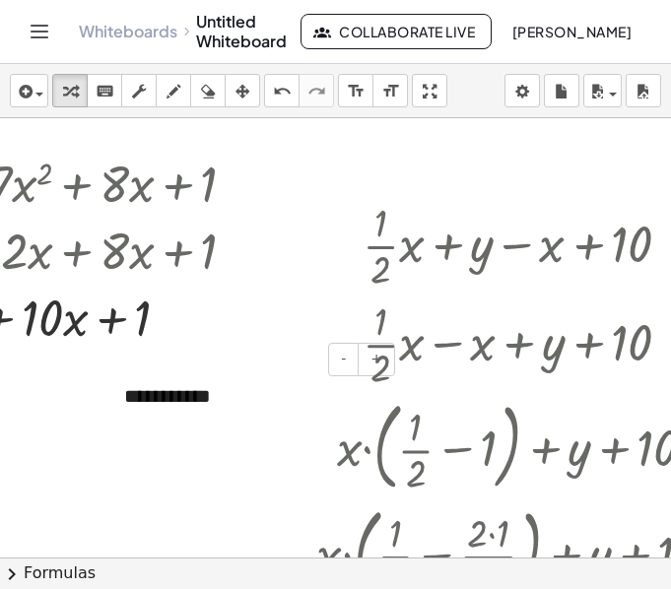
scroll to position [609, 255]
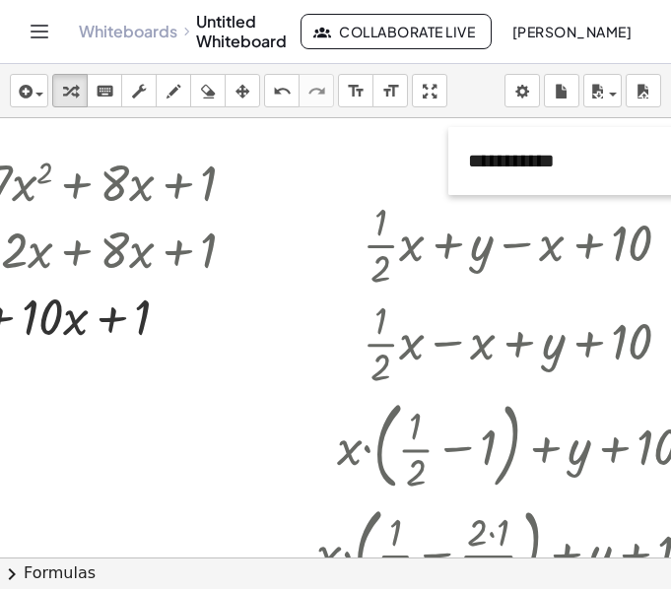
drag, startPoint x: 106, startPoint y: 427, endPoint x: 450, endPoint y: 194, distance: 415.0
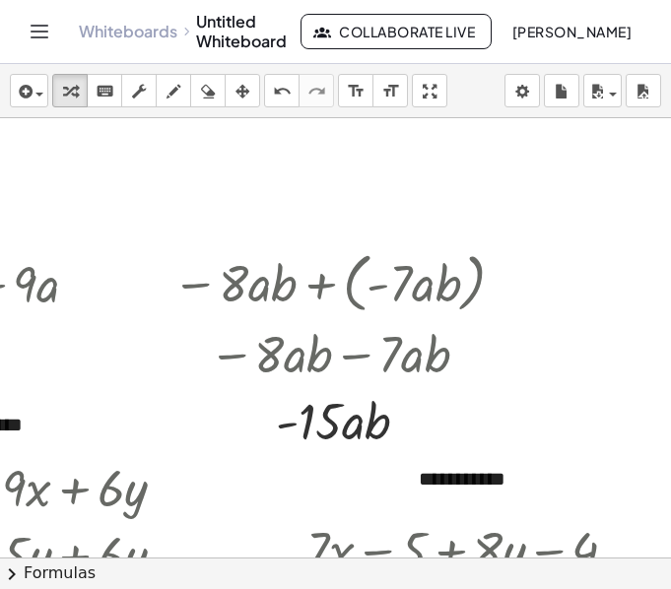
scroll to position [0, 251]
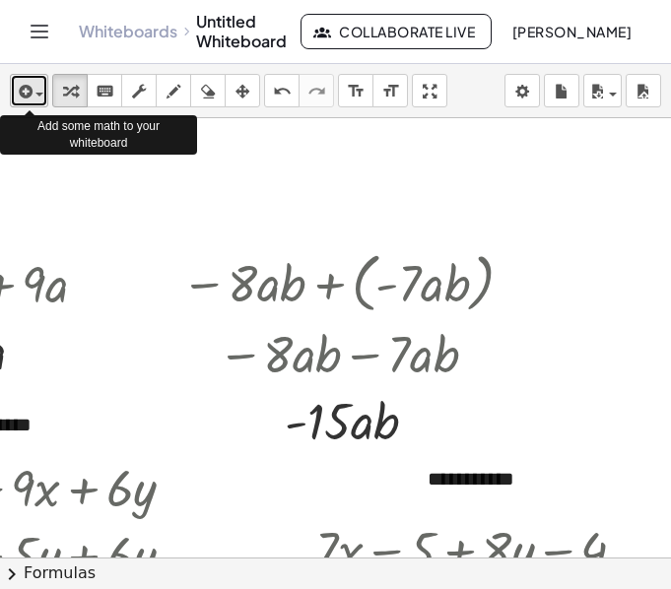
click at [22, 83] on icon "button" at bounding box center [24, 92] width 18 height 24
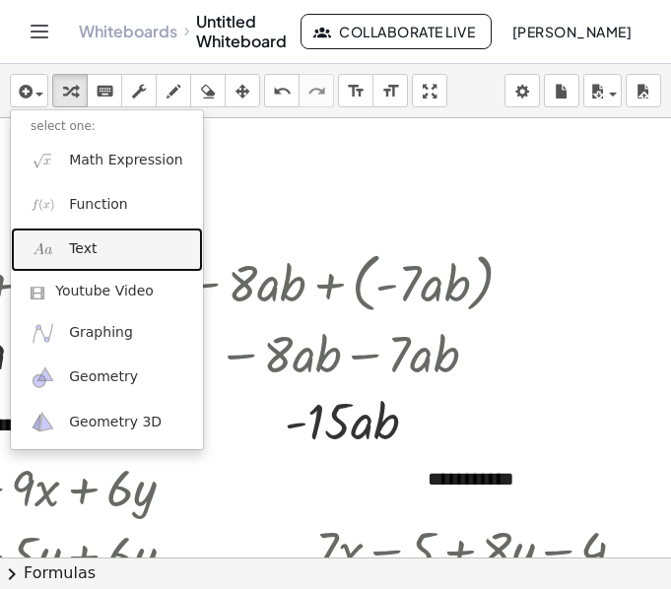
click at [123, 238] on link "Text" at bounding box center [107, 250] width 192 height 44
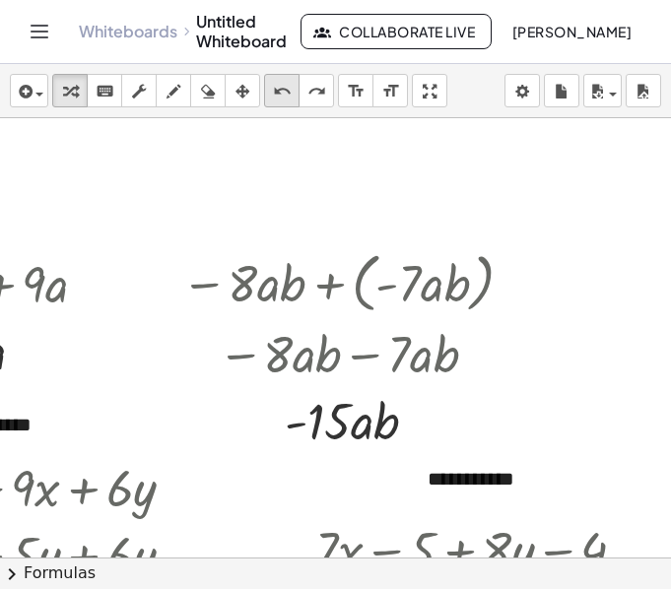
click at [271, 99] on div "undo" at bounding box center [282, 91] width 26 height 24
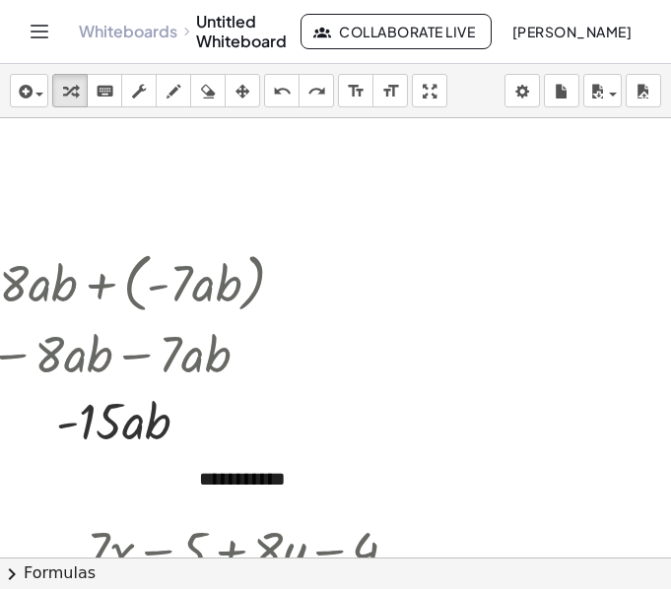
scroll to position [0, 570]
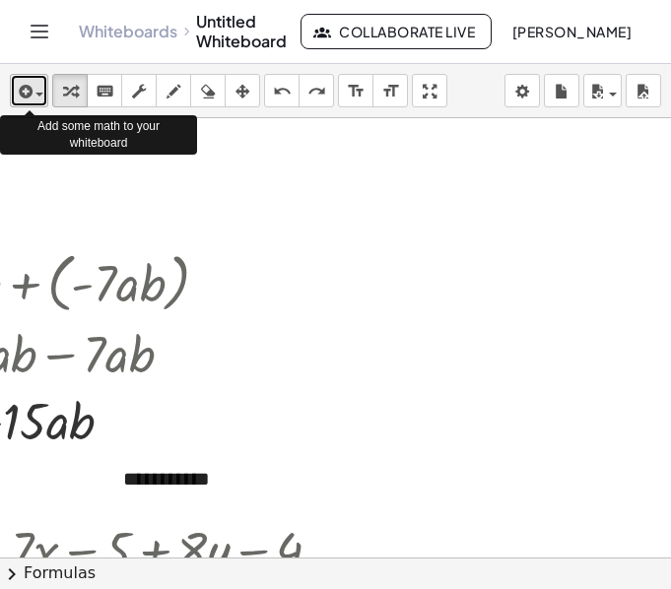
click at [42, 92] on div "button" at bounding box center [29, 91] width 29 height 24
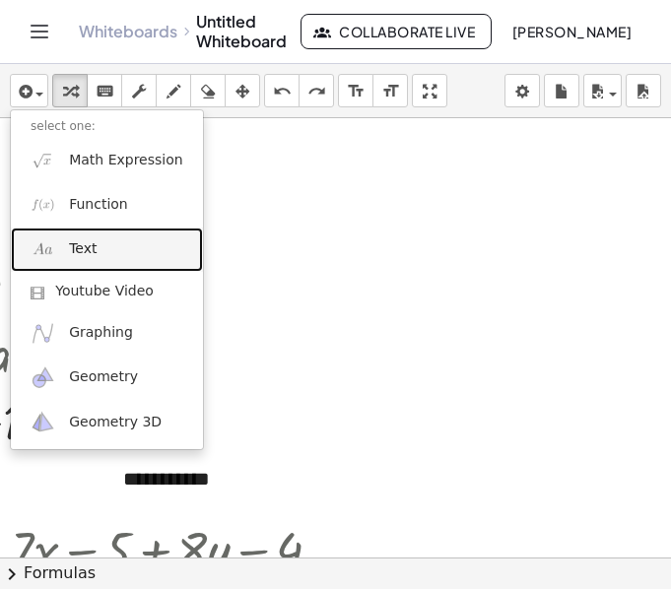
click at [124, 252] on link "Text" at bounding box center [107, 250] width 192 height 44
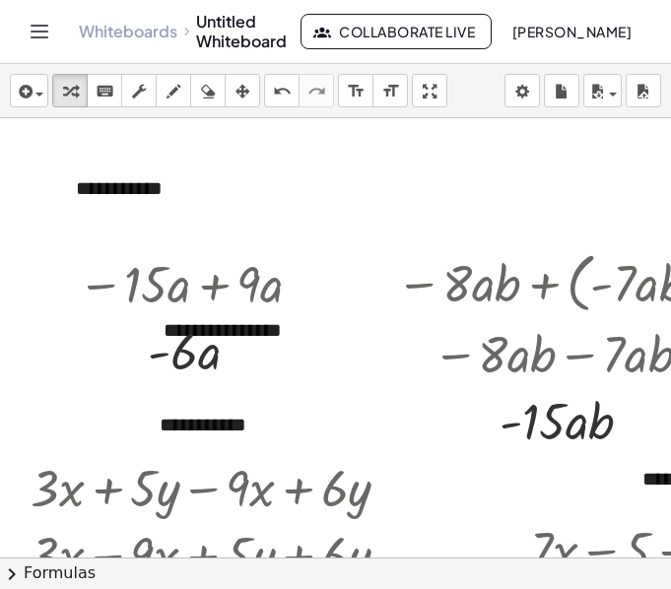
scroll to position [0, 0]
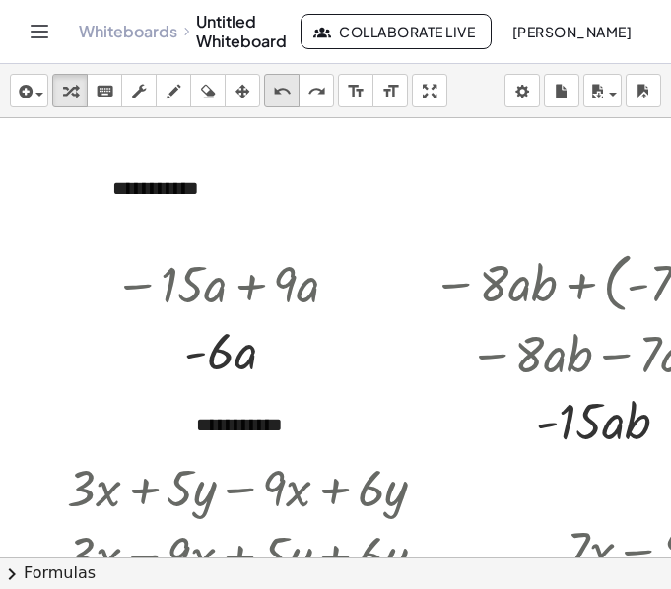
click at [281, 89] on icon "undo" at bounding box center [282, 92] width 19 height 24
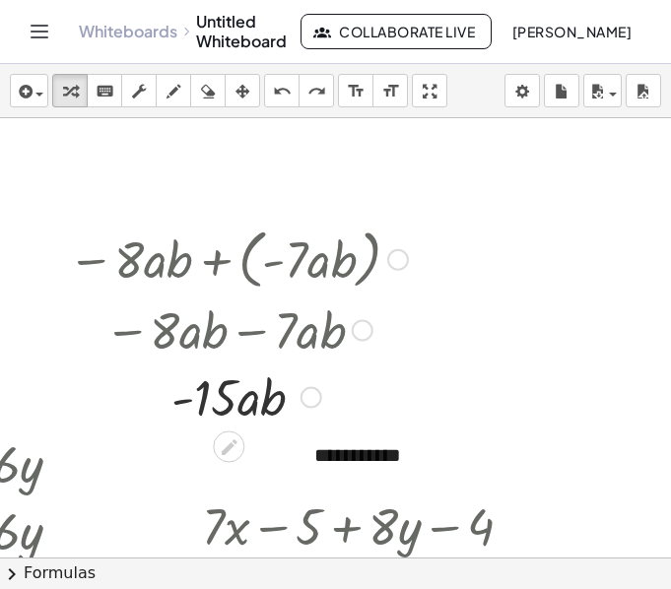
scroll to position [22, 363]
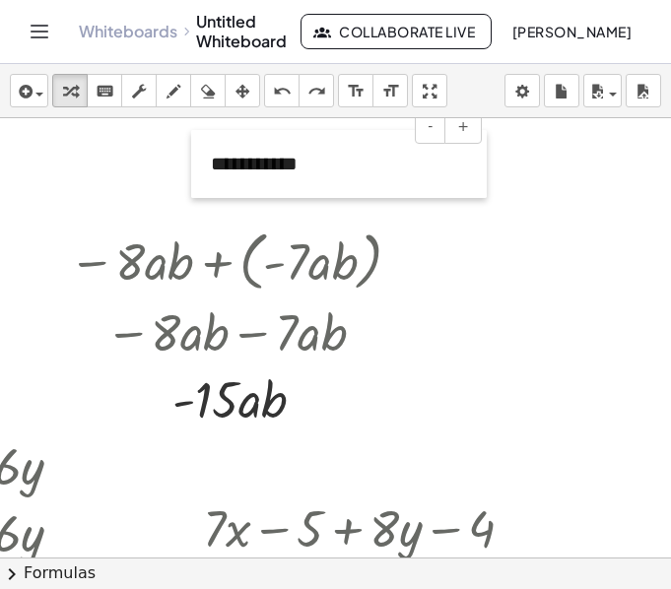
drag, startPoint x: 301, startPoint y: 471, endPoint x: 197, endPoint y: 177, distance: 311.5
click at [197, 177] on div at bounding box center [201, 164] width 20 height 68
click at [198, 181] on div at bounding box center [201, 164] width 20 height 68
click at [319, 169] on div "**********" at bounding box center [339, 164] width 296 height 68
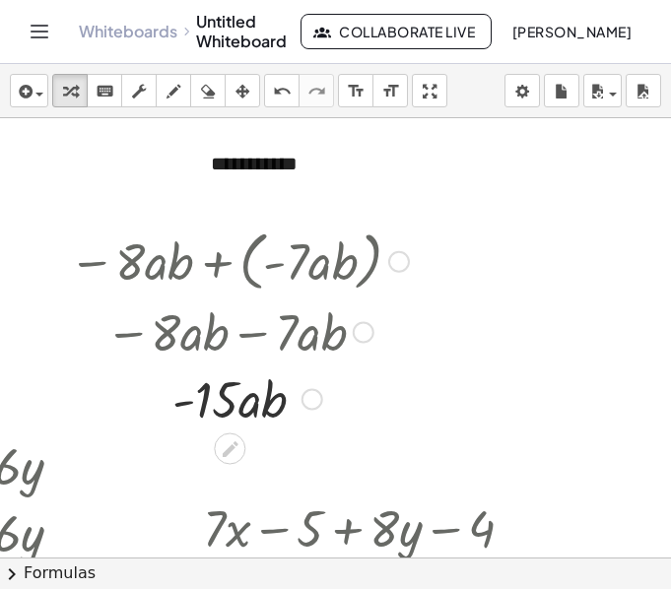
click at [455, 356] on div at bounding box center [230, 330] width 479 height 67
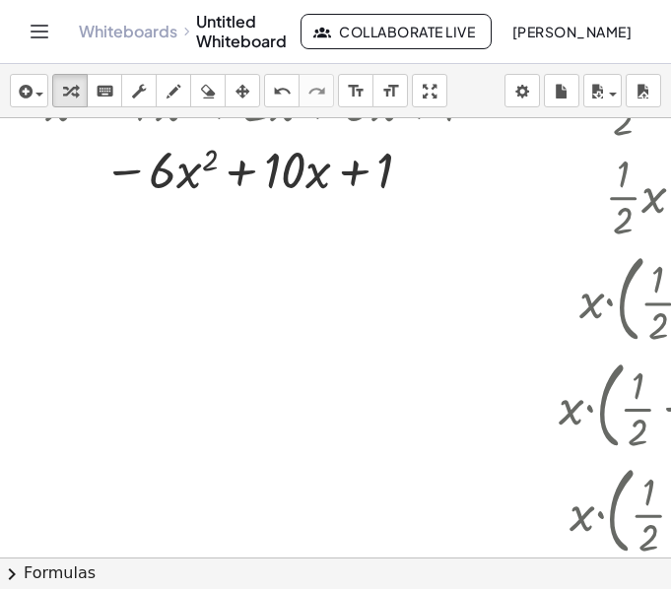
scroll to position [755, 0]
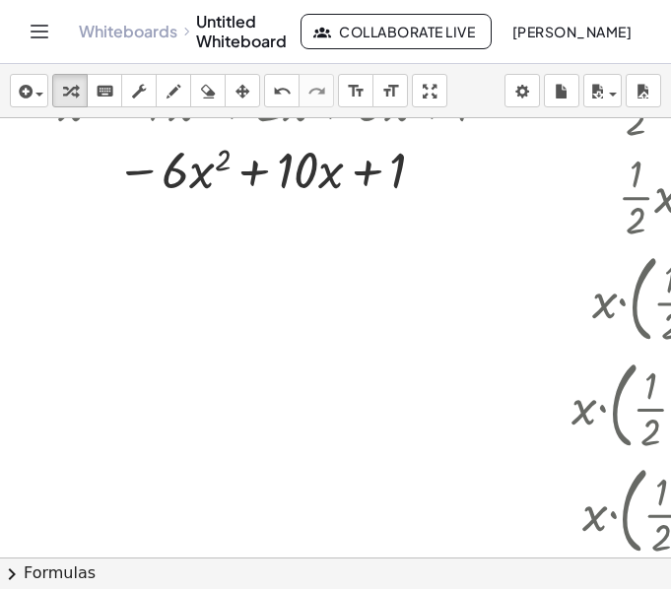
click at [22, 87] on icon "button" at bounding box center [24, 92] width 18 height 24
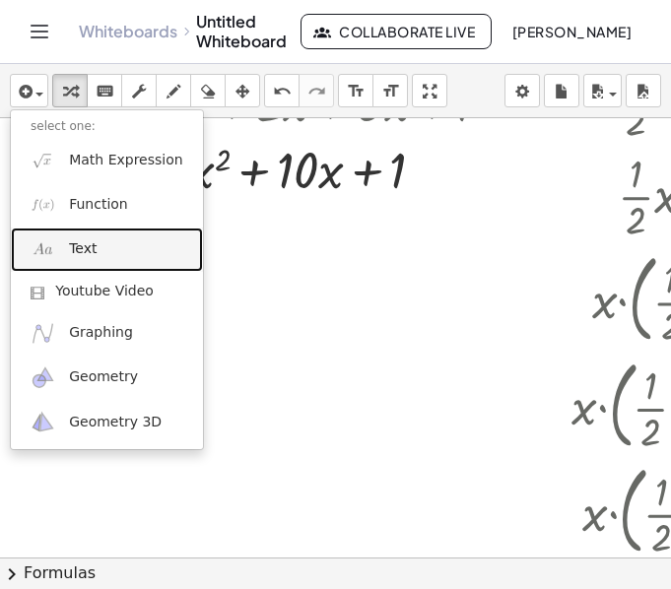
click at [110, 250] on link "Text" at bounding box center [107, 250] width 192 height 44
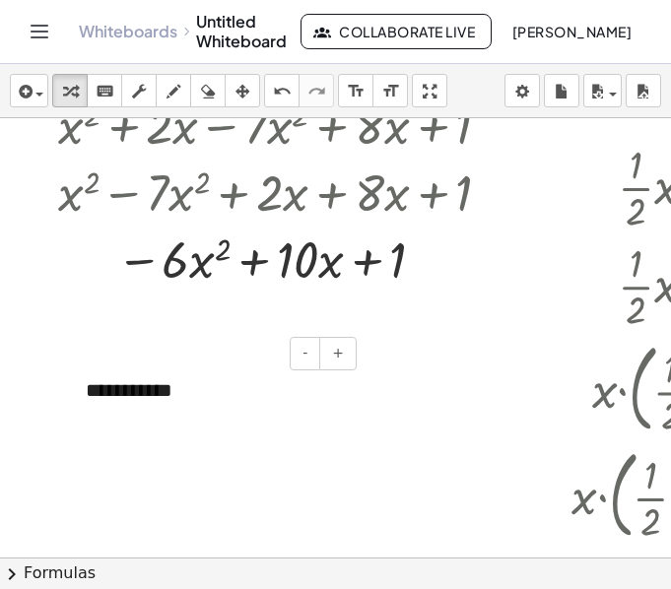
scroll to position [672, 0]
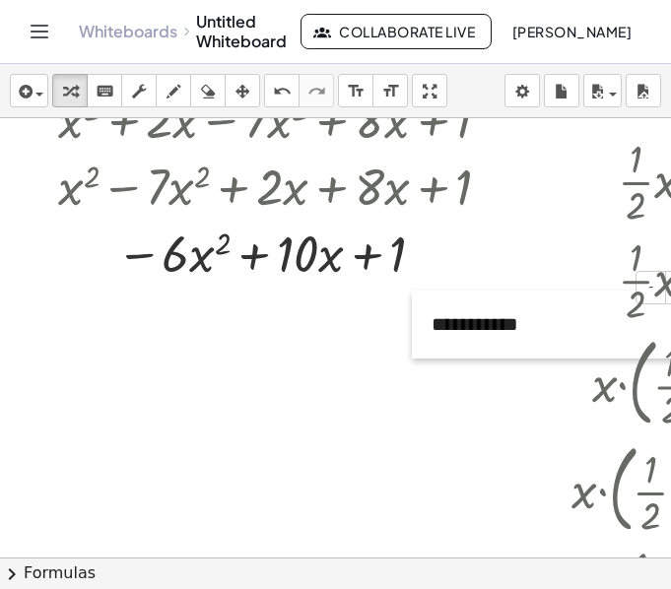
drag, startPoint x: 81, startPoint y: 415, endPoint x: 438, endPoint y: 351, distance: 363.2
click at [431, 351] on div at bounding box center [422, 325] width 20 height 68
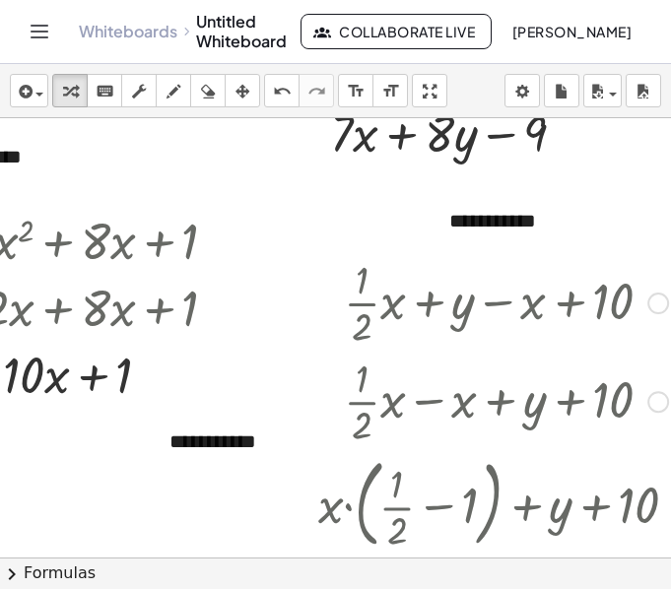
scroll to position [551, 273]
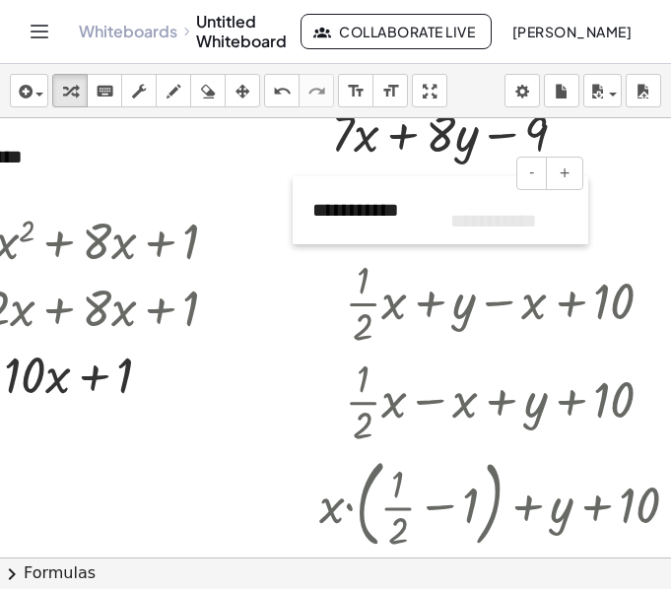
drag, startPoint x: 160, startPoint y: 471, endPoint x: 301, endPoint y: 239, distance: 271.5
click at [301, 239] on div at bounding box center [303, 210] width 20 height 68
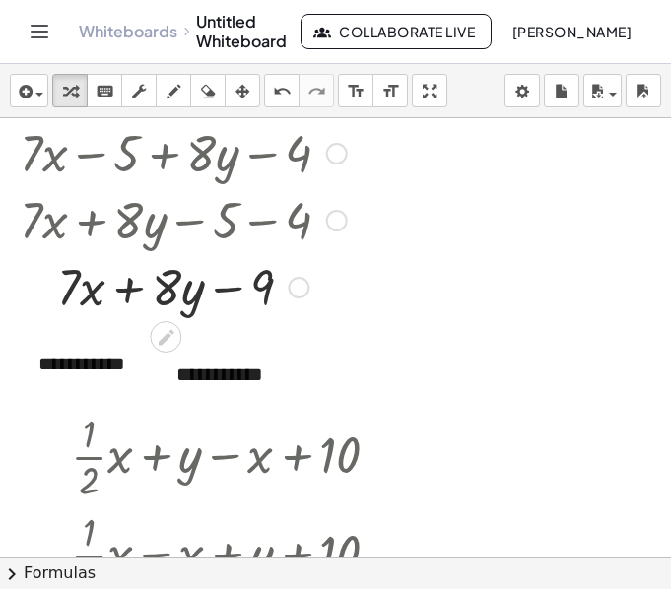
scroll to position [396, 548]
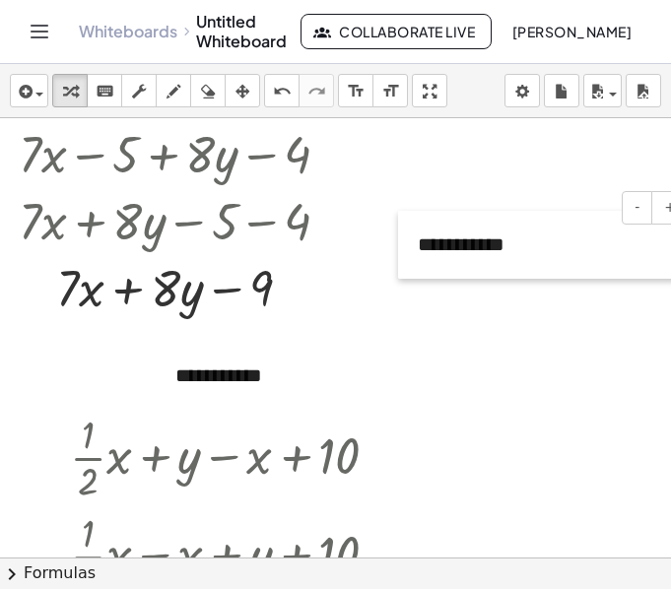
drag, startPoint x: 19, startPoint y: 394, endPoint x: 426, endPoint y: 245, distance: 433.1
click at [418, 245] on div at bounding box center [408, 245] width 20 height 68
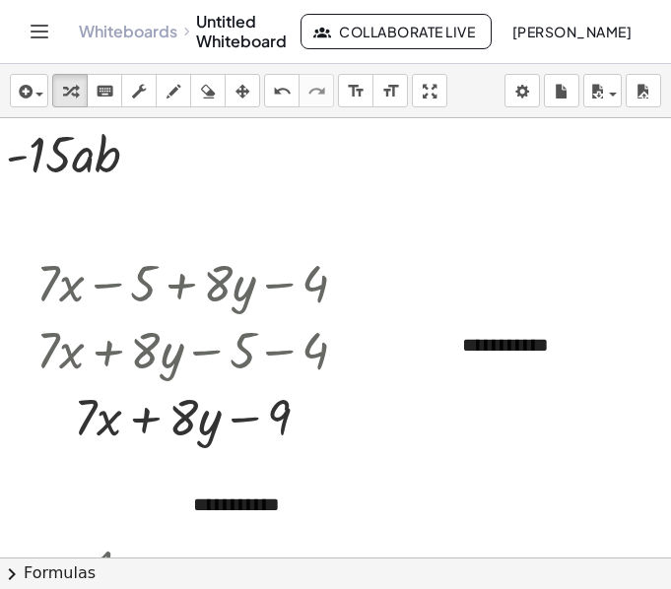
scroll to position [267, 511]
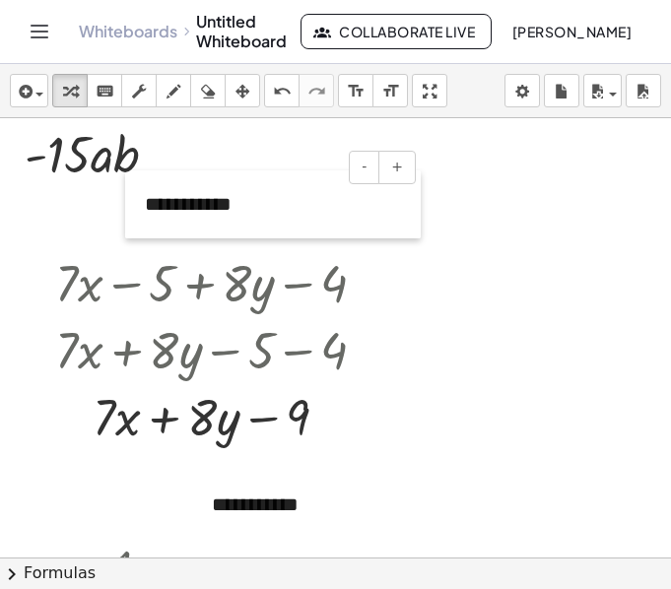
drag, startPoint x: 473, startPoint y: 366, endPoint x: 136, endPoint y: 231, distance: 362.9
click at [136, 231] on div at bounding box center [135, 204] width 20 height 68
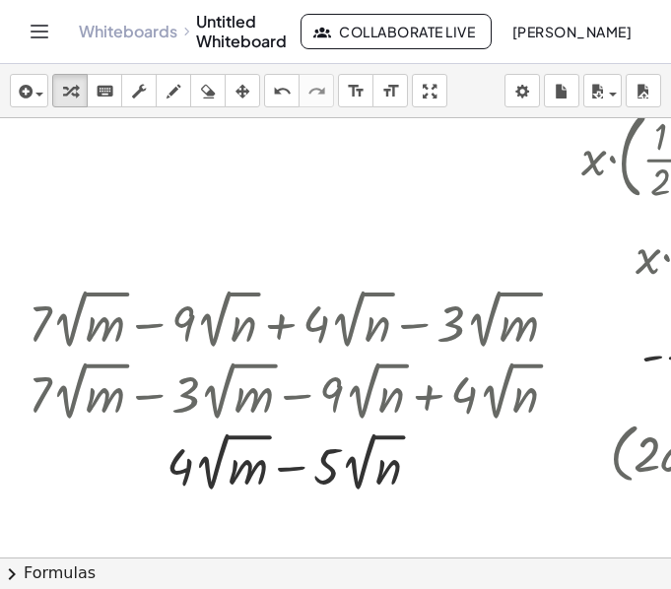
scroll to position [1036, 1]
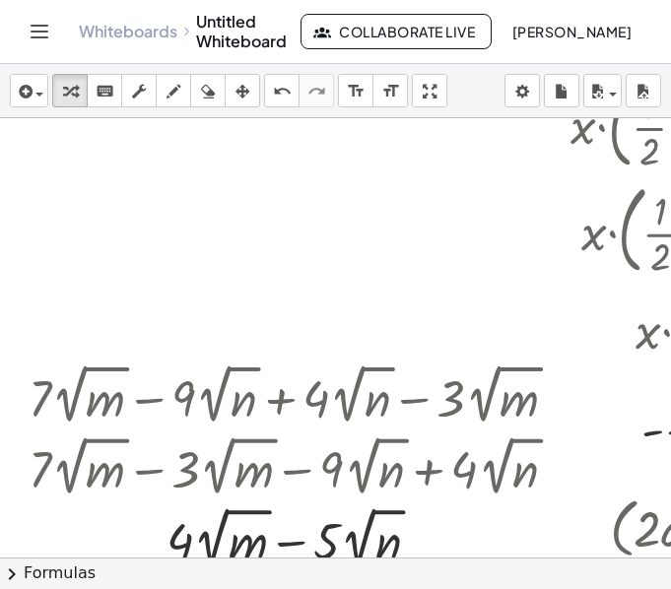
click at [212, 175] on div at bounding box center [635, 400] width 1273 height 2636
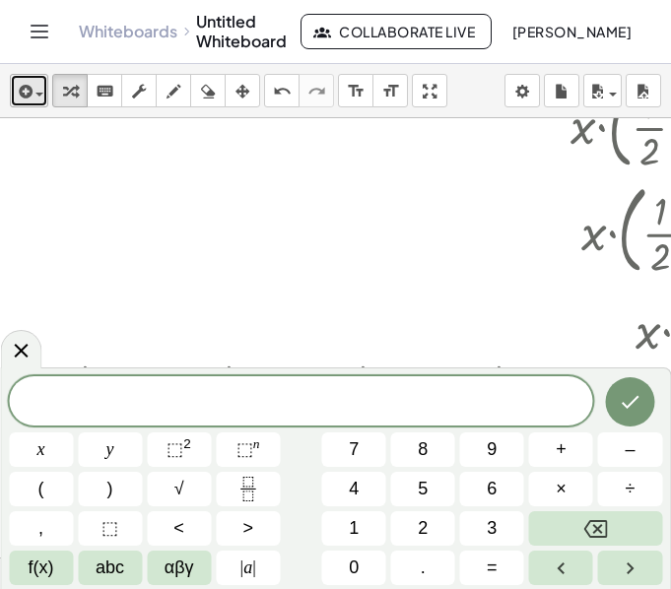
click at [15, 92] on icon "button" at bounding box center [24, 92] width 18 height 24
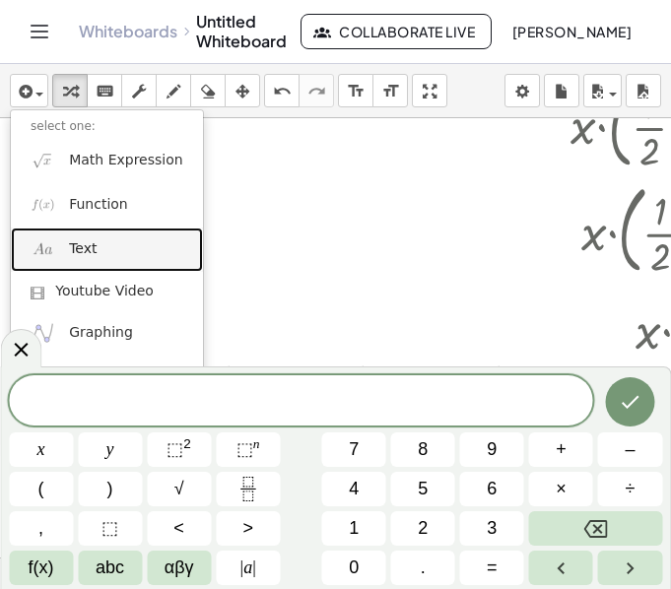
click at [118, 233] on link "Text" at bounding box center [107, 250] width 192 height 44
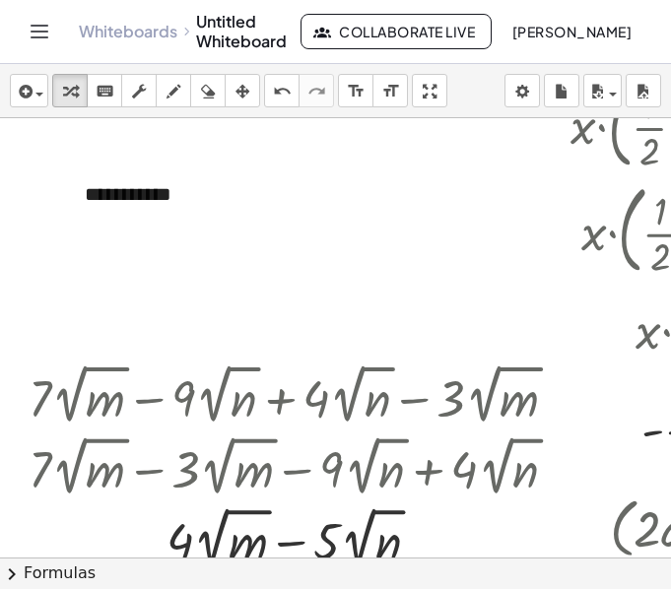
click at [82, 235] on div at bounding box center [635, 400] width 1273 height 2636
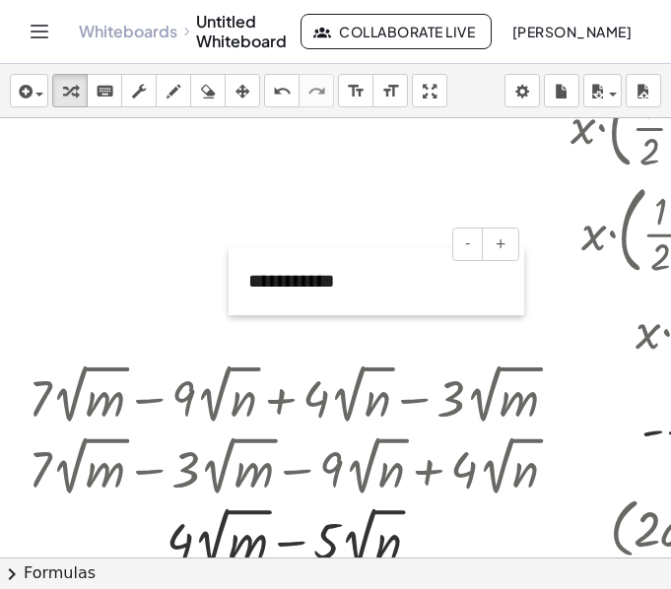
drag, startPoint x: 77, startPoint y: 224, endPoint x: 240, endPoint y: 310, distance: 185.1
click at [240, 310] on div at bounding box center [239, 281] width 20 height 68
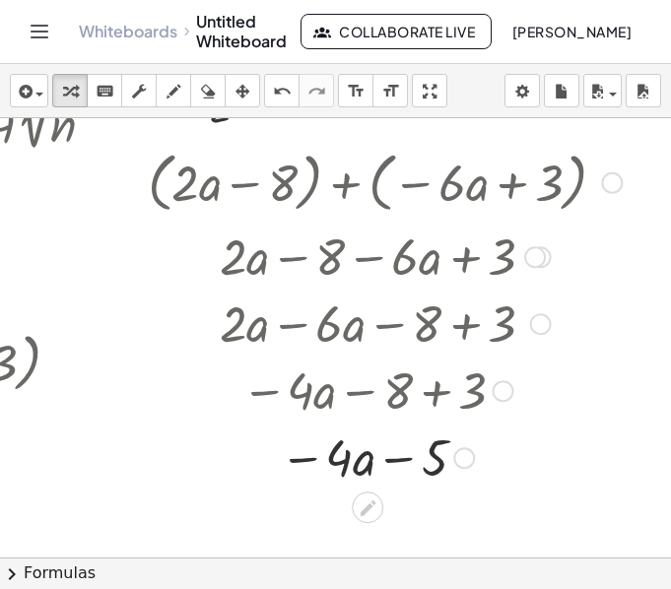
scroll to position [1381, 463]
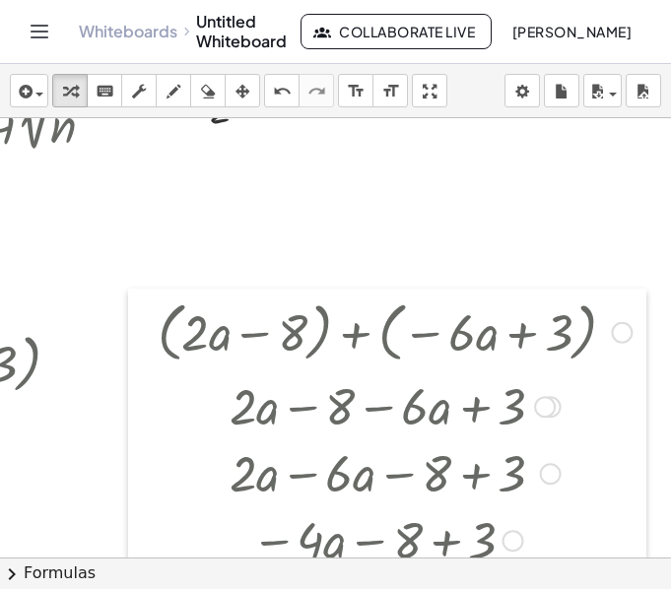
drag, startPoint x: 137, startPoint y: 293, endPoint x: 147, endPoint y: 441, distance: 149.1
click at [147, 441] on div at bounding box center [143, 467] width 30 height 356
click at [295, 241] on div at bounding box center [173, 55] width 1273 height 2636
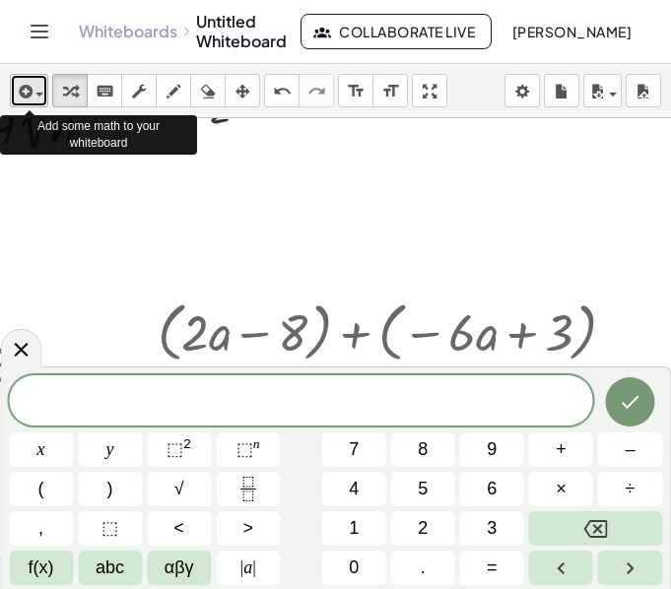
click at [39, 96] on span "button" at bounding box center [39, 95] width 8 height 4
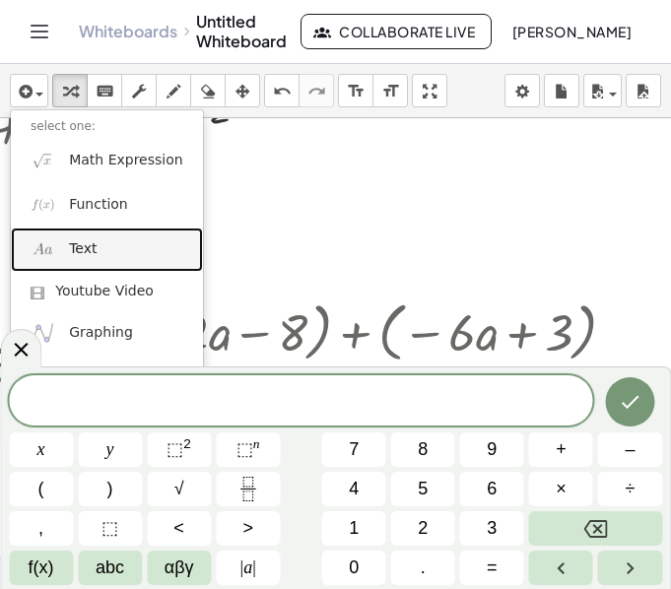
click at [99, 240] on link "Text" at bounding box center [107, 250] width 192 height 44
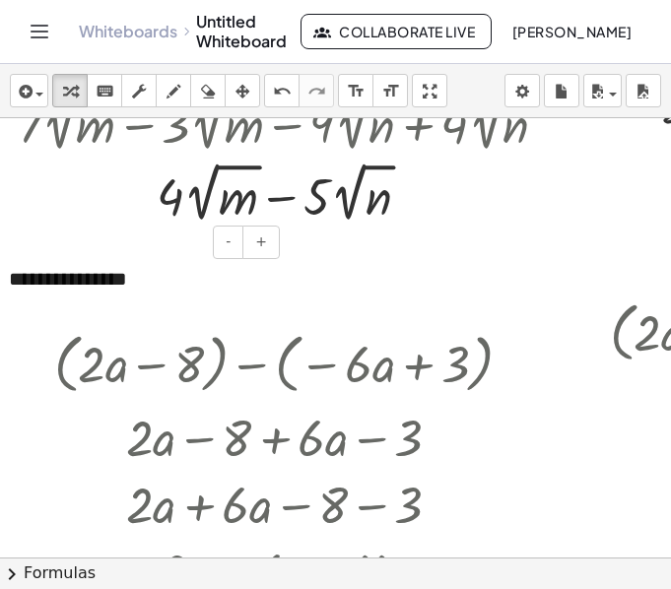
scroll to position [1381, 0]
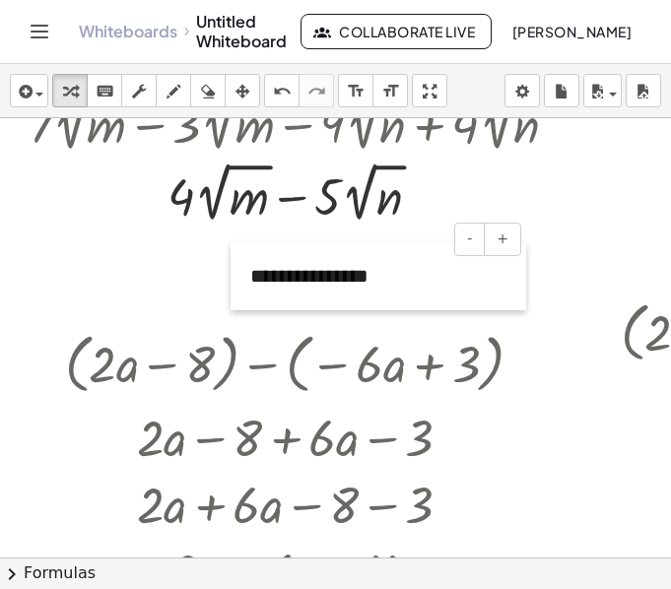
drag, startPoint x: 17, startPoint y: 309, endPoint x: 246, endPoint y: 306, distance: 229.5
click at [246, 306] on div at bounding box center [240, 276] width 20 height 68
click at [510, 374] on div at bounding box center [301, 362] width 493 height 75
click at [22, 97] on icon "button" at bounding box center [24, 92] width 18 height 24
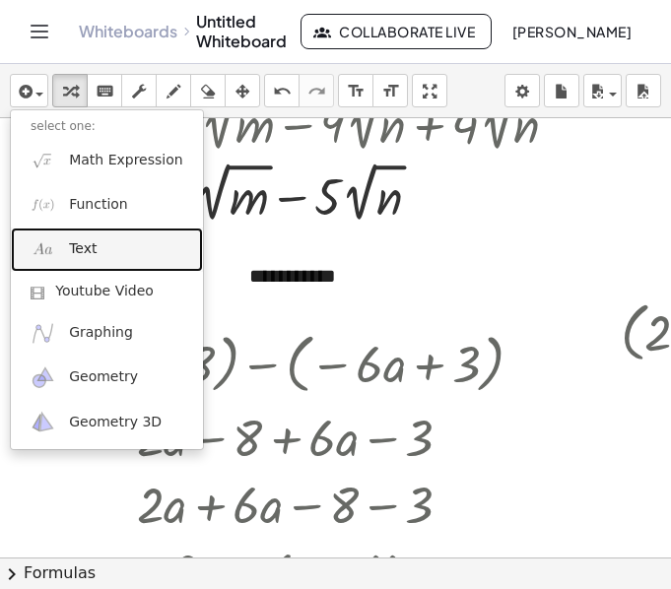
click at [84, 243] on span "Text" at bounding box center [83, 249] width 28 height 20
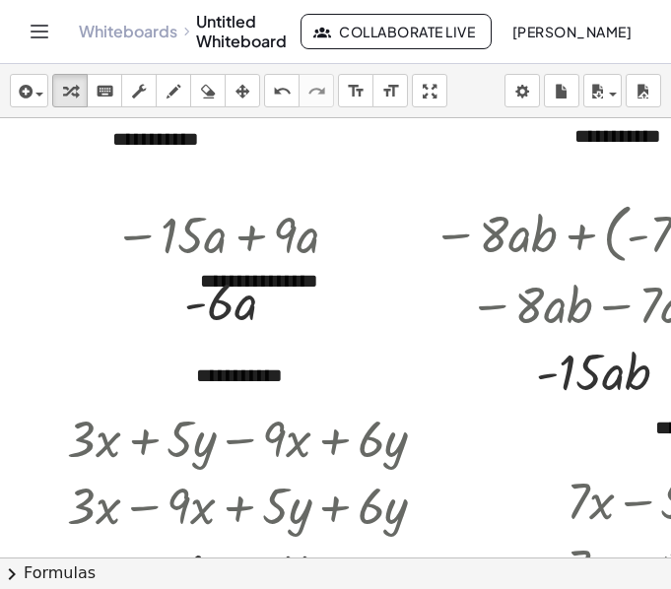
scroll to position [50, 0]
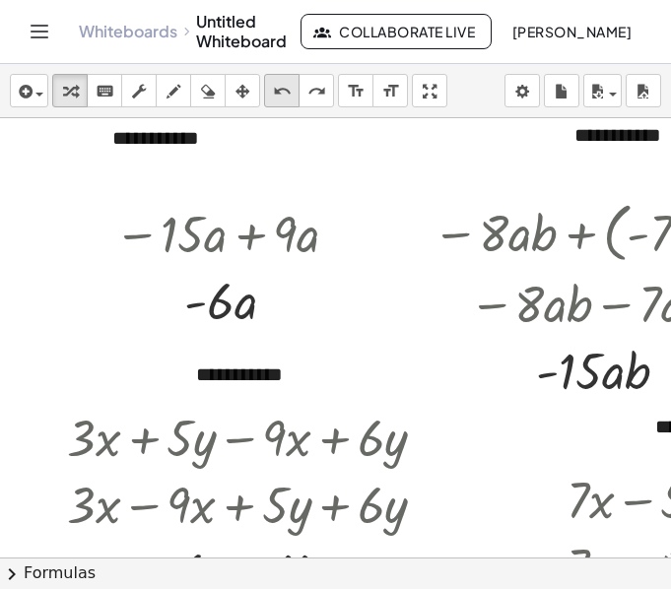
click at [285, 94] on icon "undo" at bounding box center [282, 92] width 19 height 24
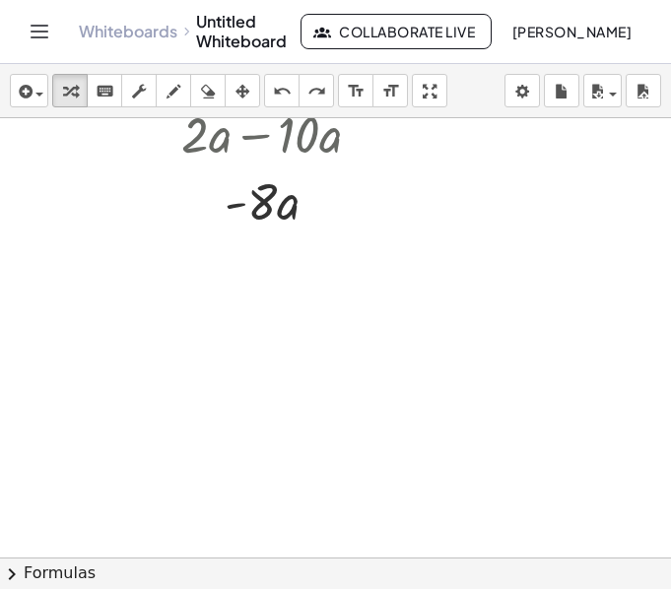
scroll to position [2511, 0]
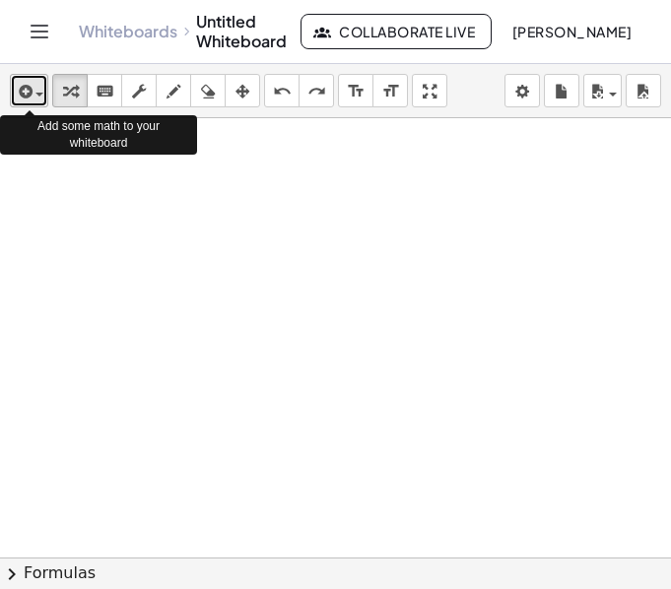
click at [30, 86] on icon "button" at bounding box center [24, 92] width 18 height 24
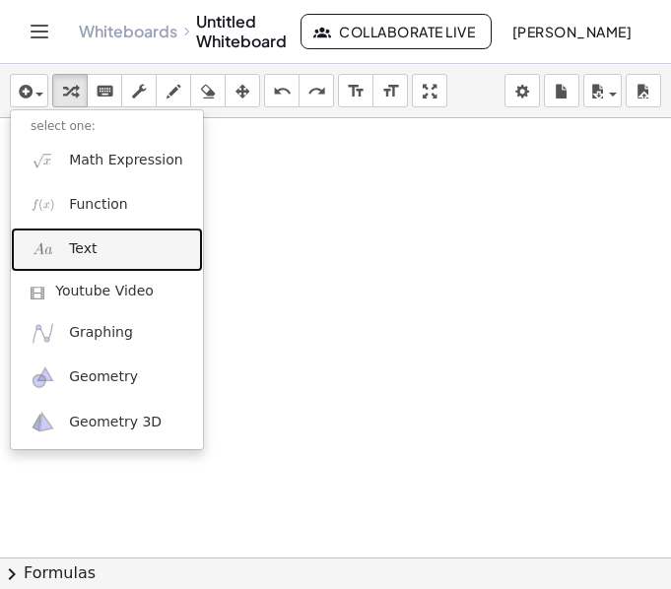
click at [63, 249] on link "Text" at bounding box center [107, 250] width 192 height 44
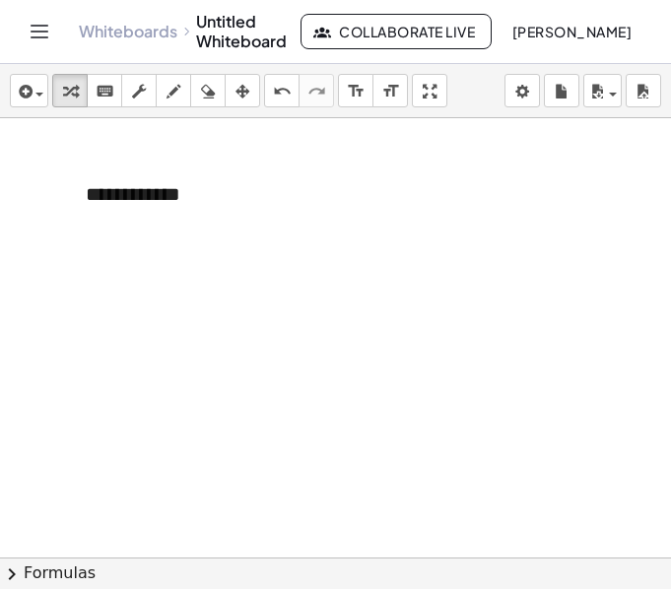
click at [73, 210] on div at bounding box center [76, 195] width 20 height 68
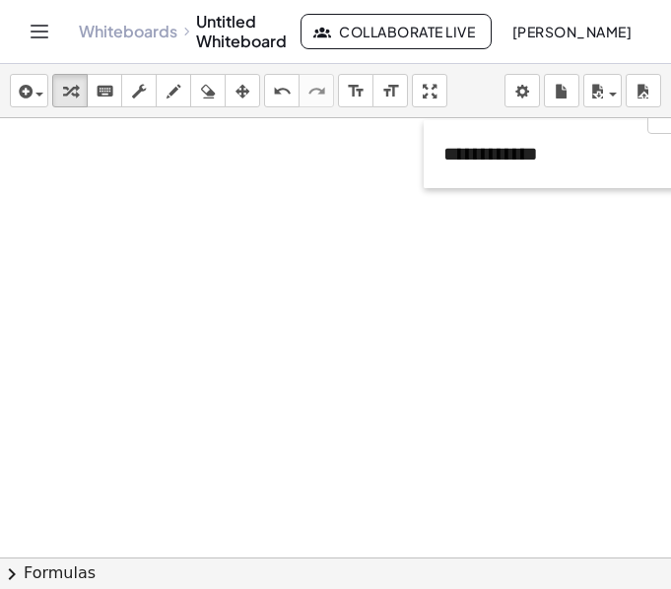
drag, startPoint x: 73, startPoint y: 210, endPoint x: 466, endPoint y: 161, distance: 396.1
click at [443, 161] on div at bounding box center [434, 154] width 20 height 68
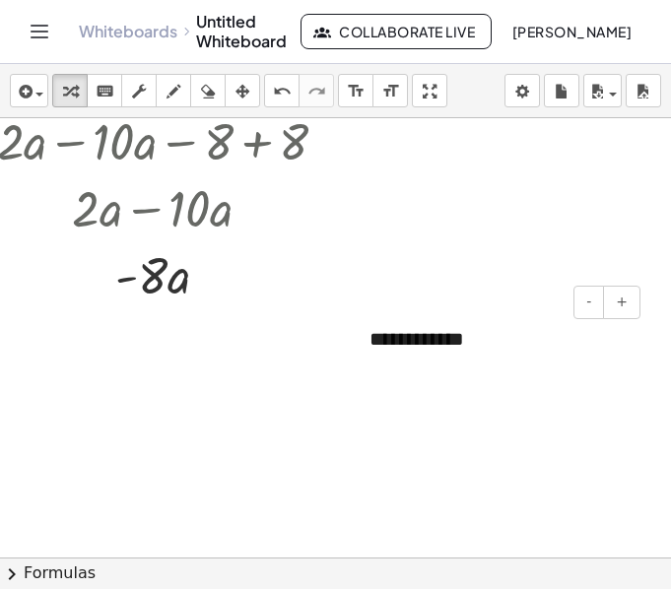
scroll to position [2315, 110]
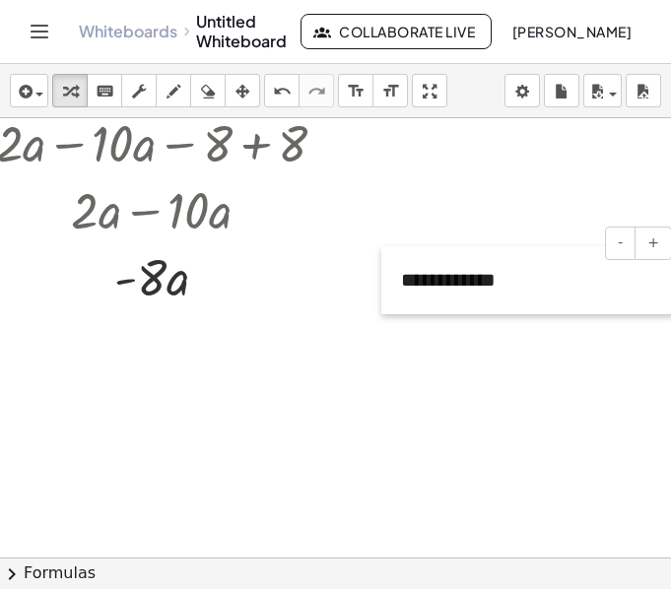
drag, startPoint x: 354, startPoint y: 357, endPoint x: 421, endPoint y: 168, distance: 199.7
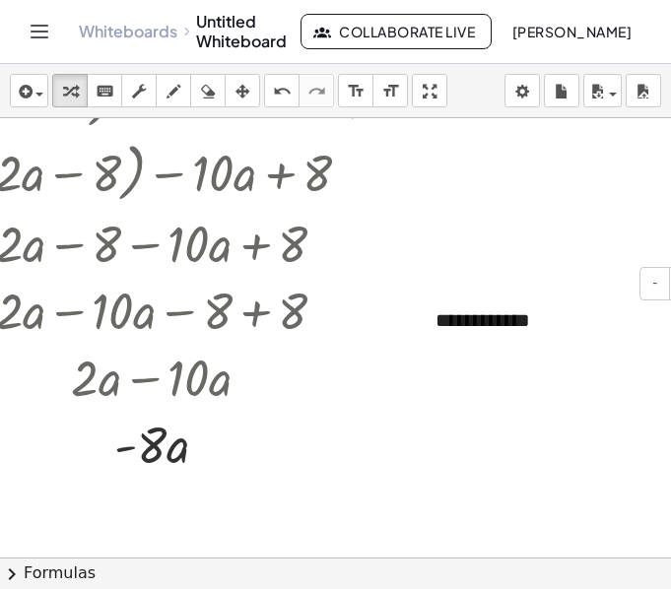
scroll to position [2148, 110]
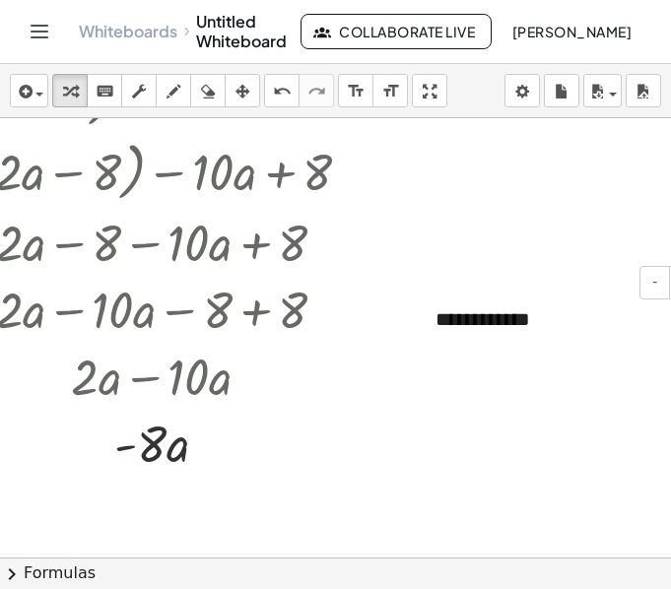
click at [394, 368] on div at bounding box center [169, 375] width 605 height 67
click at [479, 324] on div "**********" at bounding box center [564, 320] width 296 height 68
click at [420, 409] on div at bounding box center [168, 442] width 519 height 67
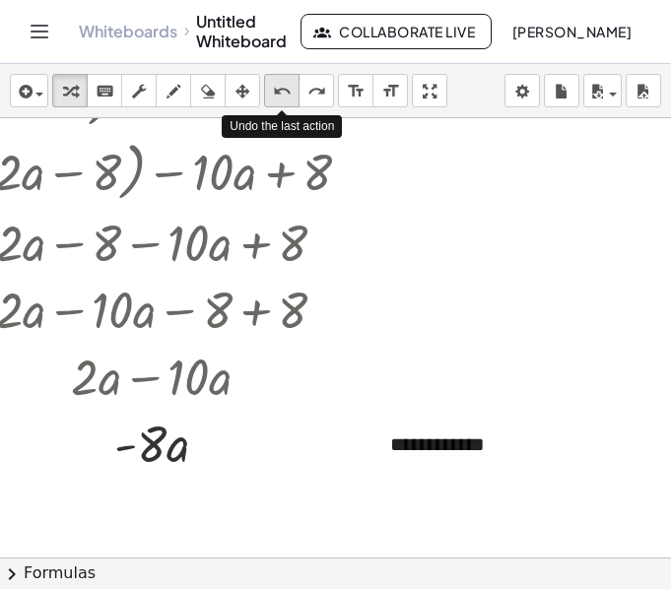
click at [273, 82] on icon "undo" at bounding box center [282, 92] width 19 height 24
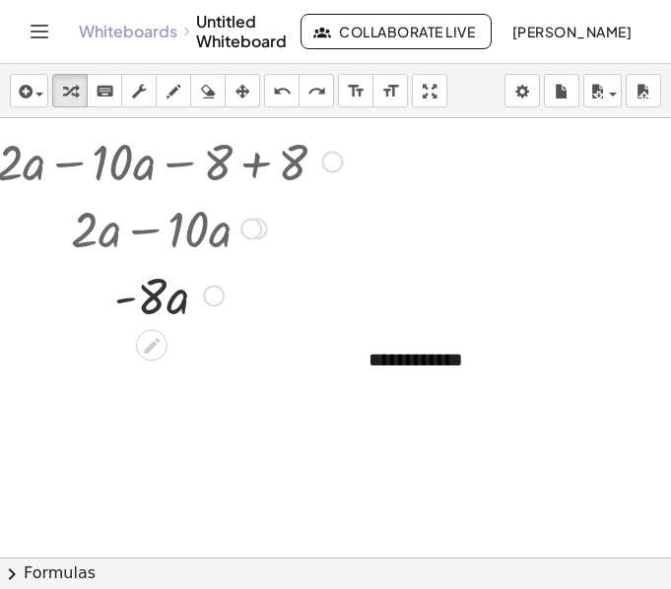
scroll to position [2299, 110]
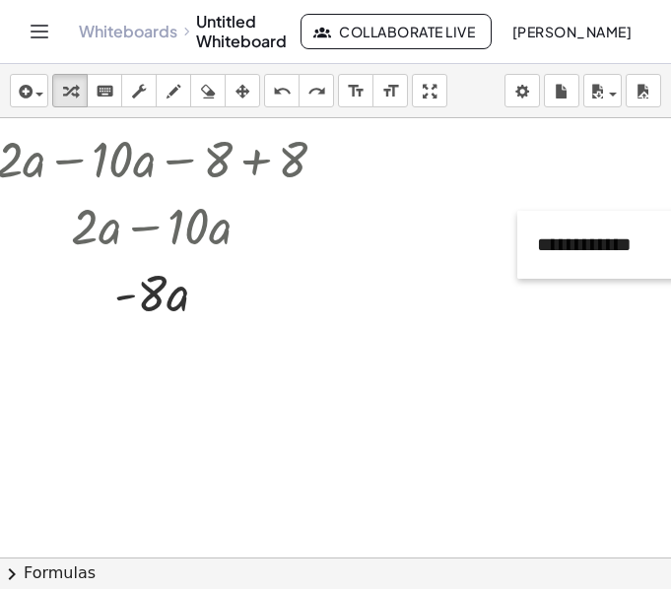
drag, startPoint x: 354, startPoint y: 384, endPoint x: 549, endPoint y: 225, distance: 252.0
click at [537, 225] on div at bounding box center [527, 245] width 20 height 68
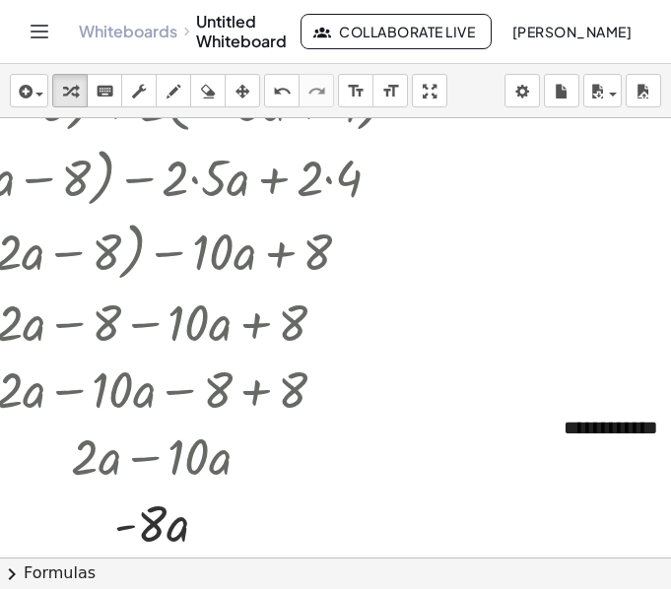
scroll to position [2069, 110]
drag, startPoint x: 554, startPoint y: 455, endPoint x: 572, endPoint y: 263, distance: 193.0
click at [572, 263] on div at bounding box center [570, 253] width 20 height 68
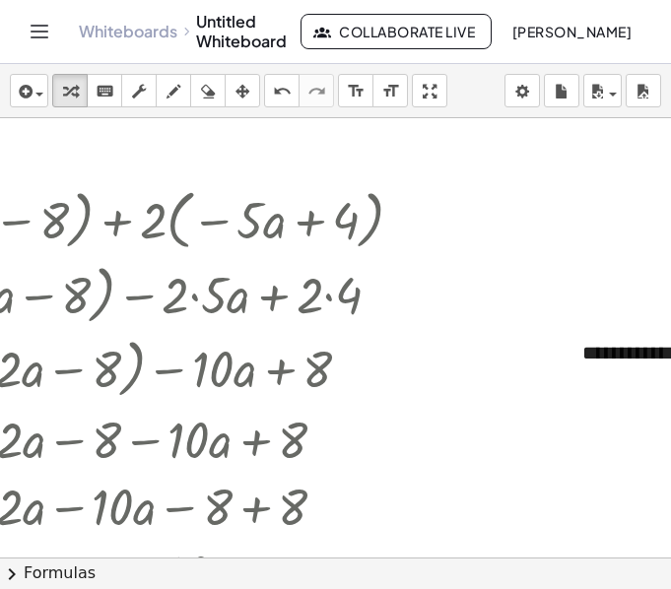
scroll to position [1942, 110]
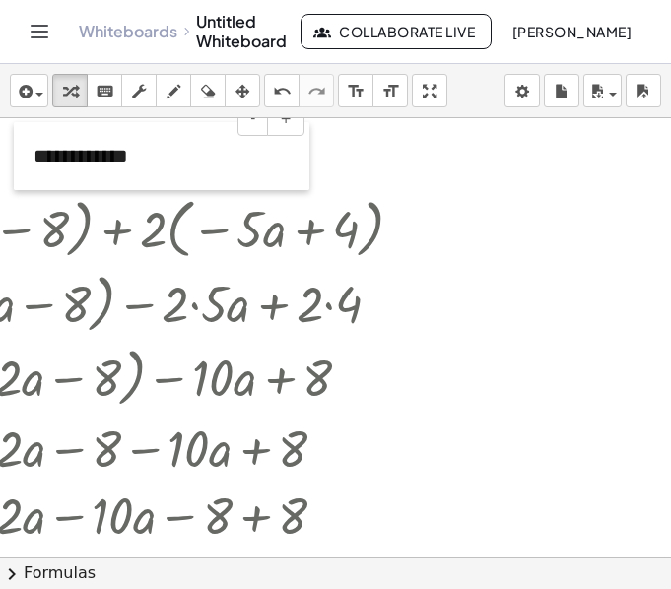
drag, startPoint x: 578, startPoint y: 387, endPoint x: 30, endPoint y: 181, distance: 586.0
click at [30, 181] on div at bounding box center [24, 156] width 20 height 68
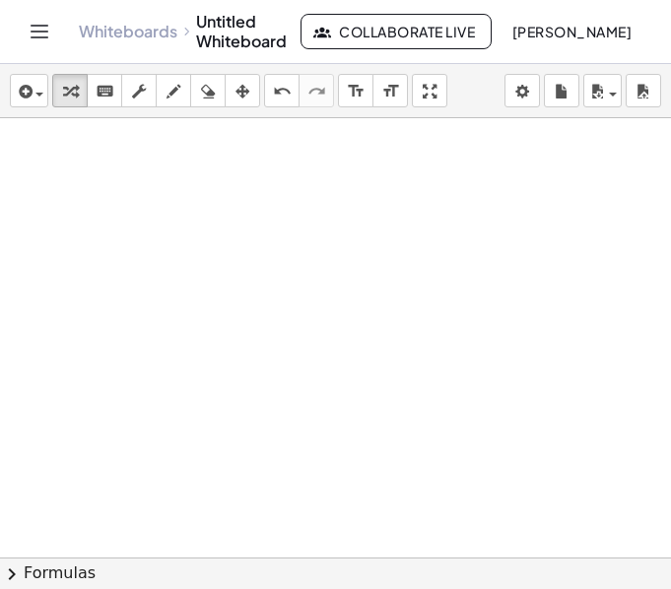
scroll to position [1933, 617]
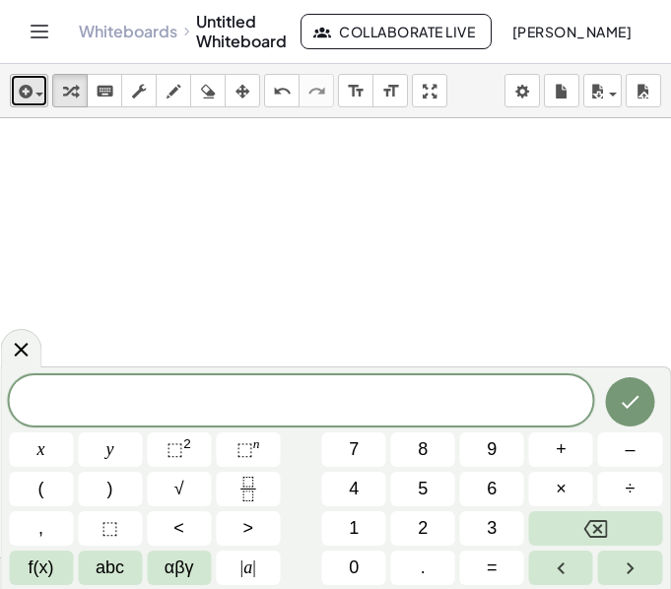
click at [21, 102] on icon "button" at bounding box center [24, 92] width 18 height 24
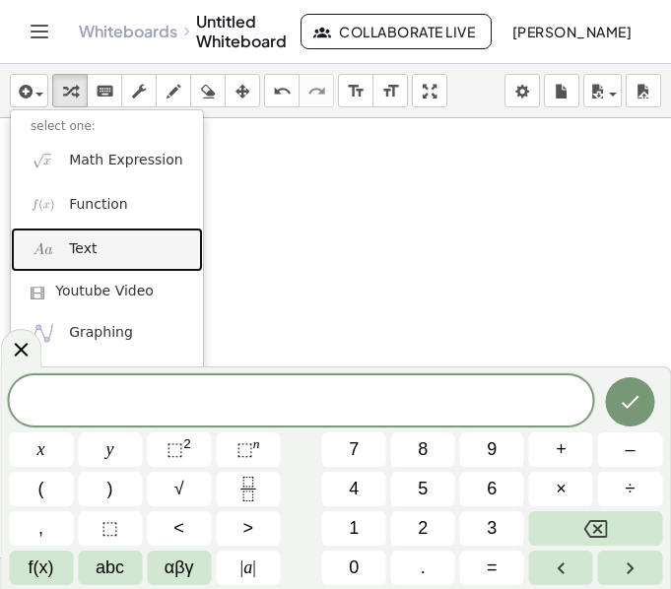
click at [95, 250] on link "Text" at bounding box center [107, 250] width 192 height 44
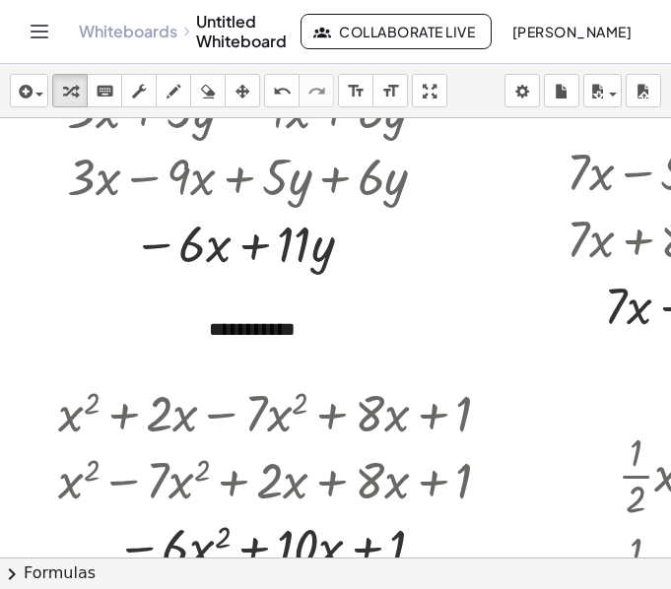
scroll to position [379, 0]
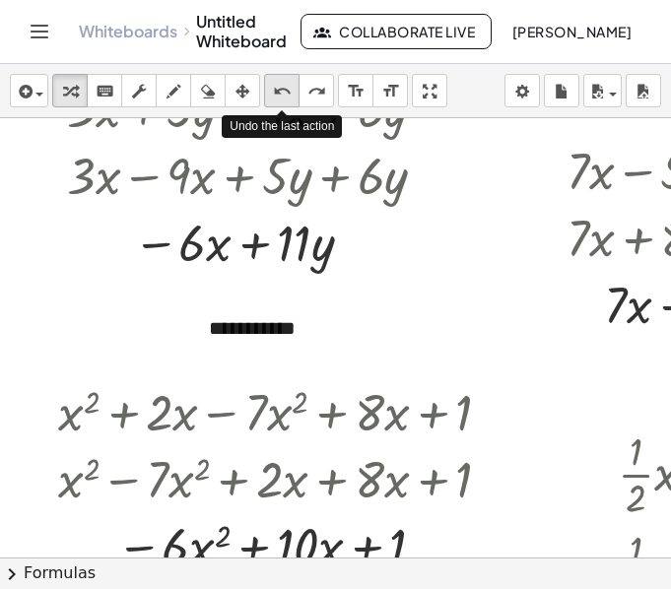
click at [273, 105] on button "undo undo" at bounding box center [281, 90] width 35 height 33
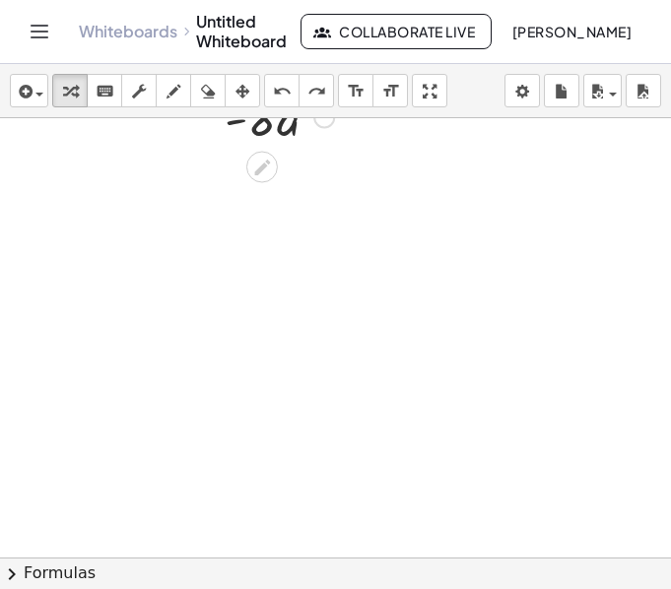
scroll to position [2491, 0]
click at [29, 82] on icon "button" at bounding box center [24, 92] width 18 height 24
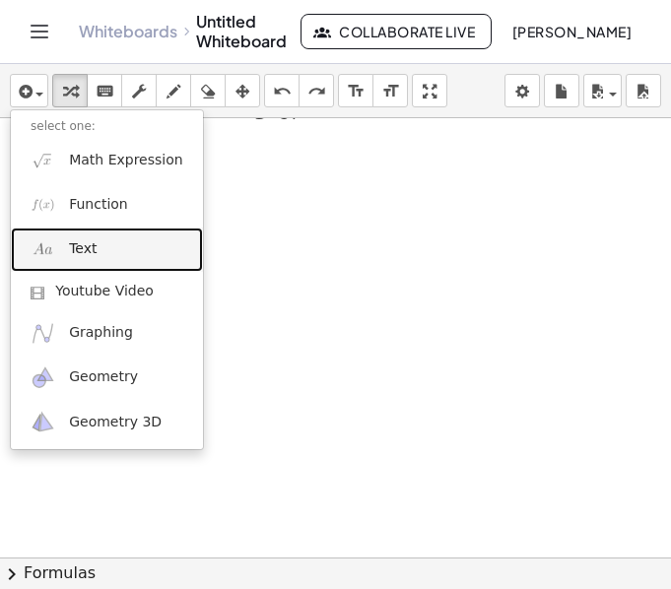
click at [100, 257] on link "Text" at bounding box center [107, 250] width 192 height 44
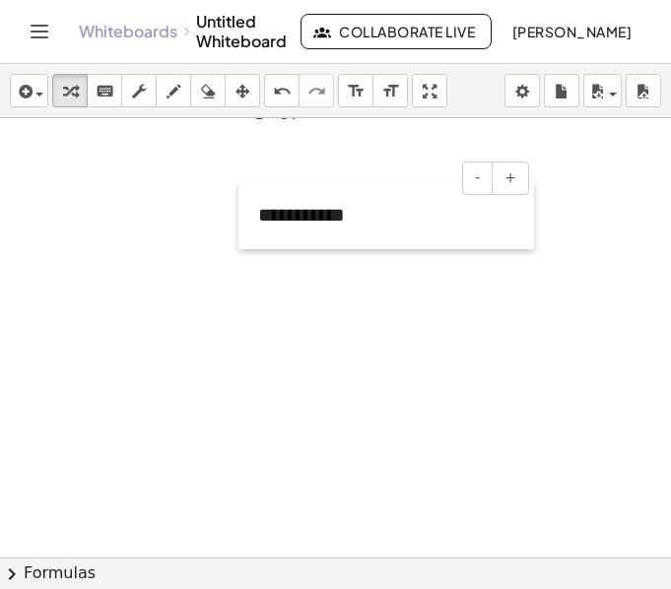
drag, startPoint x: 70, startPoint y: 234, endPoint x: 471, endPoint y: 253, distance: 401.3
click at [258, 249] on div at bounding box center [248, 215] width 20 height 68
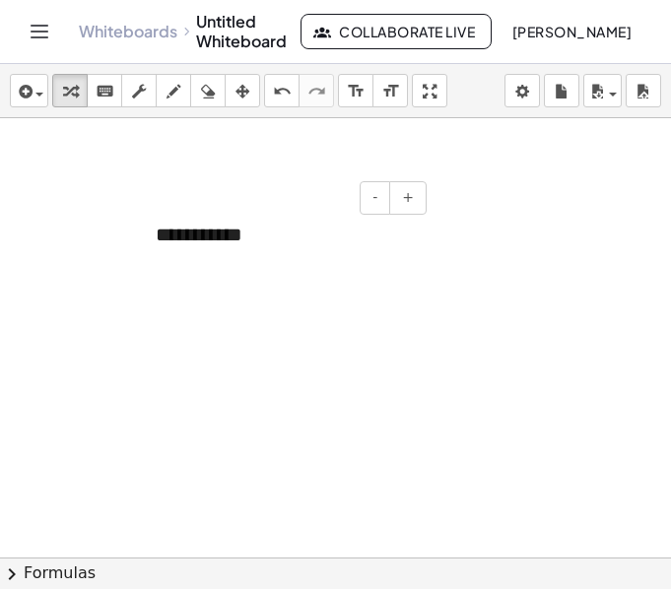
scroll to position [2491, 353]
drag, startPoint x: 122, startPoint y: 268, endPoint x: 463, endPoint y: 256, distance: 341.0
click at [450, 239] on div at bounding box center [440, 205] width 20 height 68
drag, startPoint x: 361, startPoint y: 431, endPoint x: 521, endPoint y: 248, distance: 243.6
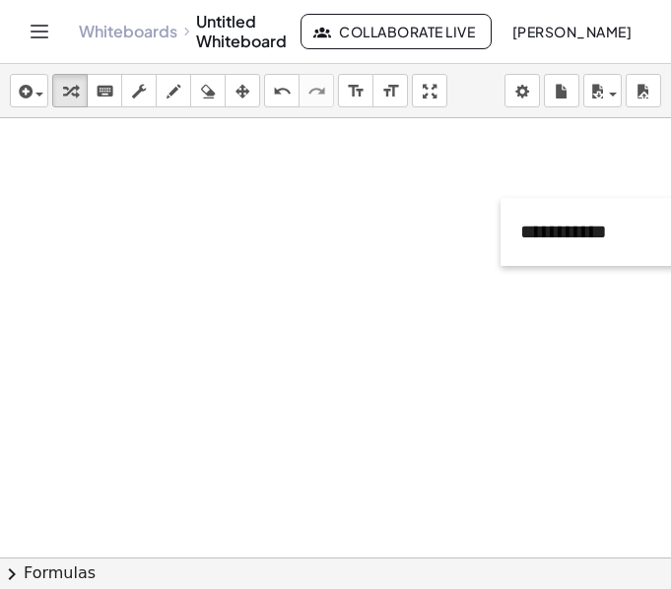
click at [520, 248] on div at bounding box center [510, 232] width 20 height 68
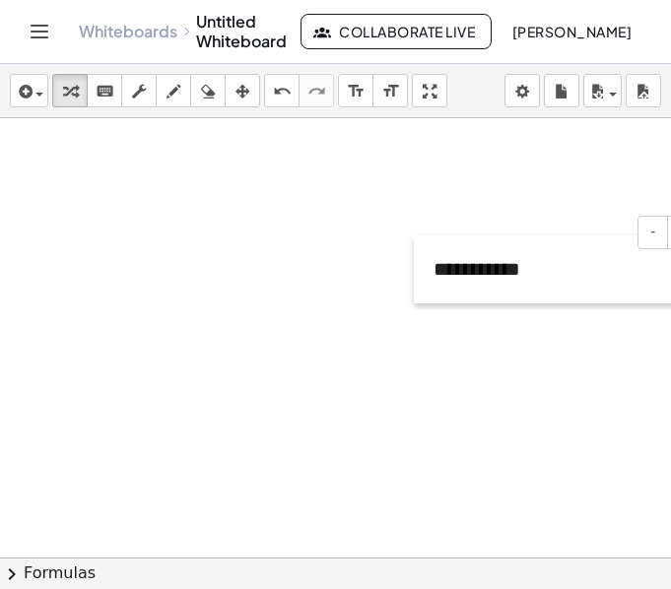
drag, startPoint x: 389, startPoint y: 441, endPoint x: 424, endPoint y: 232, distance: 211.6
click at [424, 235] on div at bounding box center [424, 269] width 20 height 68
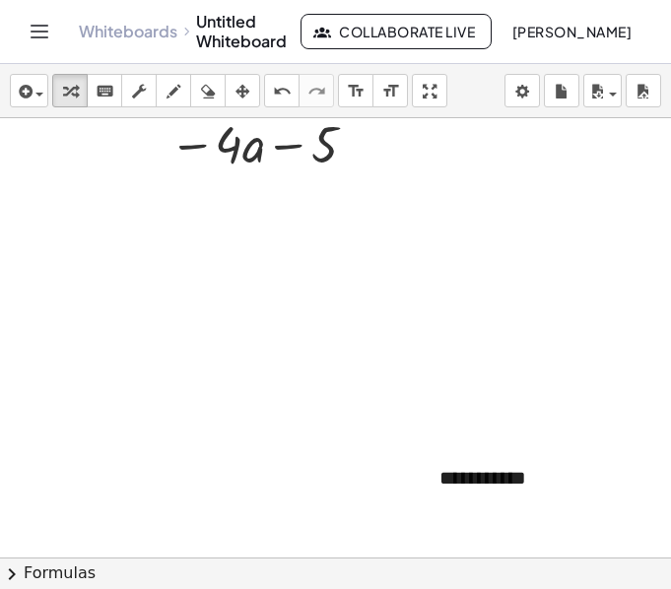
scroll to position [1918, 583]
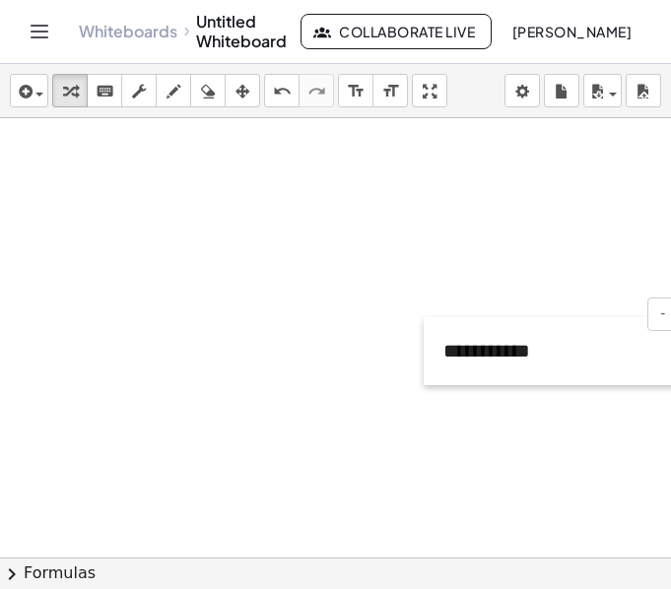
drag, startPoint x: 427, startPoint y: 418, endPoint x: 426, endPoint y: 202, distance: 215.7
click at [426, 317] on div at bounding box center [434, 351] width 20 height 68
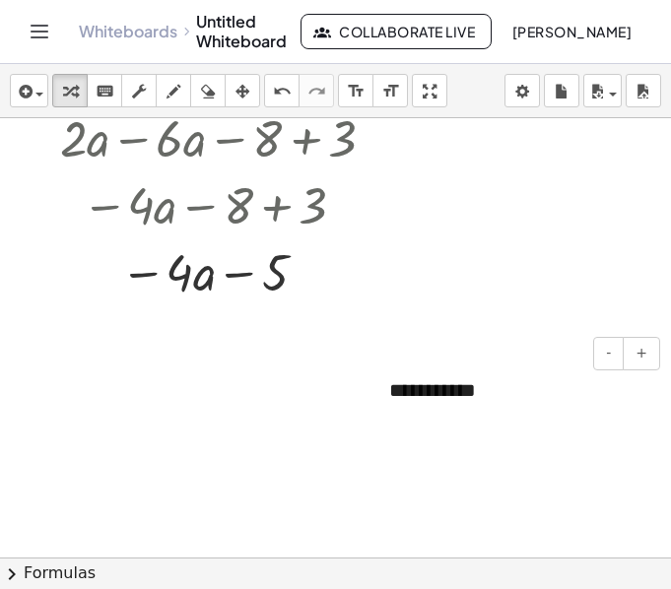
scroll to position [1713, 639]
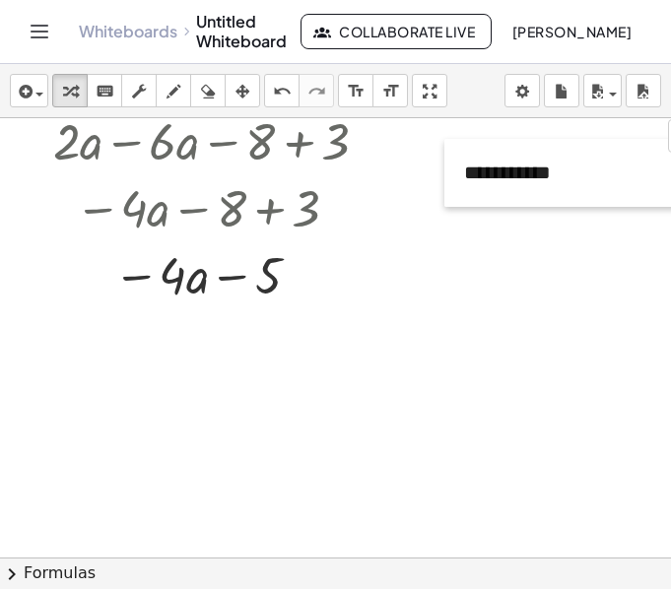
drag, startPoint x: 366, startPoint y: 405, endPoint x: 441, endPoint y: 157, distance: 259.3
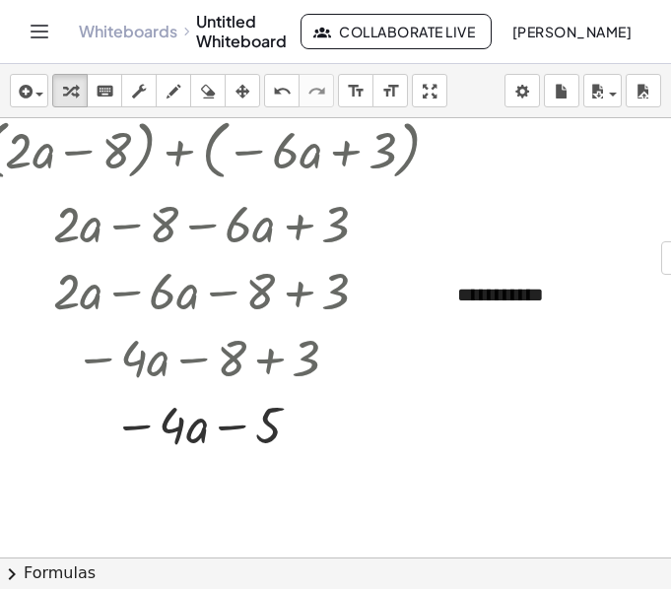
scroll to position [1560, 639]
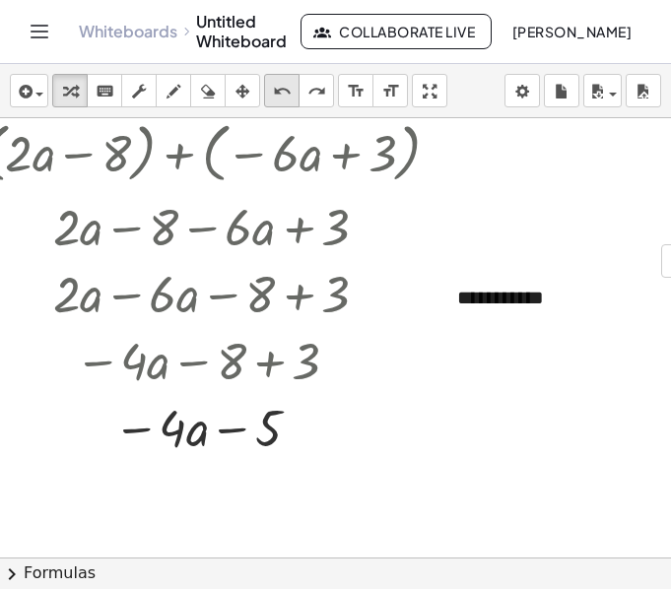
click at [280, 91] on icon "undo" at bounding box center [282, 92] width 19 height 24
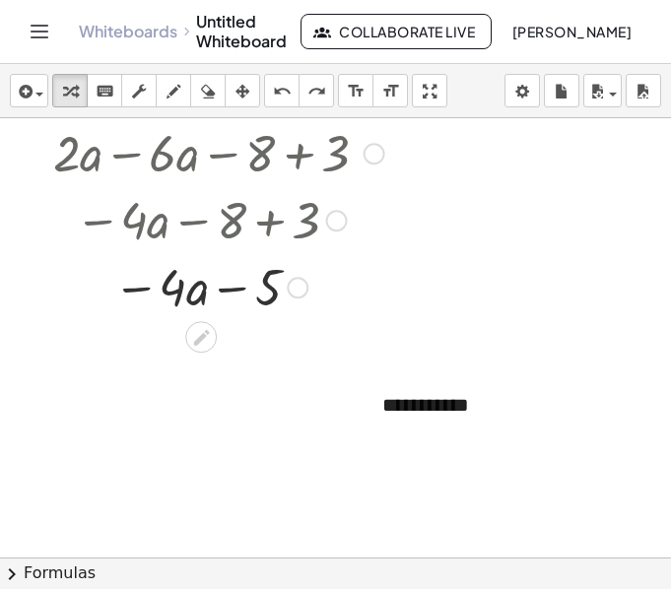
scroll to position [1705, 639]
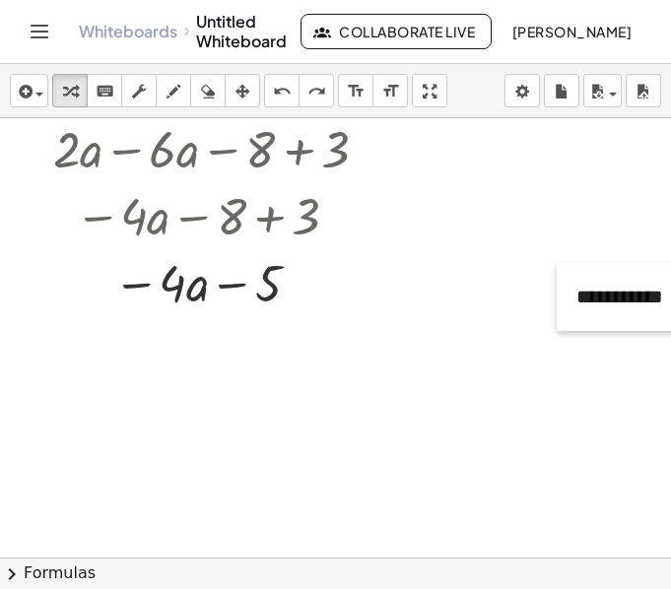
drag, startPoint x: 366, startPoint y: 411, endPoint x: 569, endPoint y: 295, distance: 233.8
click at [569, 295] on div at bounding box center [567, 297] width 20 height 68
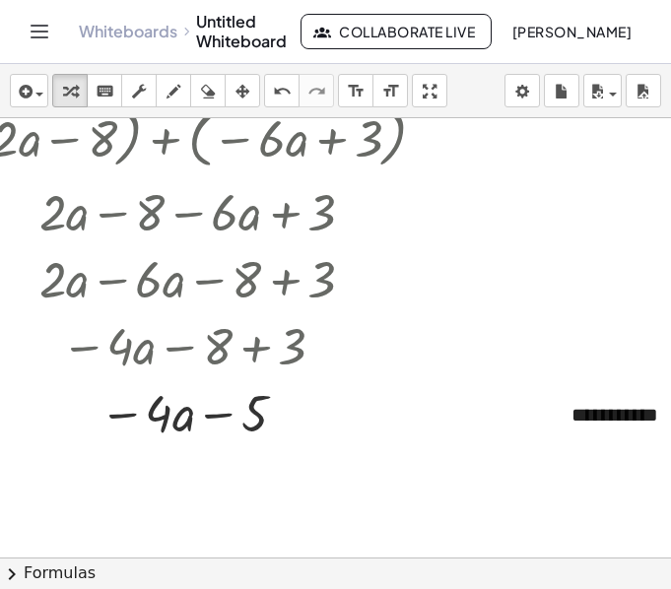
scroll to position [1568, 657]
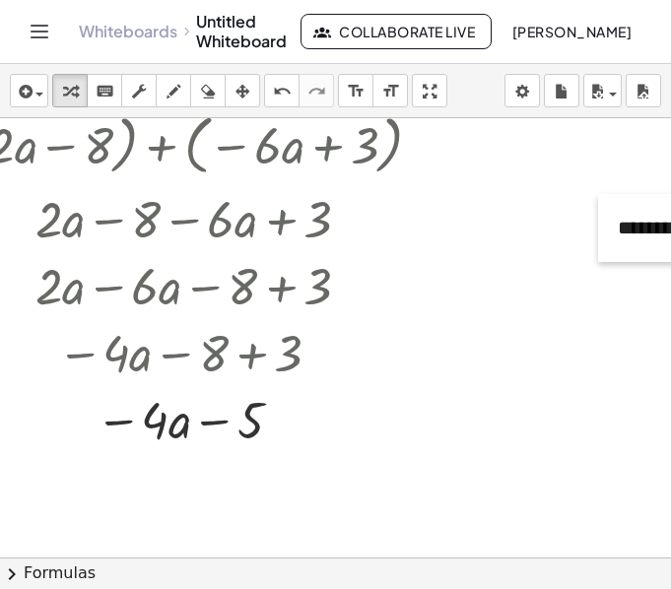
drag, startPoint x: 557, startPoint y: 437, endPoint x: 602, endPoint y: 216, distance: 226.2
click at [602, 216] on div at bounding box center [608, 228] width 20 height 68
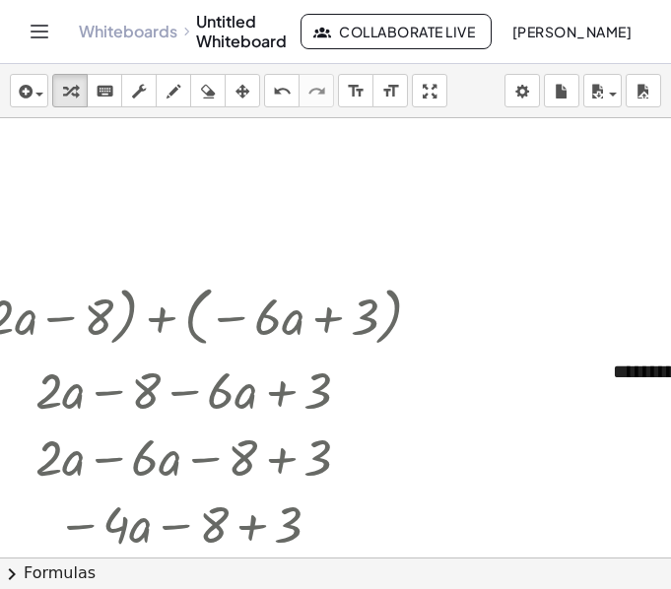
scroll to position [1396, 657]
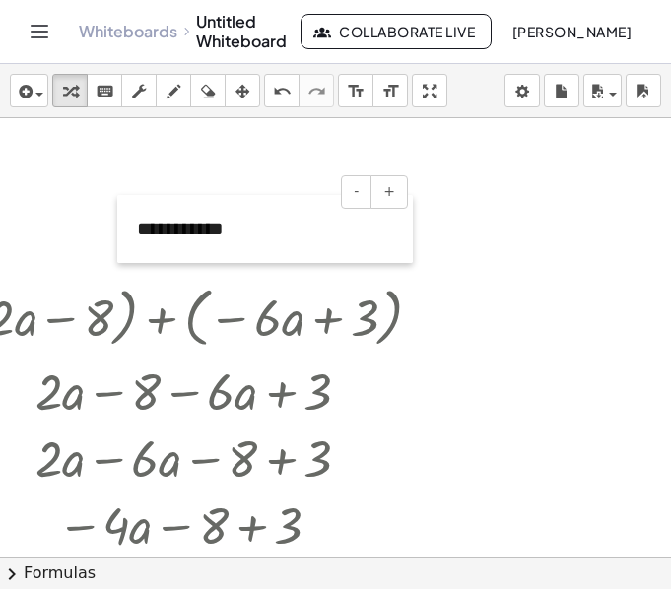
drag, startPoint x: 603, startPoint y: 380, endPoint x: 127, endPoint y: 236, distance: 497.0
click at [127, 236] on div at bounding box center [127, 229] width 20 height 68
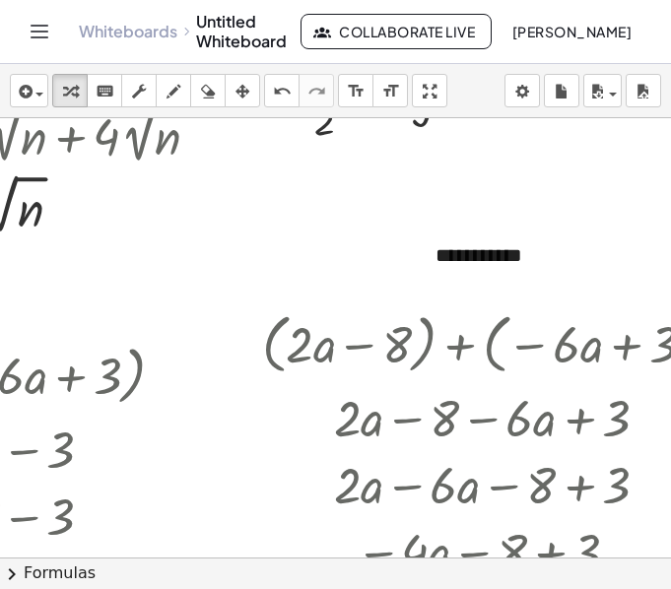
scroll to position [1369, 383]
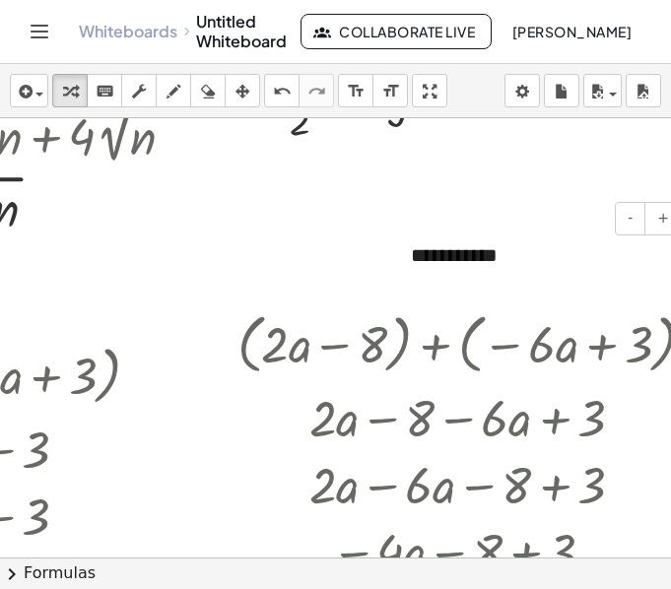
click at [530, 262] on div "**********" at bounding box center [539, 256] width 296 height 68
click at [531, 183] on div at bounding box center [392, 286] width 1550 height 3075
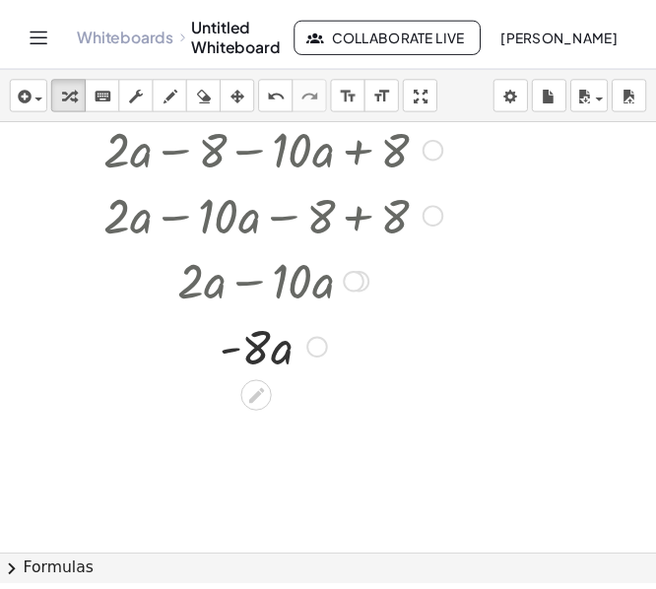
scroll to position [2251, 0]
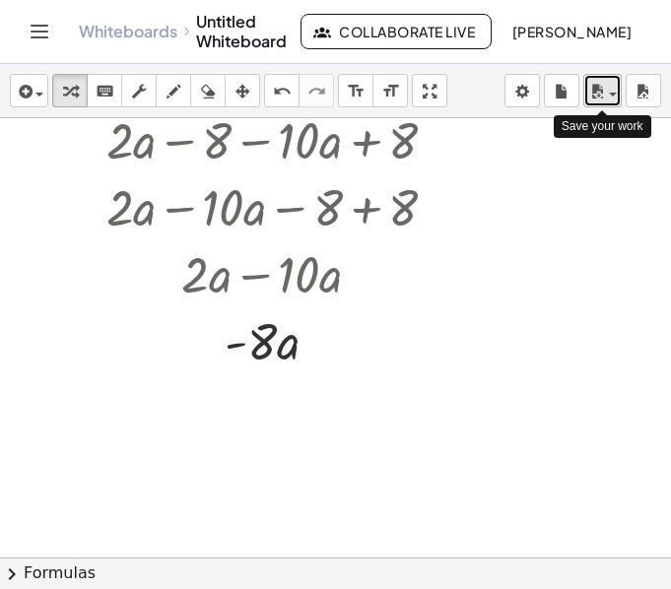
click at [620, 97] on button "save" at bounding box center [602, 90] width 38 height 33
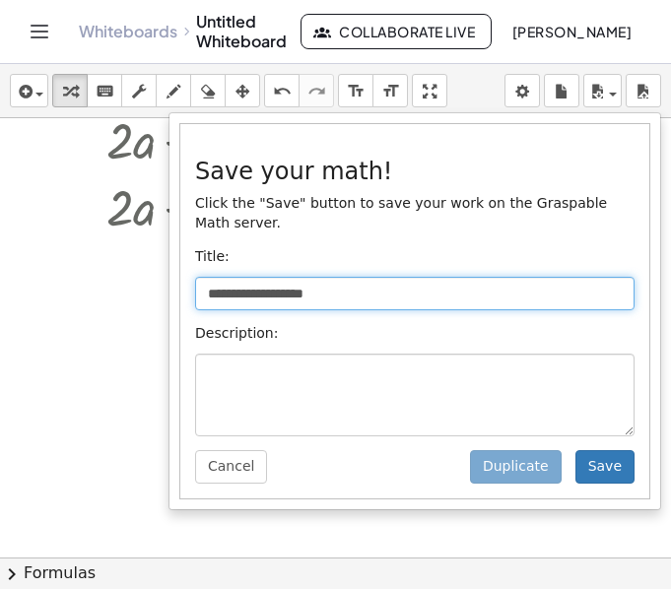
click at [329, 278] on input "**********" at bounding box center [414, 293] width 439 height 33
drag, startPoint x: 329, startPoint y: 278, endPoint x: 178, endPoint y: 280, distance: 150.7
click at [178, 280] on div "**********" at bounding box center [414, 311] width 493 height 398
type input "**********"
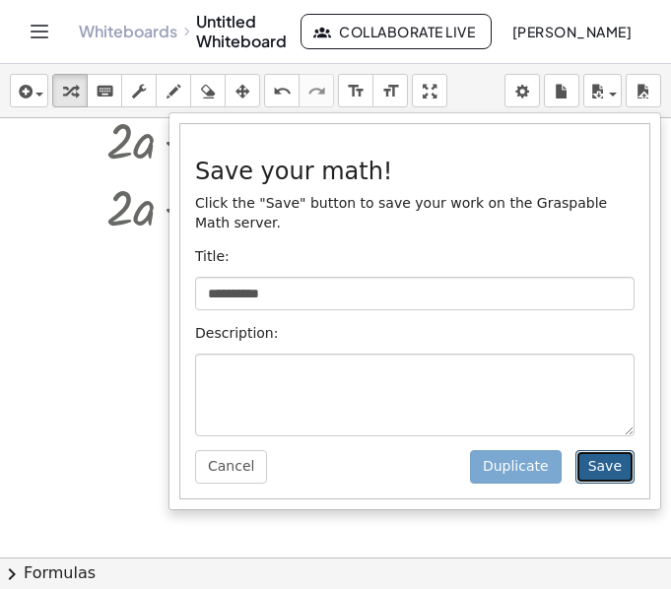
click at [593, 450] on button "Save" at bounding box center [604, 466] width 59 height 33
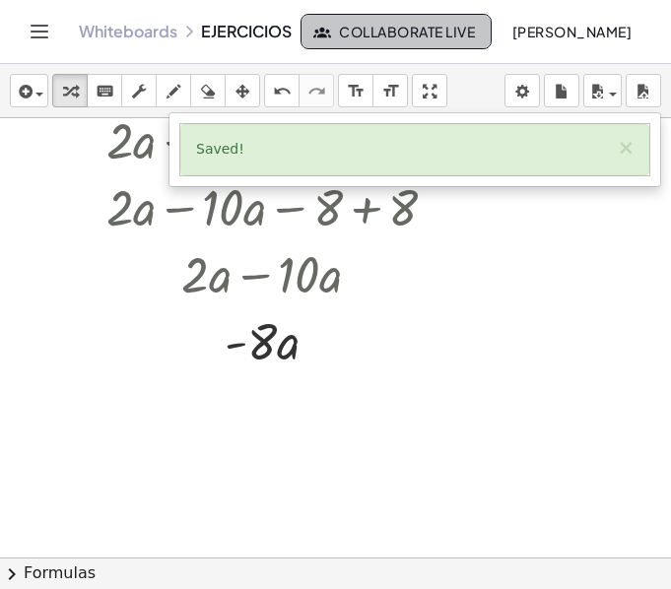
click at [404, 28] on span "Collaborate Live" at bounding box center [396, 32] width 158 height 18
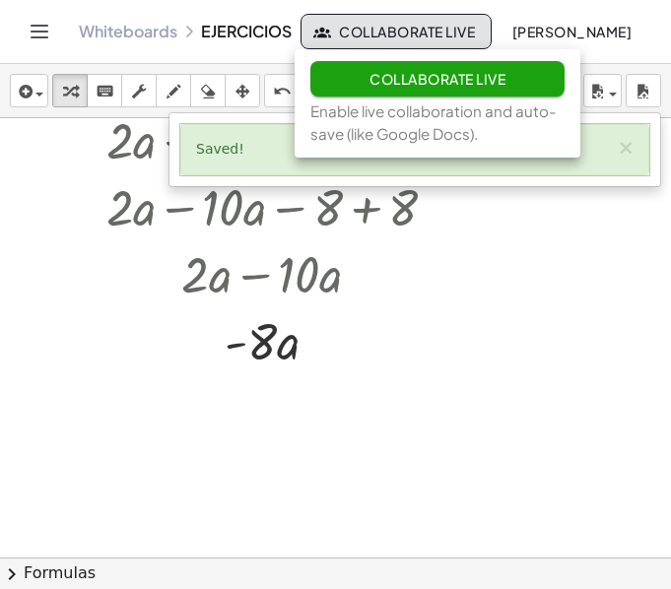
click at [39, 37] on icon "Toggle navigation" at bounding box center [40, 32] width 17 height 12
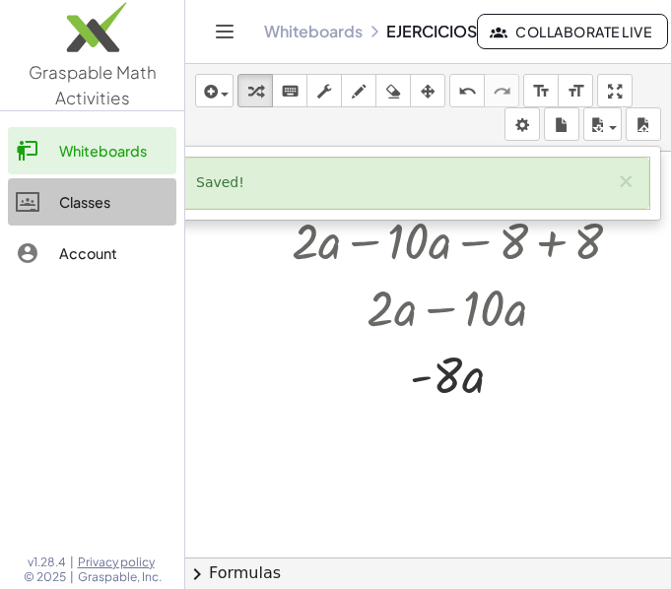
click at [102, 205] on div "Classes" at bounding box center [113, 202] width 109 height 24
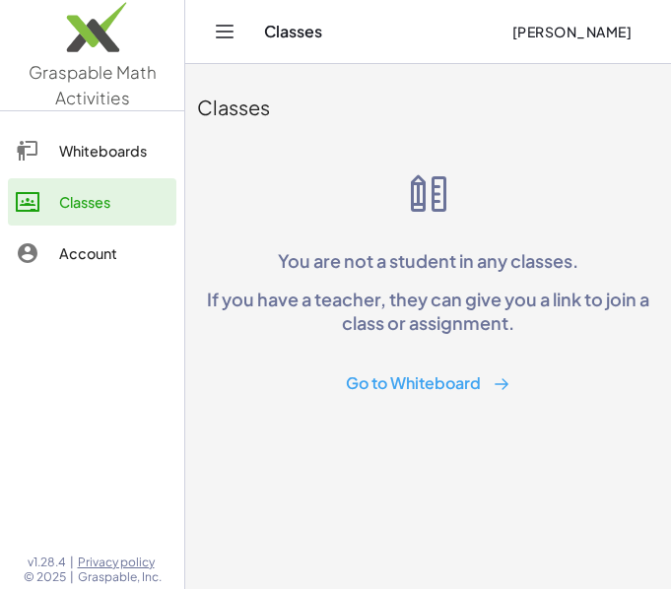
click at [95, 242] on div "Account" at bounding box center [113, 253] width 109 height 24
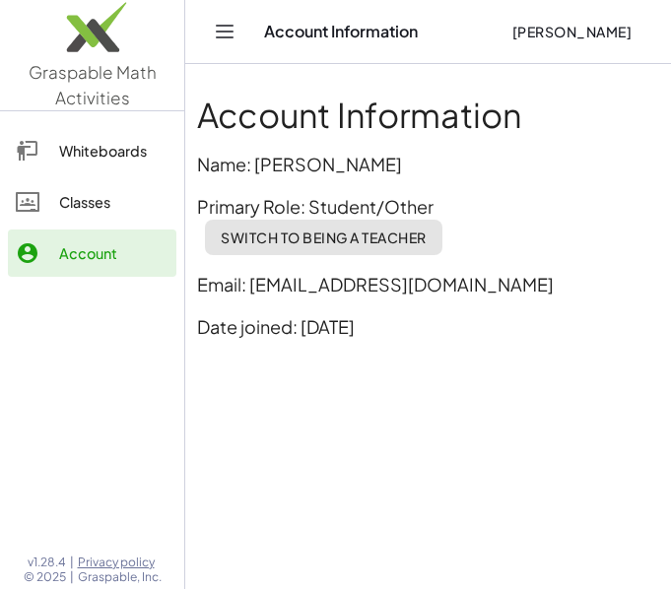
click at [208, 37] on header "Account Information [PERSON_NAME]" at bounding box center [428, 32] width 486 height 64
click at [111, 159] on div "Whiteboards" at bounding box center [113, 151] width 109 height 24
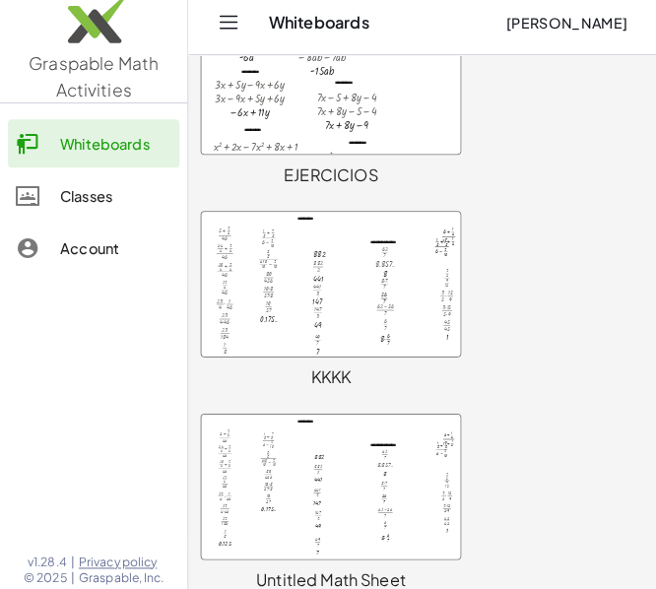
scroll to position [296, 0]
